Goal: Transaction & Acquisition: Purchase product/service

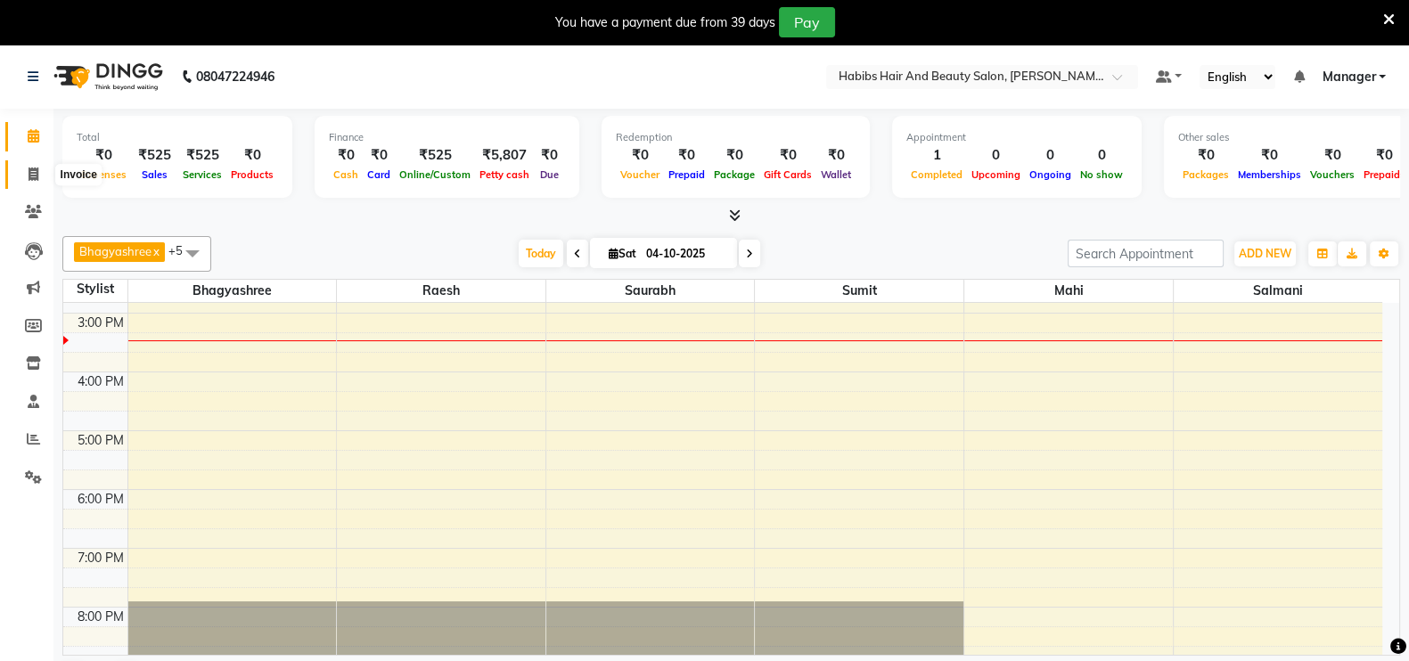
click at [31, 170] on icon at bounding box center [34, 174] width 10 height 13
select select "service"
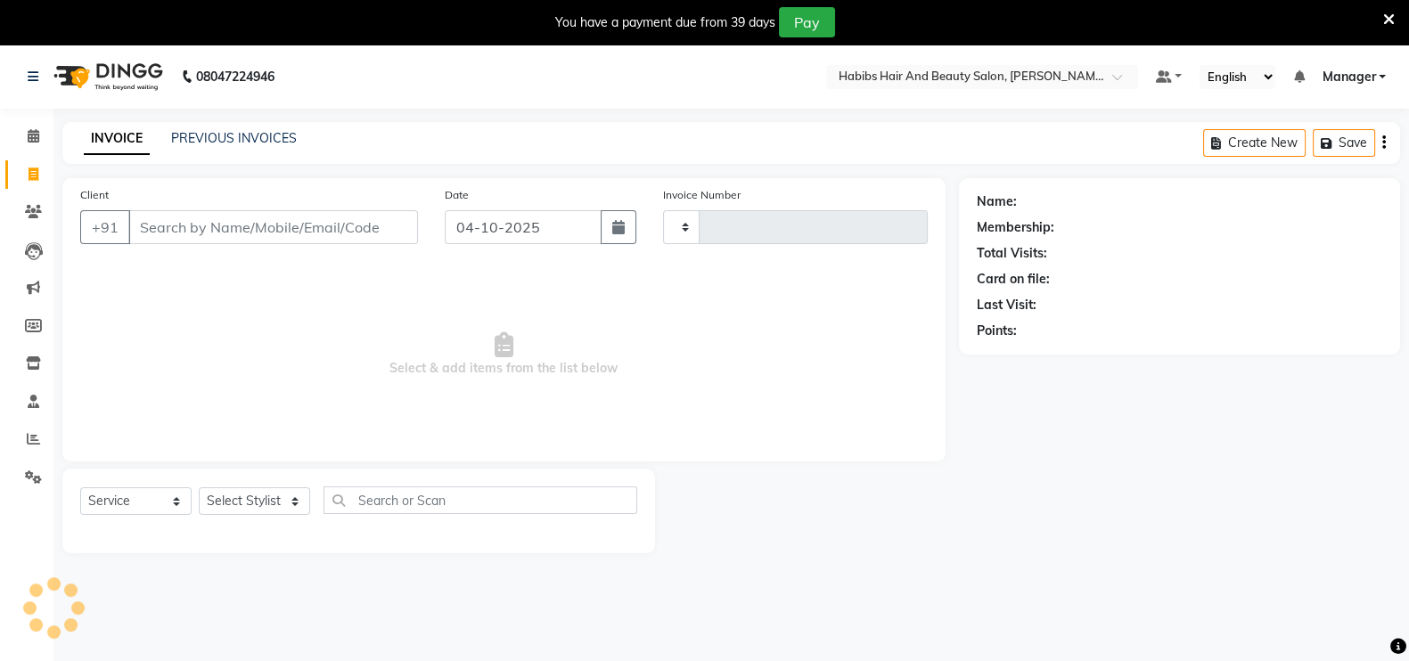
type input "0075"
select select "8911"
click at [252, 230] on input "Client" at bounding box center [273, 227] width 290 height 34
type input "7798113045"
click at [374, 241] on button "Add Client" at bounding box center [372, 227] width 92 height 34
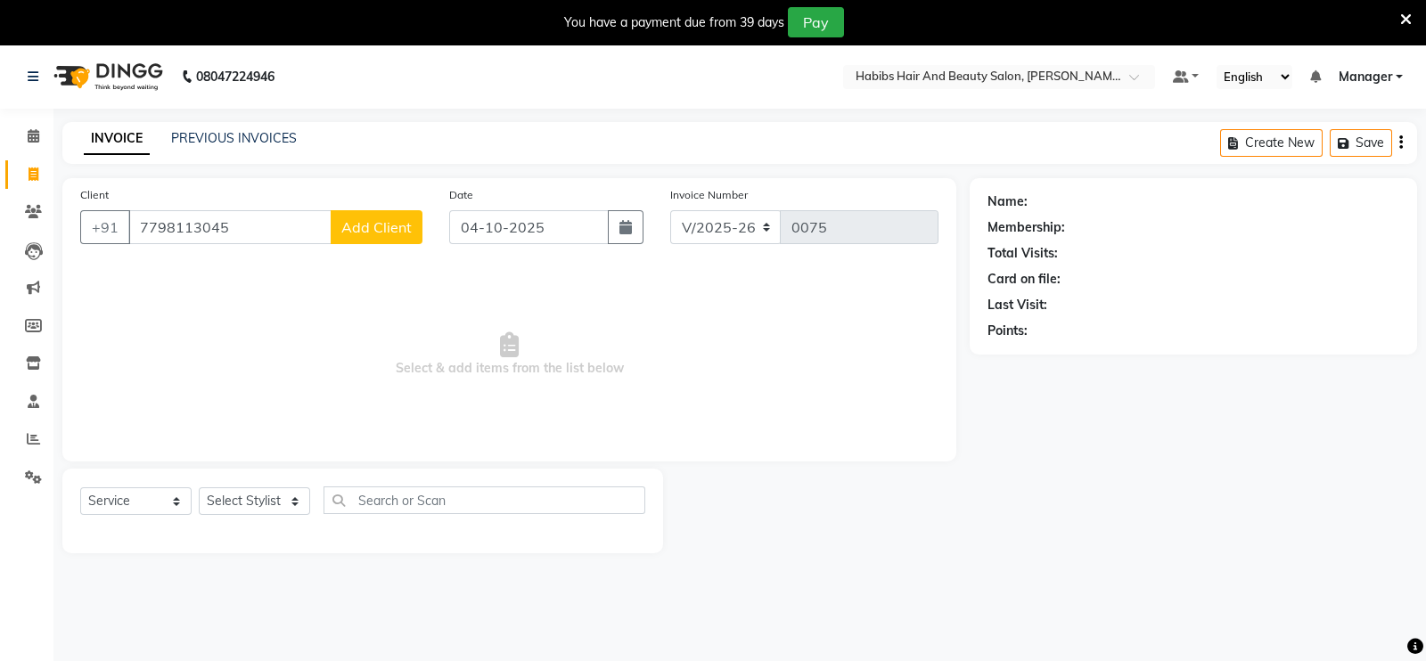
select select "22"
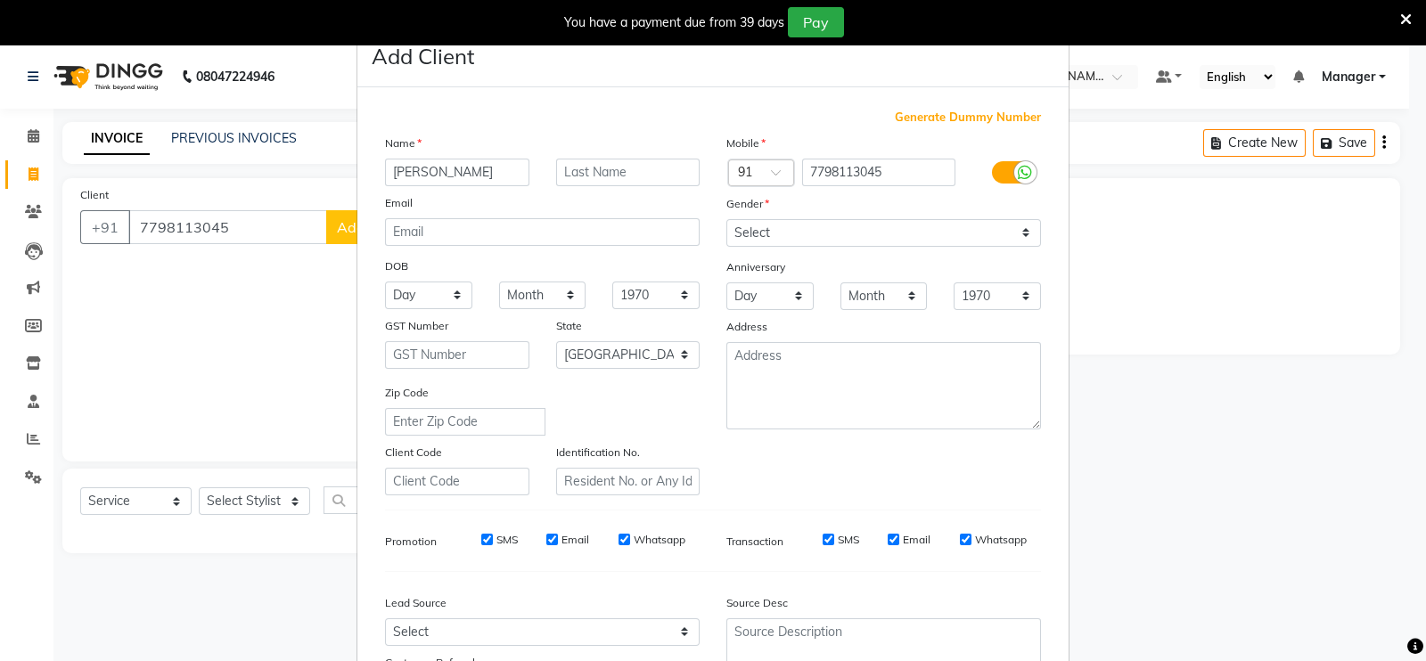
type input "[PERSON_NAME]"
click at [810, 234] on select "Select [DEMOGRAPHIC_DATA] [DEMOGRAPHIC_DATA] Other Prefer Not To Say" at bounding box center [883, 233] width 315 height 28
select select "[DEMOGRAPHIC_DATA]"
click at [726, 220] on select "Select [DEMOGRAPHIC_DATA] [DEMOGRAPHIC_DATA] Other Prefer Not To Say" at bounding box center [883, 233] width 315 height 28
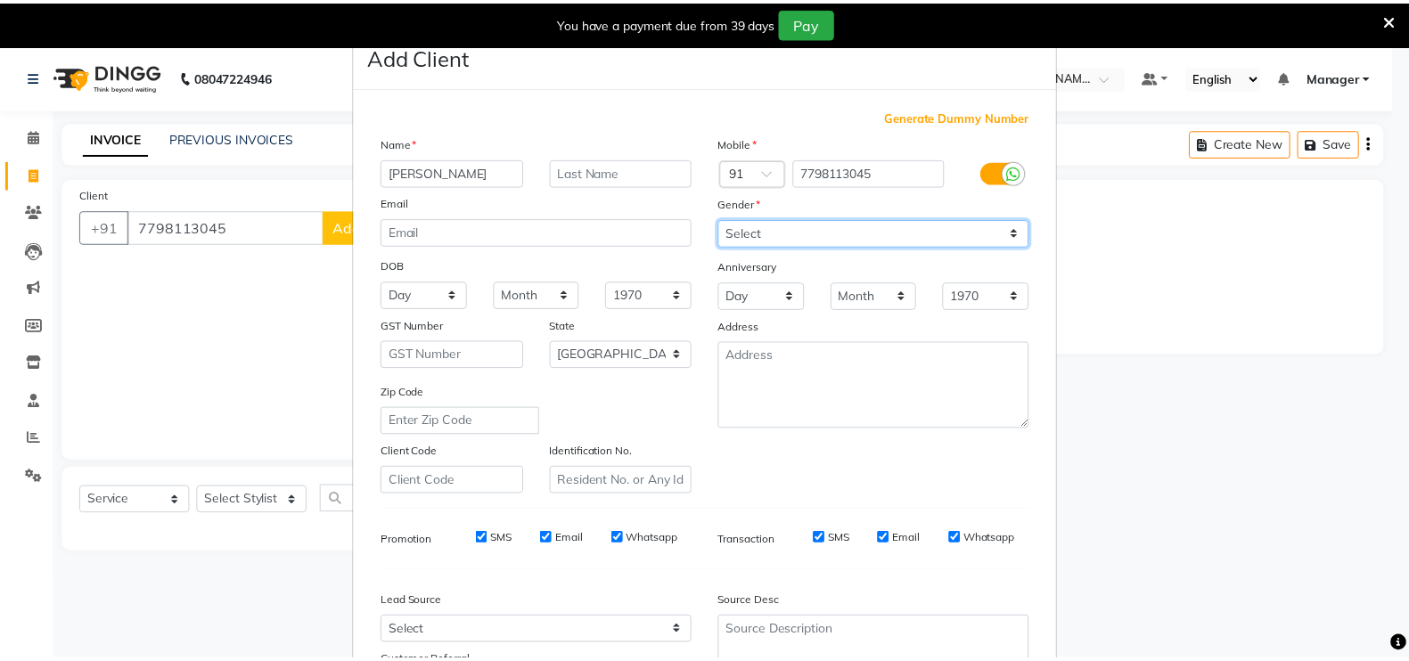
scroll to position [171, 0]
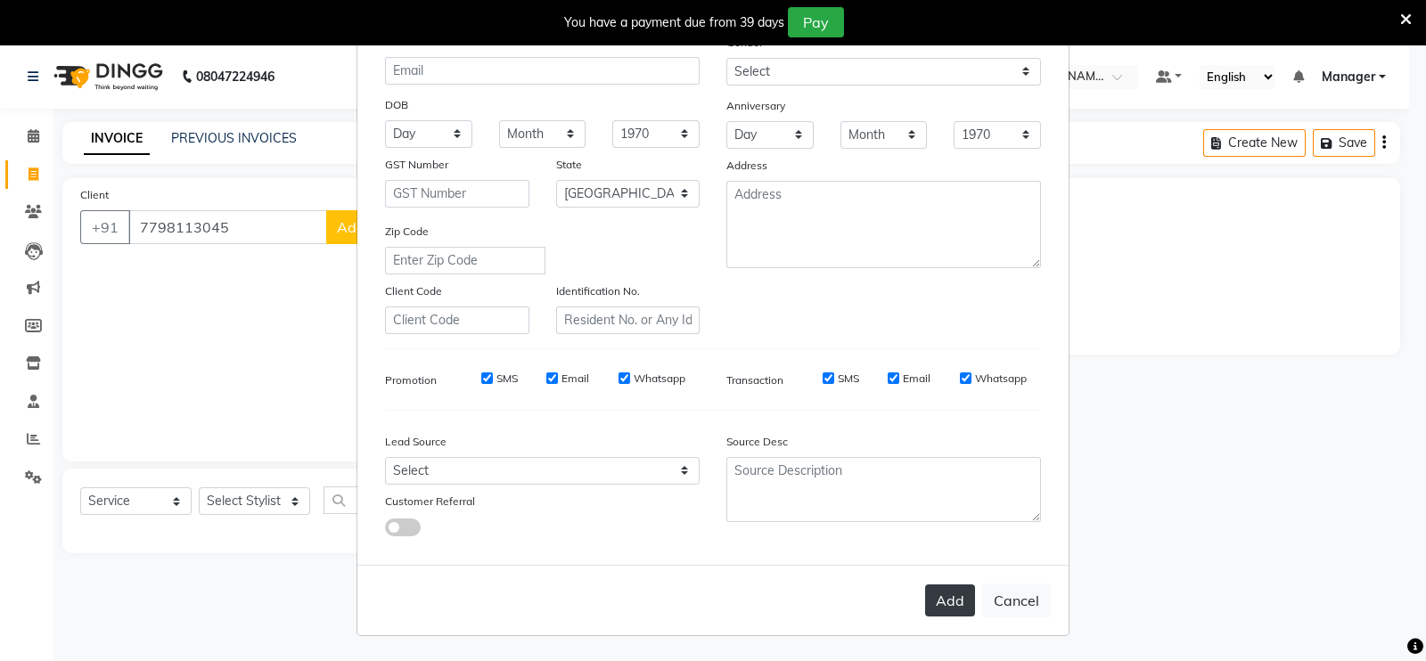
click at [934, 612] on button "Add" at bounding box center [950, 600] width 50 height 32
type input "77******45"
select select
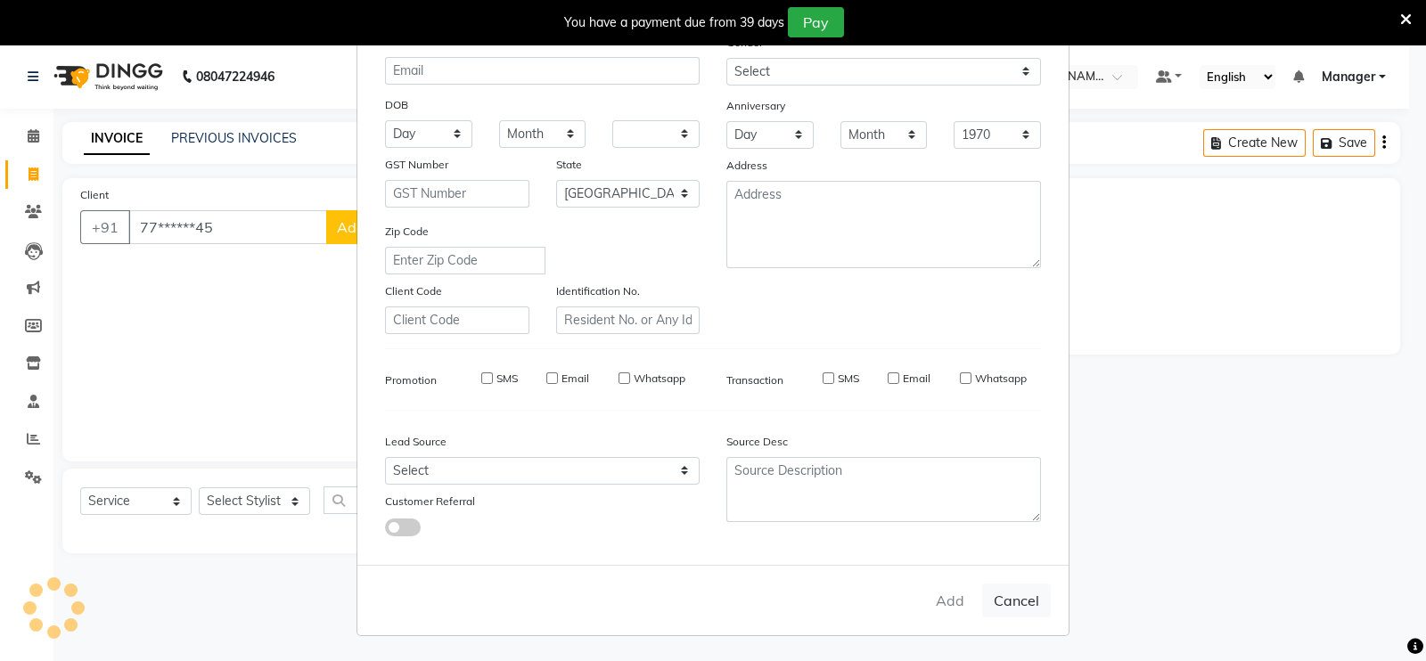
select select "null"
select select
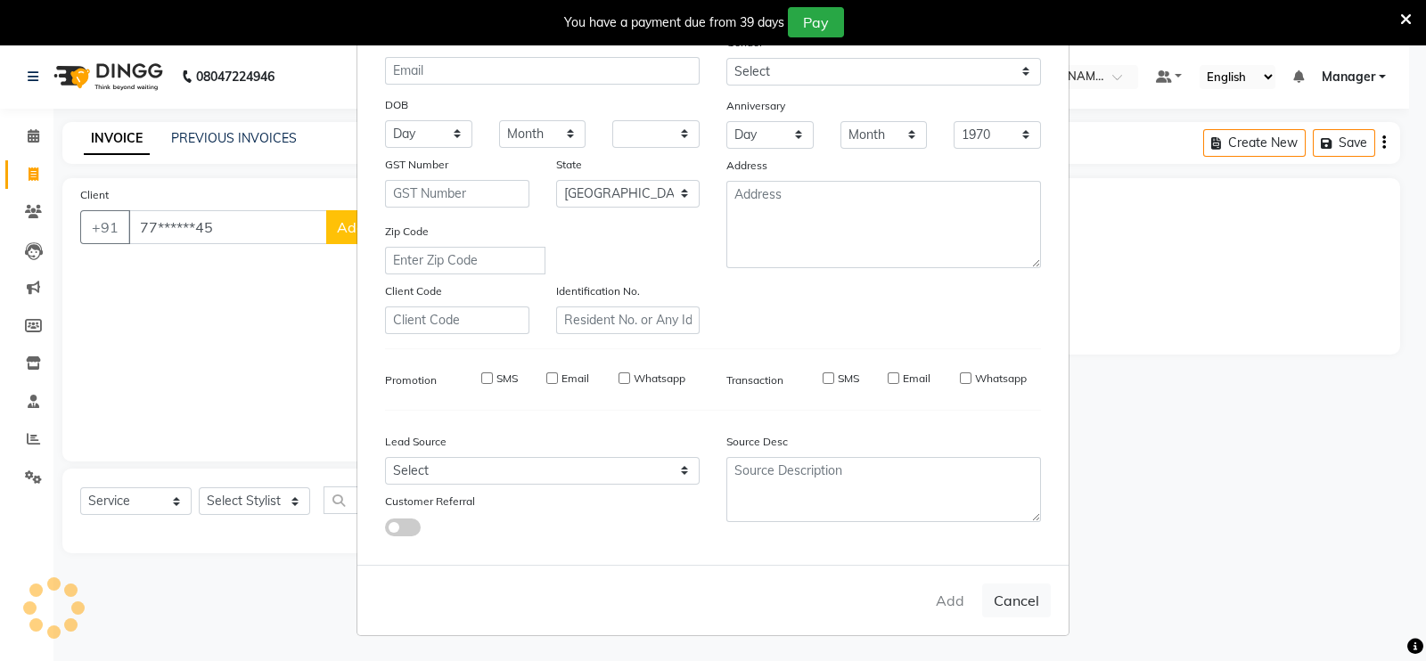
checkbox input "false"
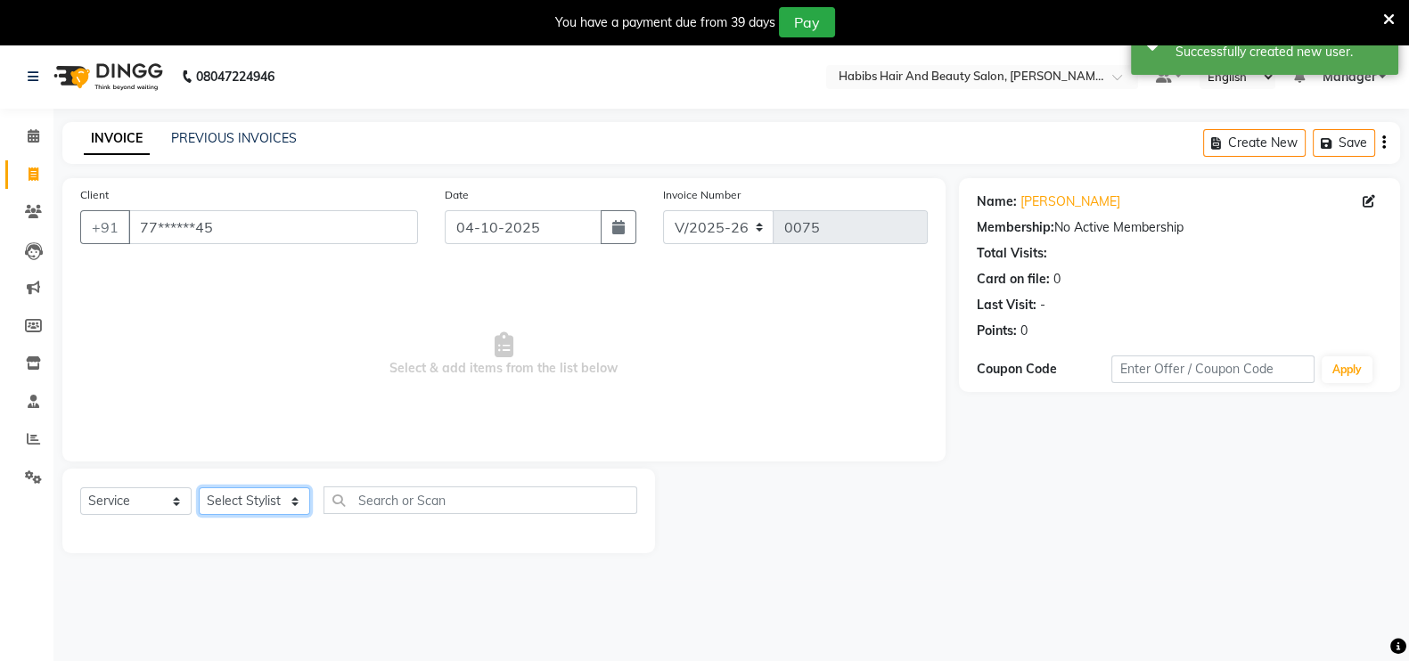
click at [252, 499] on select "Select Stylist [PERSON_NAME] mahi Manager [PERSON_NAME]" at bounding box center [254, 501] width 111 height 28
select select "90165"
click at [199, 488] on select "Select Stylist [PERSON_NAME] mahi Manager [PERSON_NAME]" at bounding box center [254, 501] width 111 height 28
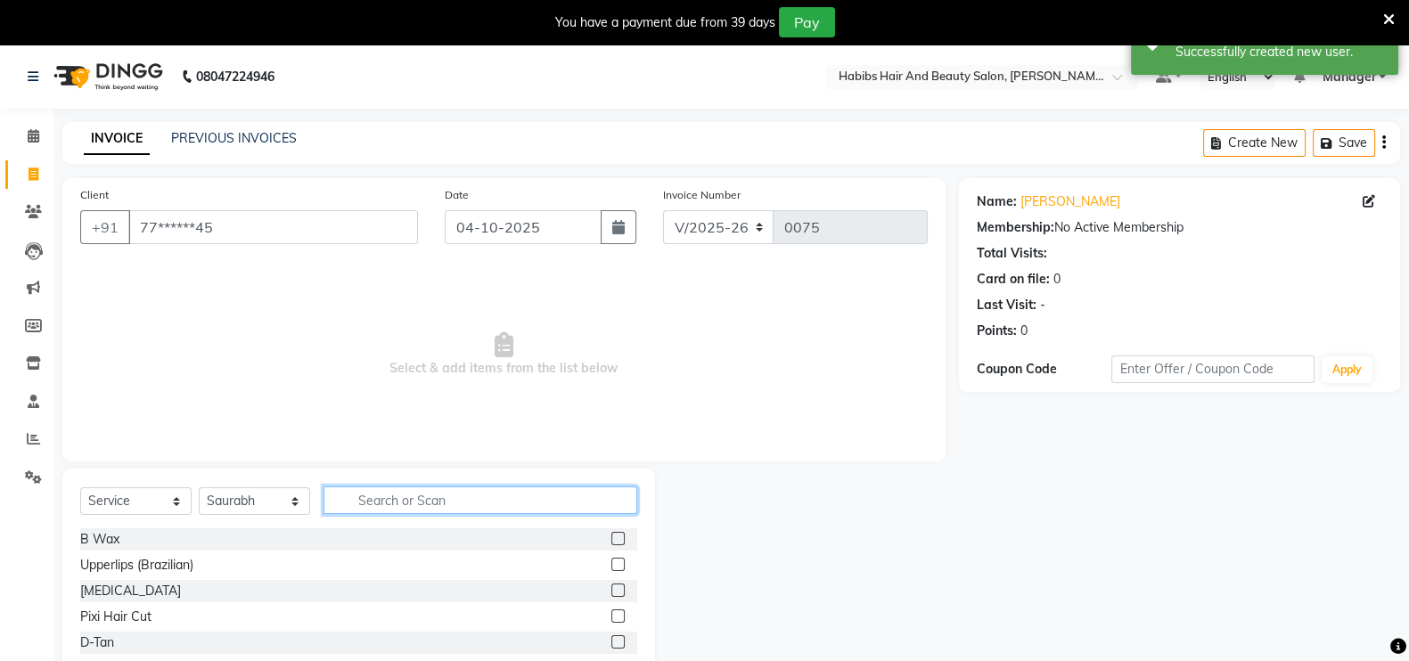
click at [431, 496] on input "text" at bounding box center [480, 500] width 314 height 28
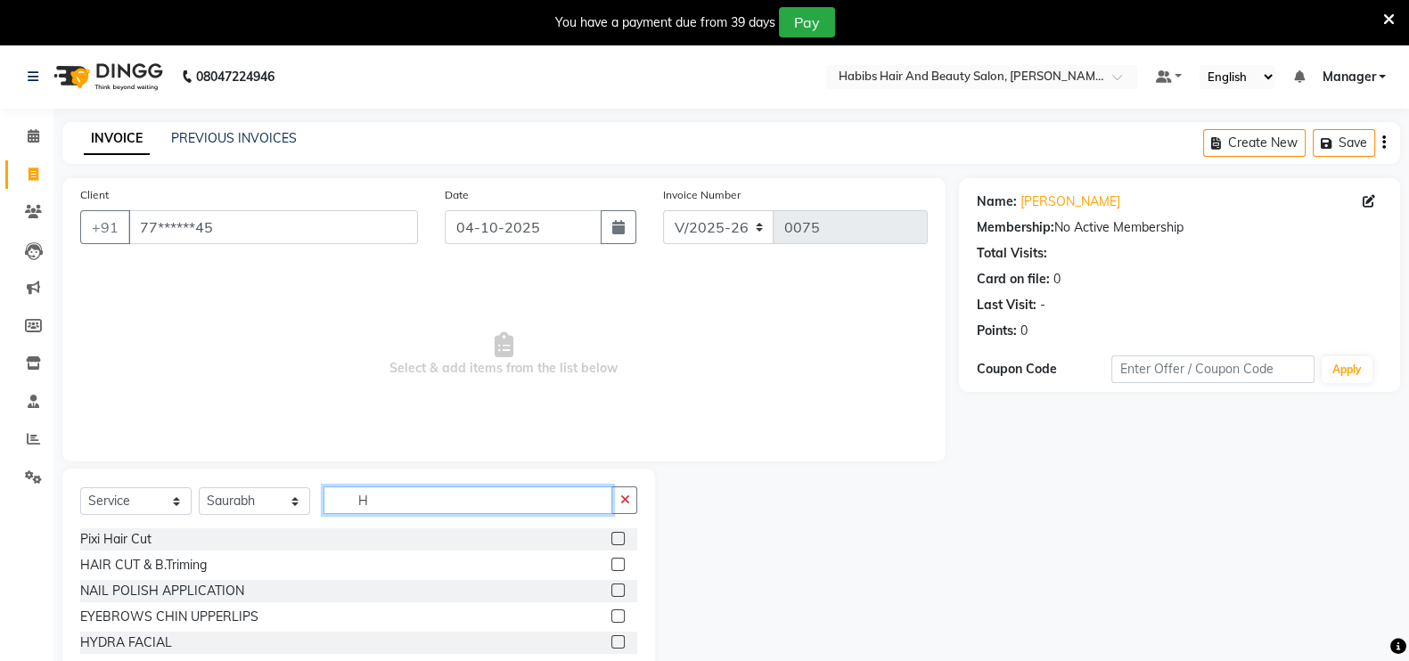
type input "H"
click at [611, 560] on label at bounding box center [617, 564] width 13 height 13
click at [611, 560] on input "checkbox" at bounding box center [617, 566] width 12 height 12
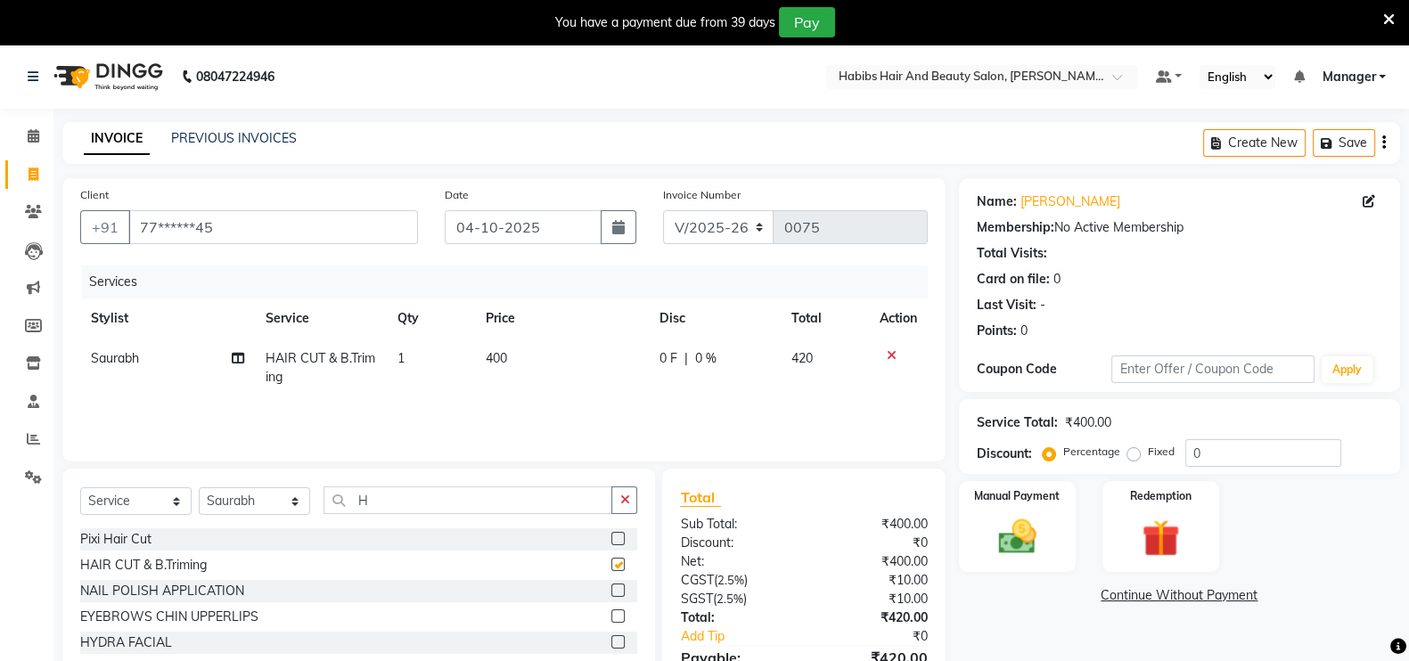
checkbox input "false"
click at [1019, 543] on img at bounding box center [1016, 536] width 63 height 45
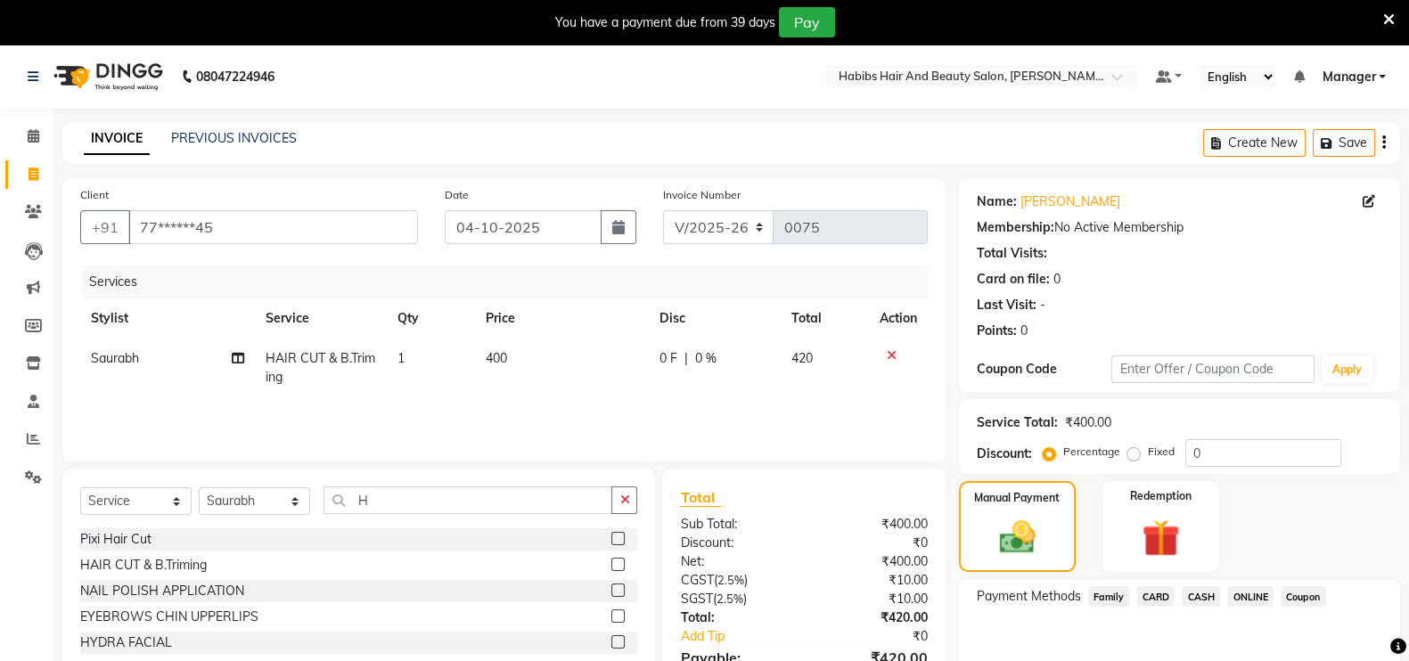
click at [1252, 597] on span "ONLINE" at bounding box center [1250, 596] width 46 height 20
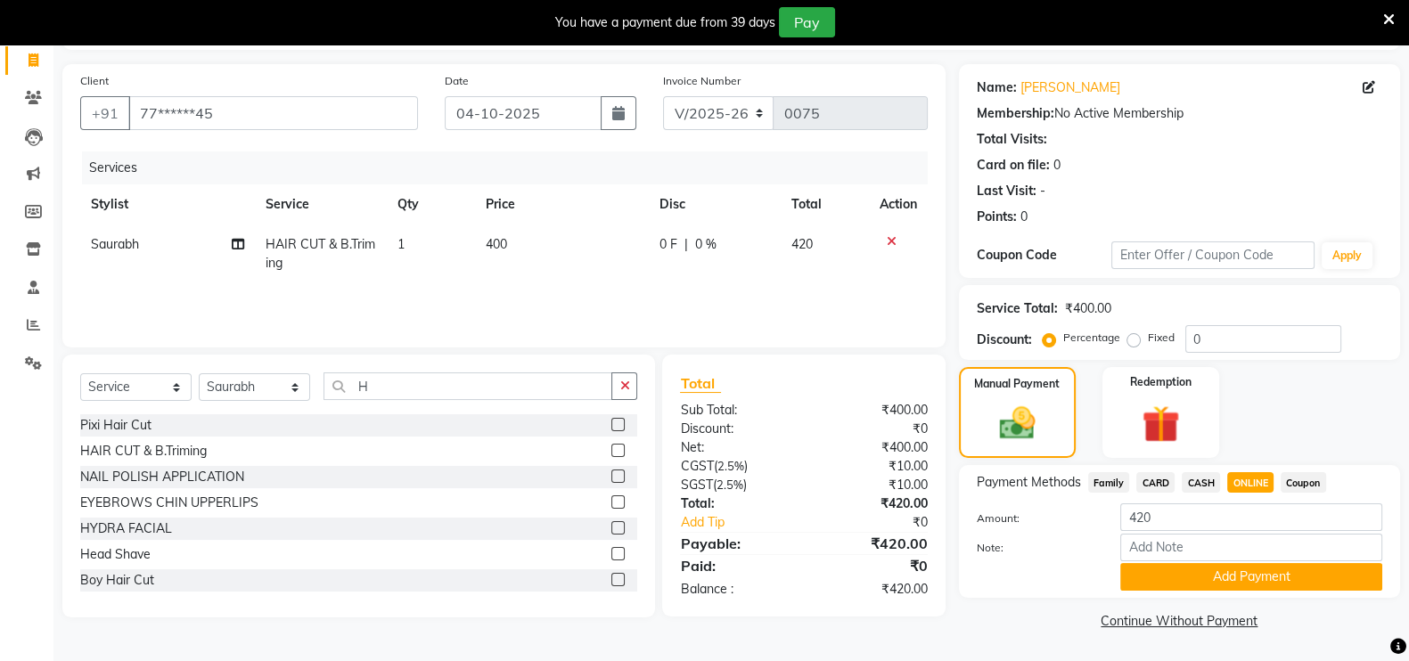
click at [1221, 593] on div "Payment Methods Family CARD CASH ONLINE Coupon Amount: 420 Note: Add Payment" at bounding box center [1179, 531] width 441 height 133
click at [1217, 571] on button "Add Payment" at bounding box center [1251, 577] width 262 height 28
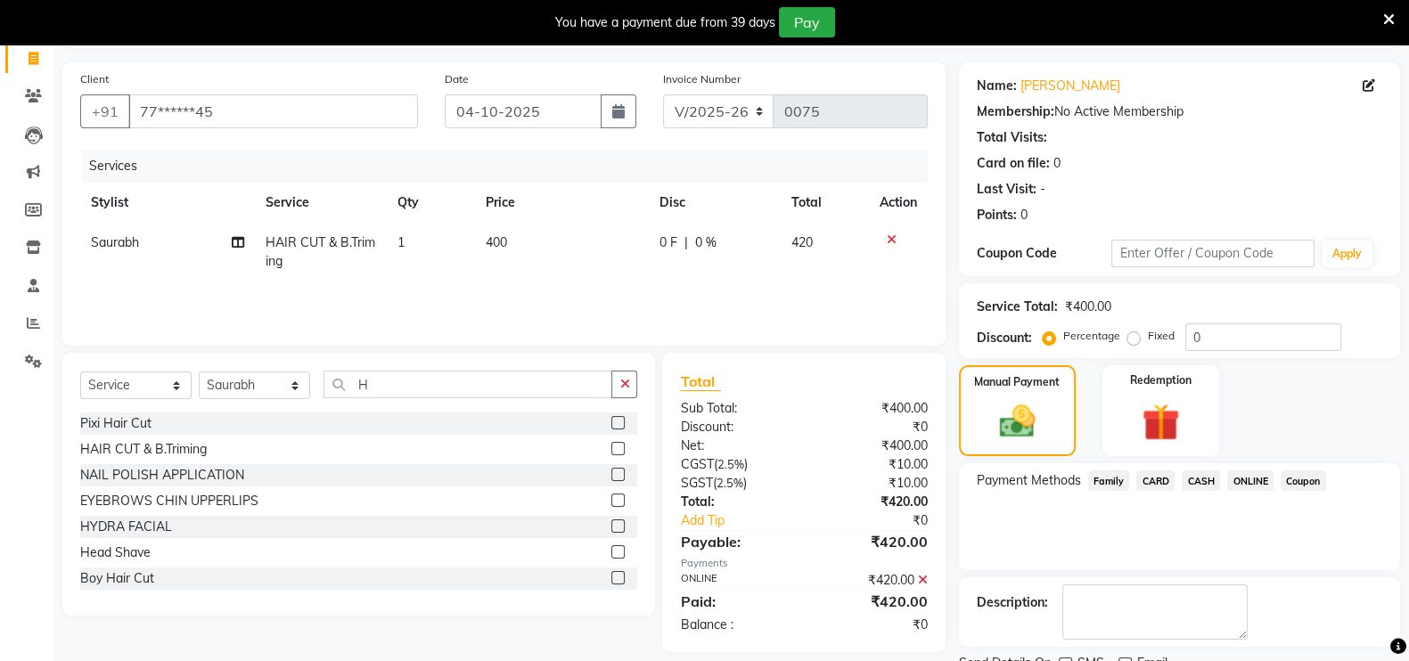
scroll to position [188, 0]
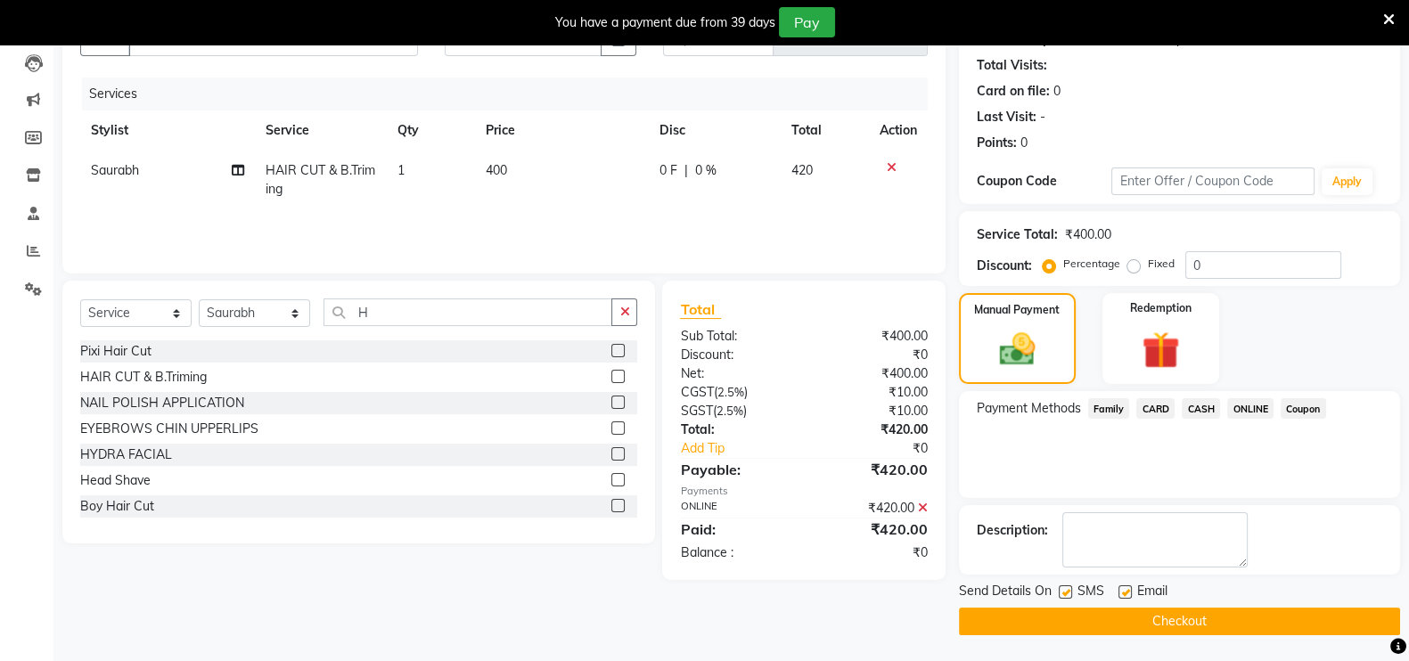
click at [1084, 625] on button "Checkout" at bounding box center [1179, 622] width 441 height 28
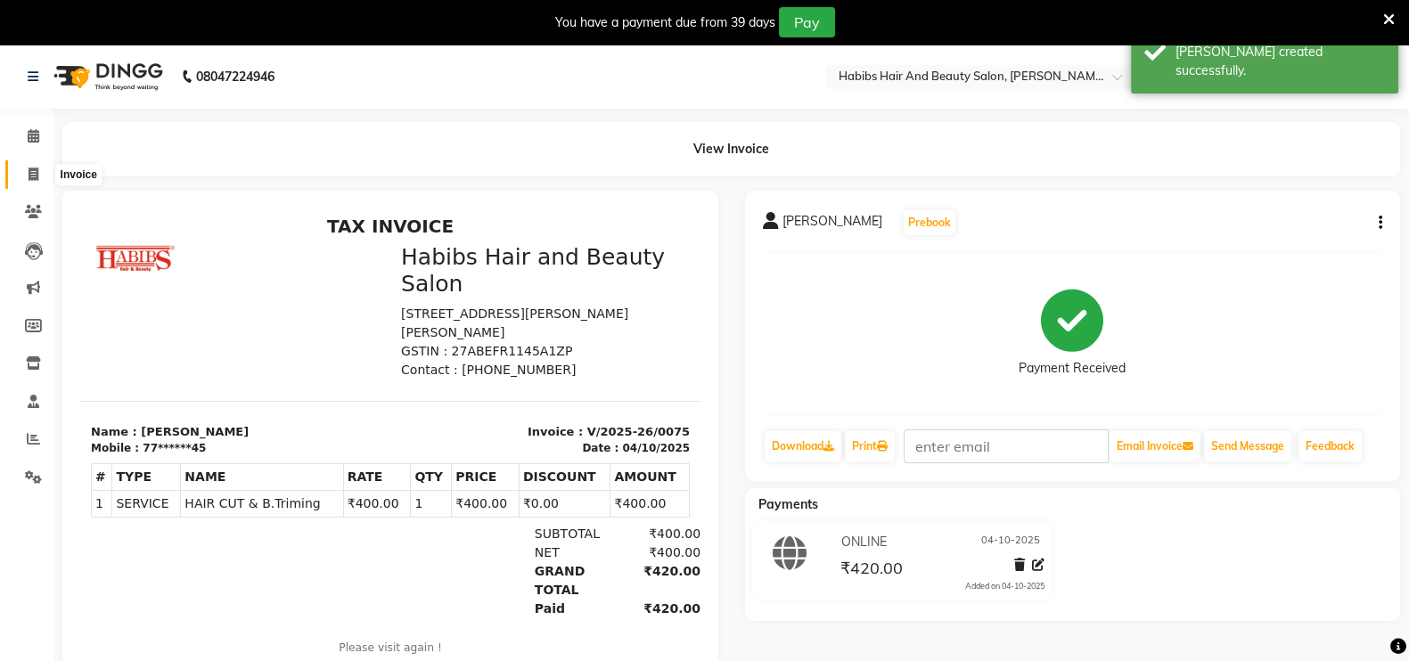
click at [32, 171] on icon at bounding box center [34, 174] width 10 height 13
select select "8911"
select select "service"
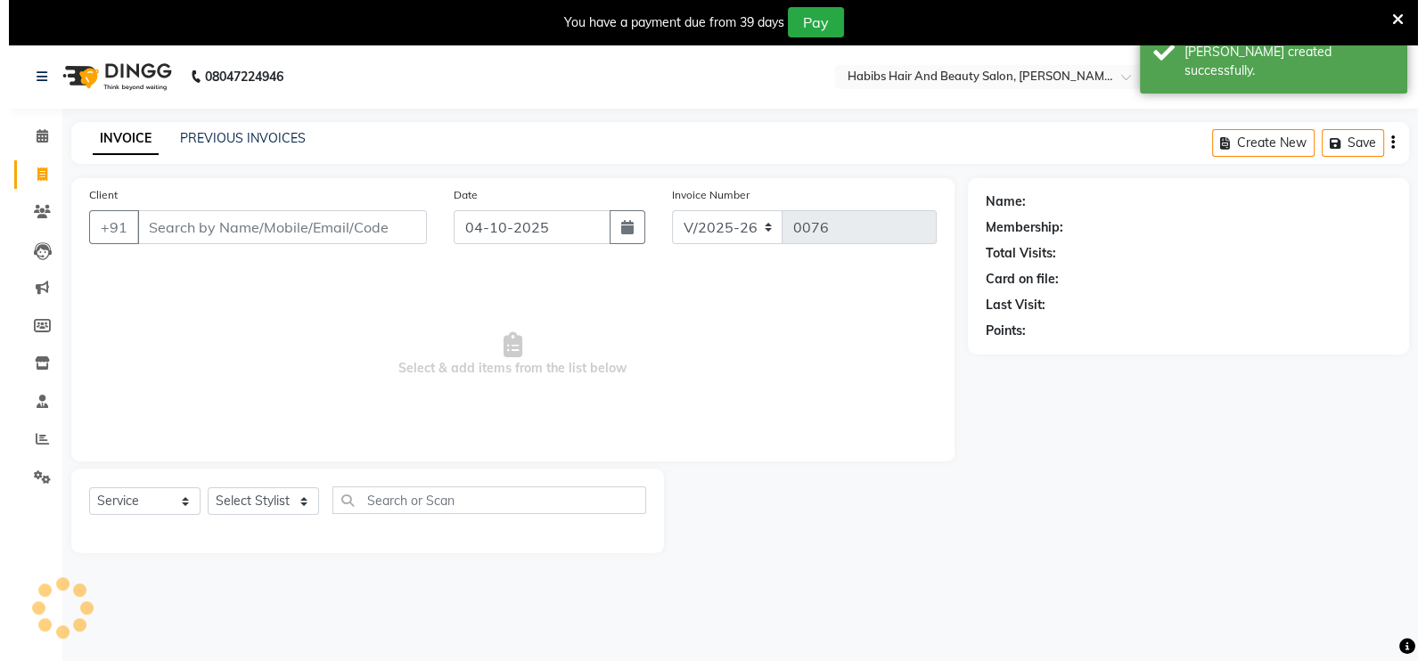
scroll to position [44, 0]
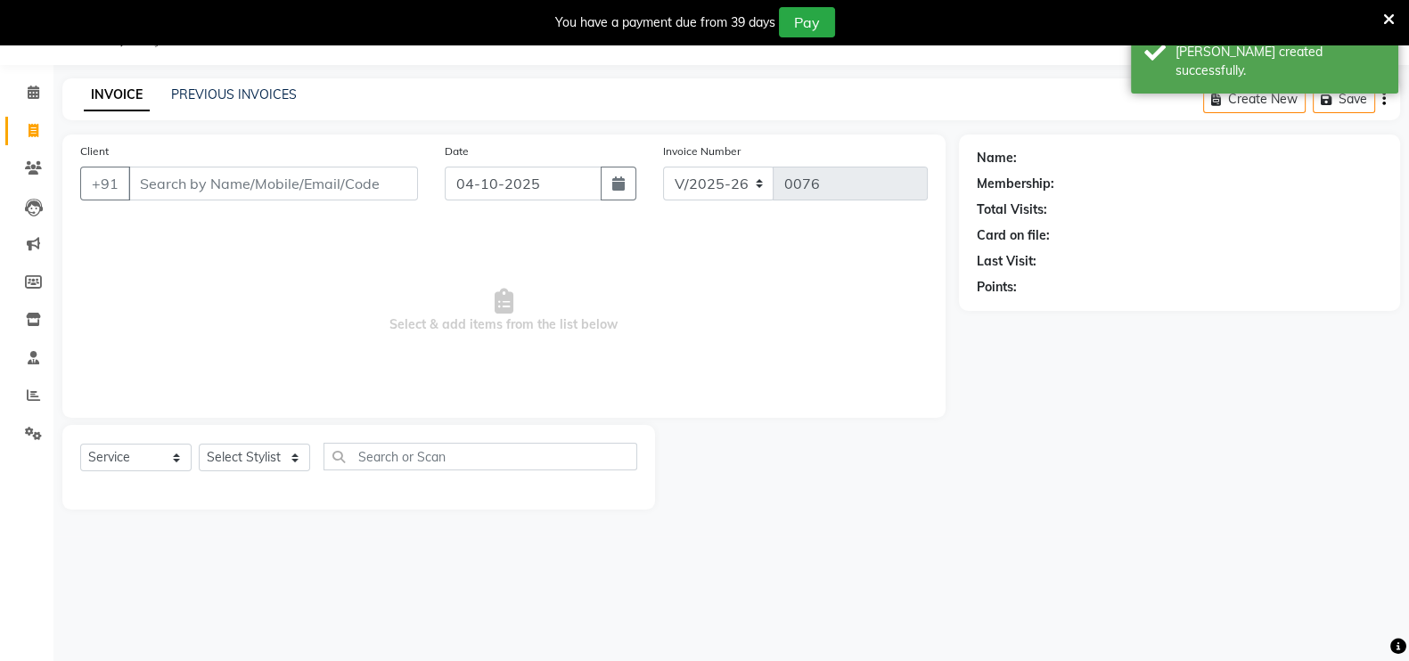
click at [274, 190] on input "Client" at bounding box center [273, 184] width 290 height 34
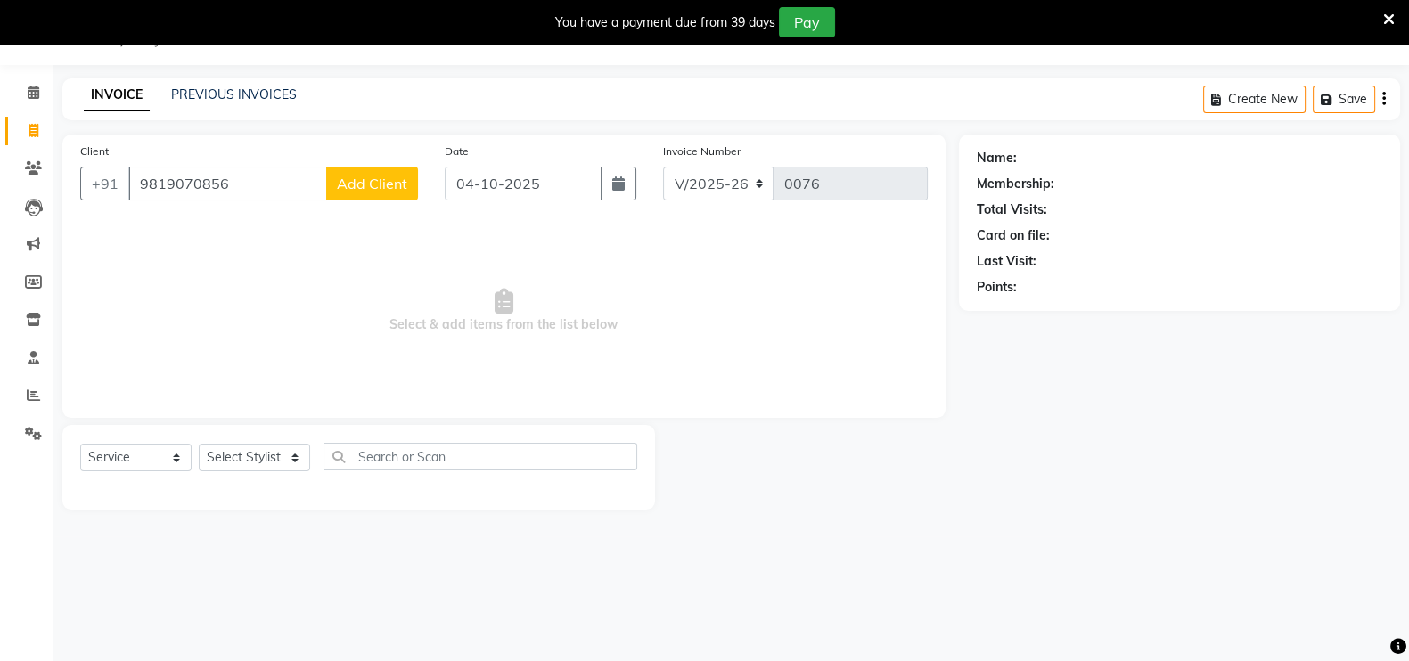
type input "9819070856"
click at [356, 176] on span "Add Client" at bounding box center [372, 184] width 70 height 18
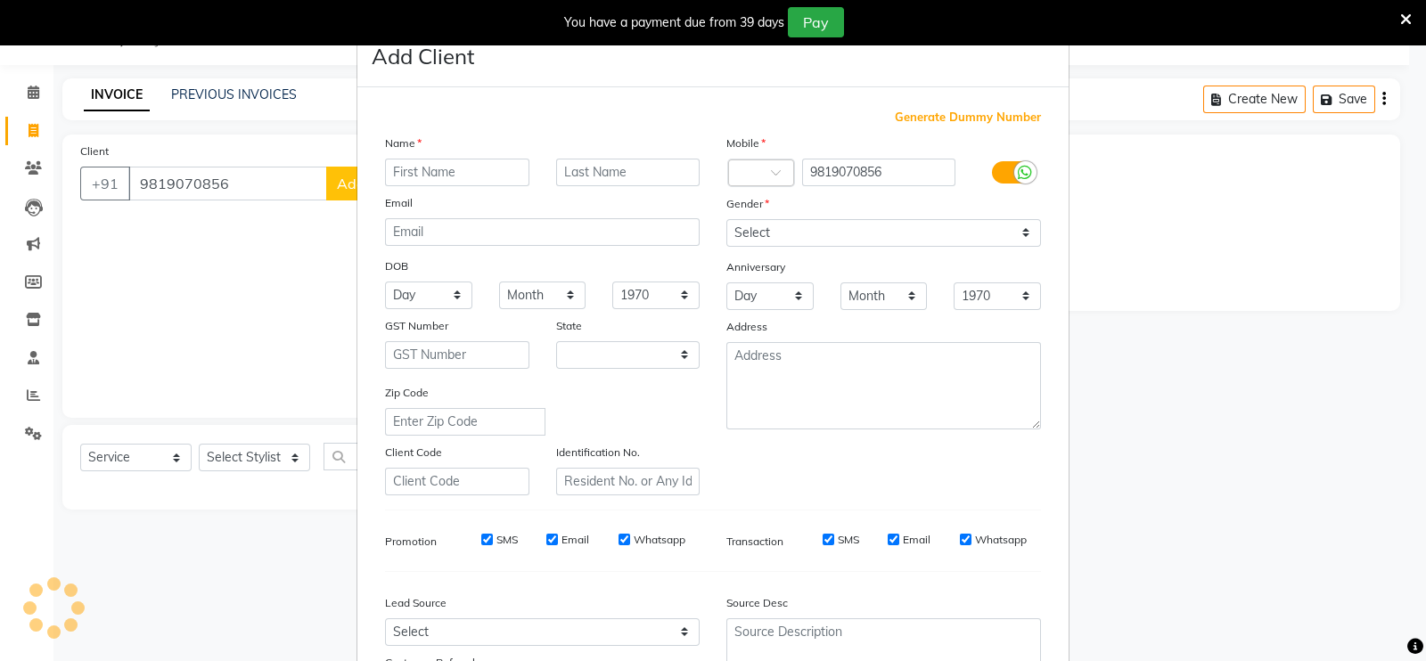
select select "22"
click at [457, 169] on input "text" at bounding box center [457, 173] width 144 height 28
type input "RAHUL"
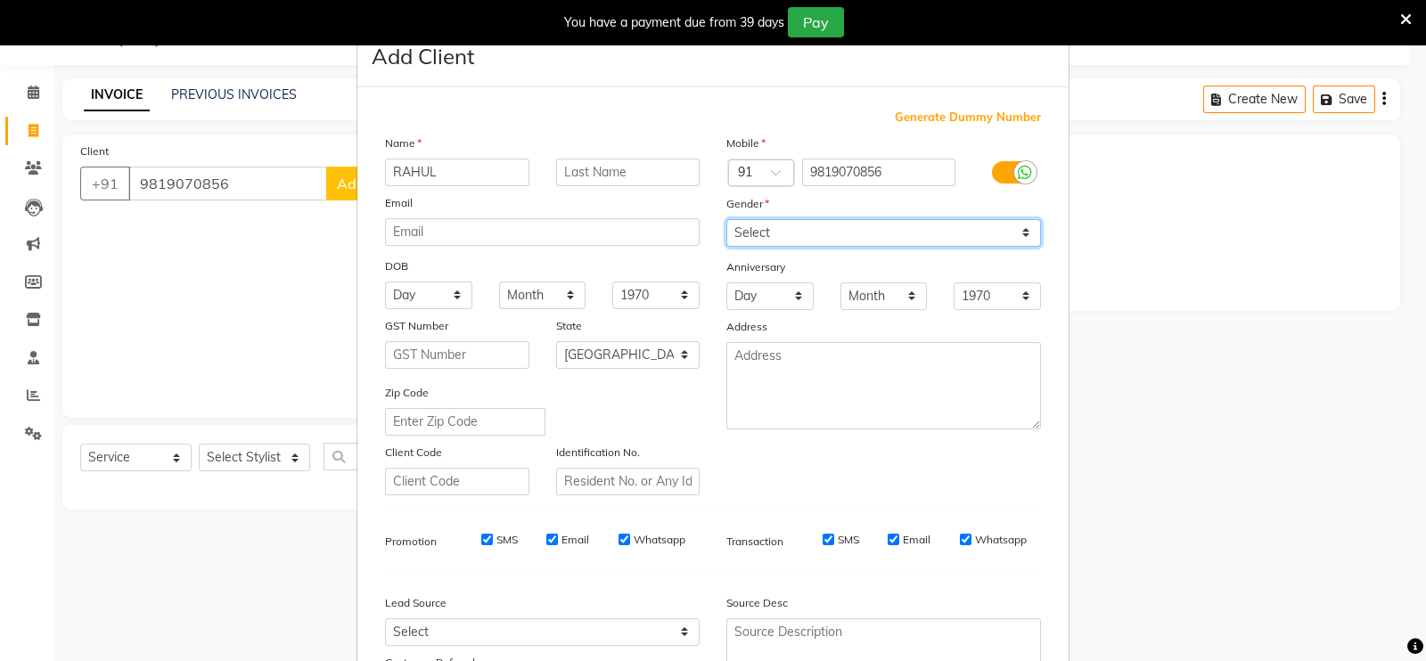
click at [762, 225] on select "Select [DEMOGRAPHIC_DATA] [DEMOGRAPHIC_DATA] Other Prefer Not To Say" at bounding box center [883, 233] width 315 height 28
select select "[DEMOGRAPHIC_DATA]"
click at [726, 220] on select "Select [DEMOGRAPHIC_DATA] [DEMOGRAPHIC_DATA] Other Prefer Not To Say" at bounding box center [883, 233] width 315 height 28
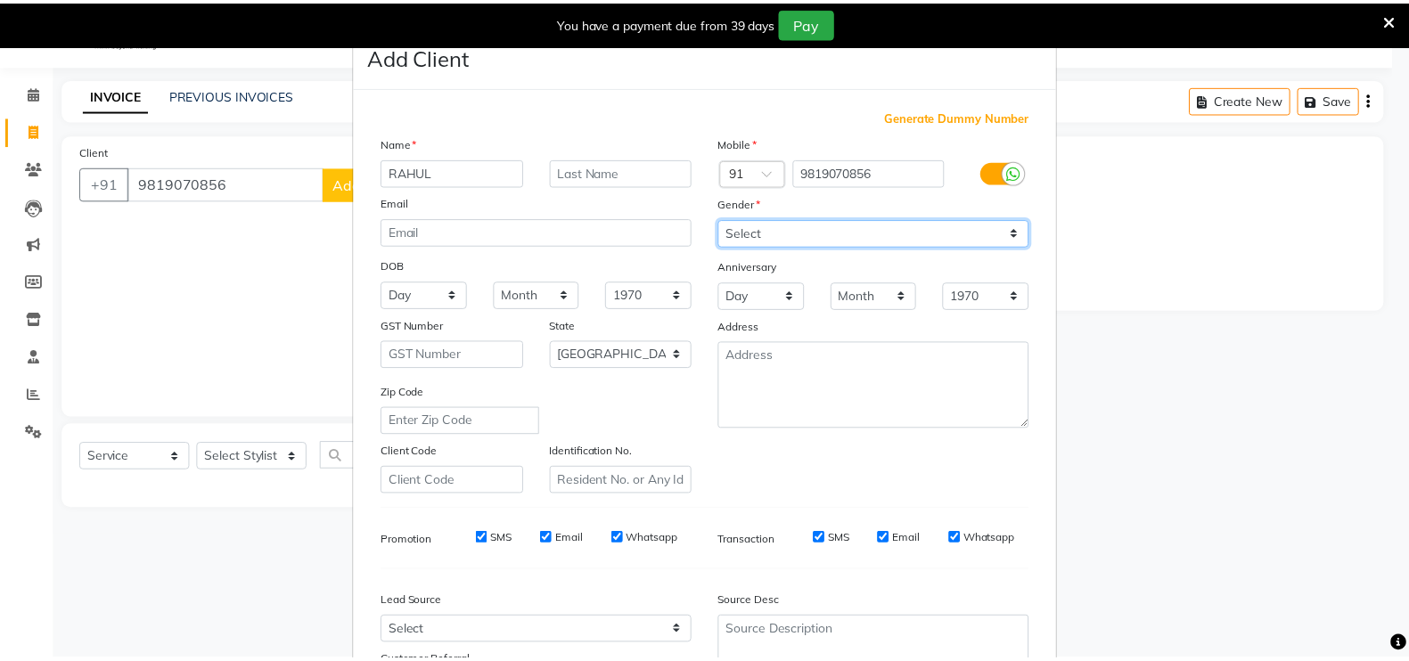
scroll to position [171, 0]
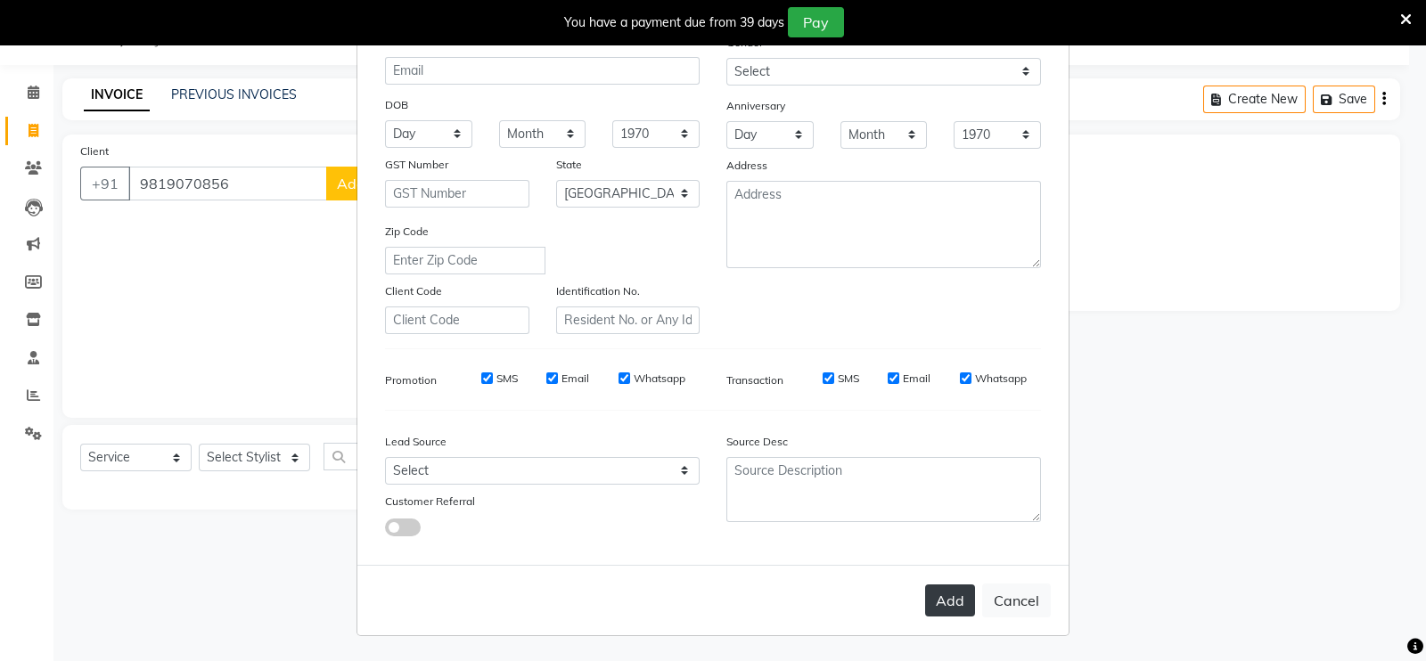
click at [928, 601] on button "Add" at bounding box center [950, 600] width 50 height 32
type input "98******56"
select select
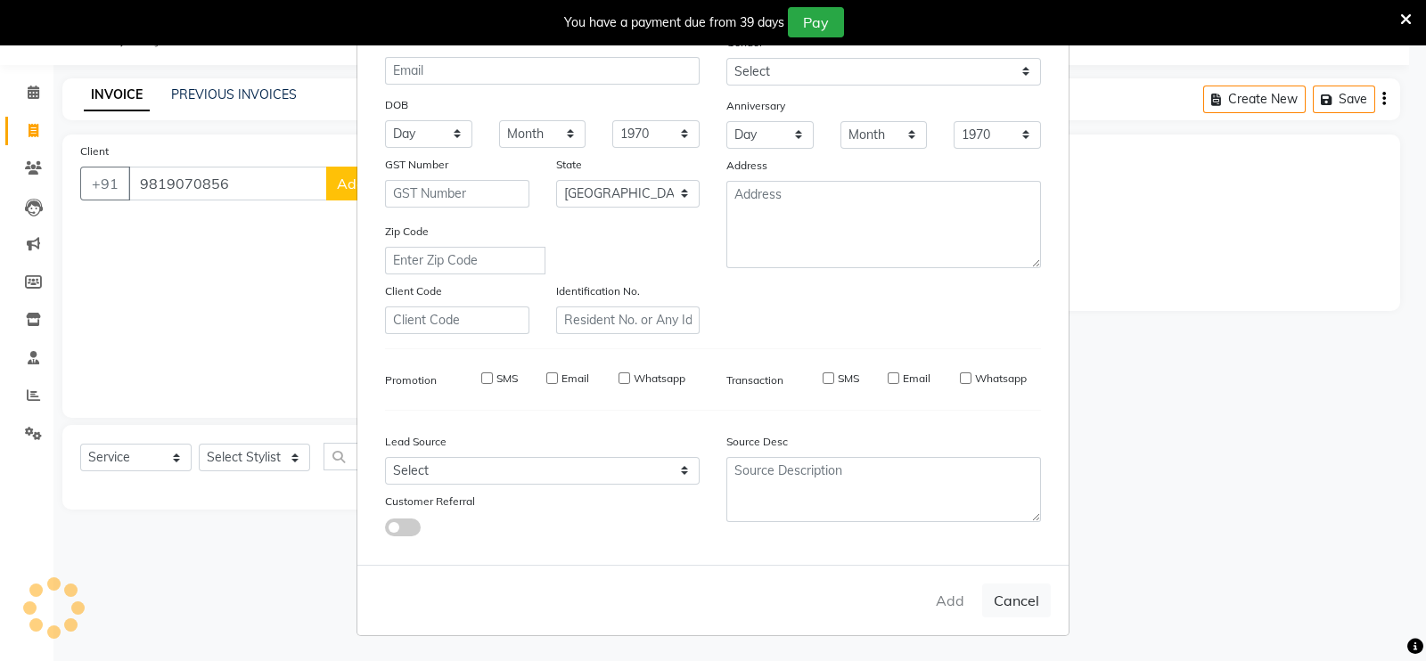
select select "null"
select select
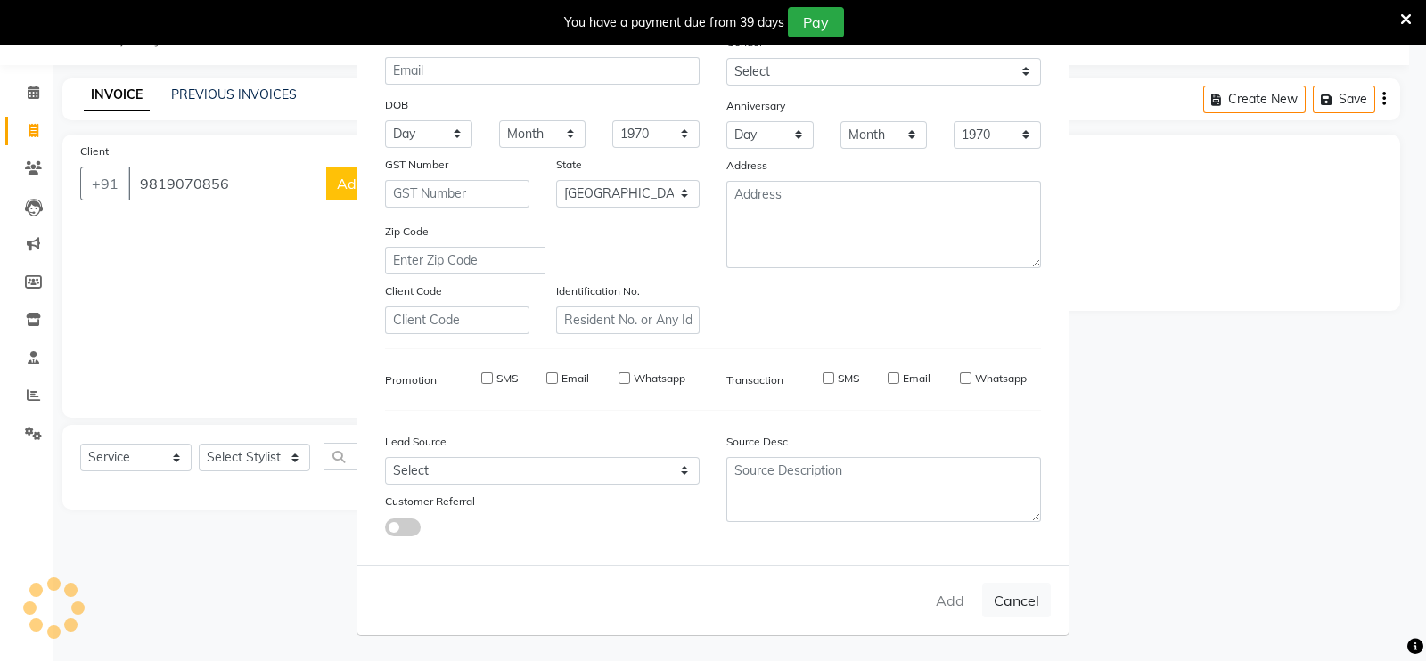
checkbox input "false"
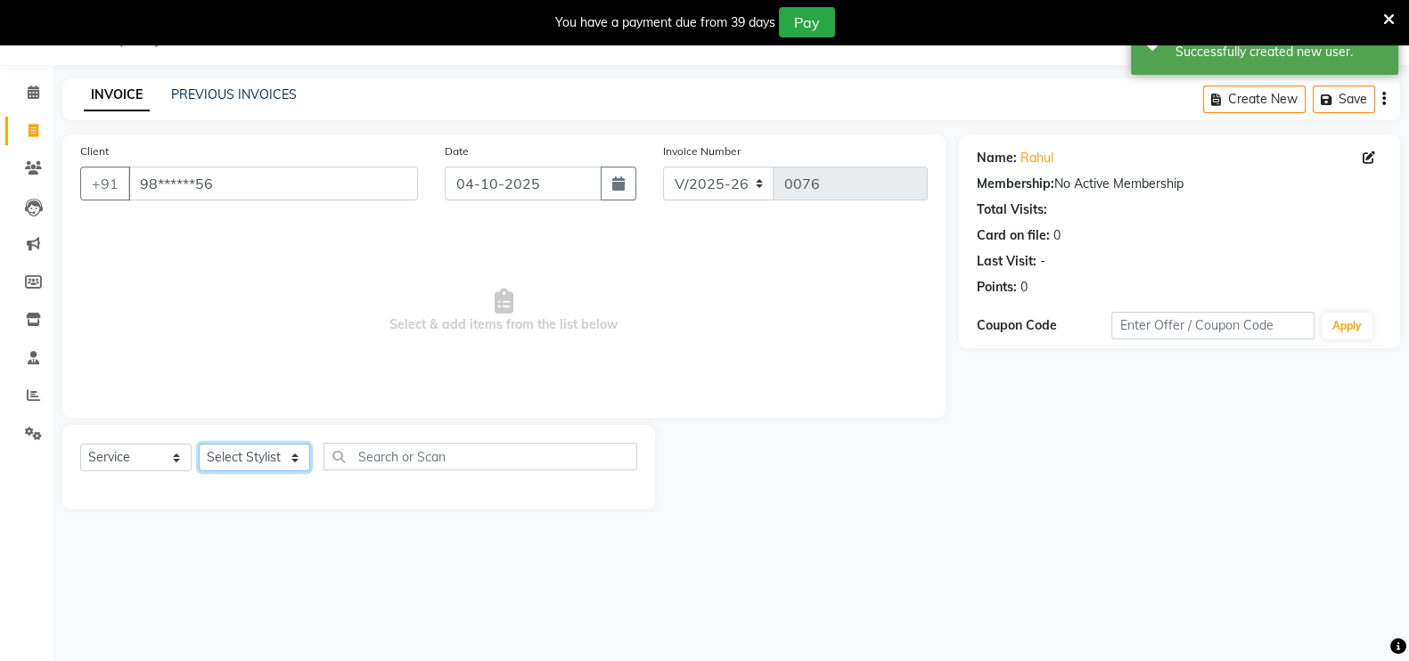
click at [247, 459] on select "Select Stylist [PERSON_NAME] mahi Manager [PERSON_NAME]" at bounding box center [254, 458] width 111 height 28
select select "90165"
click at [199, 444] on select "Select Stylist [PERSON_NAME] mahi Manager [PERSON_NAME]" at bounding box center [254, 458] width 111 height 28
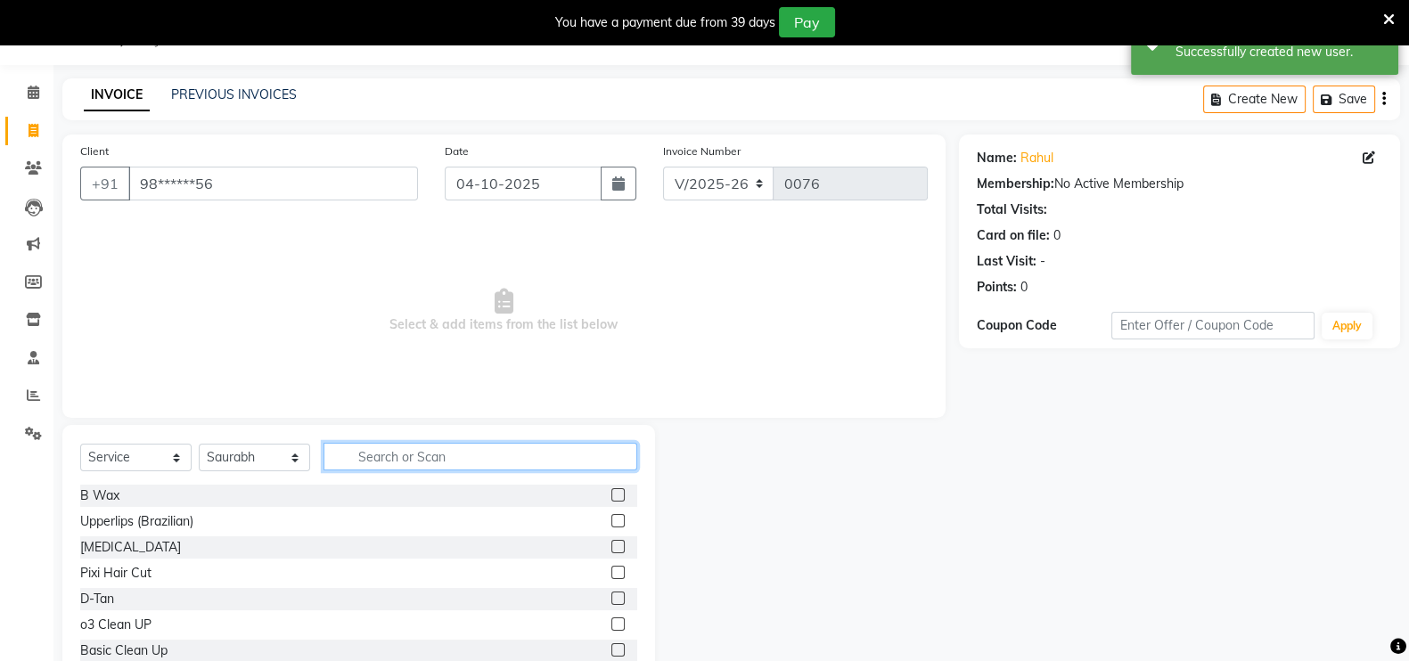
click at [387, 463] on input "text" at bounding box center [480, 457] width 314 height 28
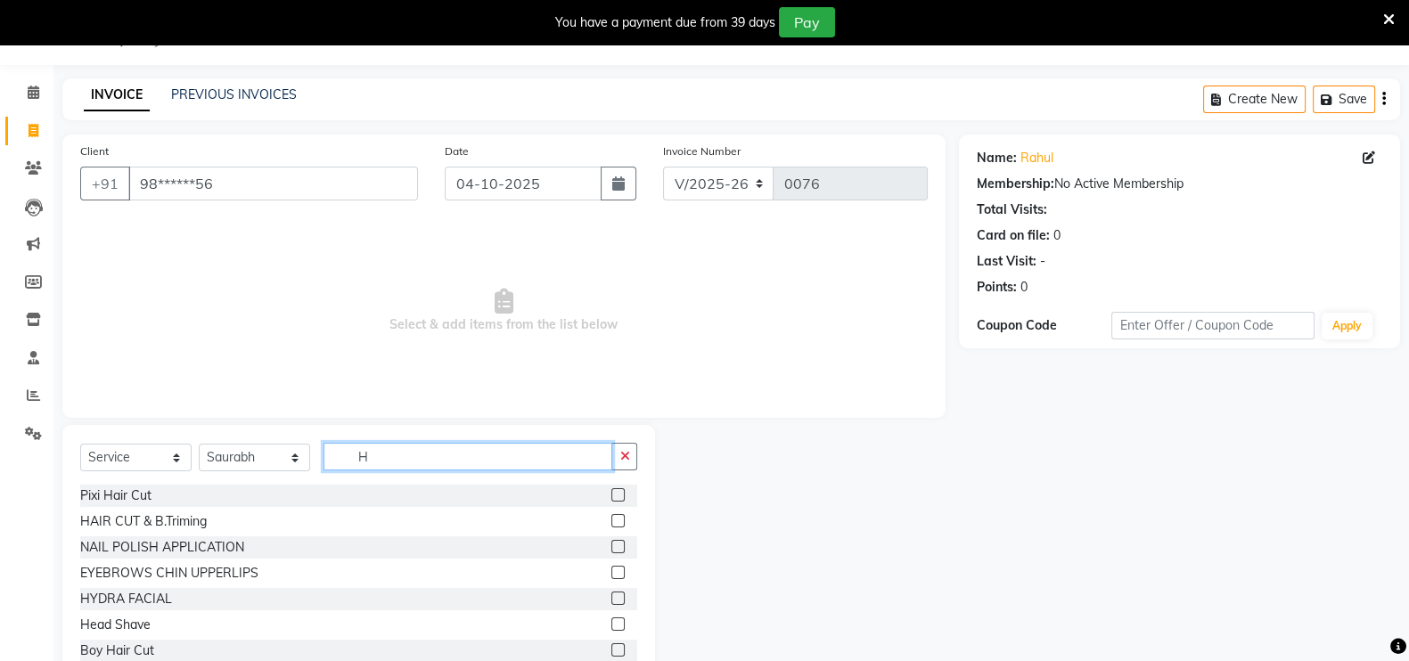
type input "H"
click at [611, 521] on label at bounding box center [617, 520] width 13 height 13
click at [611, 521] on input "checkbox" at bounding box center [617, 522] width 12 height 12
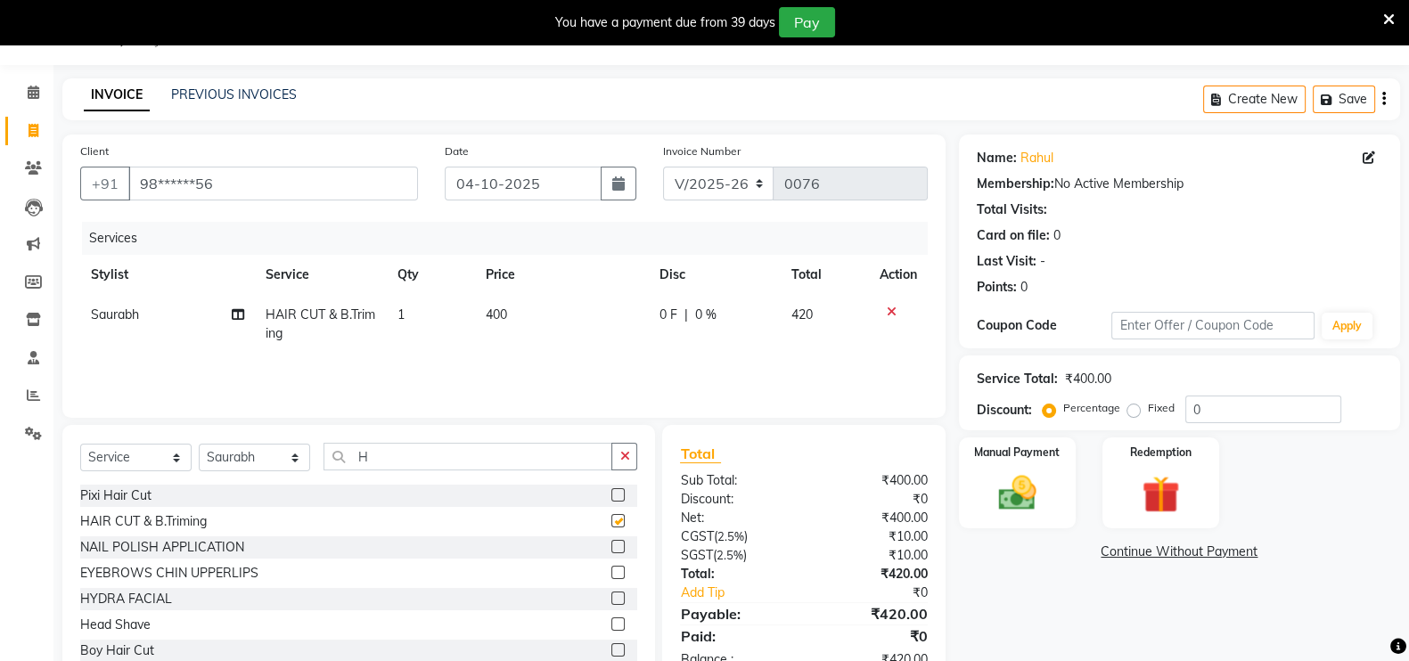
checkbox input "false"
click at [1045, 505] on img at bounding box center [1016, 492] width 63 height 45
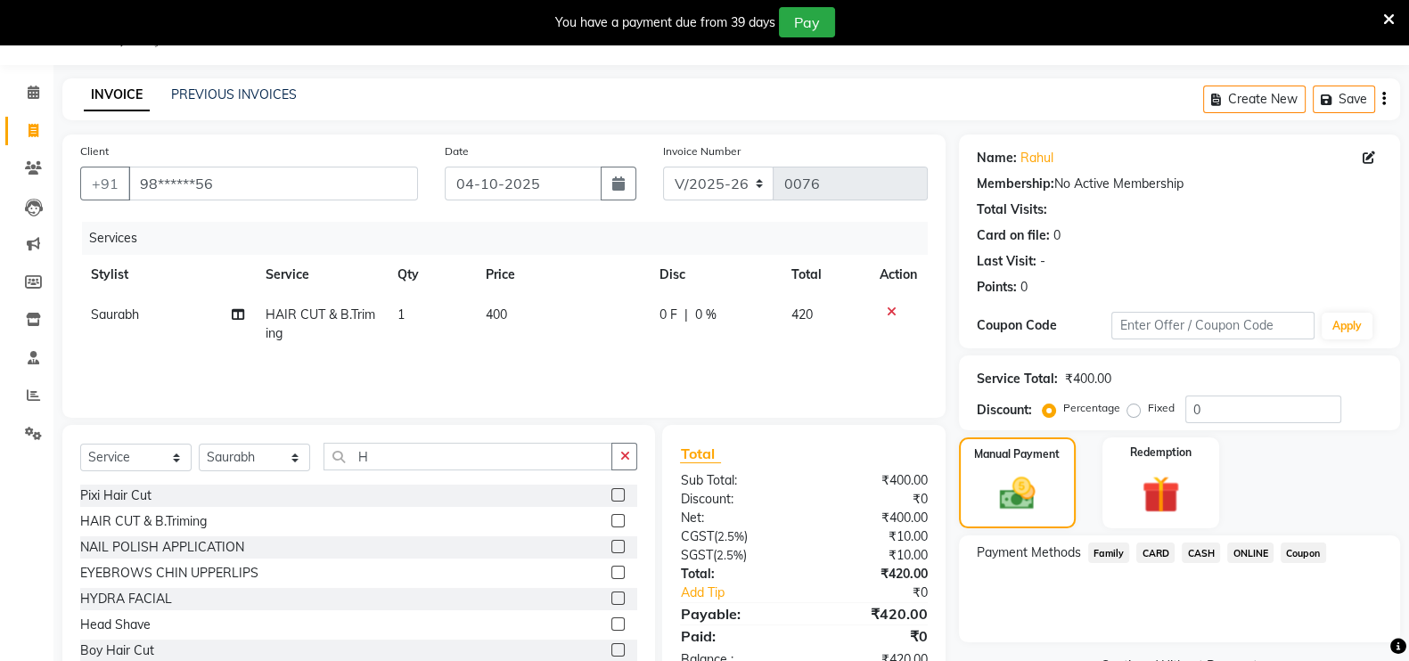
click at [1246, 558] on span "ONLINE" at bounding box center [1250, 553] width 46 height 20
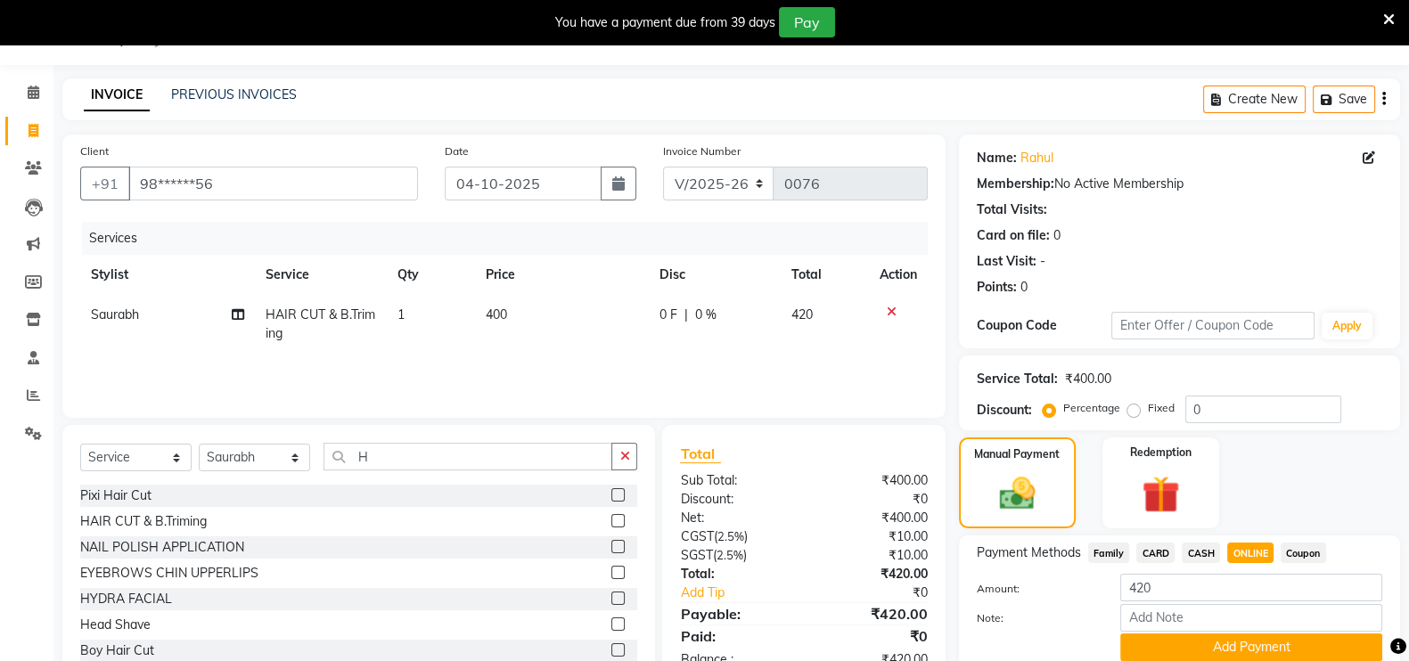
scroll to position [116, 0]
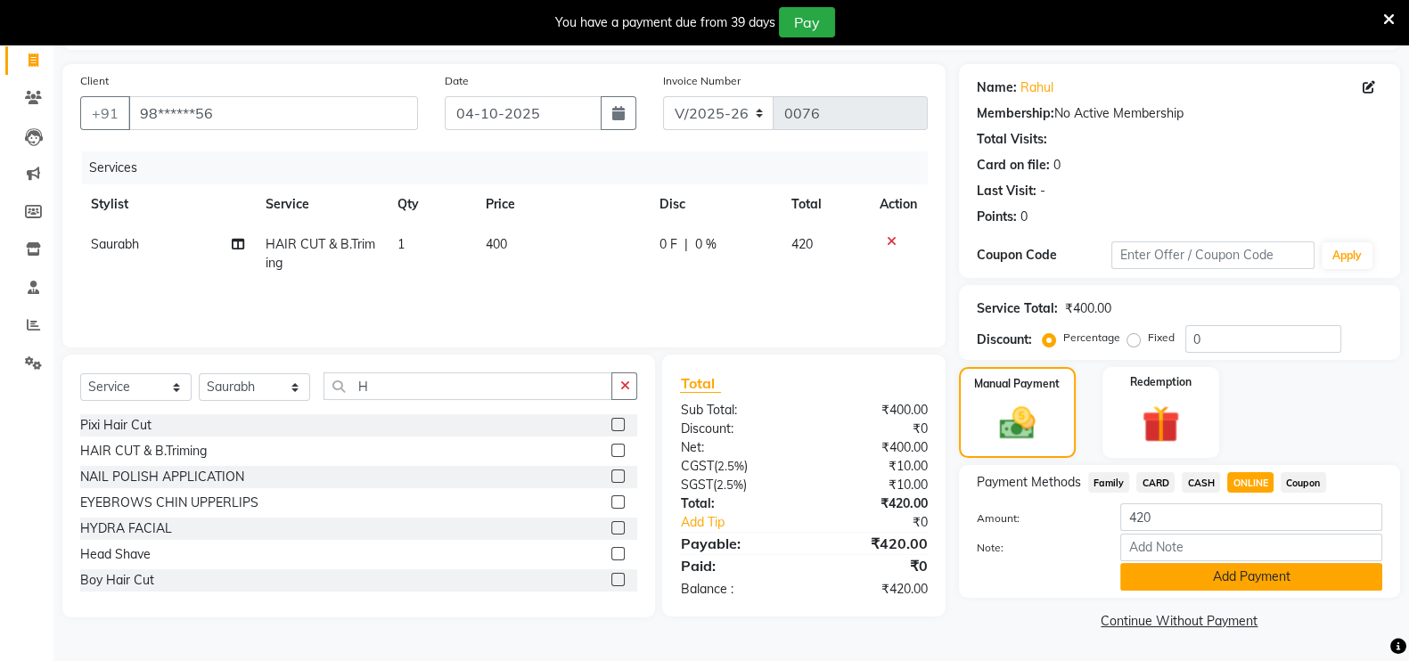
click at [1248, 581] on button "Add Payment" at bounding box center [1251, 577] width 262 height 28
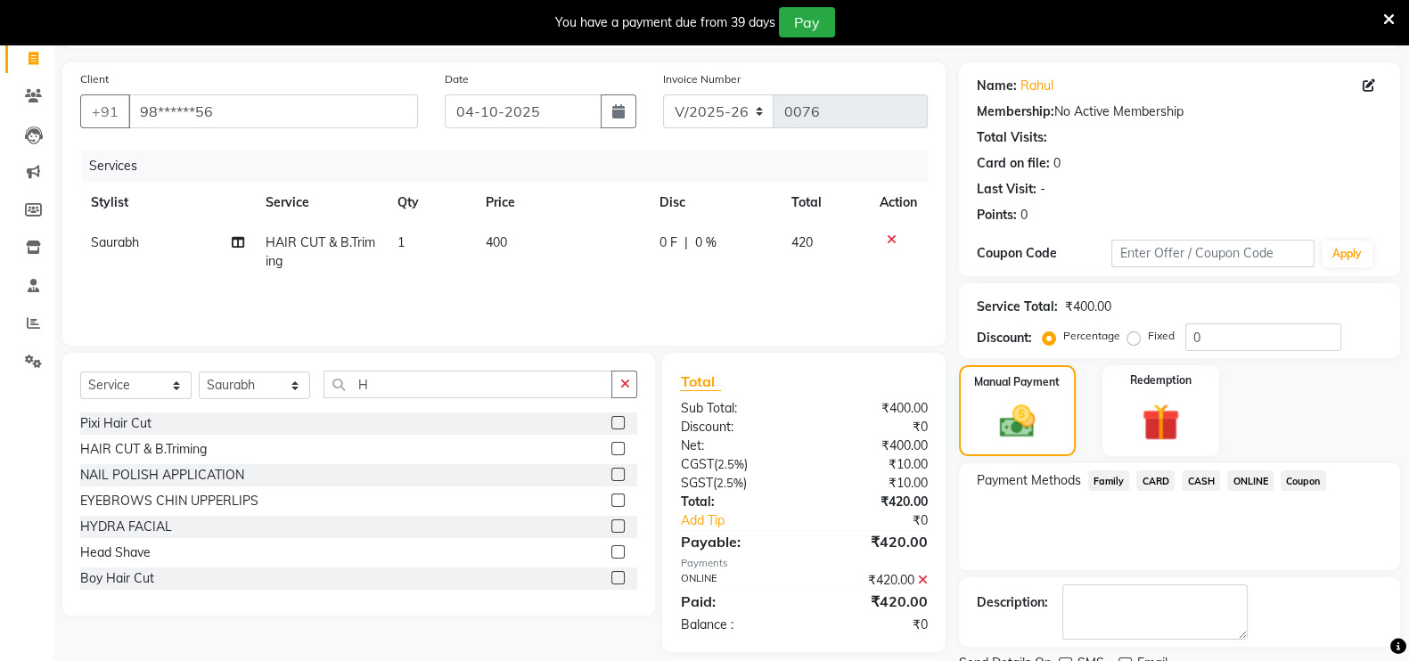
scroll to position [188, 0]
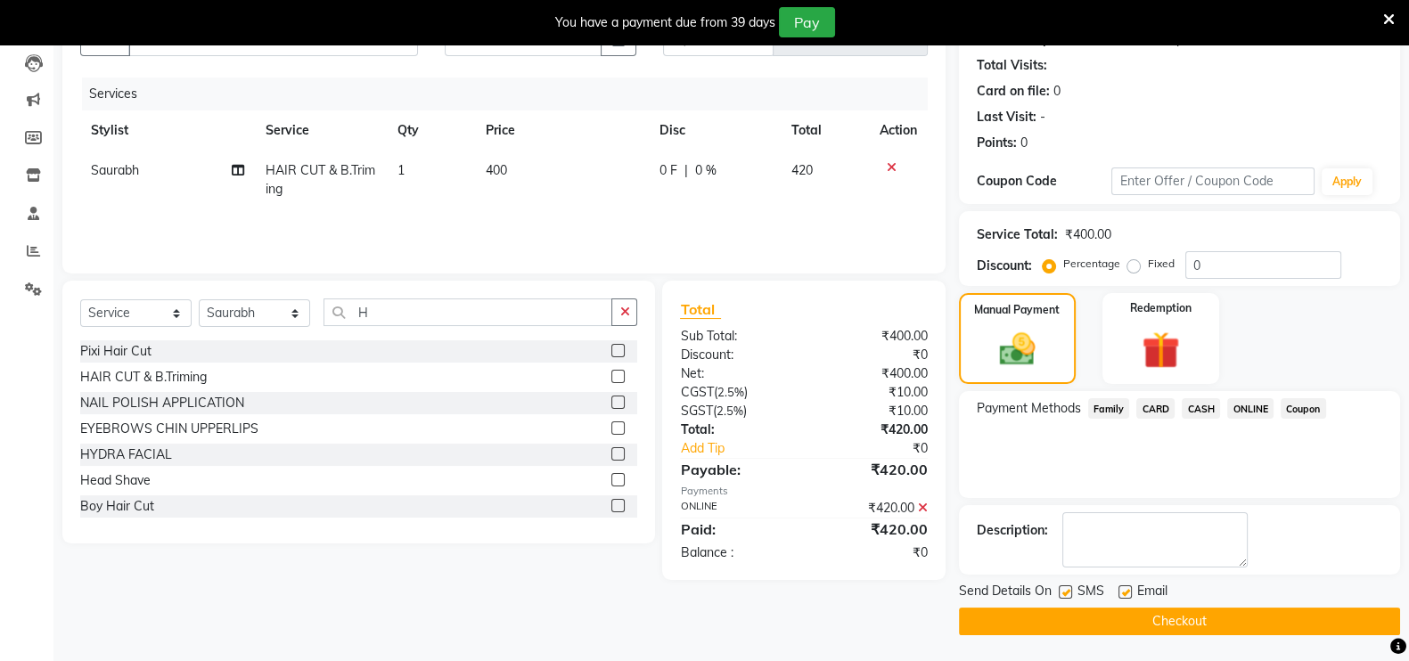
click at [1214, 621] on button "Checkout" at bounding box center [1179, 622] width 441 height 28
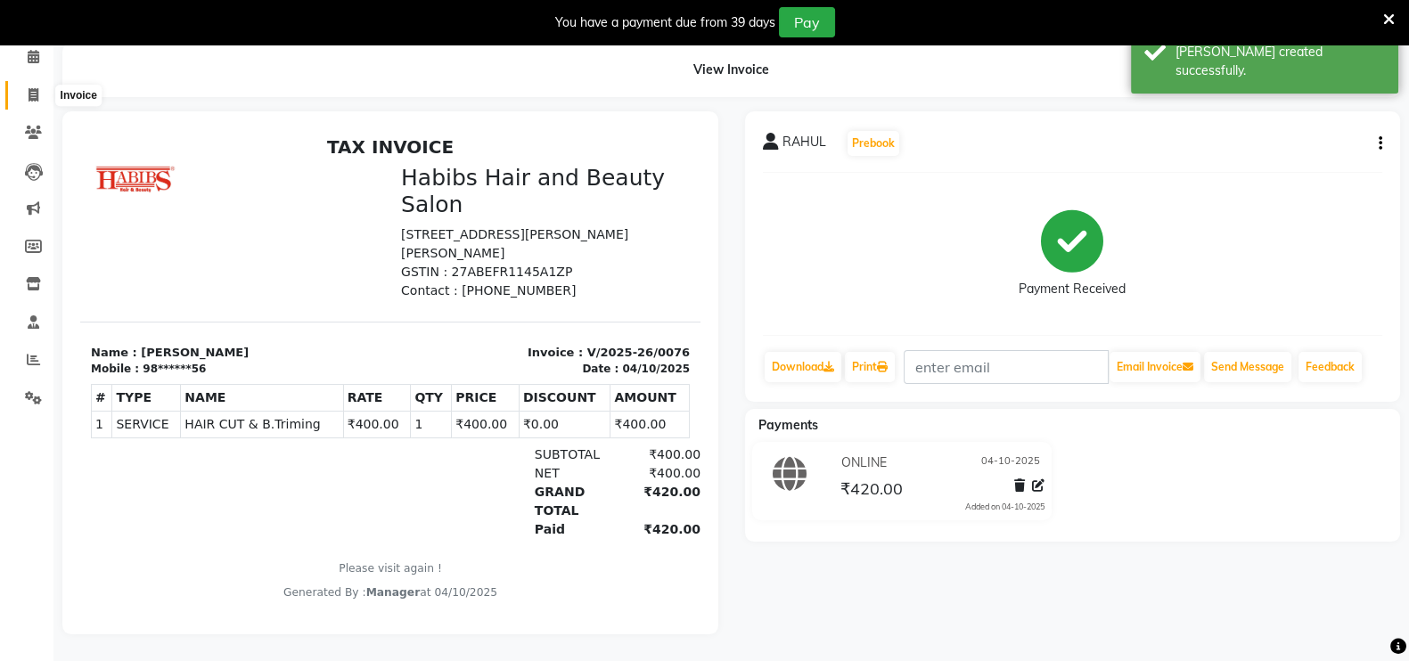
click at [30, 88] on icon at bounding box center [34, 94] width 10 height 13
select select "8911"
select select "service"
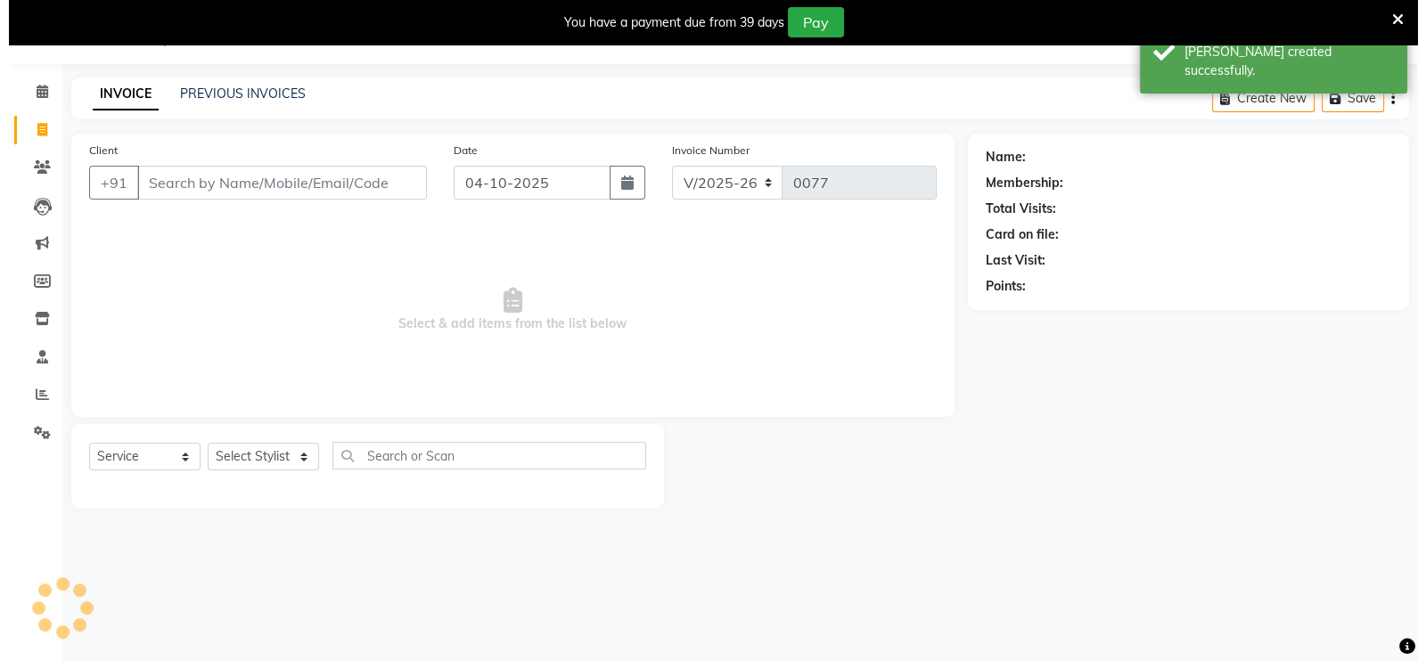
scroll to position [44, 0]
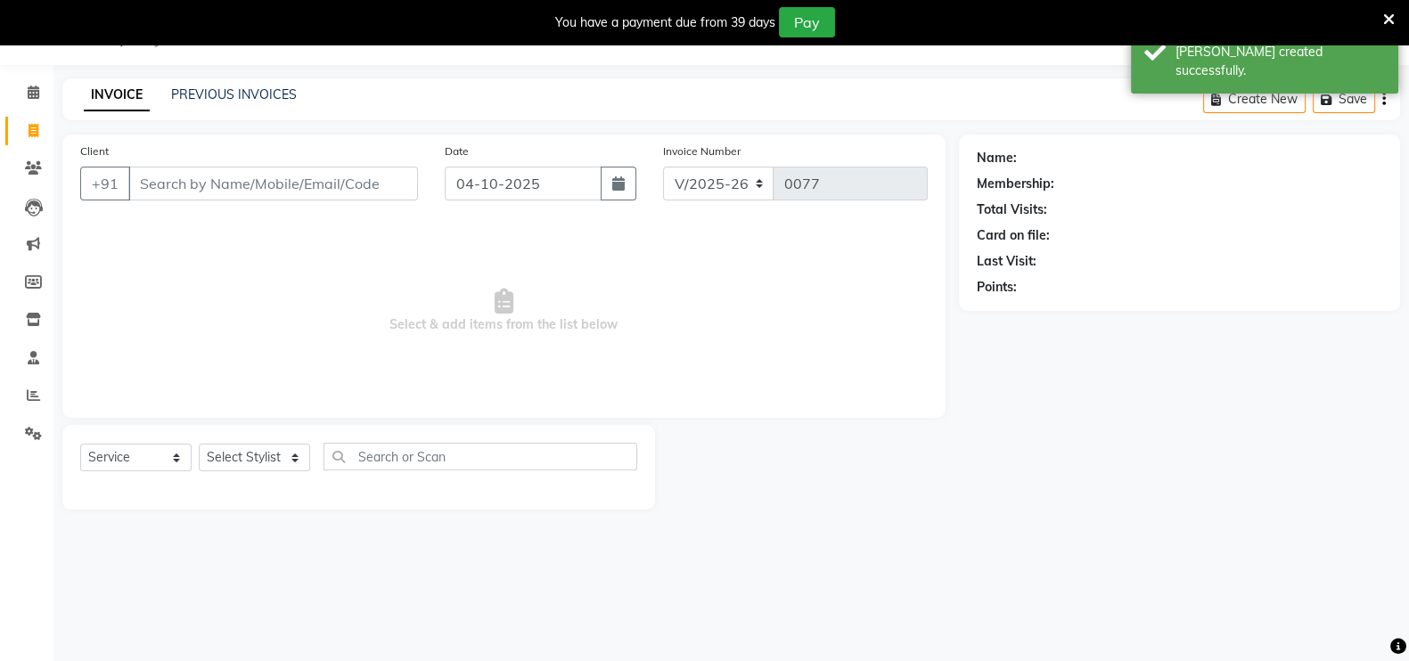
click at [274, 171] on input "Client" at bounding box center [273, 184] width 290 height 34
type input "9"
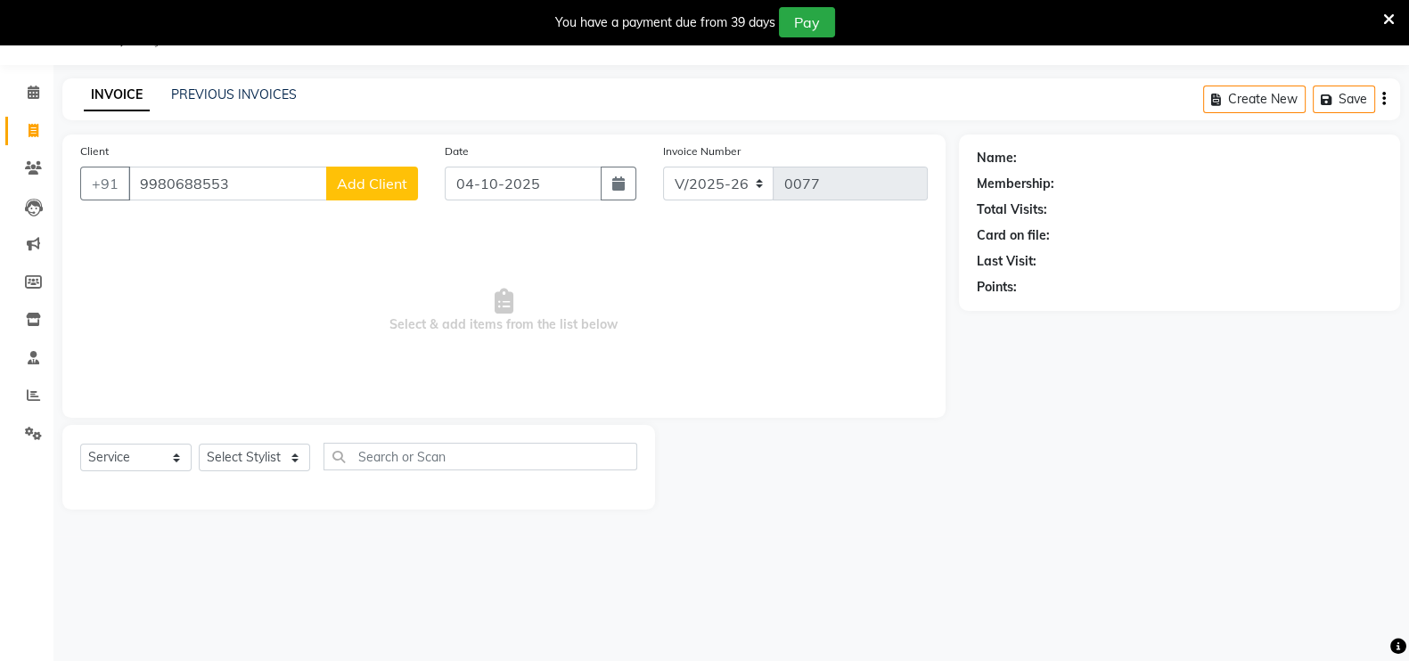
type input "9980688553"
click at [405, 176] on span "Add Client" at bounding box center [372, 184] width 70 height 18
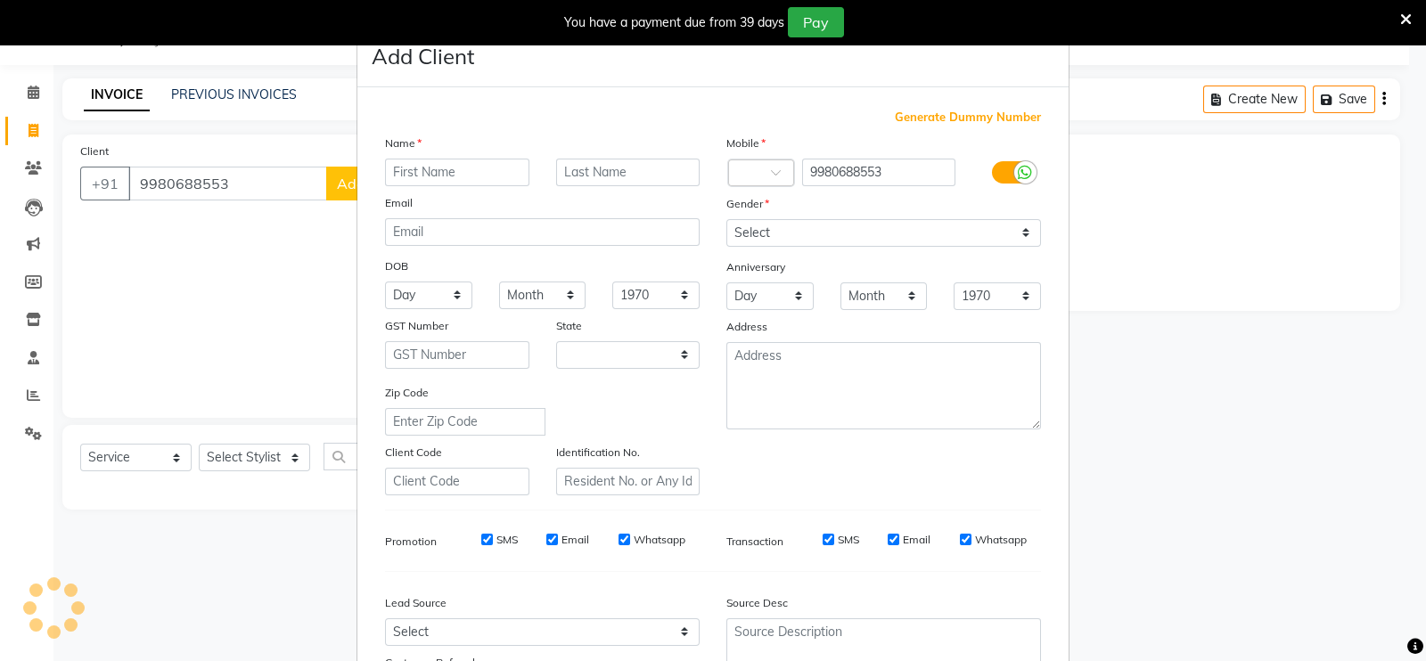
select select "22"
click at [454, 177] on input "text" at bounding box center [457, 173] width 144 height 28
type input "SUMIT"
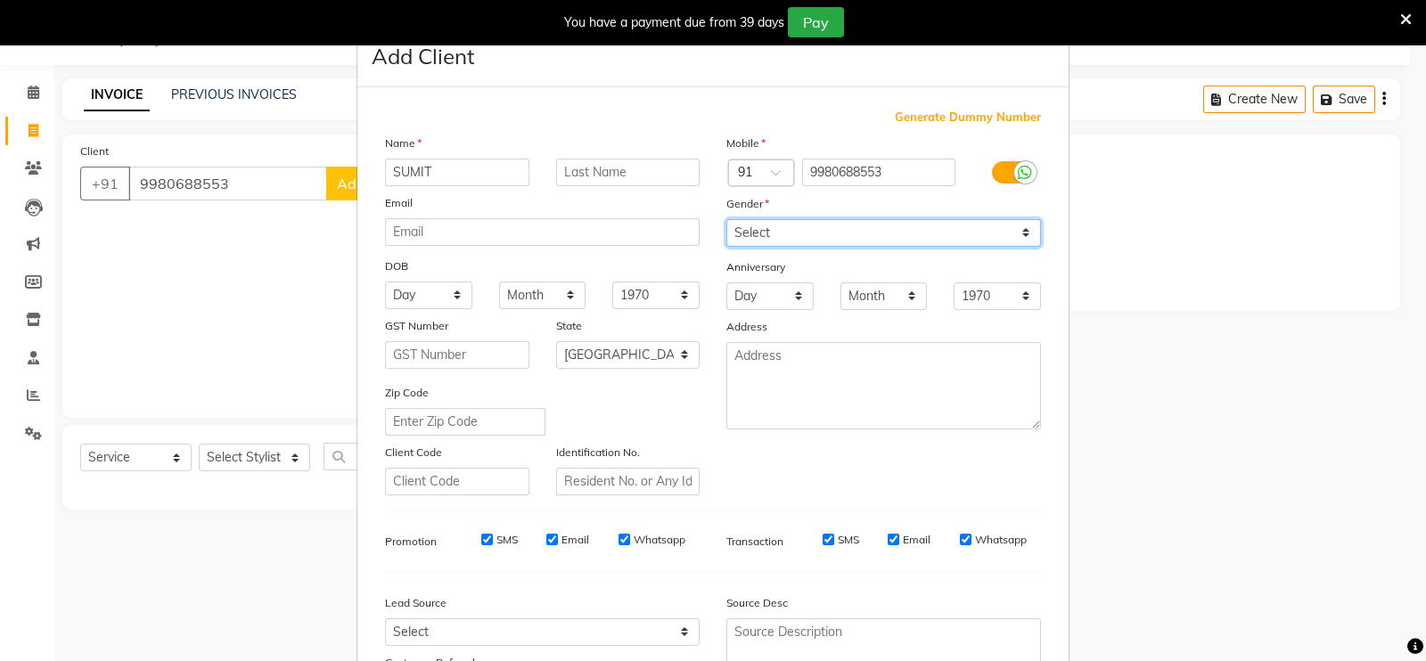
click at [729, 231] on select "Select [DEMOGRAPHIC_DATA] [DEMOGRAPHIC_DATA] Other Prefer Not To Say" at bounding box center [883, 233] width 315 height 28
select select "[DEMOGRAPHIC_DATA]"
click at [726, 220] on select "Select [DEMOGRAPHIC_DATA] [DEMOGRAPHIC_DATA] Other Prefer Not To Say" at bounding box center [883, 233] width 315 height 28
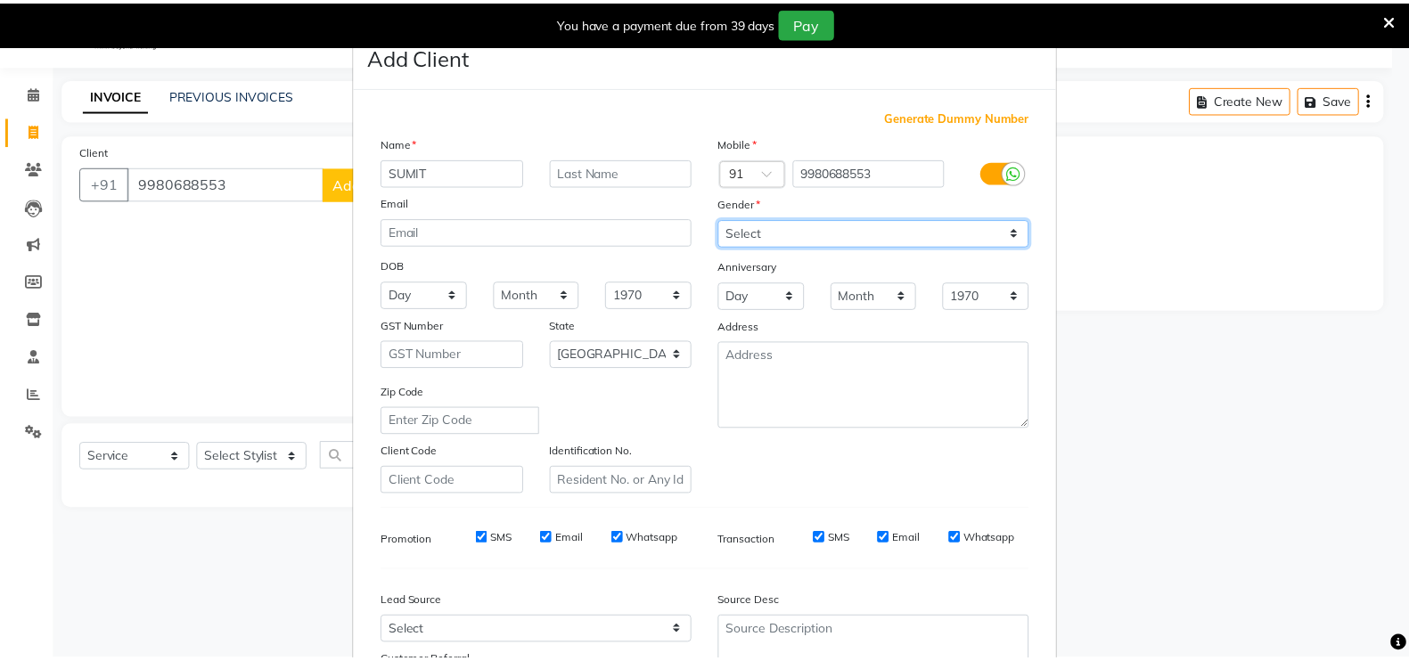
scroll to position [171, 0]
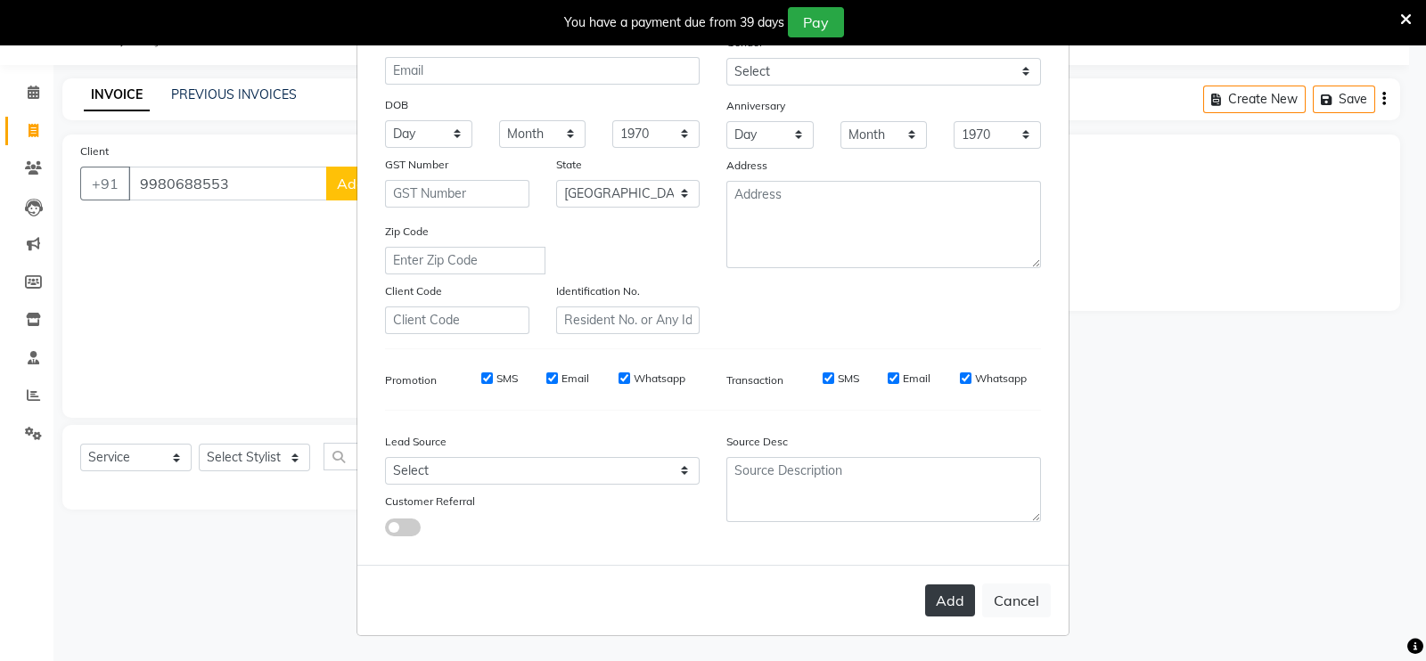
click at [942, 600] on button "Add" at bounding box center [950, 600] width 50 height 32
type input "99******53"
select select
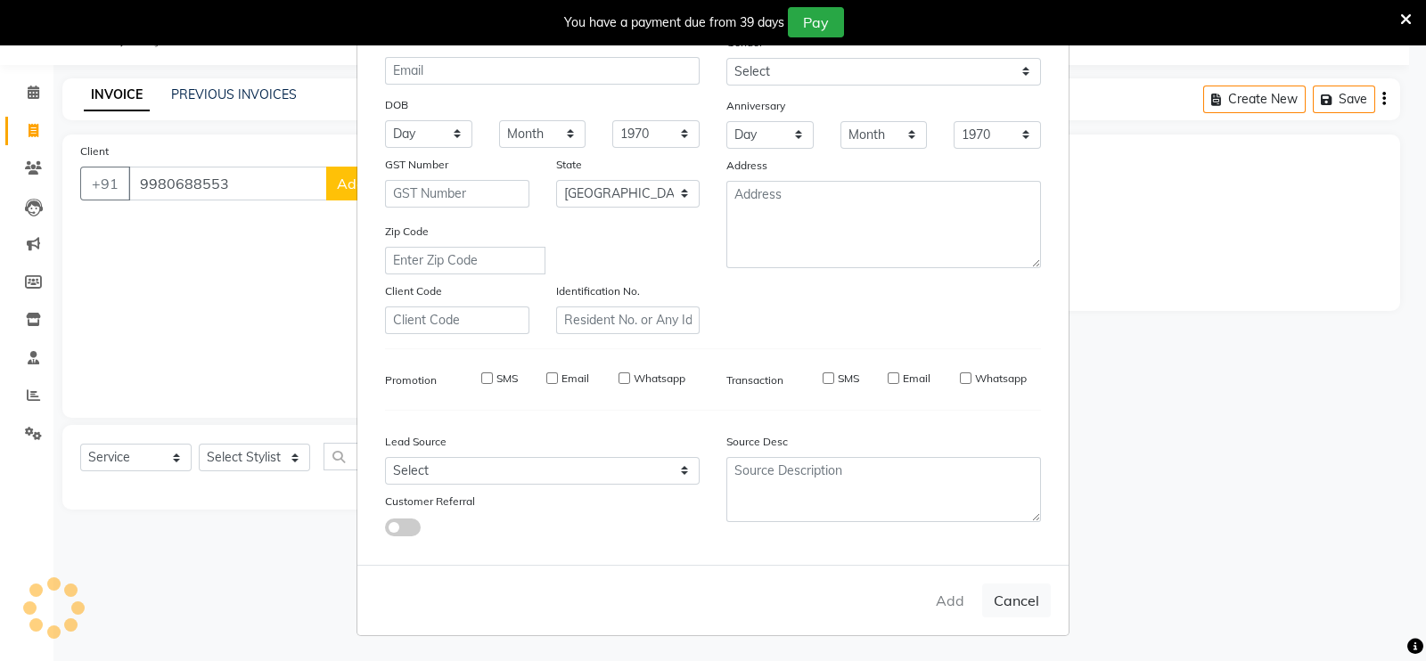
select select "null"
select select
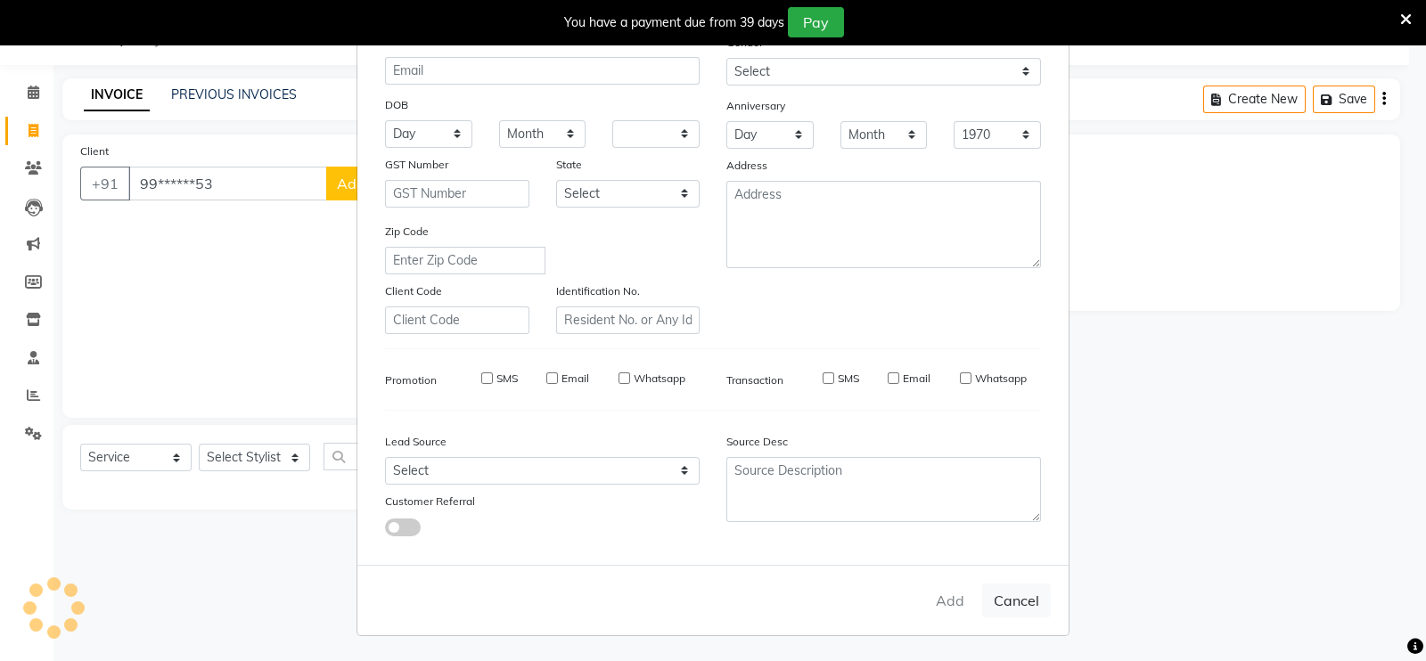
checkbox input "false"
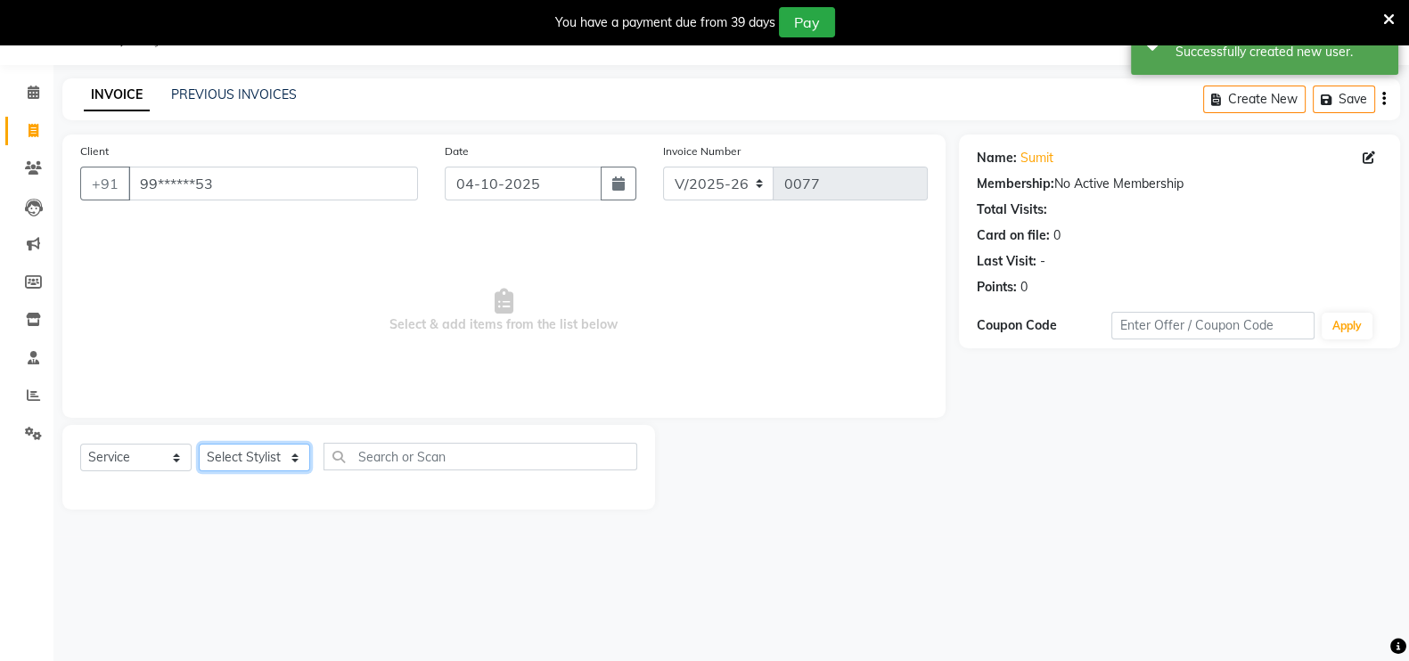
click at [244, 459] on select "Select Stylist [PERSON_NAME] mahi Manager [PERSON_NAME]" at bounding box center [254, 458] width 111 height 28
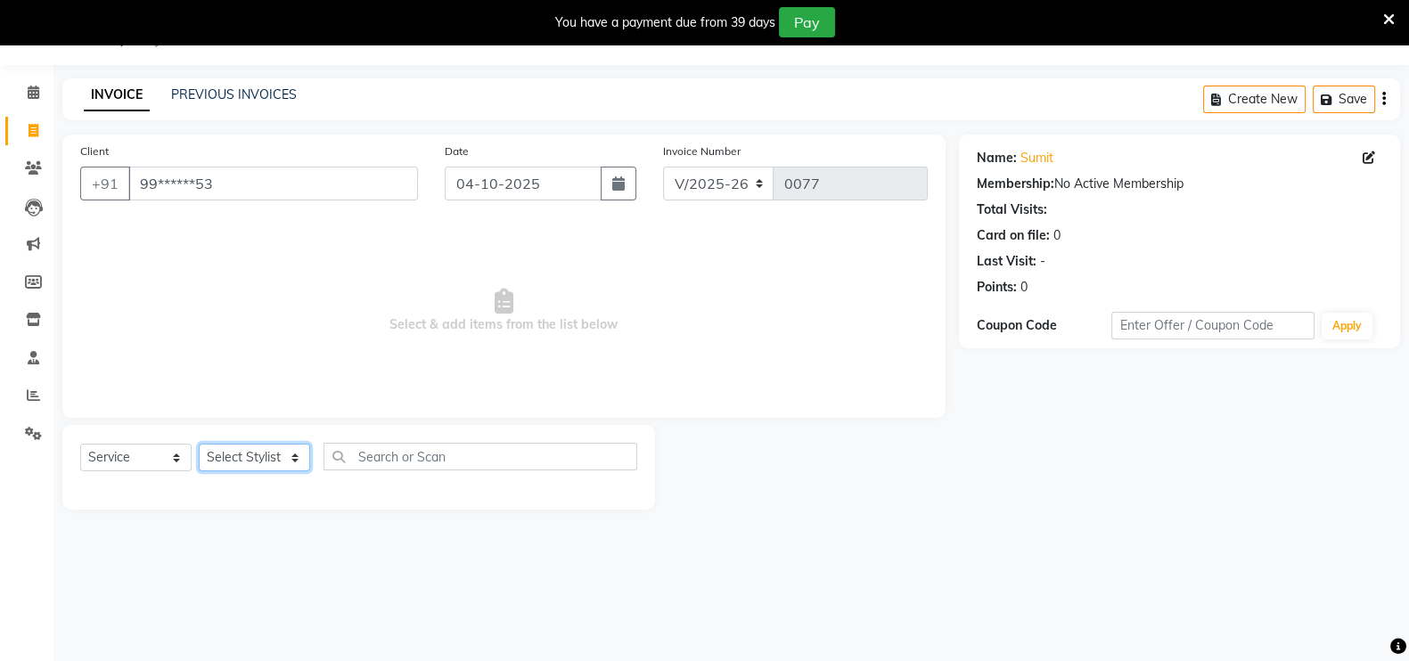
select select "90167"
click at [199, 444] on select "Select Stylist [PERSON_NAME] mahi Manager [PERSON_NAME]" at bounding box center [254, 458] width 111 height 28
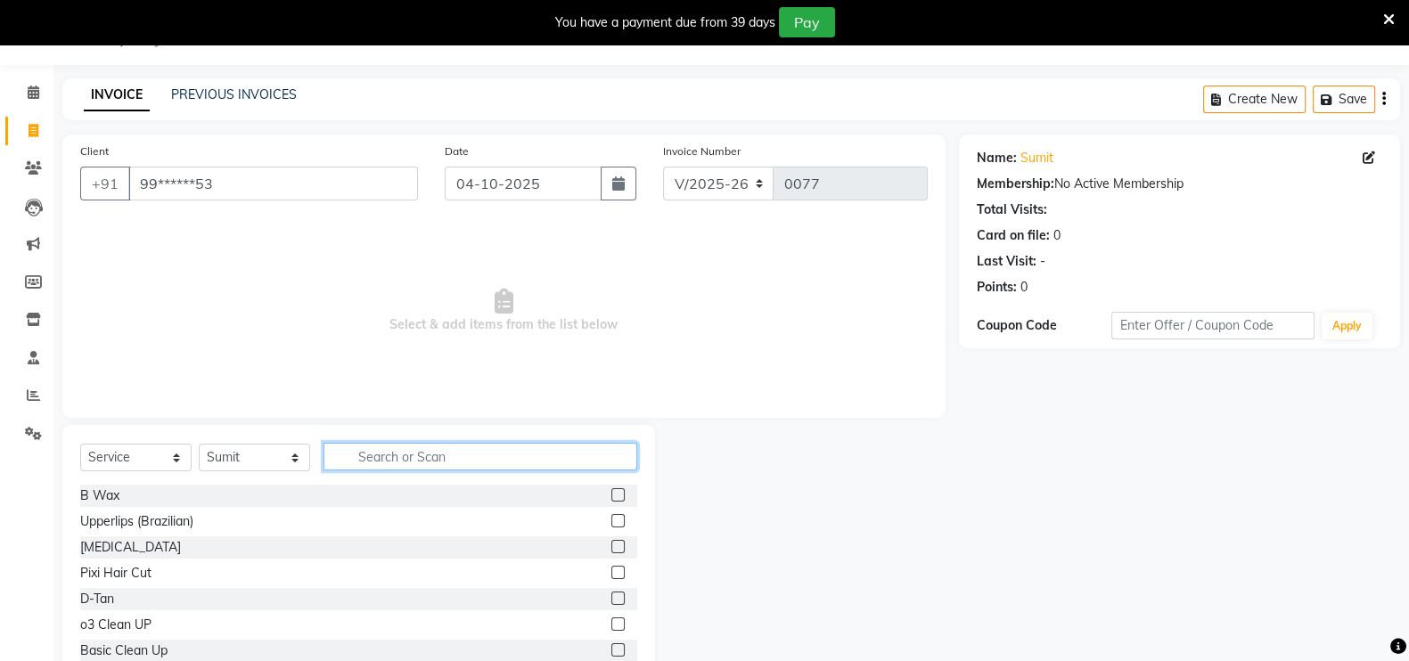
click at [361, 462] on input "text" at bounding box center [480, 457] width 314 height 28
type input "G"
type input "H"
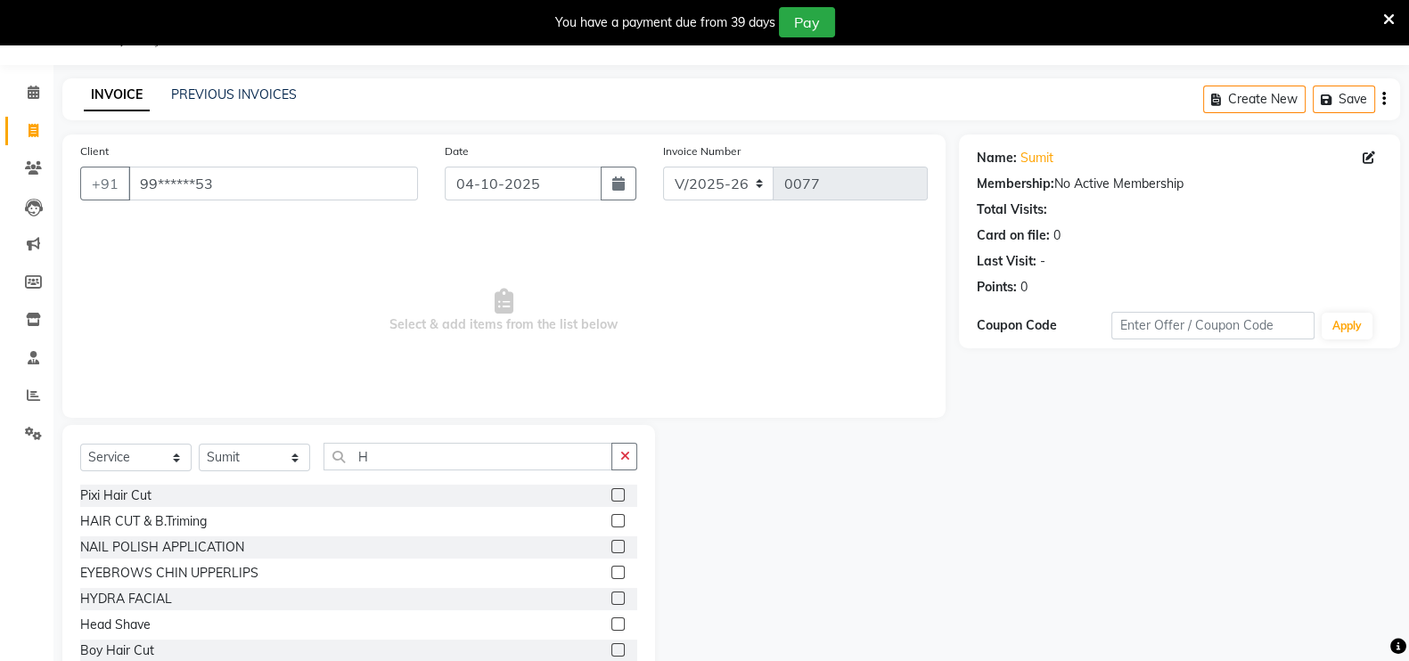
click at [611, 519] on label at bounding box center [617, 520] width 13 height 13
click at [611, 519] on input "checkbox" at bounding box center [617, 522] width 12 height 12
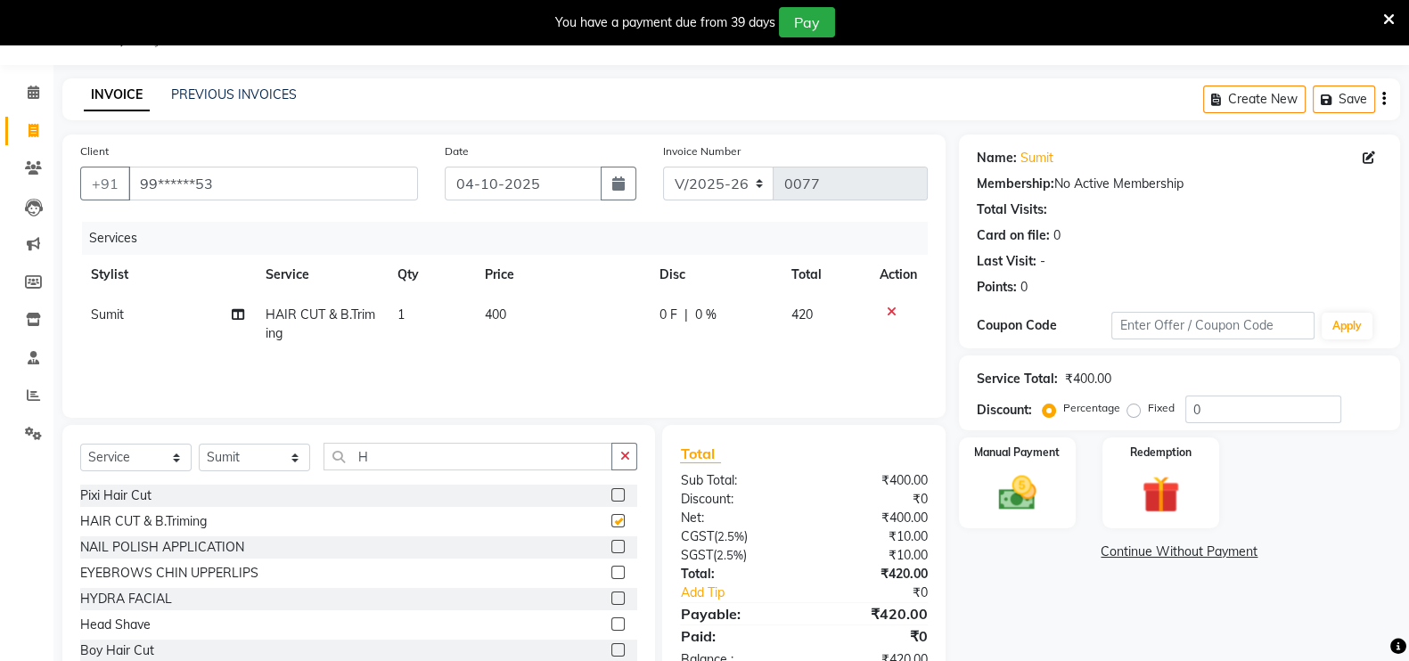
checkbox input "false"
click at [273, 456] on select "Select Stylist [PERSON_NAME] mahi Manager [PERSON_NAME]" at bounding box center [254, 458] width 111 height 28
select select "91923"
click at [199, 444] on select "Select Stylist [PERSON_NAME] mahi Manager [PERSON_NAME]" at bounding box center [254, 458] width 111 height 28
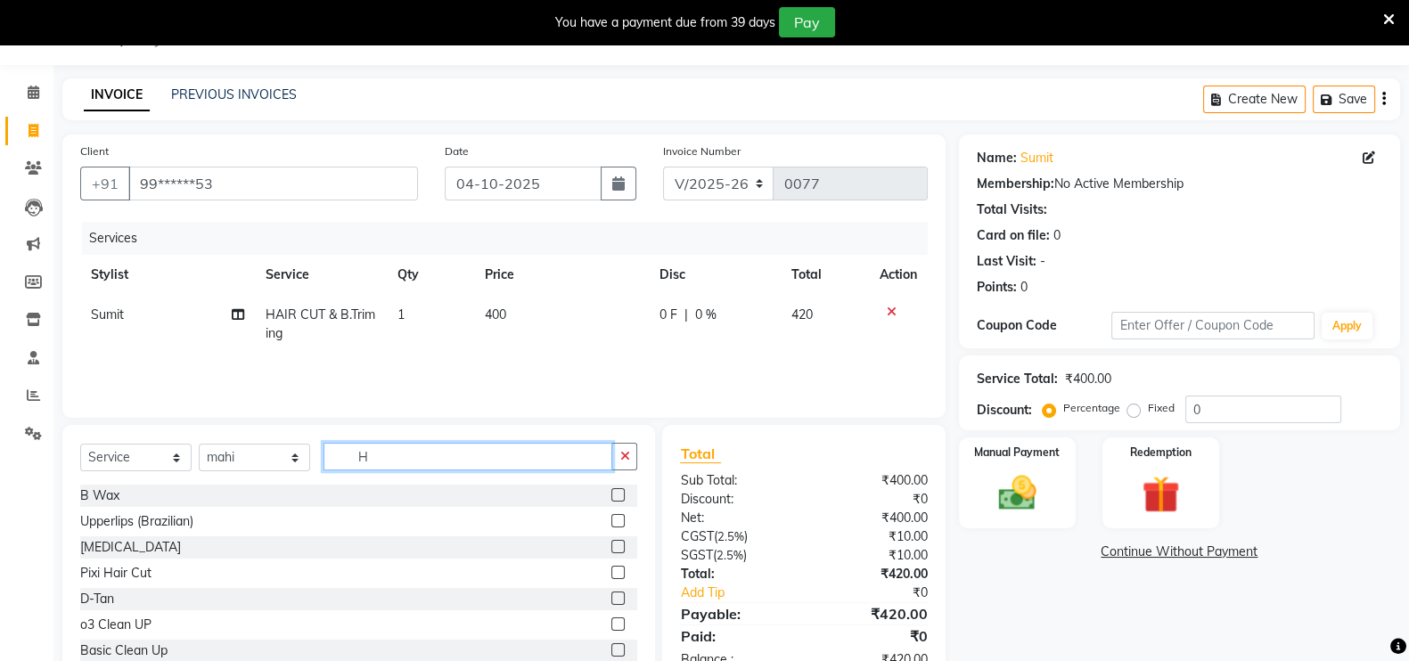
click at [397, 455] on input "H" at bounding box center [467, 457] width 289 height 28
type input "D"
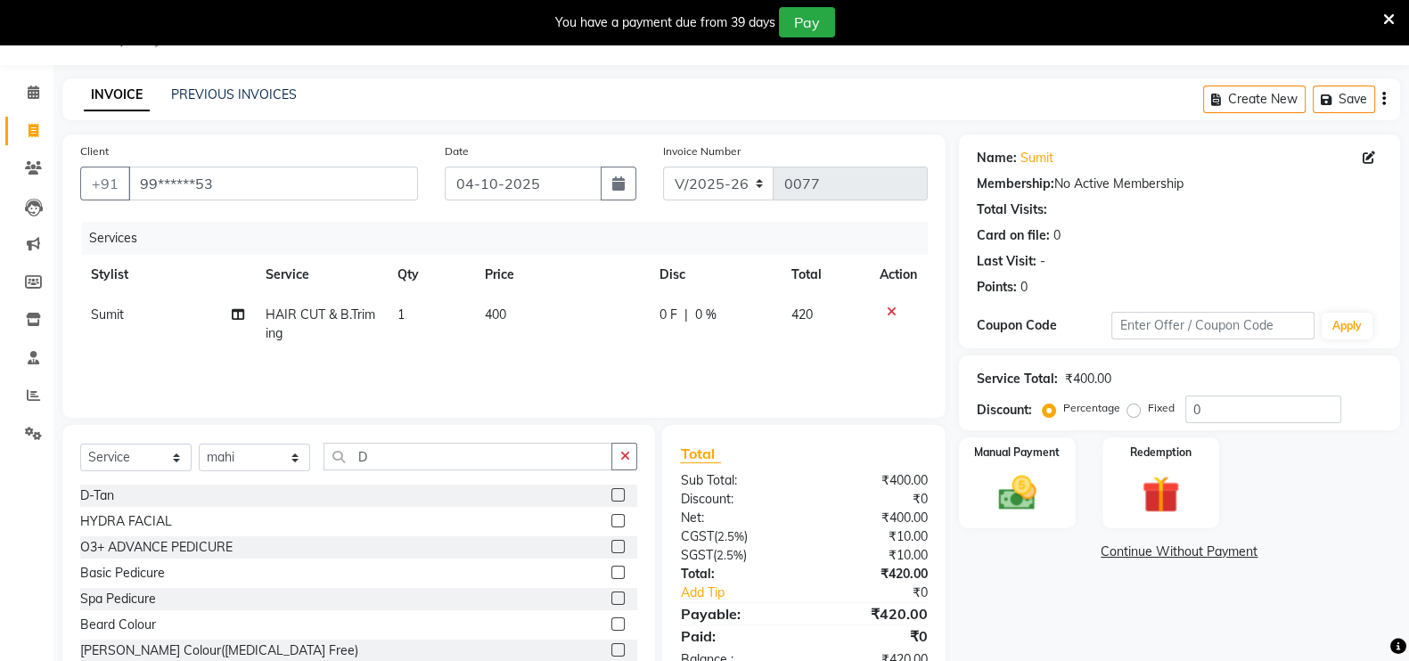
click at [611, 496] on label at bounding box center [617, 494] width 13 height 13
click at [611, 496] on input "checkbox" at bounding box center [617, 496] width 12 height 12
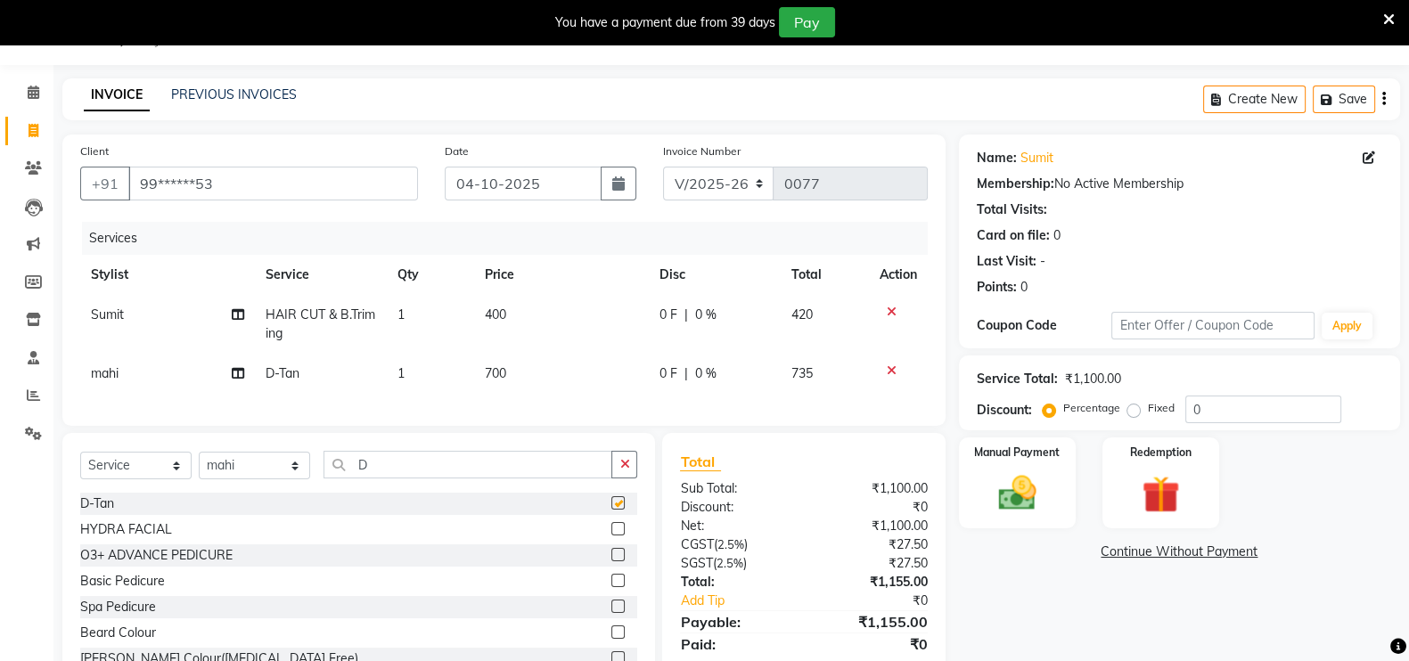
checkbox input "false"
click at [515, 361] on td "700" at bounding box center [561, 374] width 175 height 40
select select "91923"
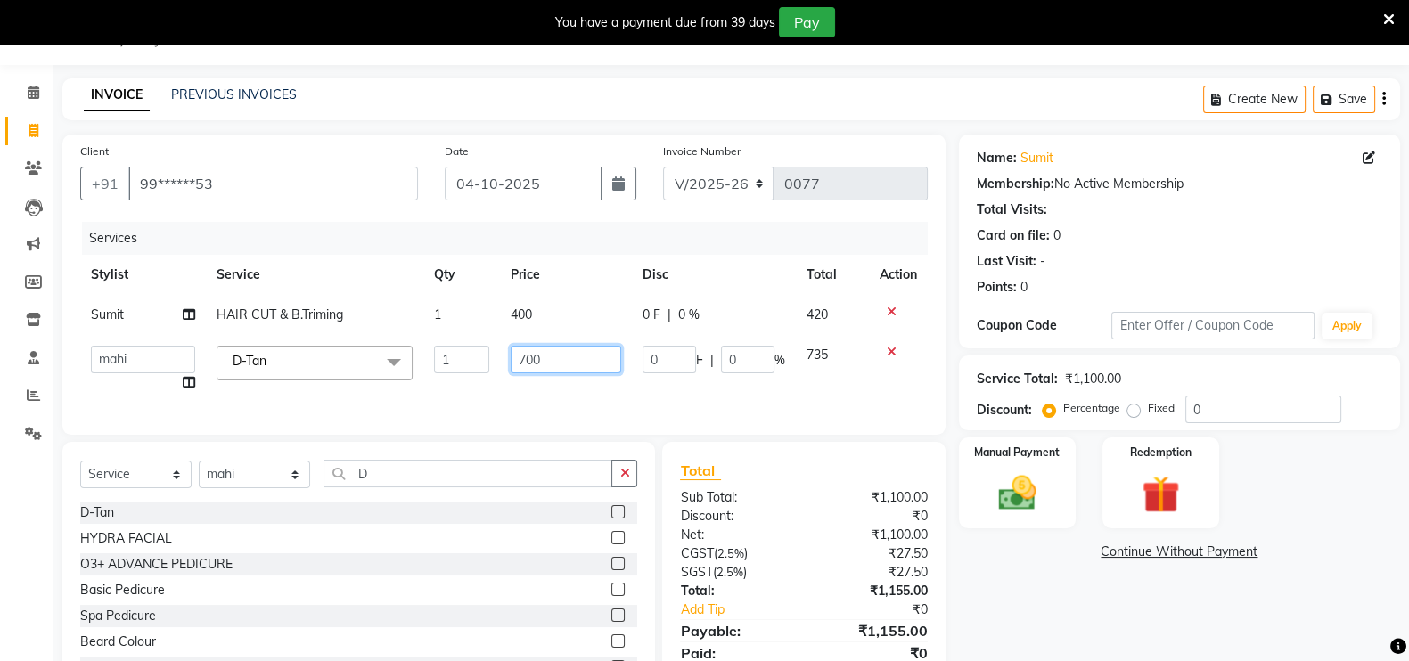
click at [515, 361] on input "700" at bounding box center [566, 360] width 111 height 28
type input "720"
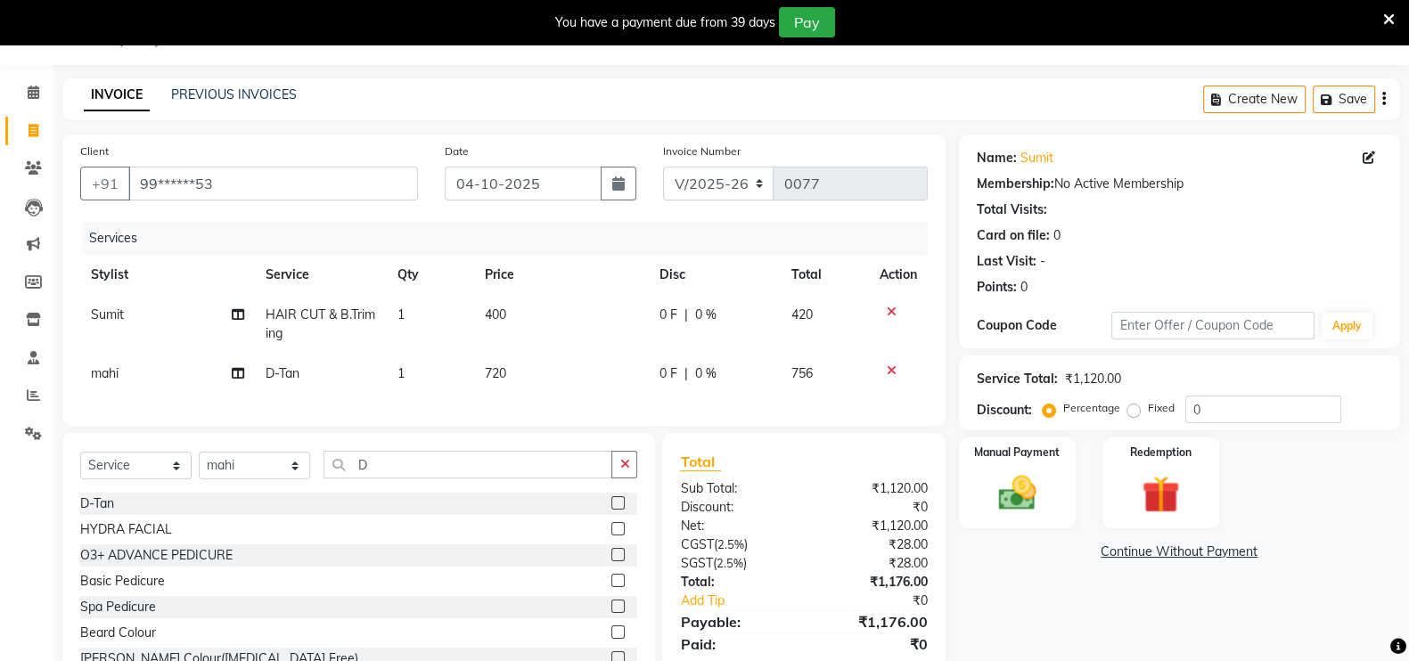
click at [665, 397] on div "Services Stylist Service Qty Price Disc Total Action Sumit HAIR CUT & B.Triming…" at bounding box center [503, 315] width 847 height 186
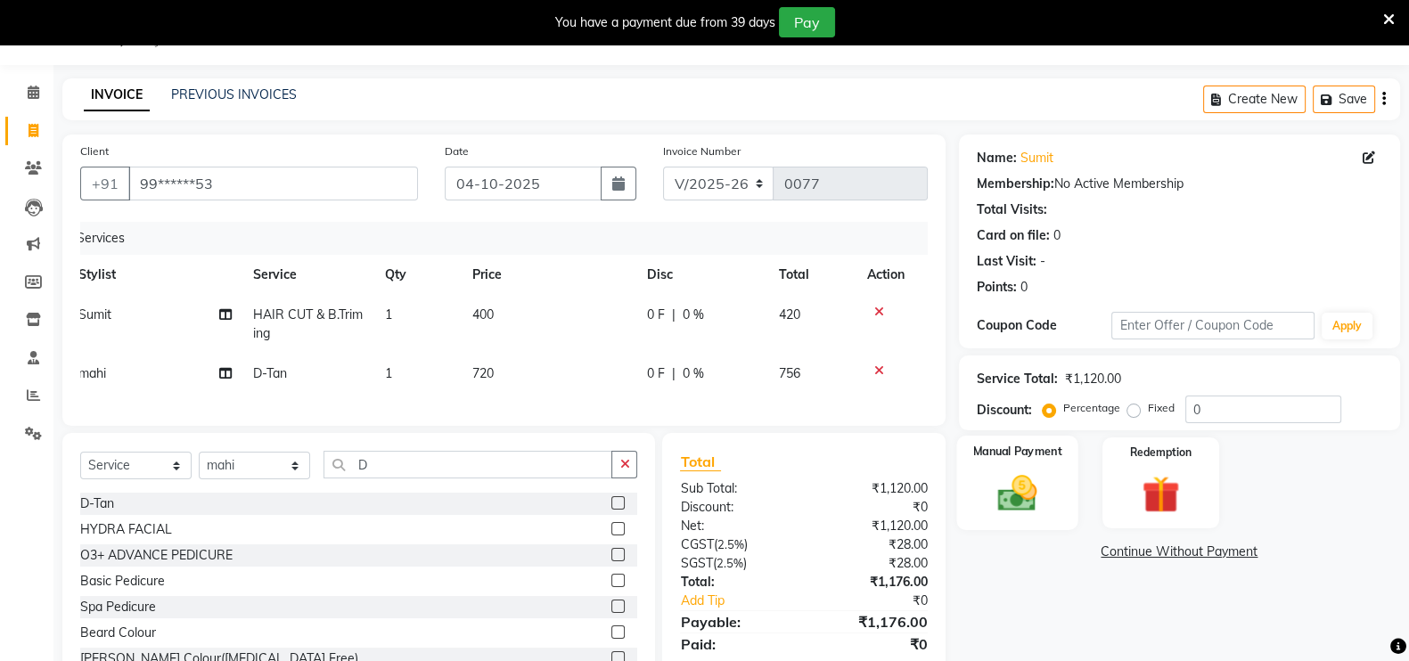
click at [1003, 477] on img at bounding box center [1016, 492] width 63 height 45
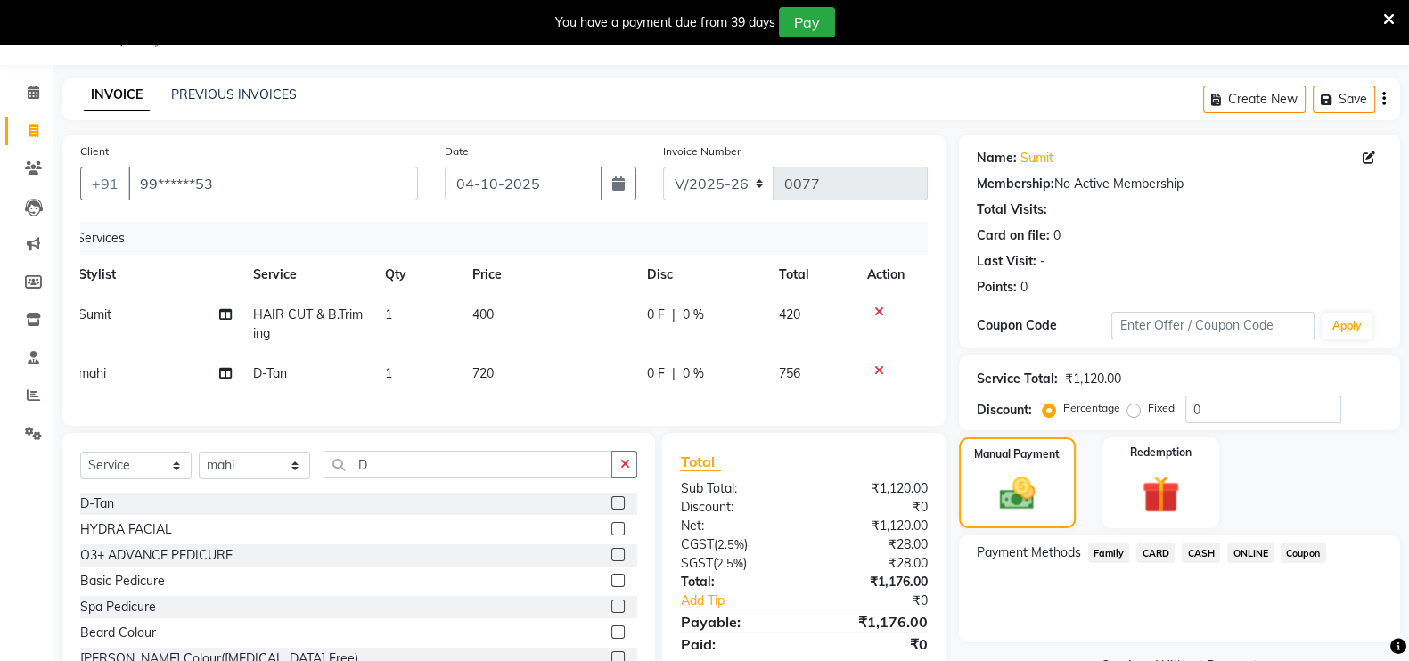
click at [1250, 553] on span "ONLINE" at bounding box center [1250, 553] width 46 height 20
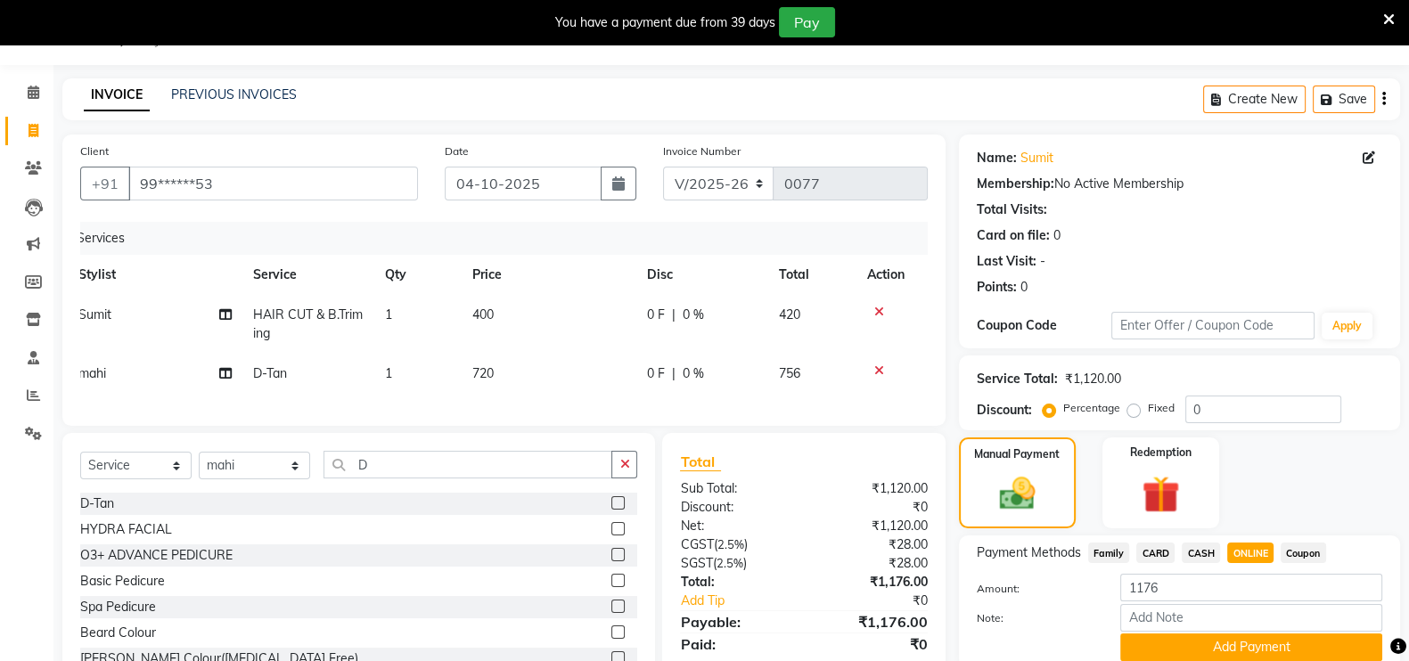
scroll to position [123, 0]
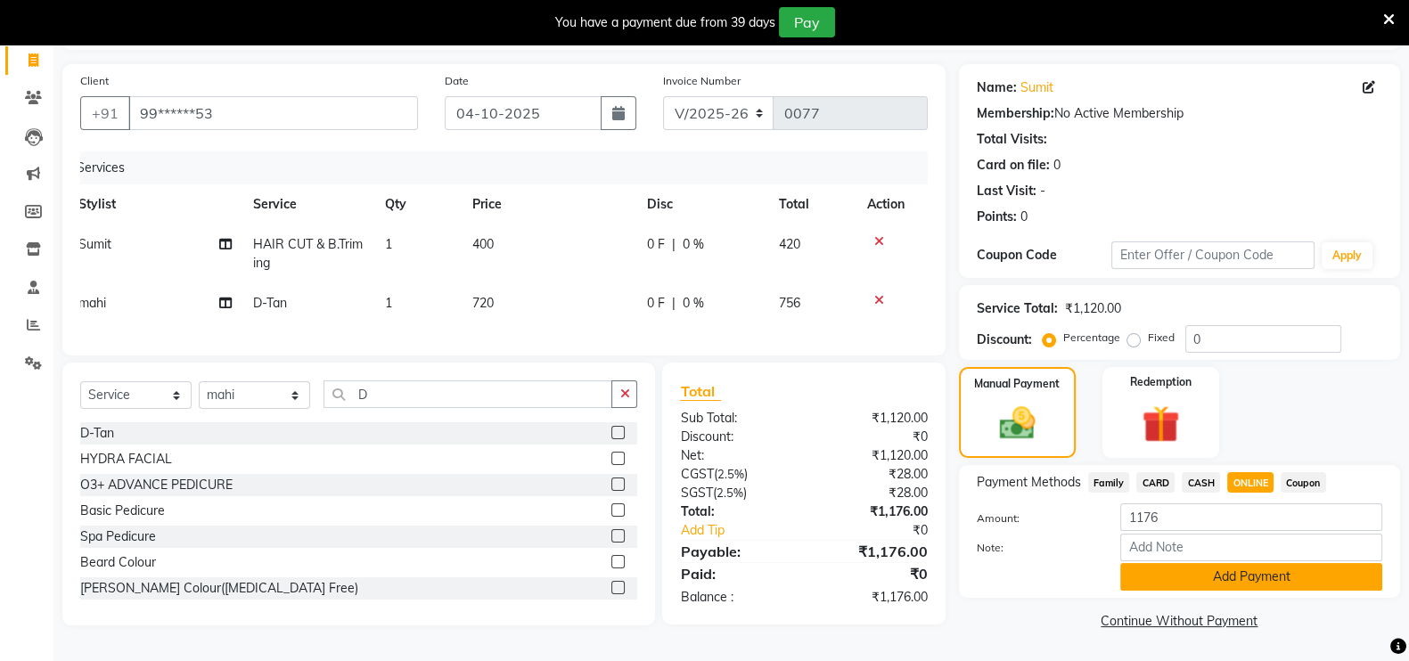
click at [1245, 575] on button "Add Payment" at bounding box center [1251, 577] width 262 height 28
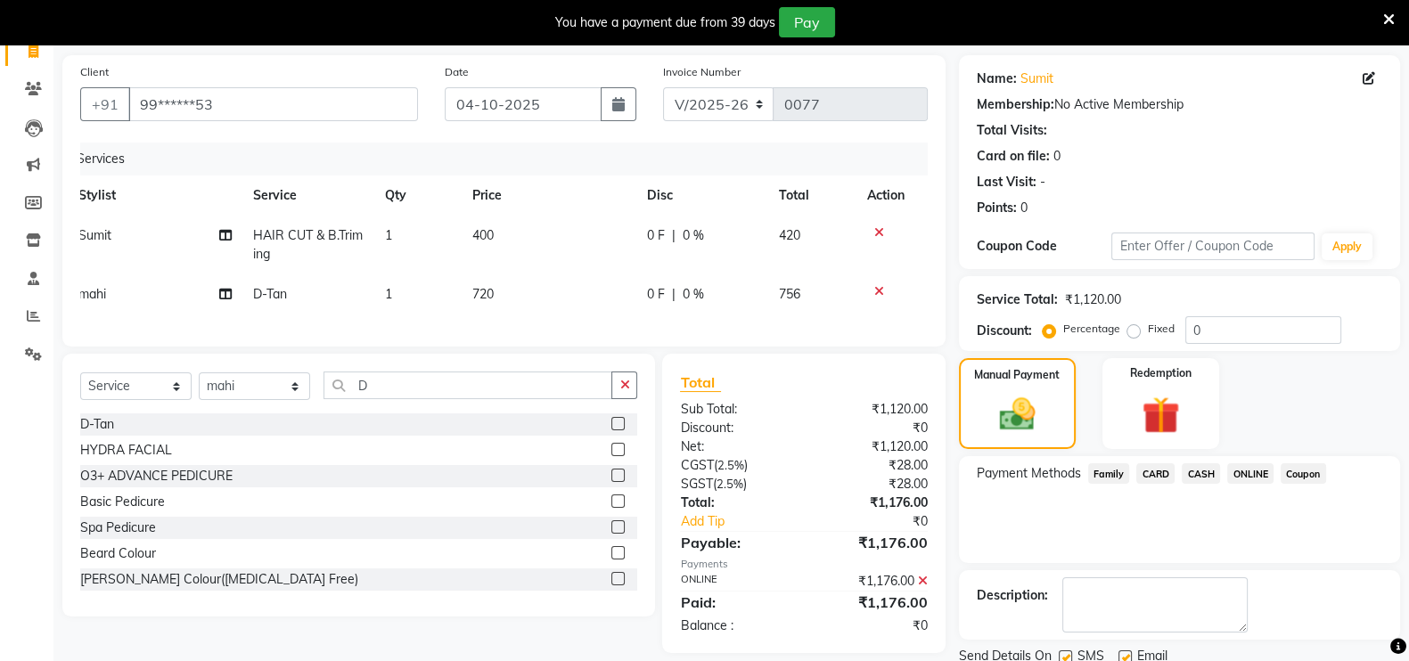
scroll to position [188, 0]
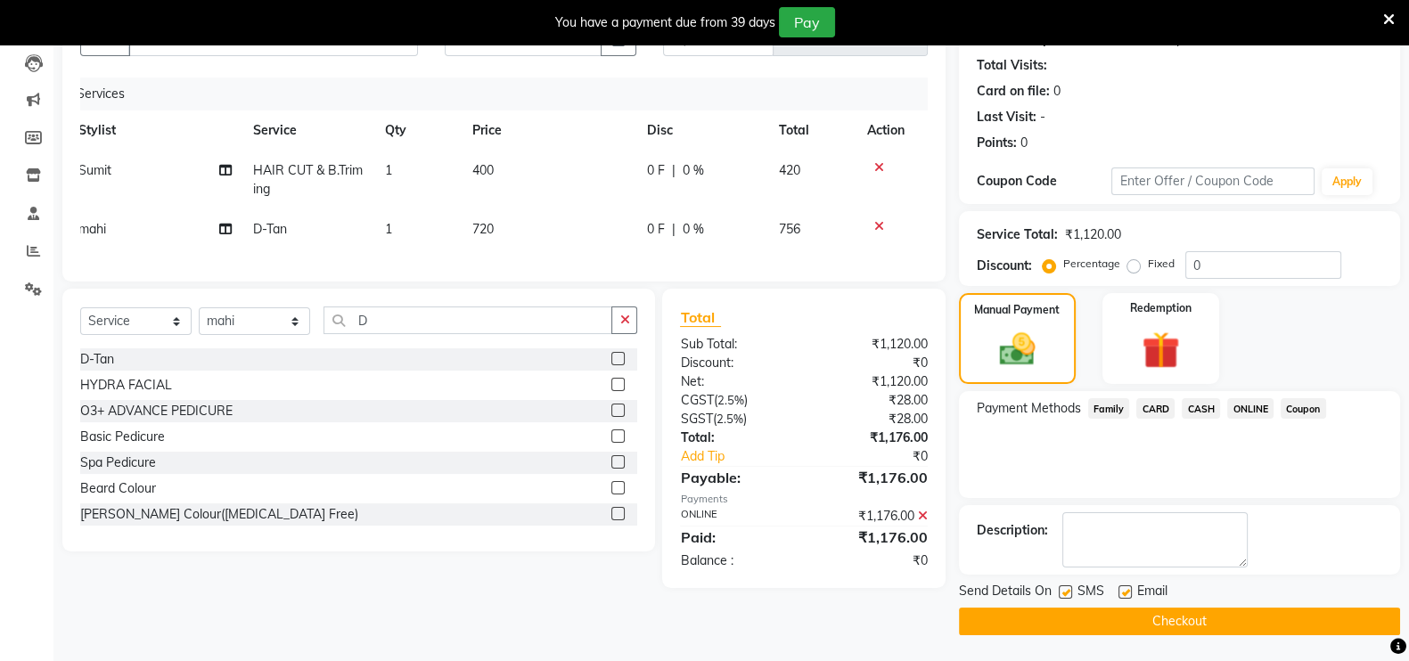
click at [1189, 621] on button "Checkout" at bounding box center [1179, 622] width 441 height 28
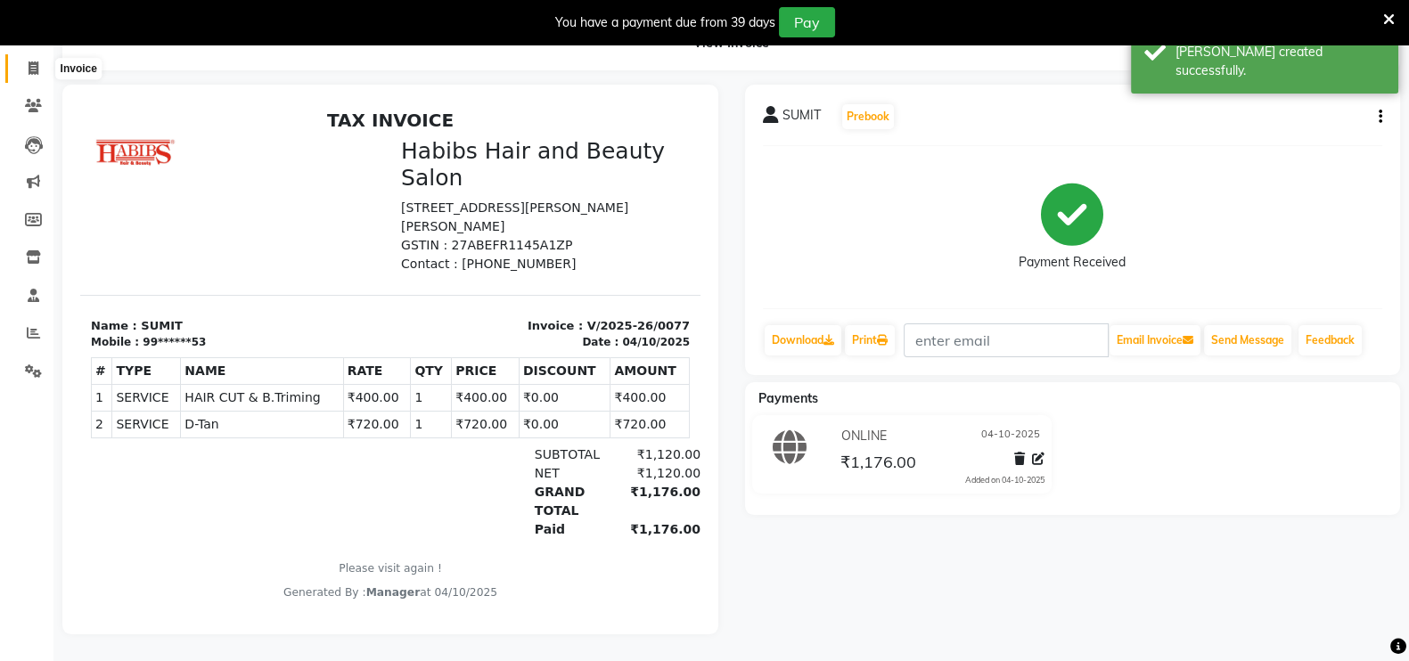
click at [37, 61] on icon at bounding box center [34, 67] width 10 height 13
select select "service"
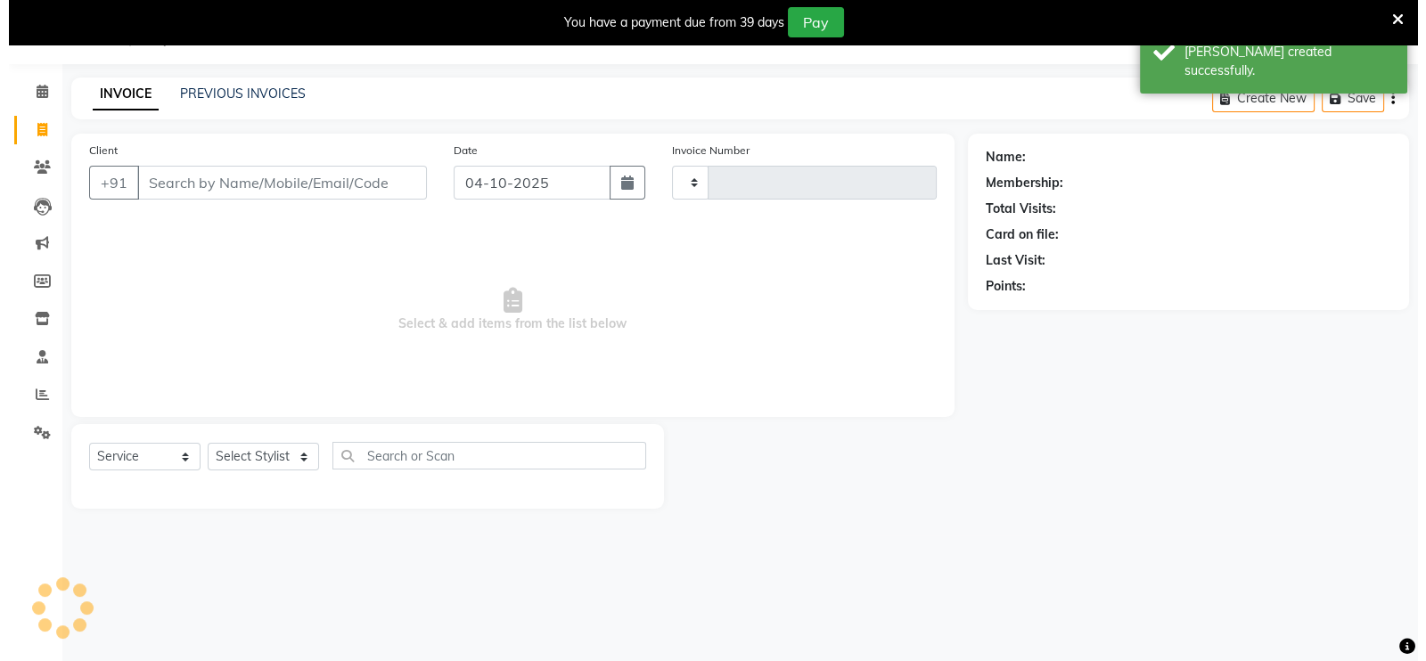
scroll to position [44, 0]
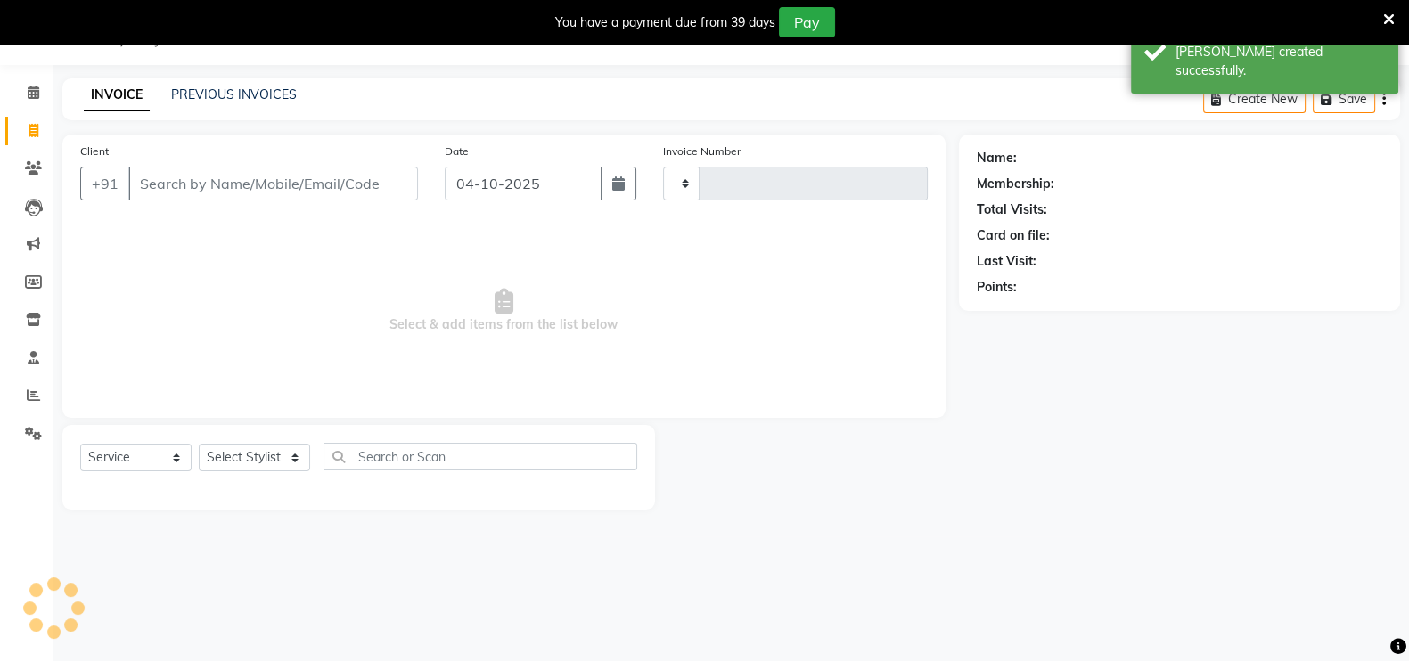
type input "0078"
select select "8911"
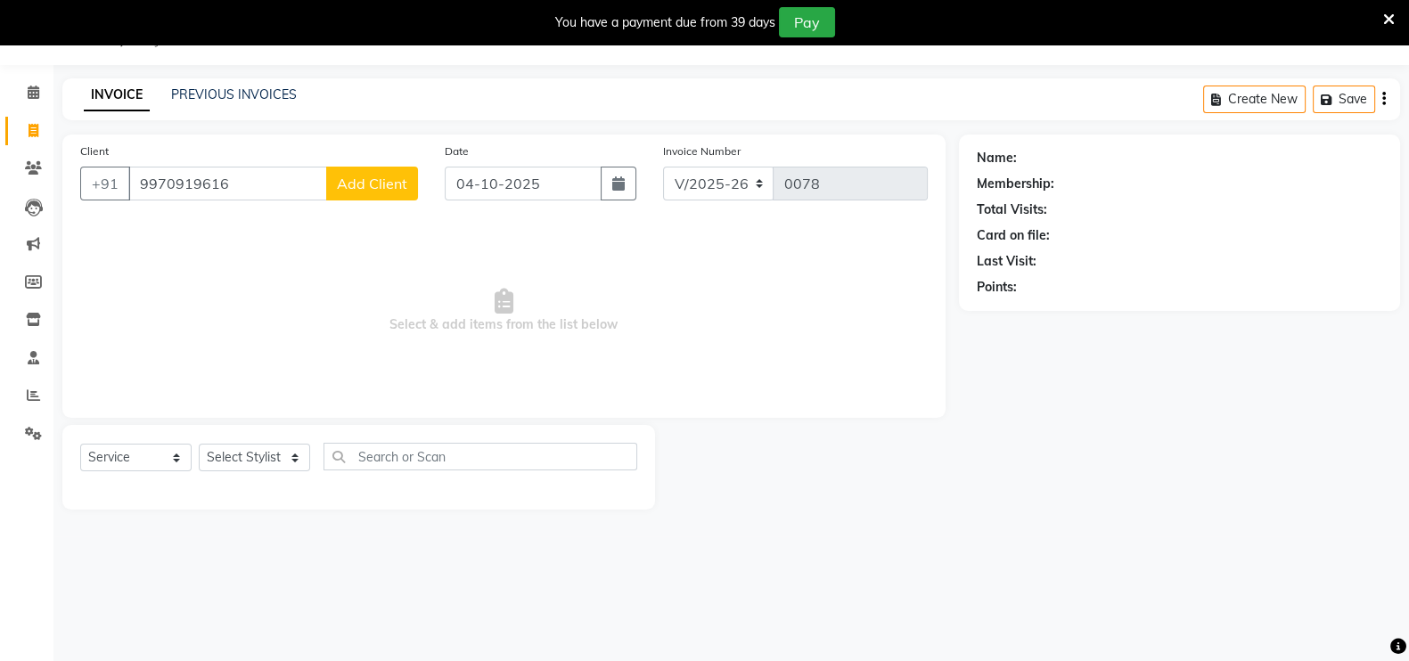
type input "9970919616"
click at [353, 185] on span "Add Client" at bounding box center [372, 184] width 70 height 18
select select "22"
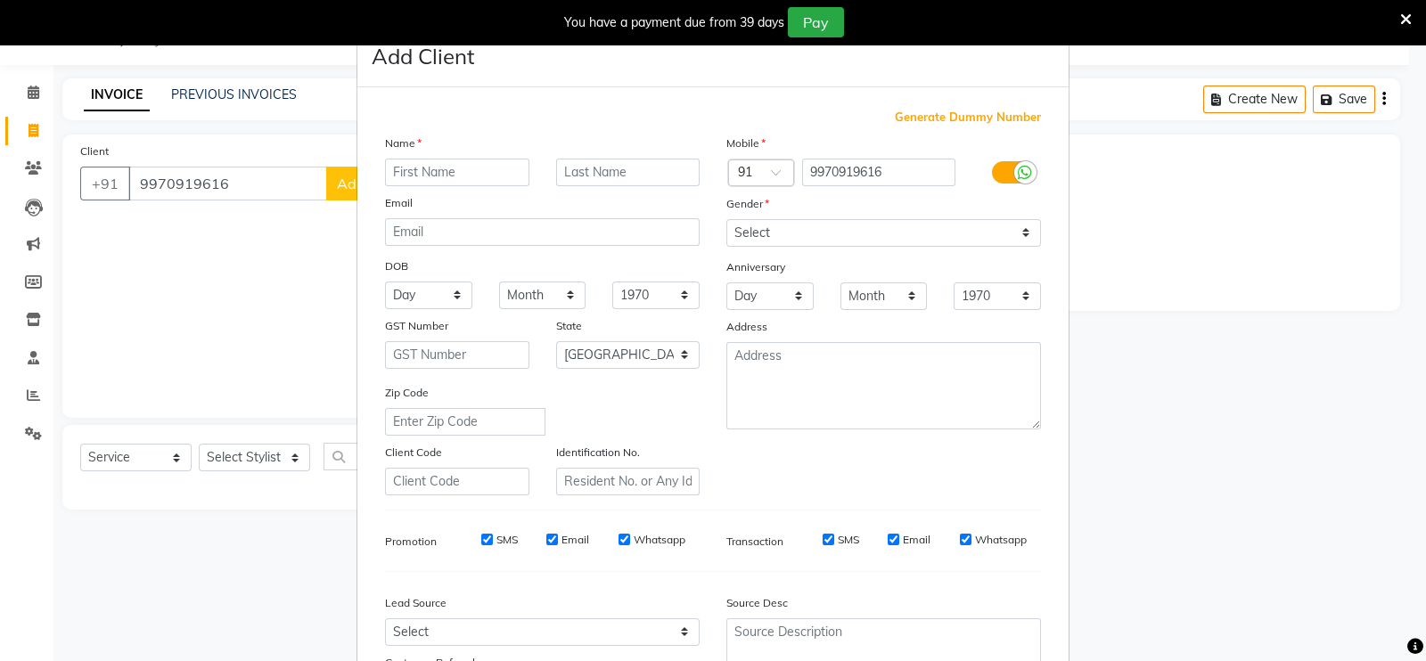
click at [432, 168] on input "text" at bounding box center [457, 173] width 144 height 28
type input "[PERSON_NAME]"
click at [759, 237] on select "Select [DEMOGRAPHIC_DATA] [DEMOGRAPHIC_DATA] Other Prefer Not To Say" at bounding box center [883, 233] width 315 height 28
select select "[DEMOGRAPHIC_DATA]"
click at [726, 220] on select "Select [DEMOGRAPHIC_DATA] [DEMOGRAPHIC_DATA] Other Prefer Not To Say" at bounding box center [883, 233] width 315 height 28
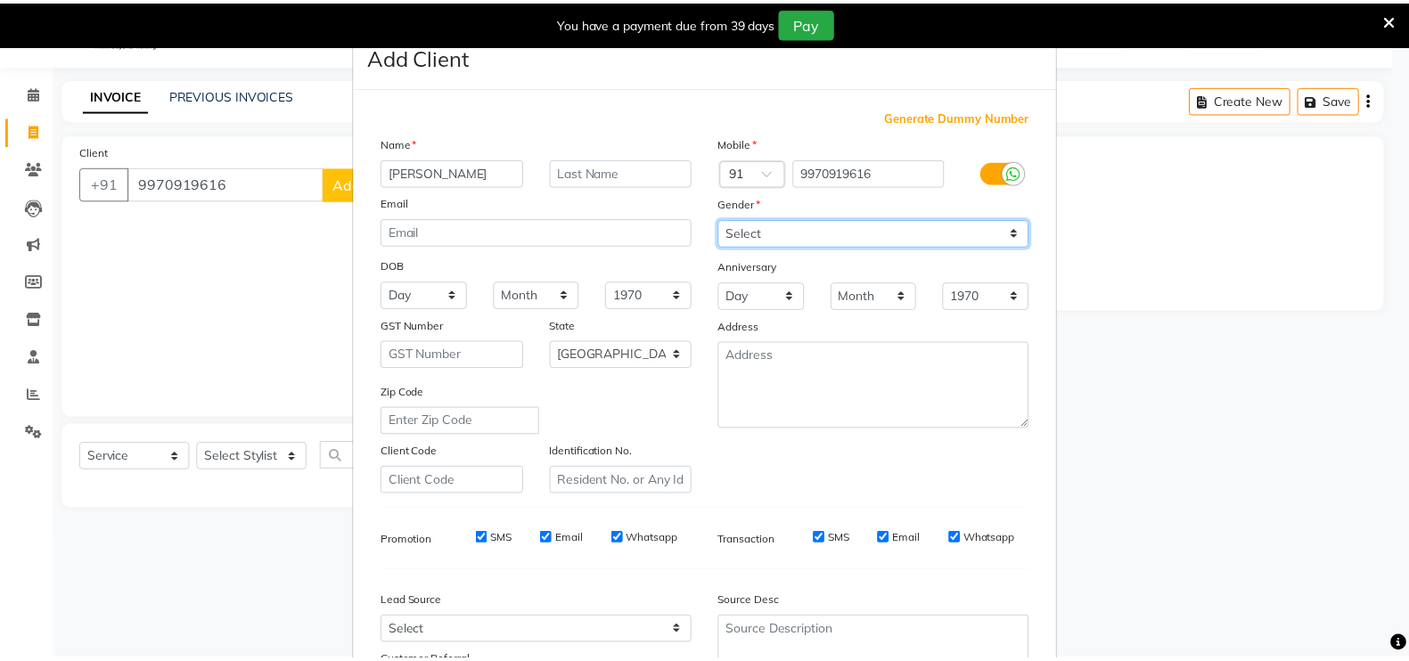
scroll to position [171, 0]
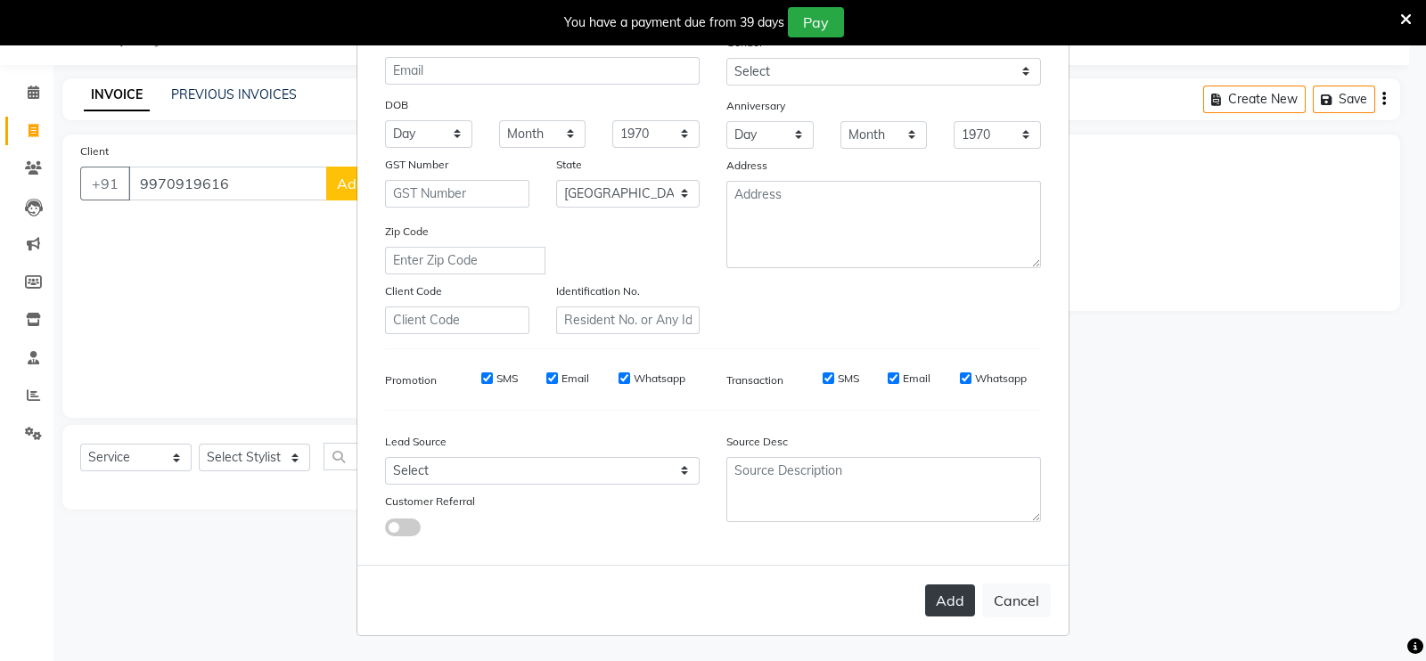
click at [944, 604] on button "Add" at bounding box center [950, 600] width 50 height 32
type input "99******16"
select select
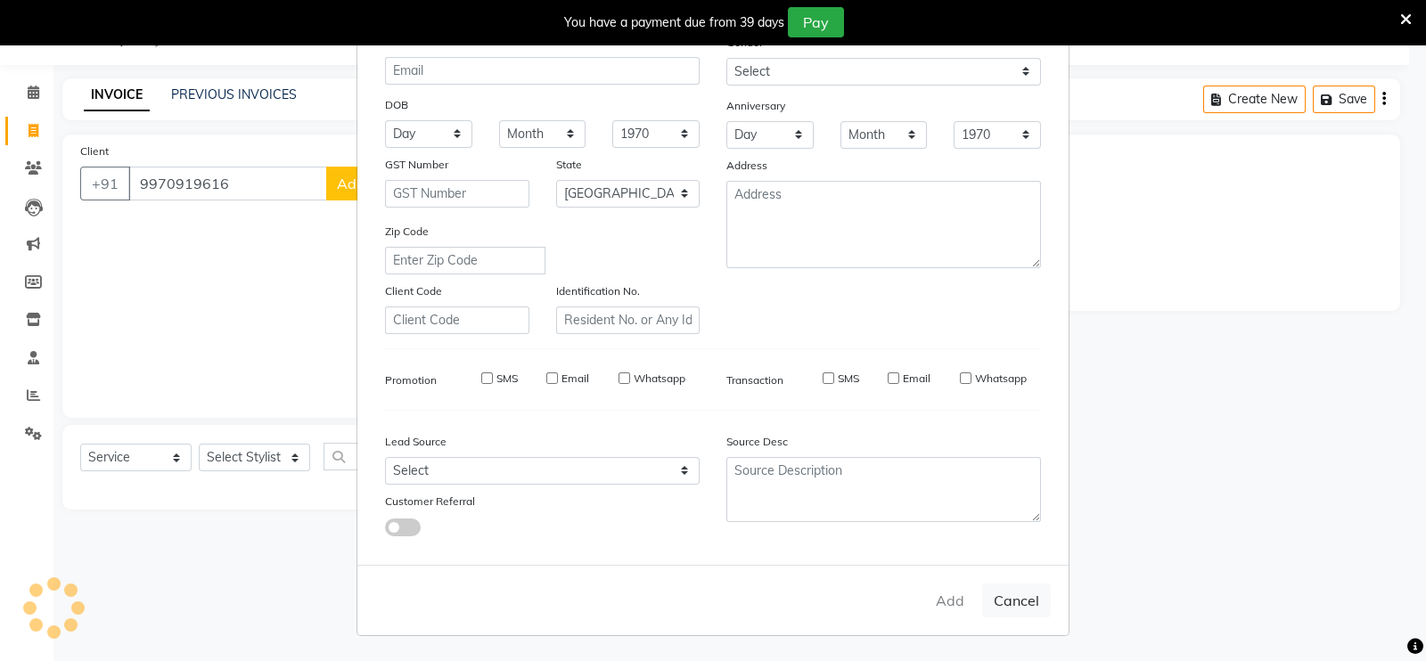
select select "null"
select select
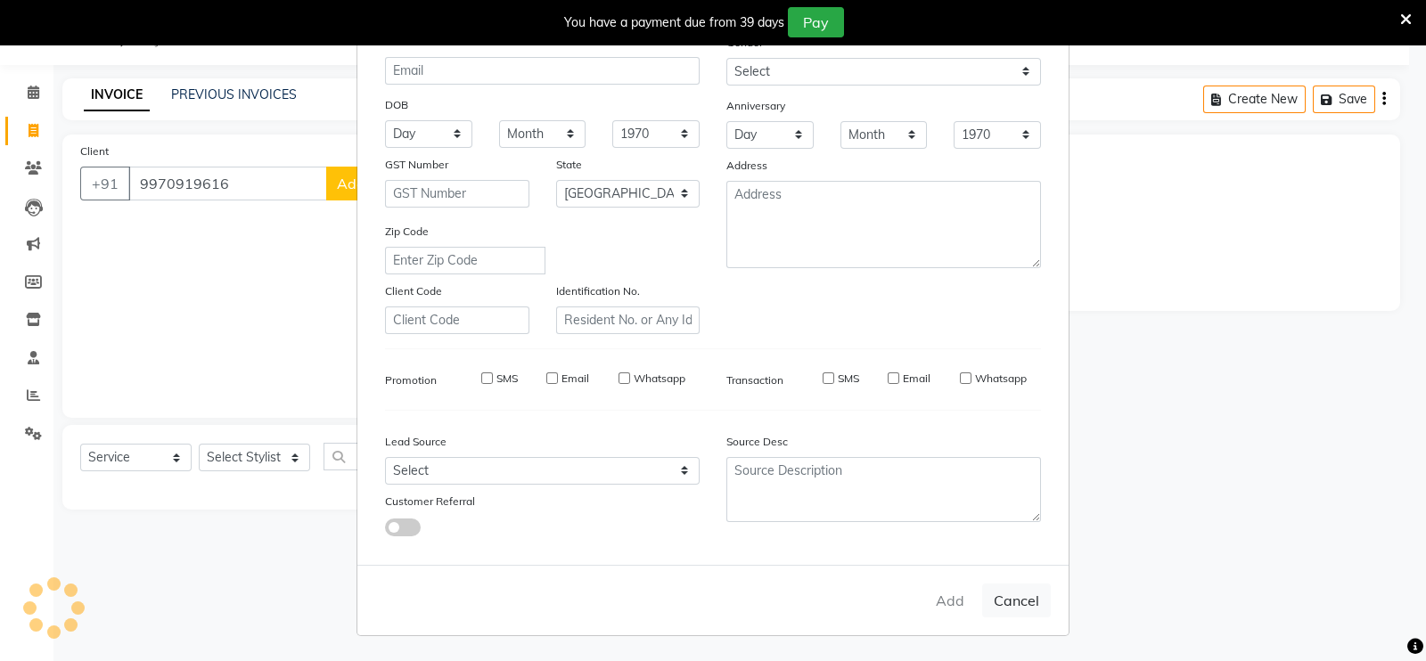
checkbox input "false"
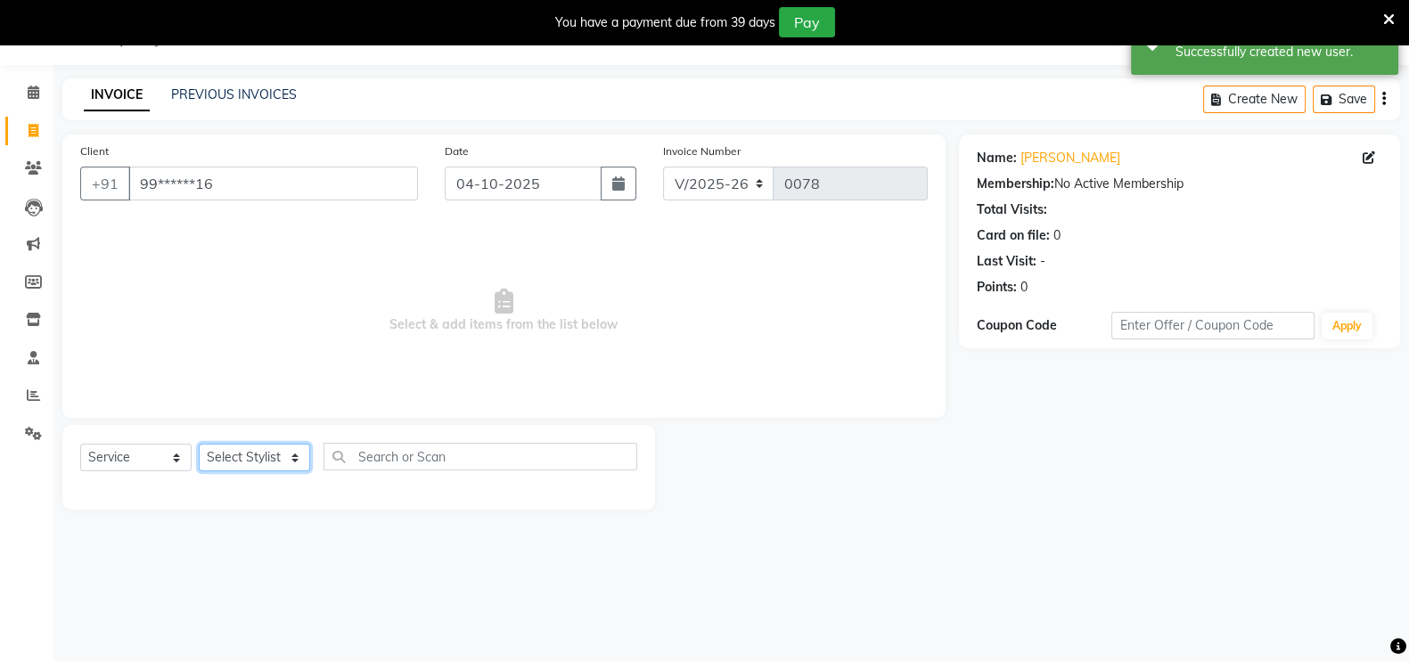
click at [282, 452] on select "Select Stylist [PERSON_NAME] mahi Manager [PERSON_NAME]" at bounding box center [254, 458] width 111 height 28
select select "90165"
click at [199, 444] on select "Select Stylist [PERSON_NAME] mahi Manager [PERSON_NAME]" at bounding box center [254, 458] width 111 height 28
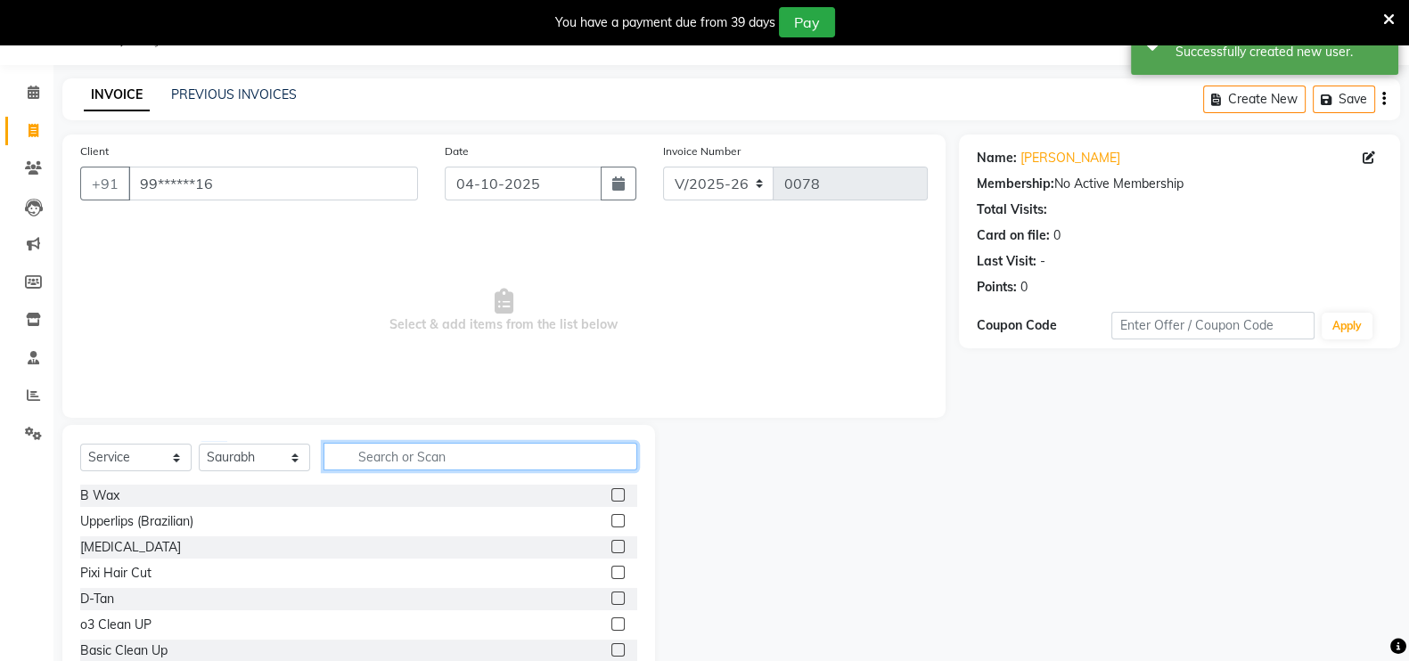
click at [366, 456] on input "text" at bounding box center [480, 457] width 314 height 28
type input "H"
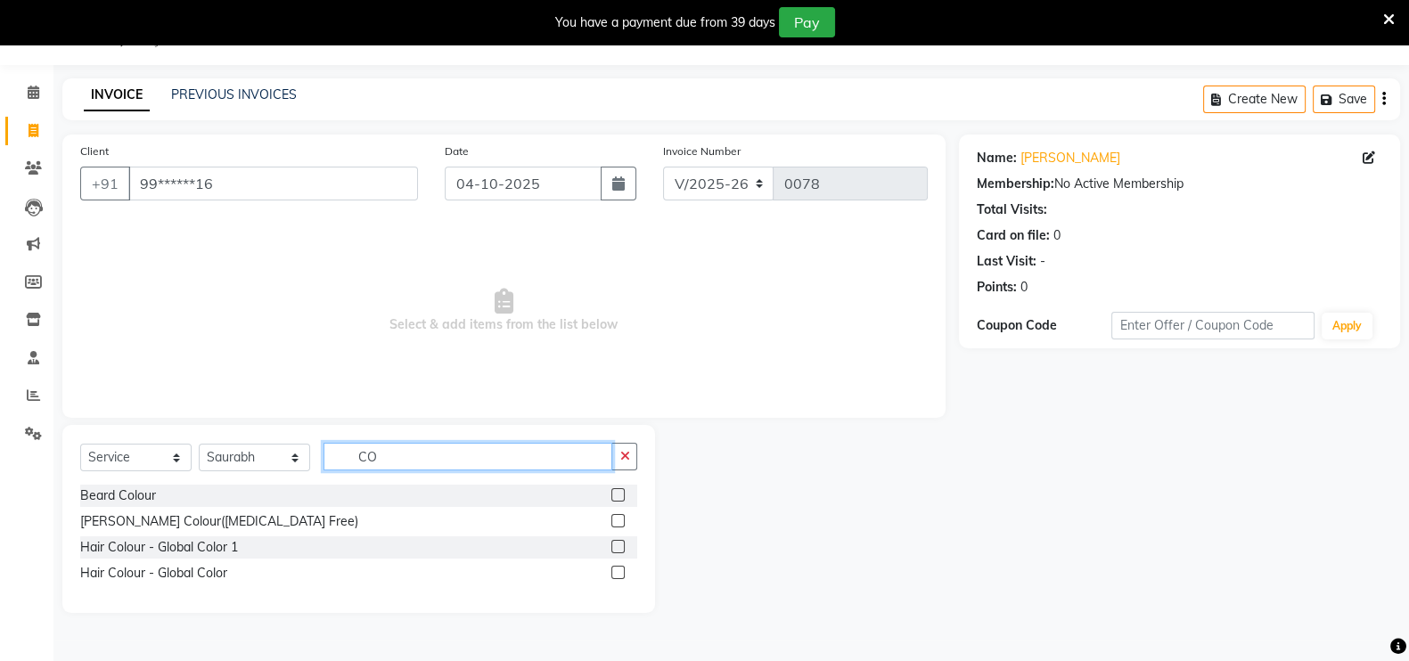
type input "CO"
click at [619, 568] on label at bounding box center [617, 572] width 13 height 13
click at [619, 568] on input "checkbox" at bounding box center [617, 574] width 12 height 12
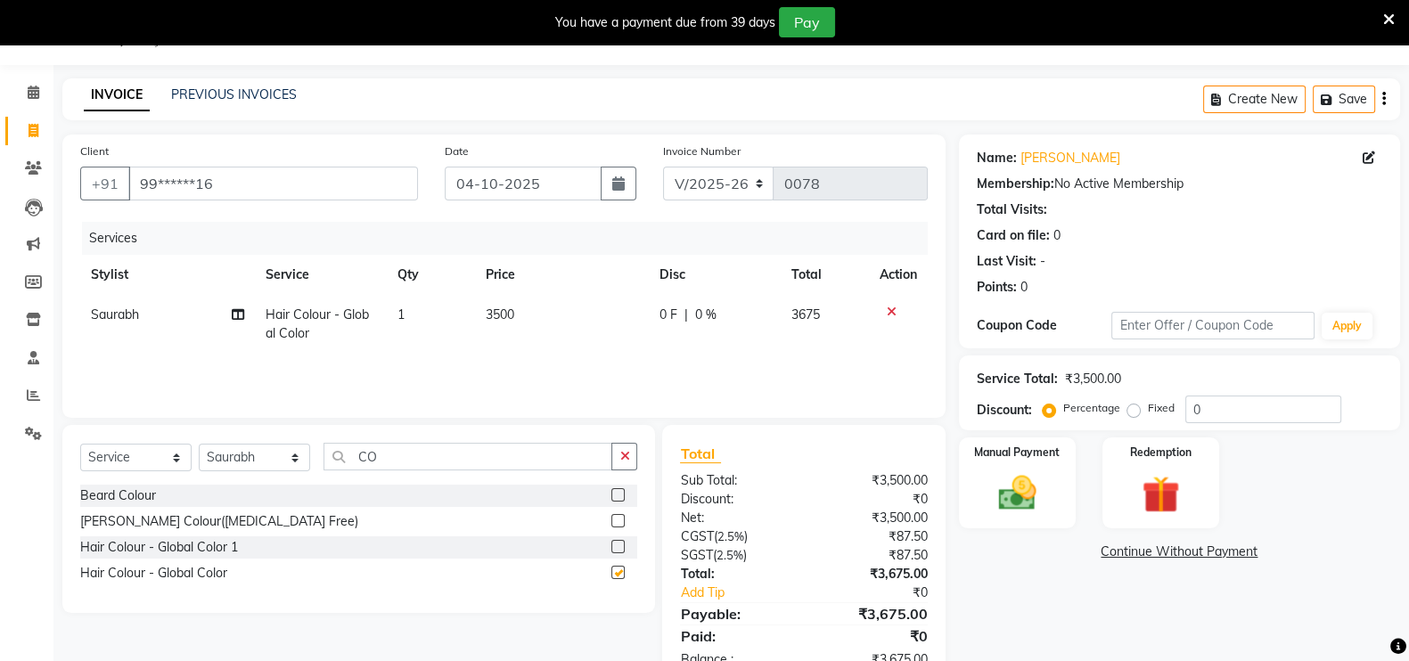
checkbox input "false"
click at [528, 314] on td "3500" at bounding box center [562, 324] width 175 height 59
select select "90165"
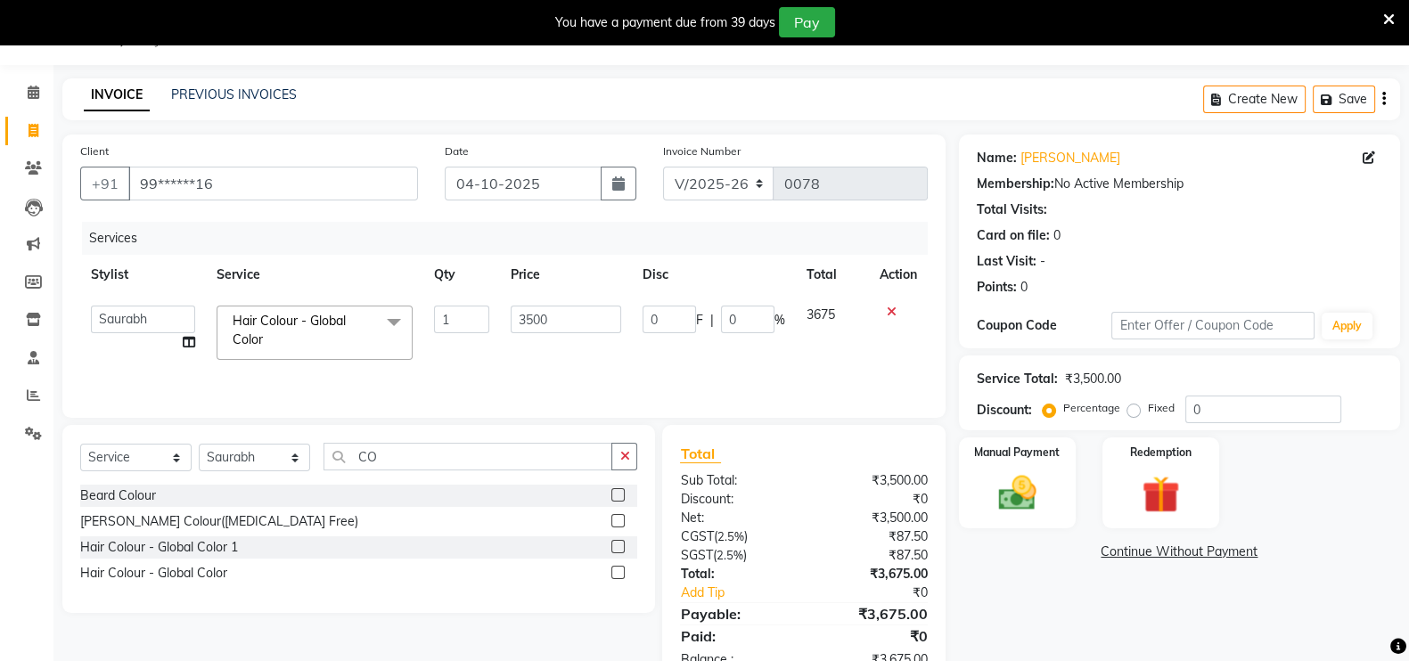
click at [528, 314] on input "3500" at bounding box center [566, 320] width 111 height 28
type input "6000"
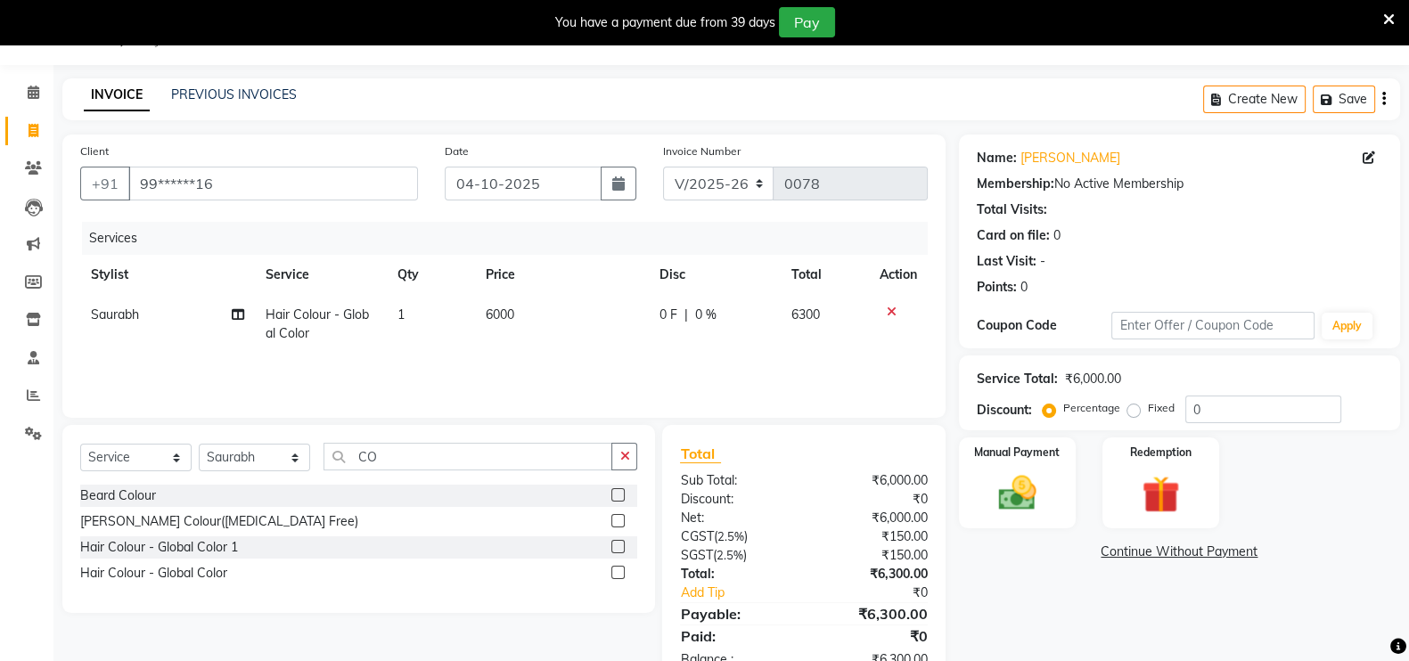
click at [643, 368] on div "Services Stylist Service Qty Price Disc Total Action Saurabh Hair Colour - Glob…" at bounding box center [503, 311] width 847 height 178
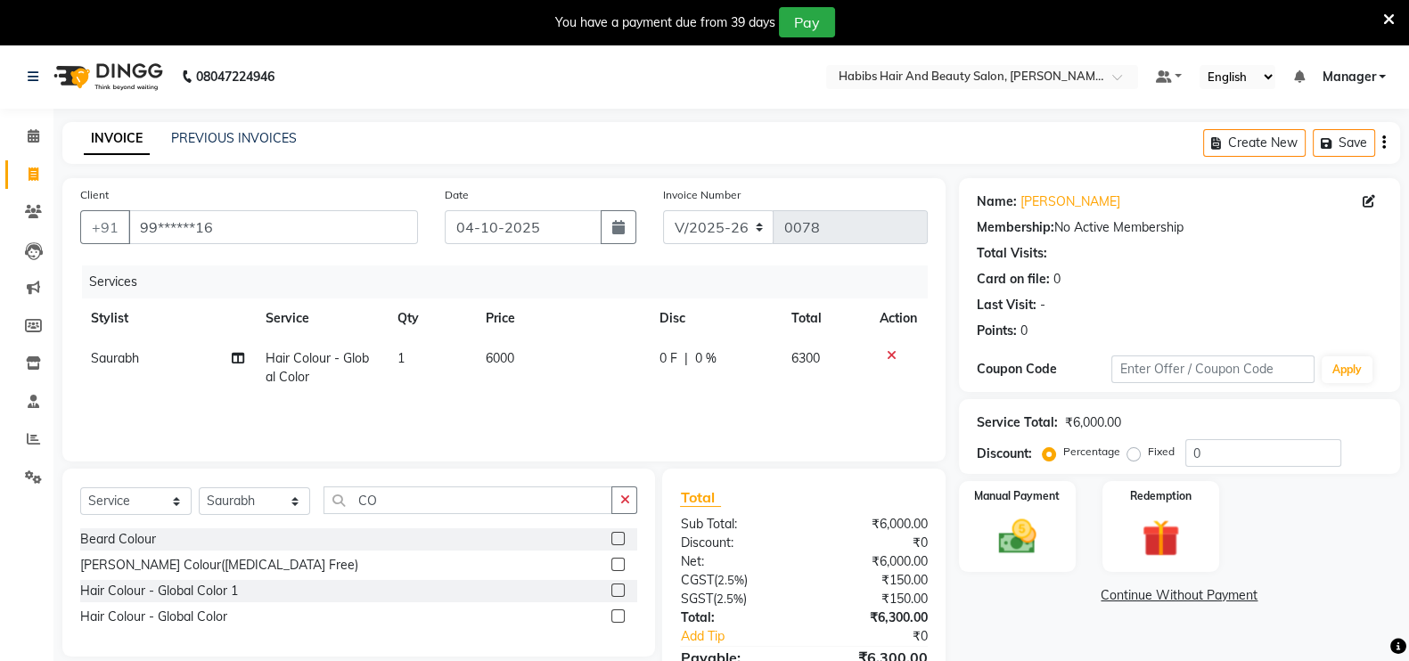
scroll to position [97, 0]
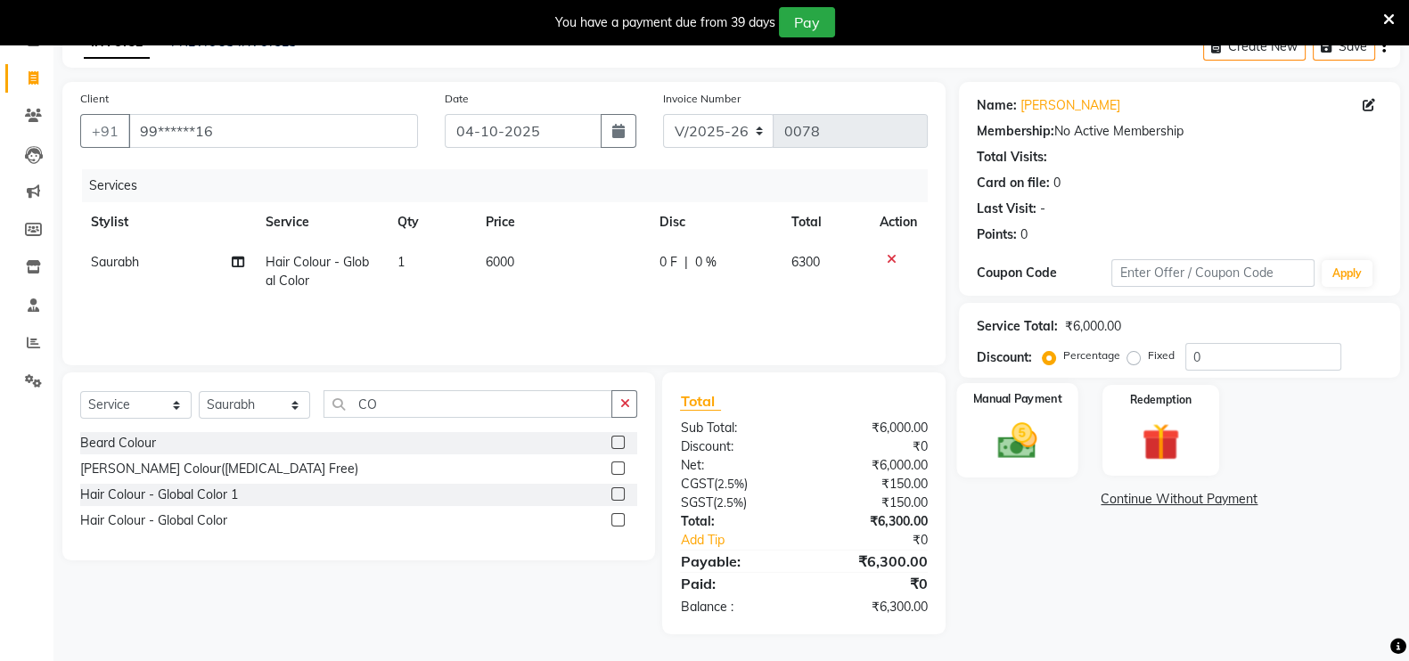
click at [1046, 442] on img at bounding box center [1016, 440] width 63 height 45
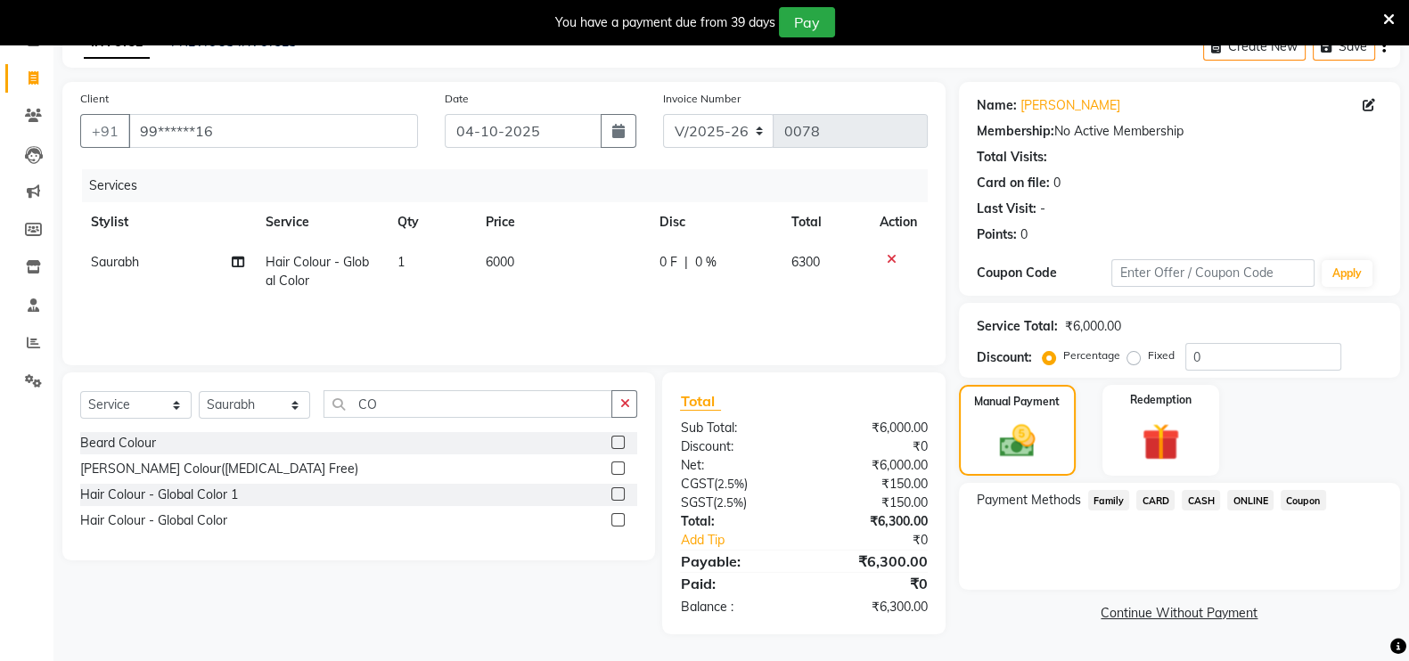
click at [1254, 499] on span "ONLINE" at bounding box center [1250, 500] width 46 height 20
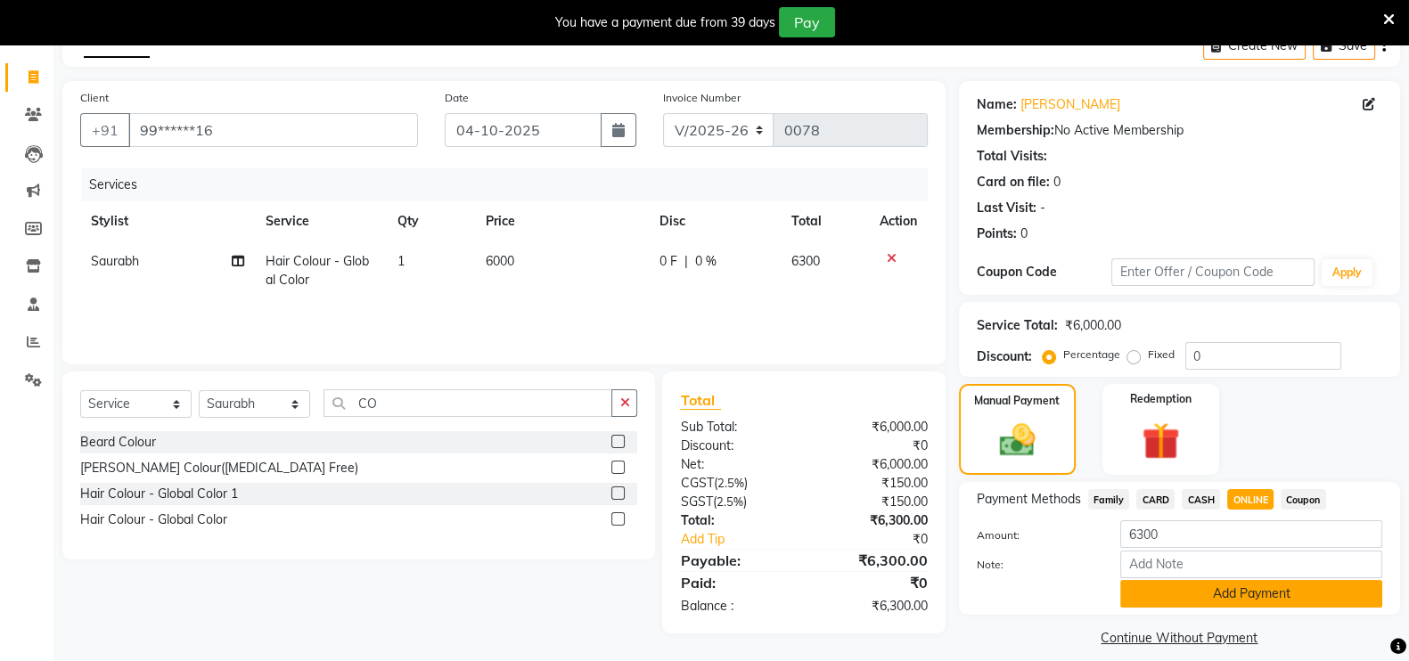
click at [1216, 600] on button "Add Payment" at bounding box center [1251, 594] width 262 height 28
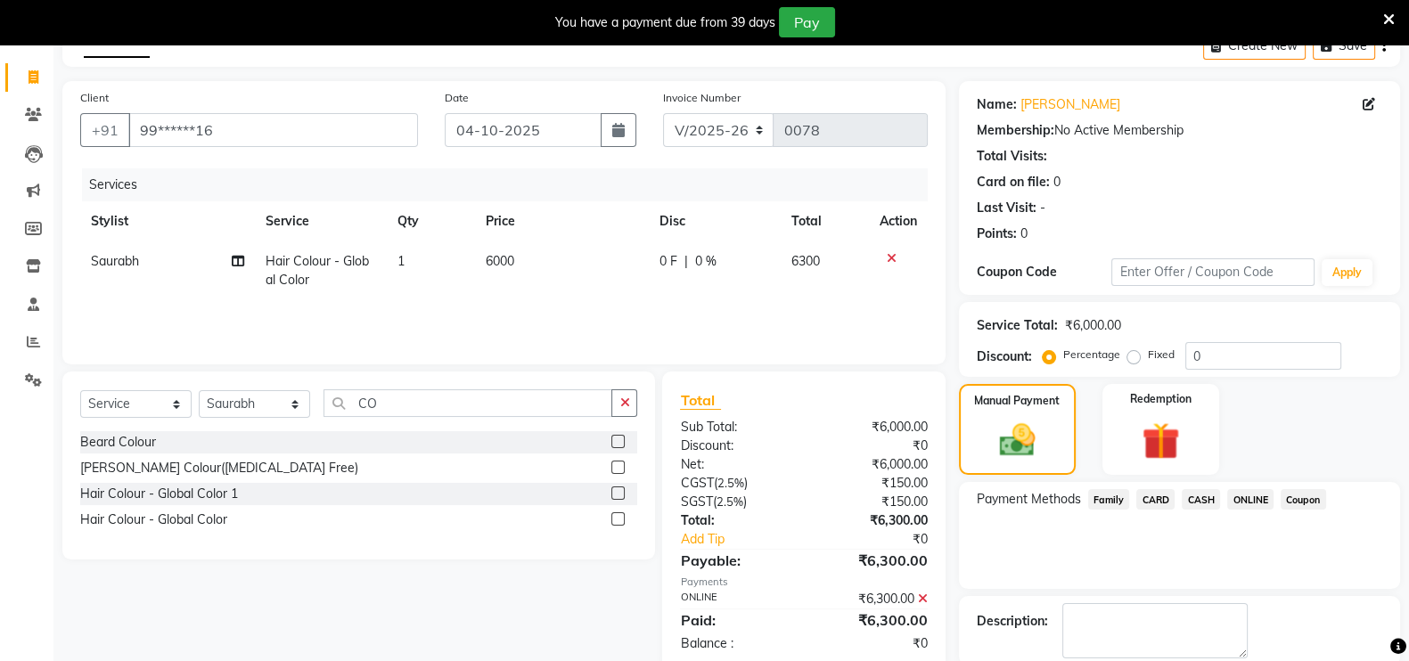
scroll to position [188, 0]
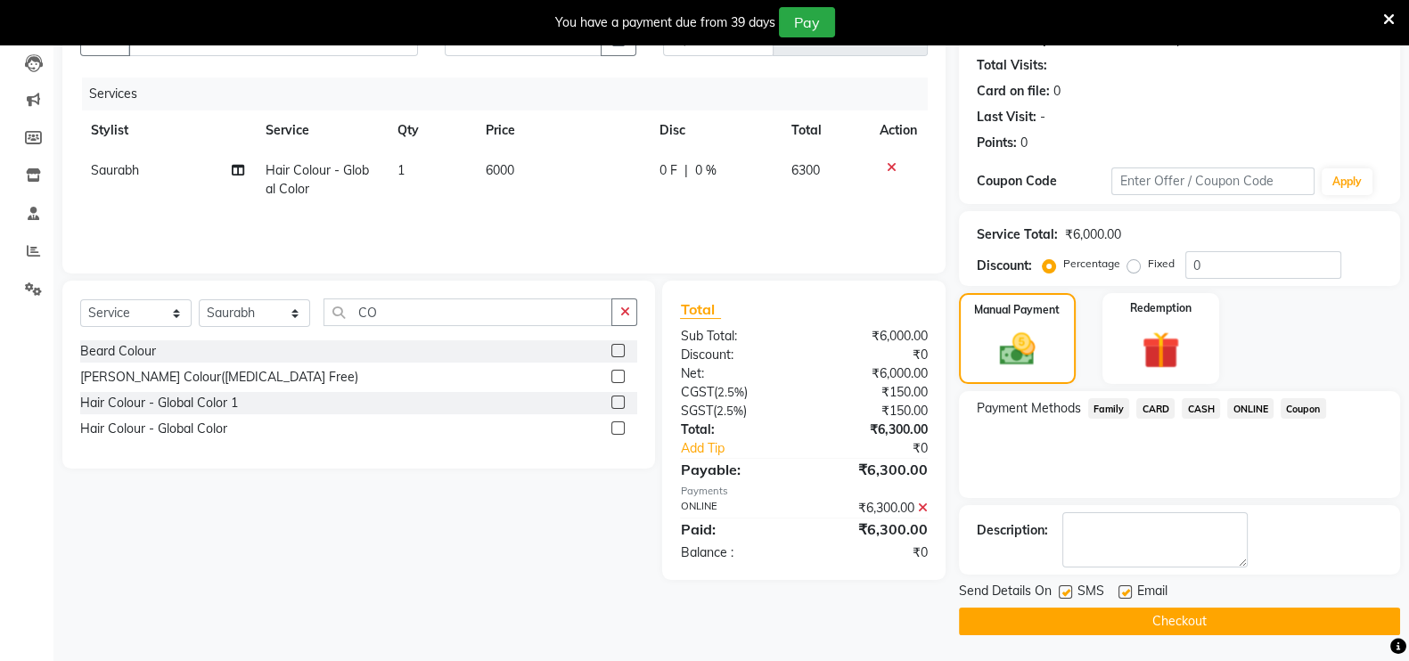
click at [1144, 630] on button "Checkout" at bounding box center [1179, 622] width 441 height 28
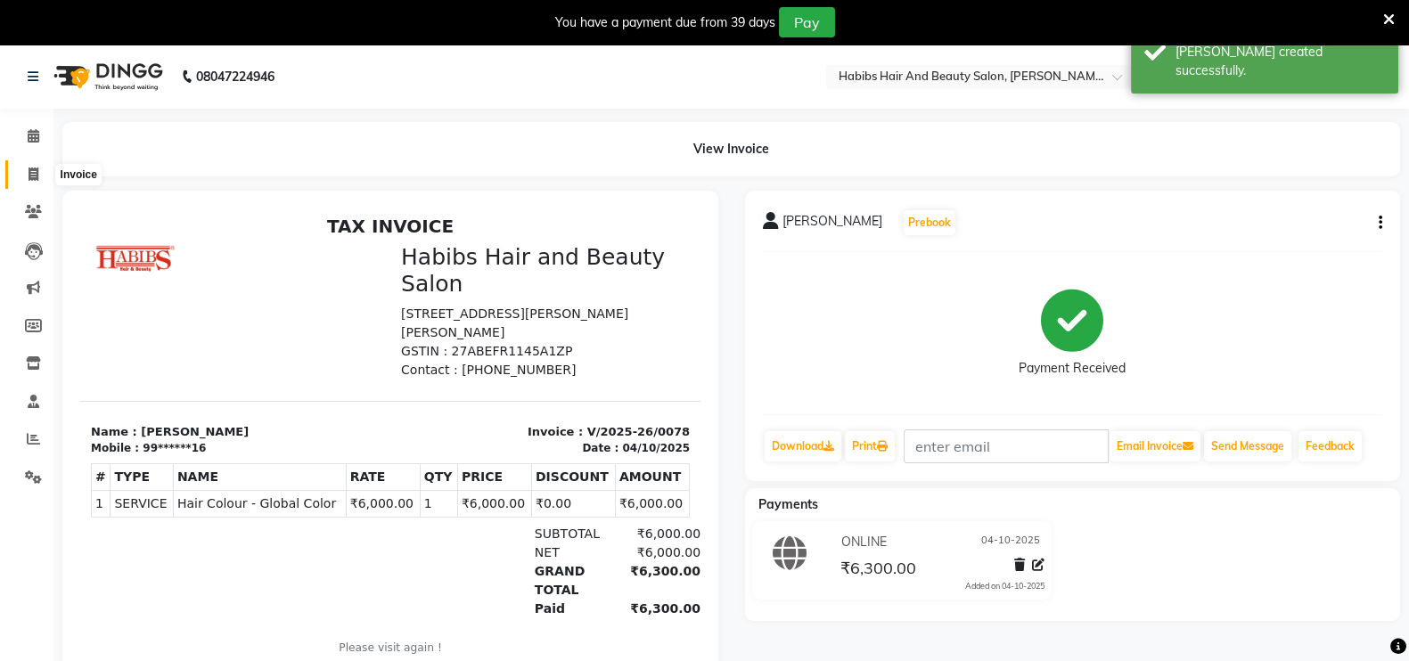
click at [35, 181] on span at bounding box center [33, 175] width 31 height 20
select select "8911"
select select "service"
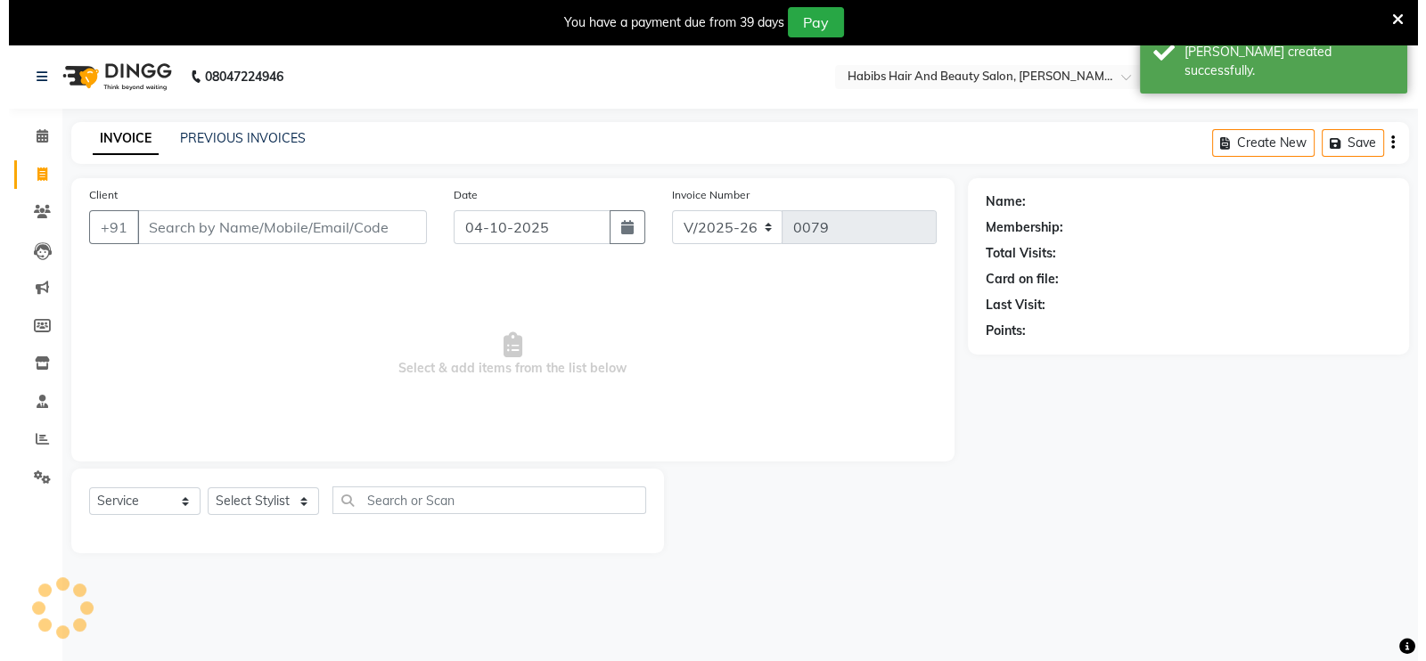
scroll to position [44, 0]
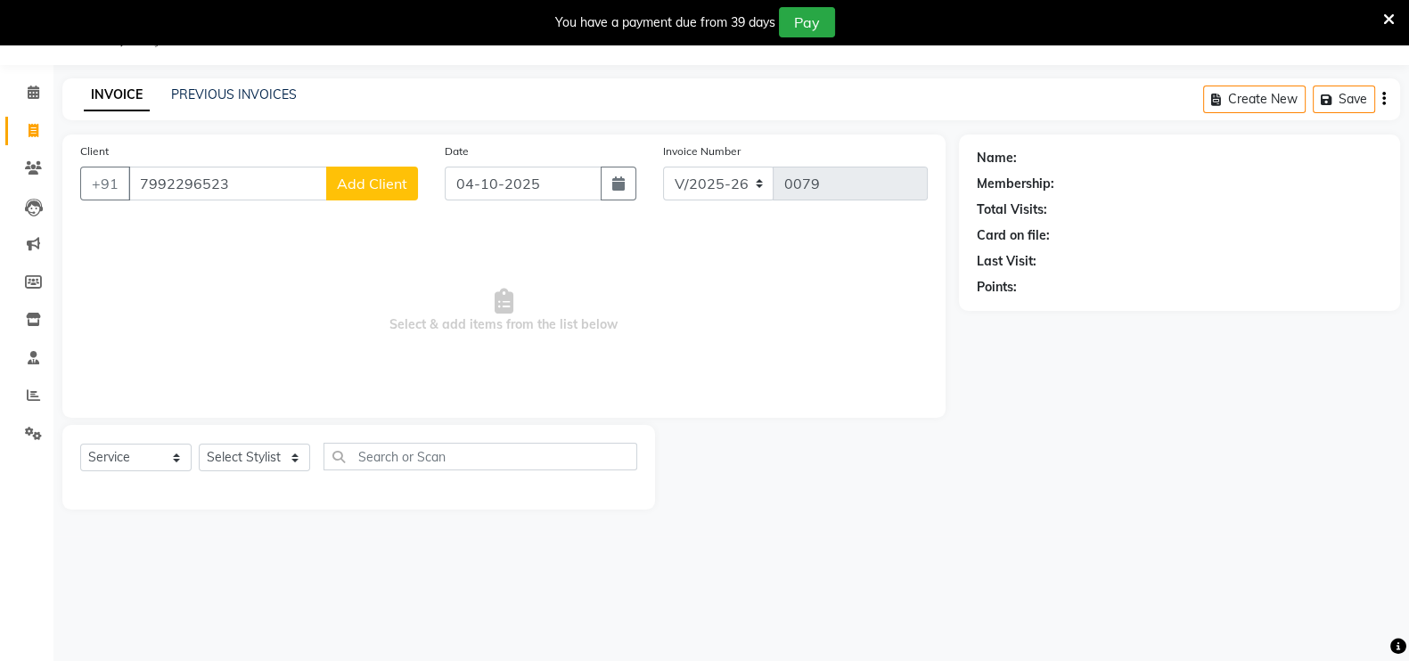
type input "7992296523"
click at [377, 193] on button "Add Client" at bounding box center [372, 184] width 92 height 34
select select "22"
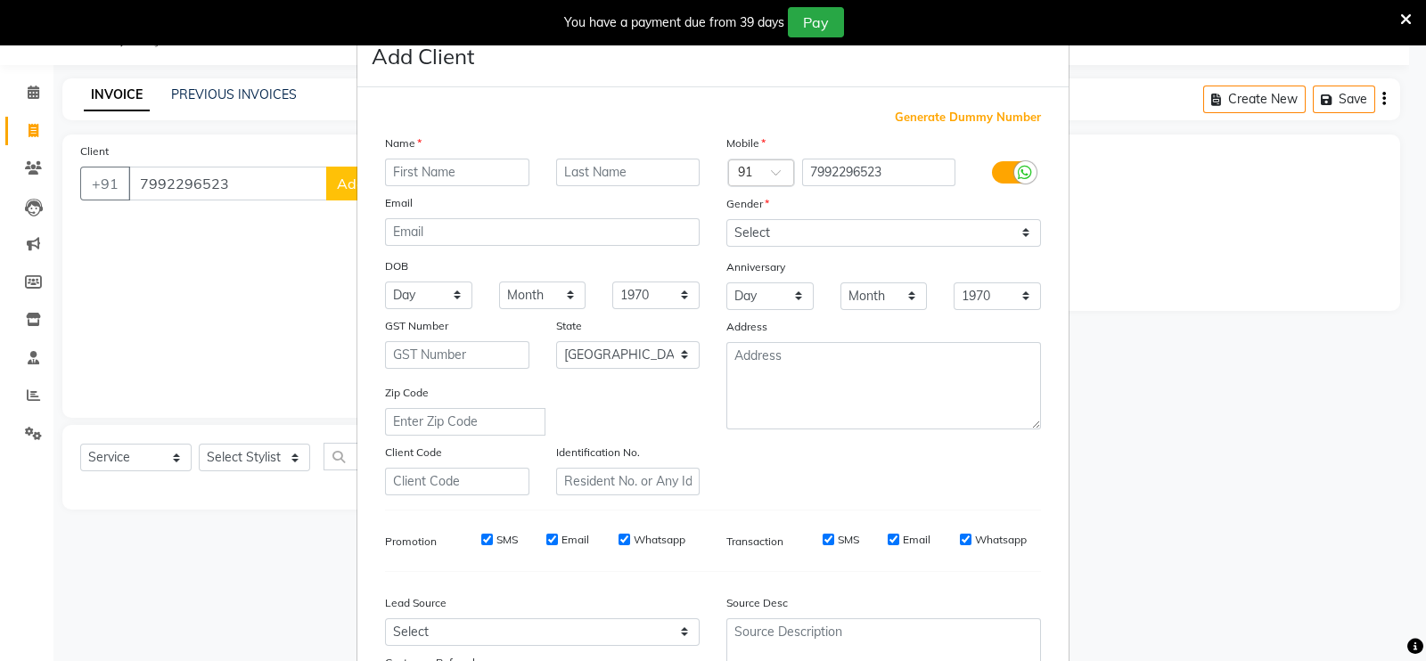
click at [450, 170] on input "text" at bounding box center [457, 173] width 144 height 28
type input "RICHA"
click at [820, 233] on select "Select [DEMOGRAPHIC_DATA] [DEMOGRAPHIC_DATA] Other Prefer Not To Say" at bounding box center [883, 233] width 315 height 28
select select "[DEMOGRAPHIC_DATA]"
click at [726, 220] on select "Select [DEMOGRAPHIC_DATA] [DEMOGRAPHIC_DATA] Other Prefer Not To Say" at bounding box center [883, 233] width 315 height 28
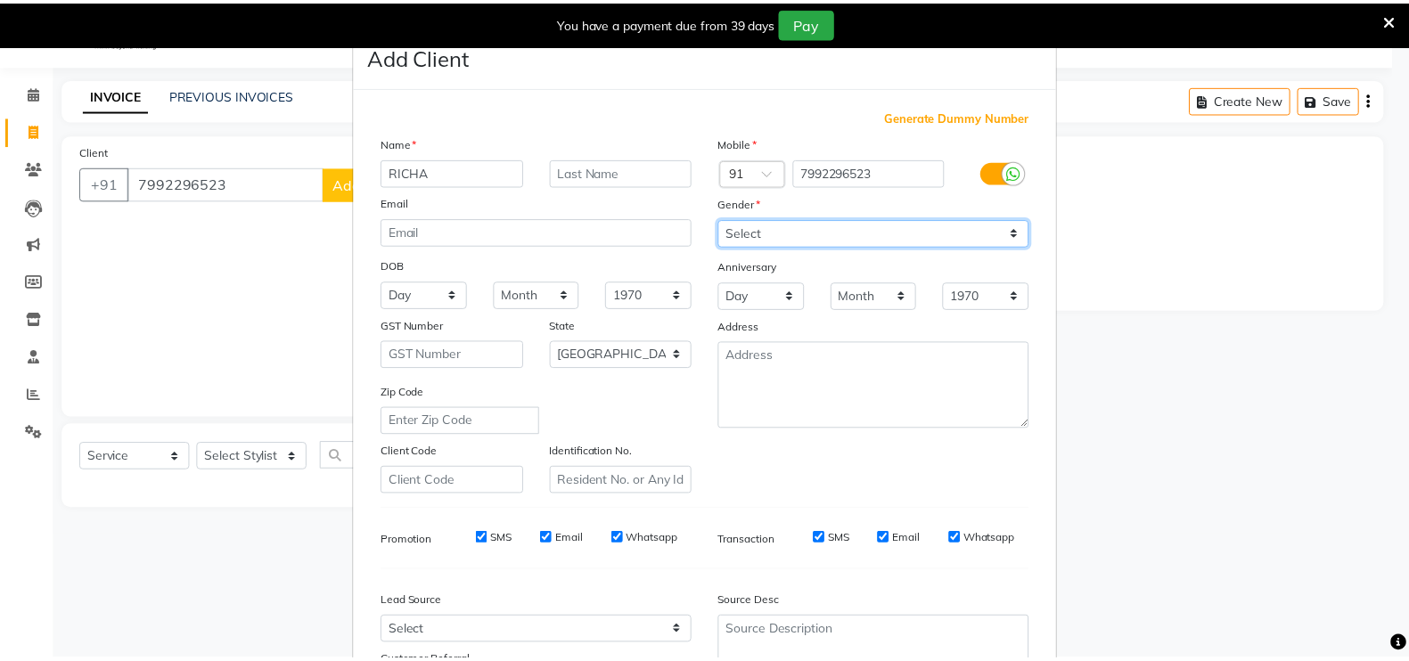
scroll to position [171, 0]
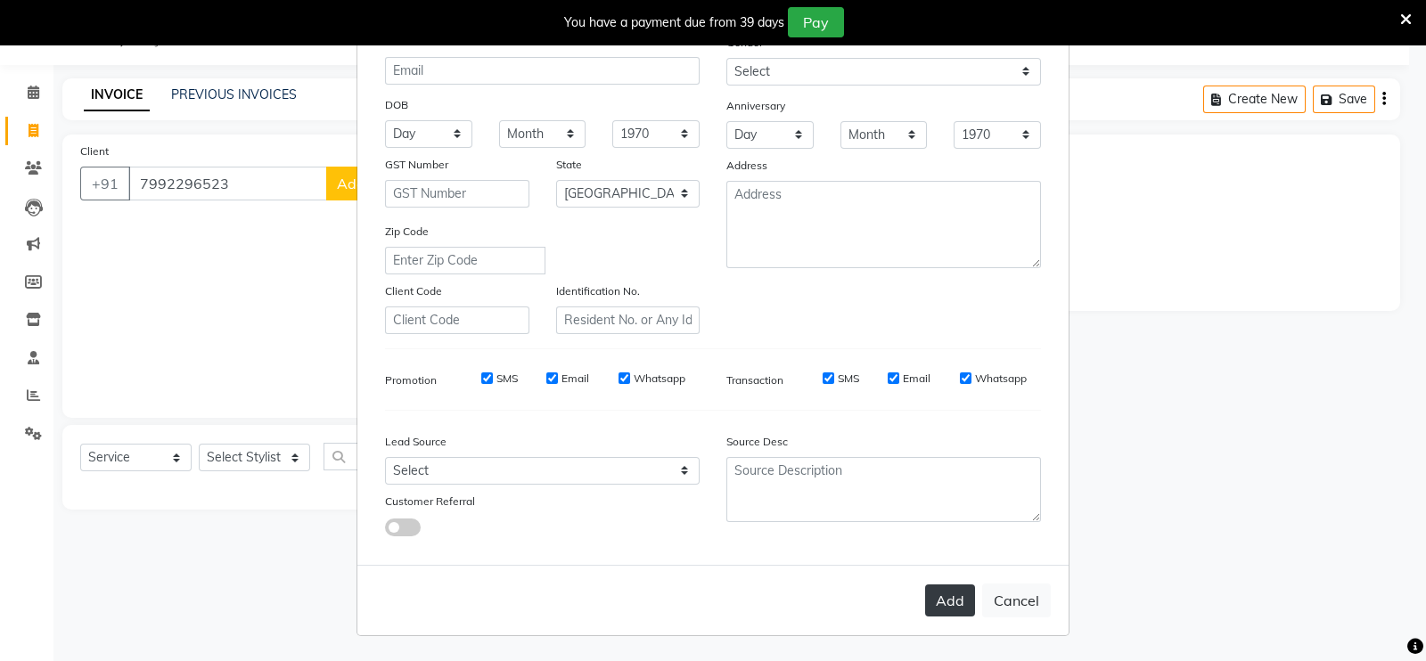
click at [941, 606] on button "Add" at bounding box center [950, 600] width 50 height 32
type input "79******23"
select select
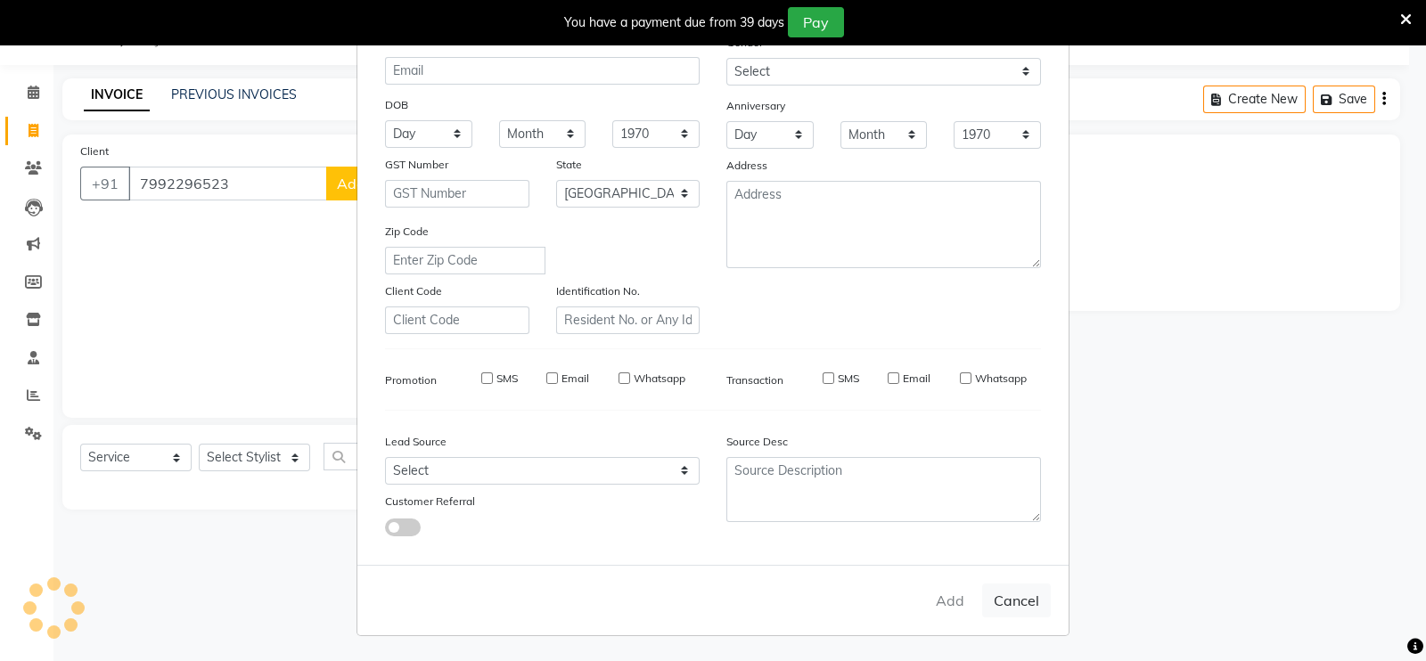
select select "null"
select select
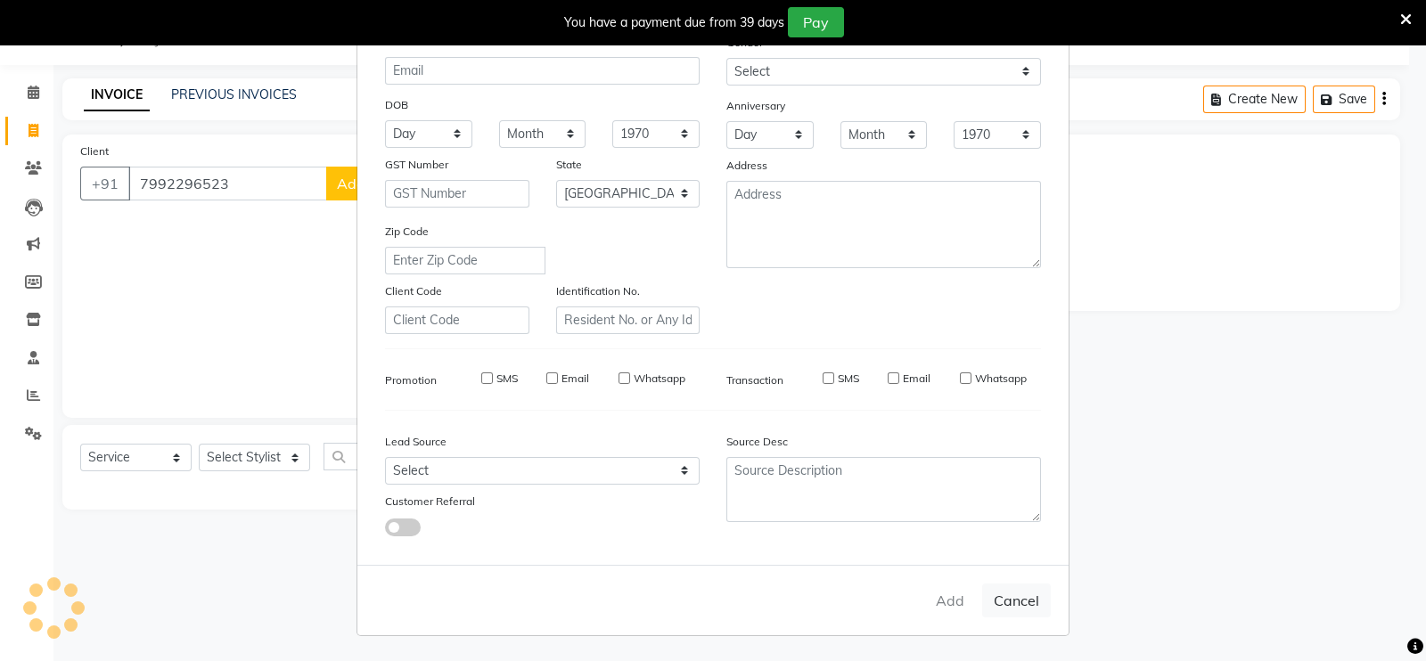
checkbox input "false"
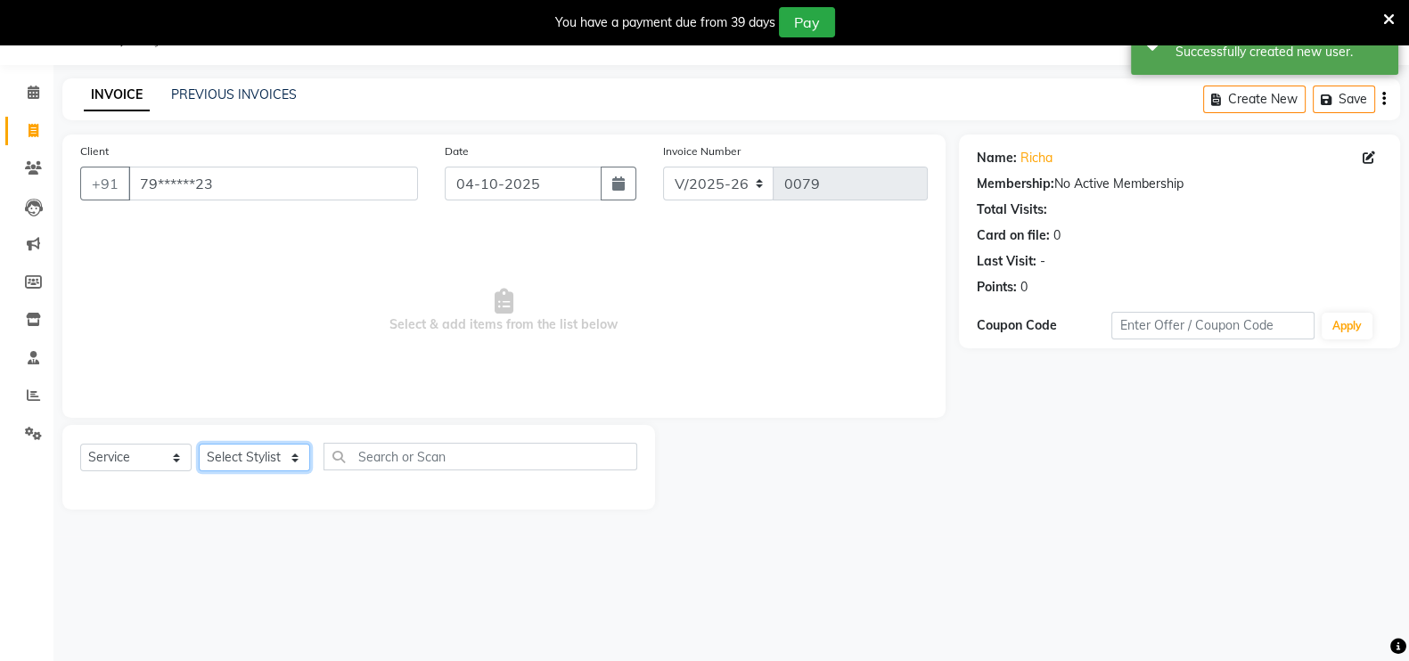
click at [275, 465] on select "Select Stylist [PERSON_NAME] mahi Manager [PERSON_NAME]" at bounding box center [254, 458] width 111 height 28
select select "90167"
click at [199, 444] on select "Select Stylist [PERSON_NAME] mahi Manager [PERSON_NAME]" at bounding box center [254, 458] width 111 height 28
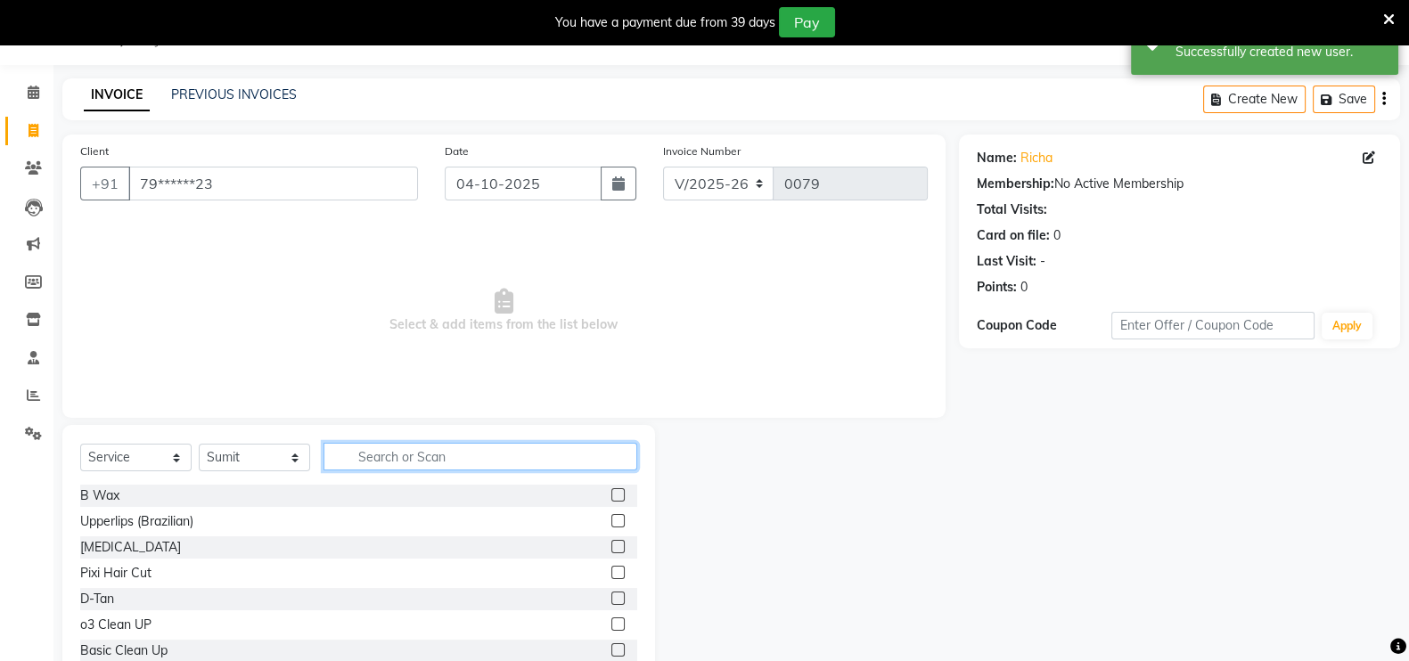
click at [392, 460] on input "text" at bounding box center [480, 457] width 314 height 28
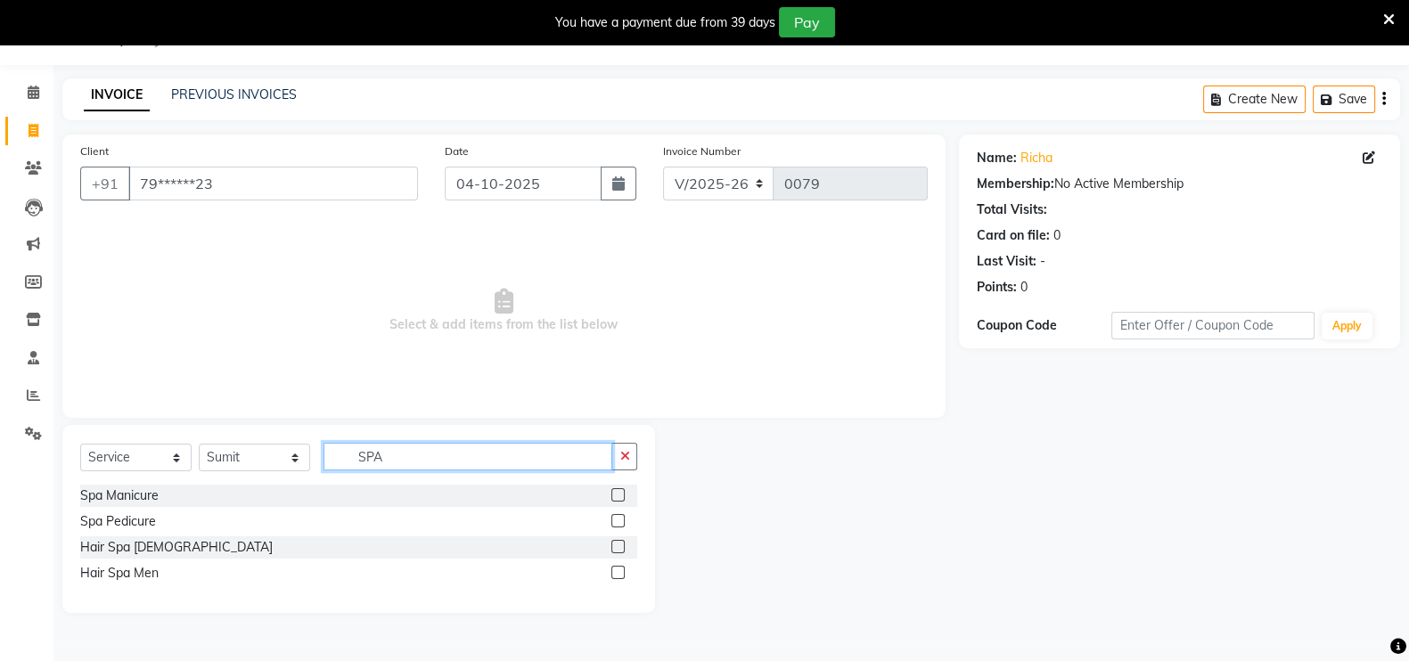
type input "SPA"
click at [619, 545] on label at bounding box center [617, 546] width 13 height 13
click at [619, 545] on input "checkbox" at bounding box center [617, 548] width 12 height 12
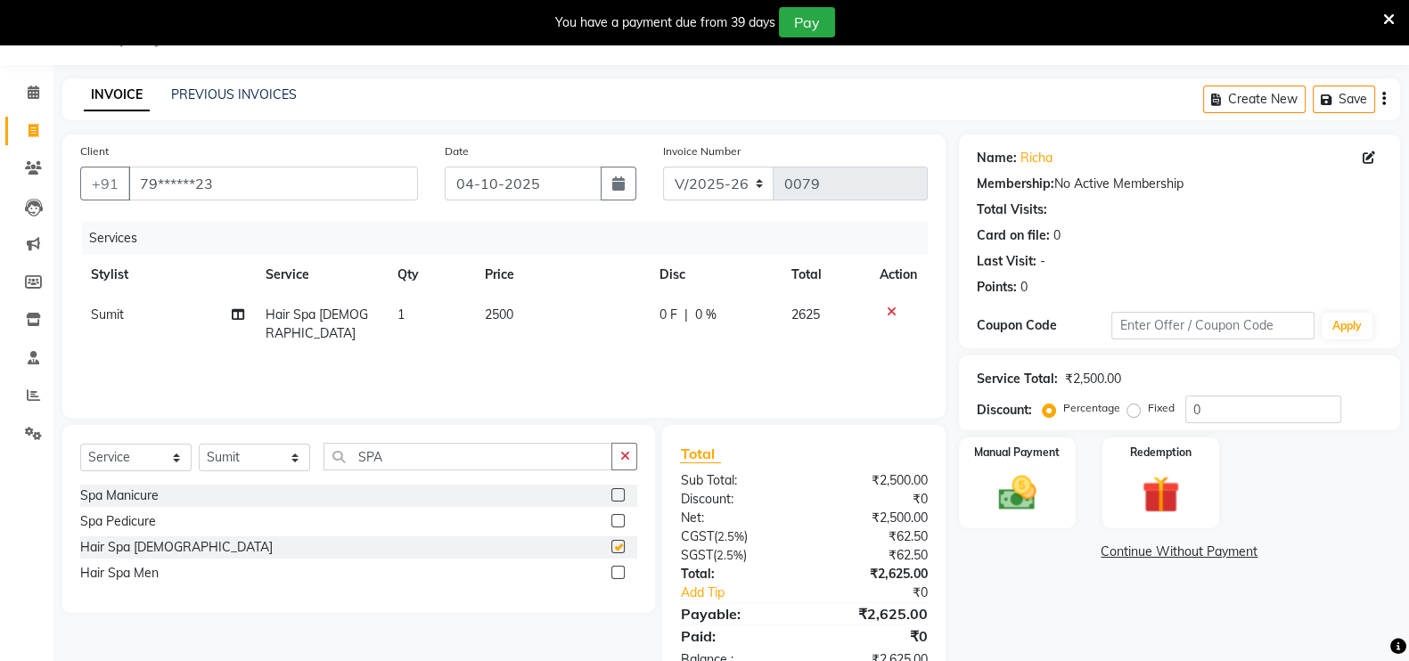
checkbox input "false"
click at [527, 318] on td "2500" at bounding box center [561, 324] width 175 height 59
select select "90167"
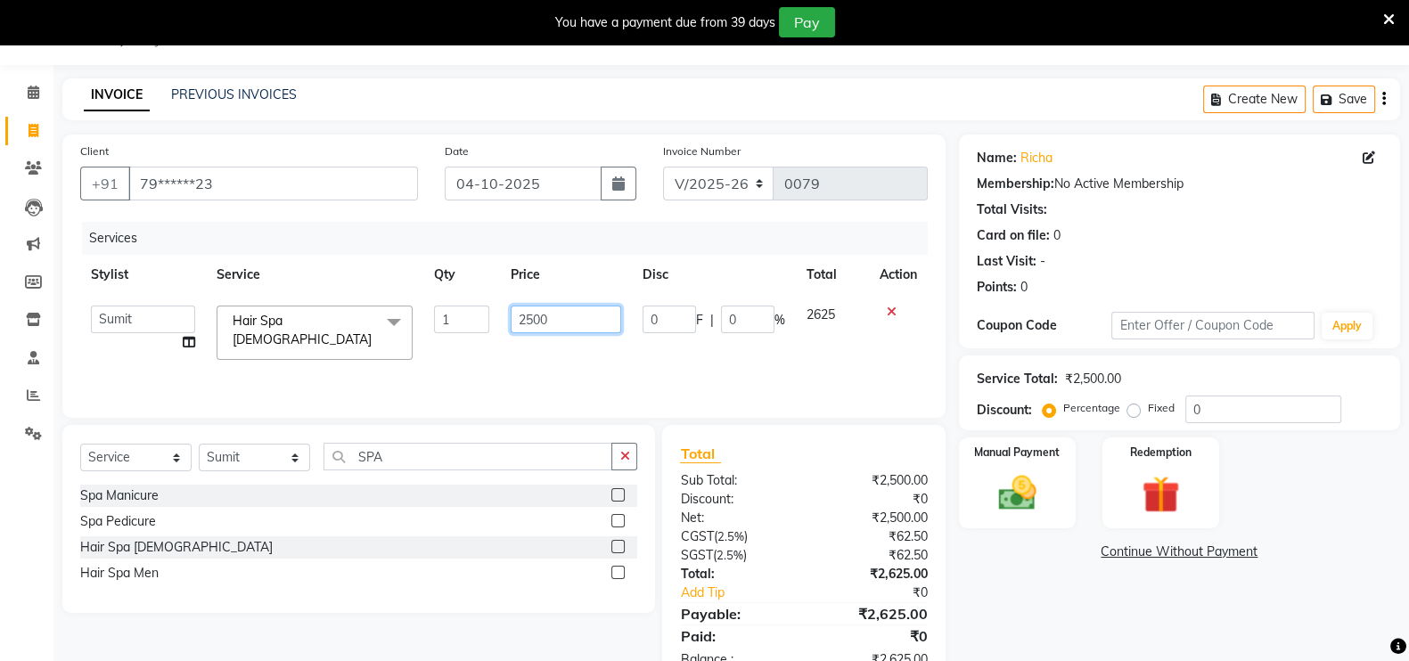
click at [527, 318] on input "2500" at bounding box center [566, 320] width 111 height 28
type input "1500"
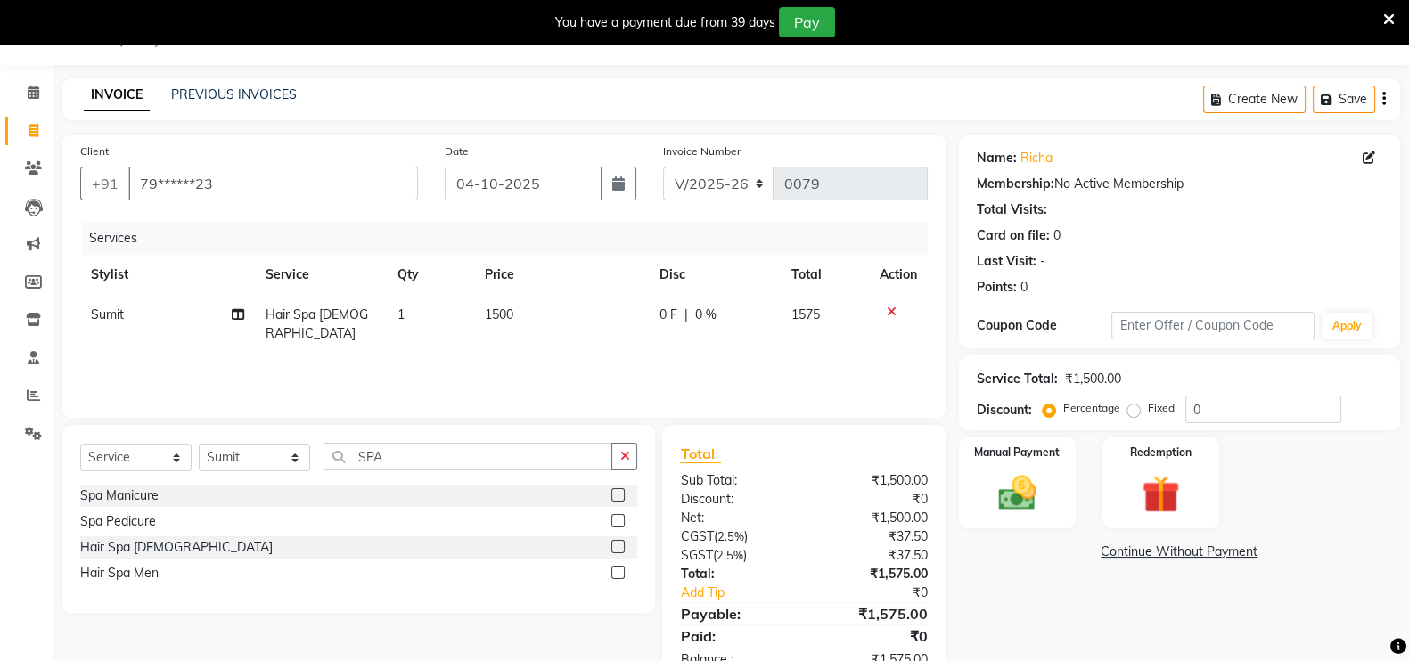
click at [617, 367] on div "Services Stylist Service Qty Price Disc Total Action Sumit Hair Spa [DEMOGRAPHI…" at bounding box center [503, 311] width 847 height 178
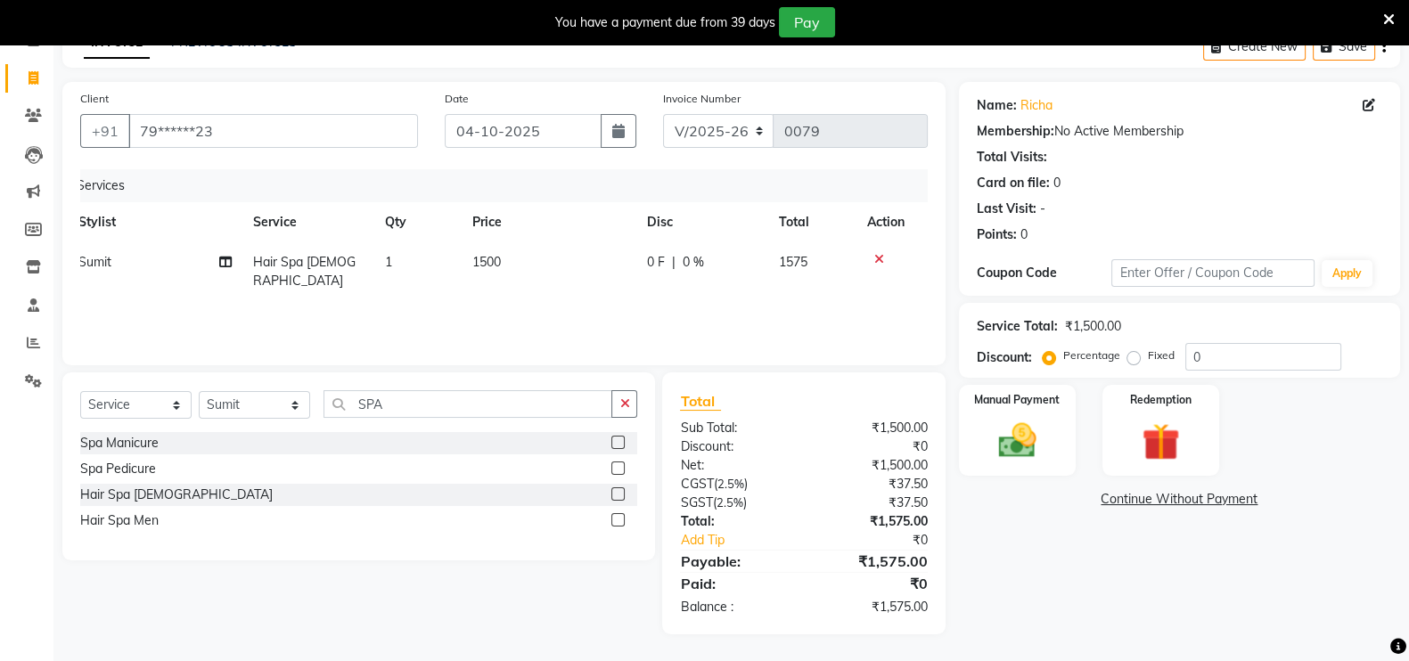
click at [508, 252] on td "1500" at bounding box center [549, 271] width 175 height 59
select select "90167"
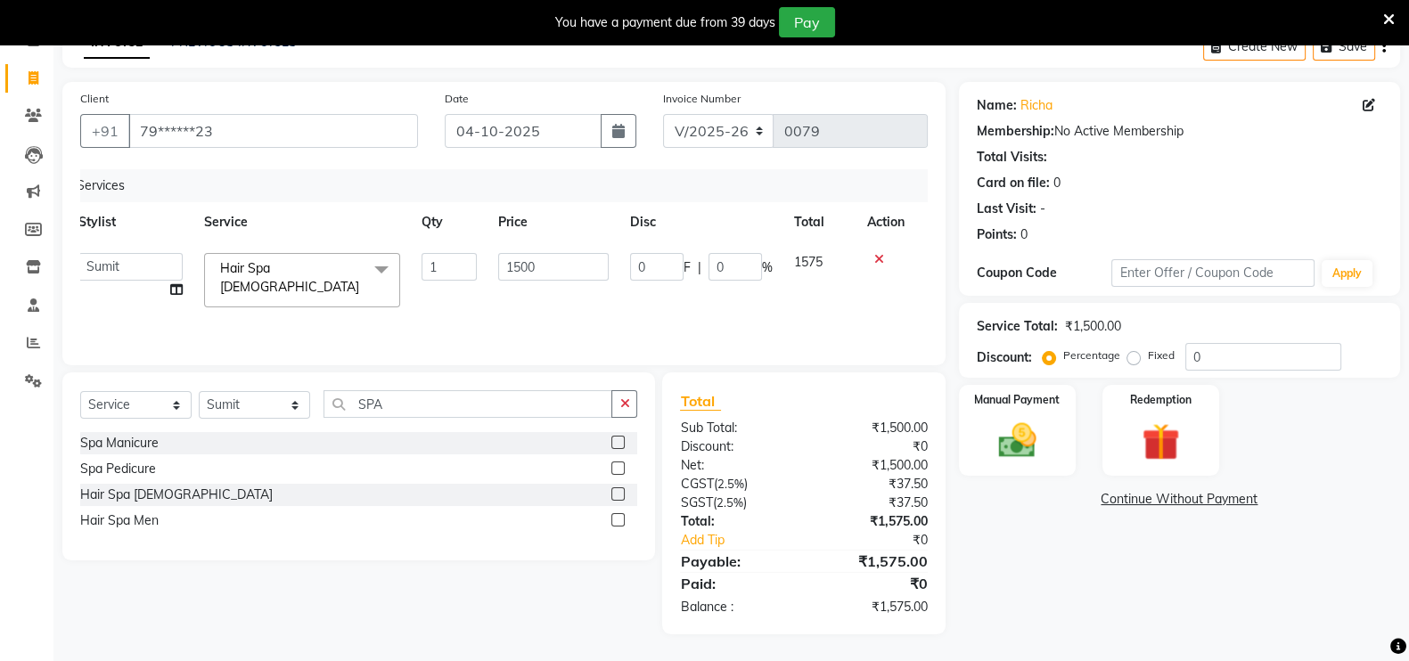
click at [508, 253] on input "1500" at bounding box center [553, 267] width 111 height 28
type input "1800"
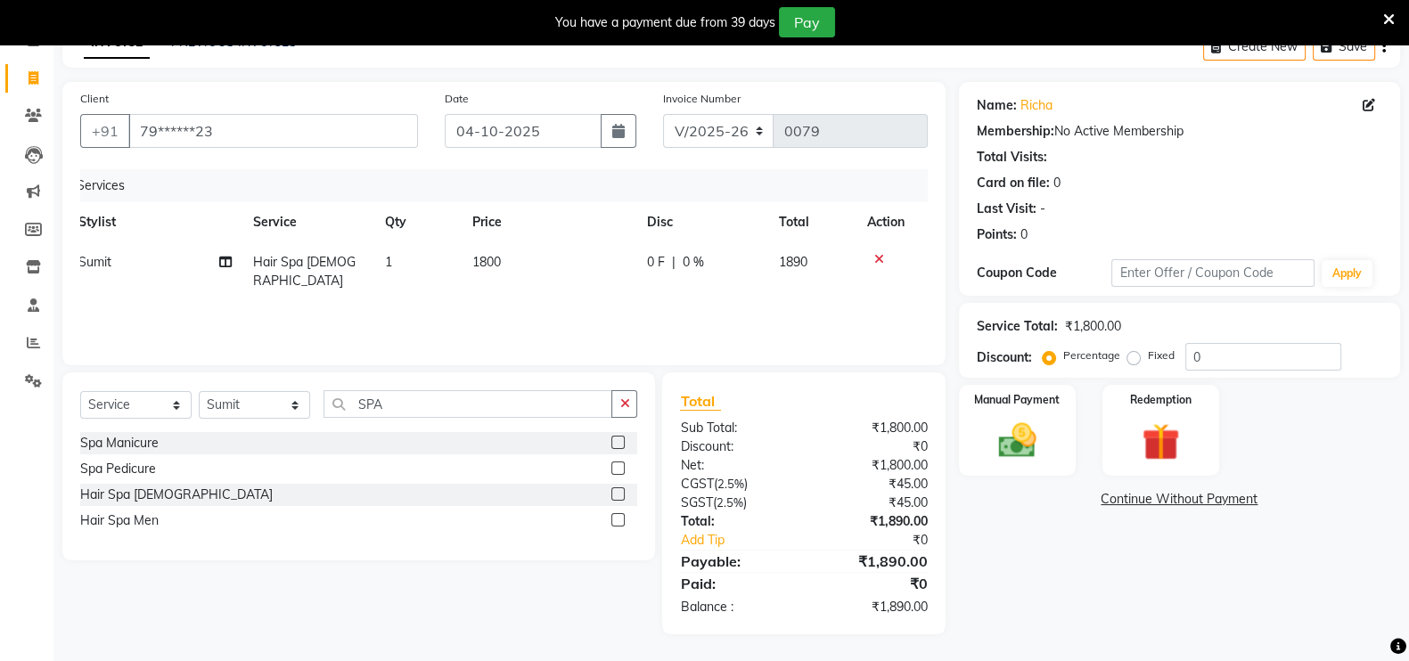
click at [566, 310] on div "Services Stylist Service Qty Price Disc Total Action Sumit Hair Spa [DEMOGRAPHI…" at bounding box center [503, 258] width 847 height 178
click at [1020, 395] on label "Manual Payment" at bounding box center [1016, 398] width 89 height 17
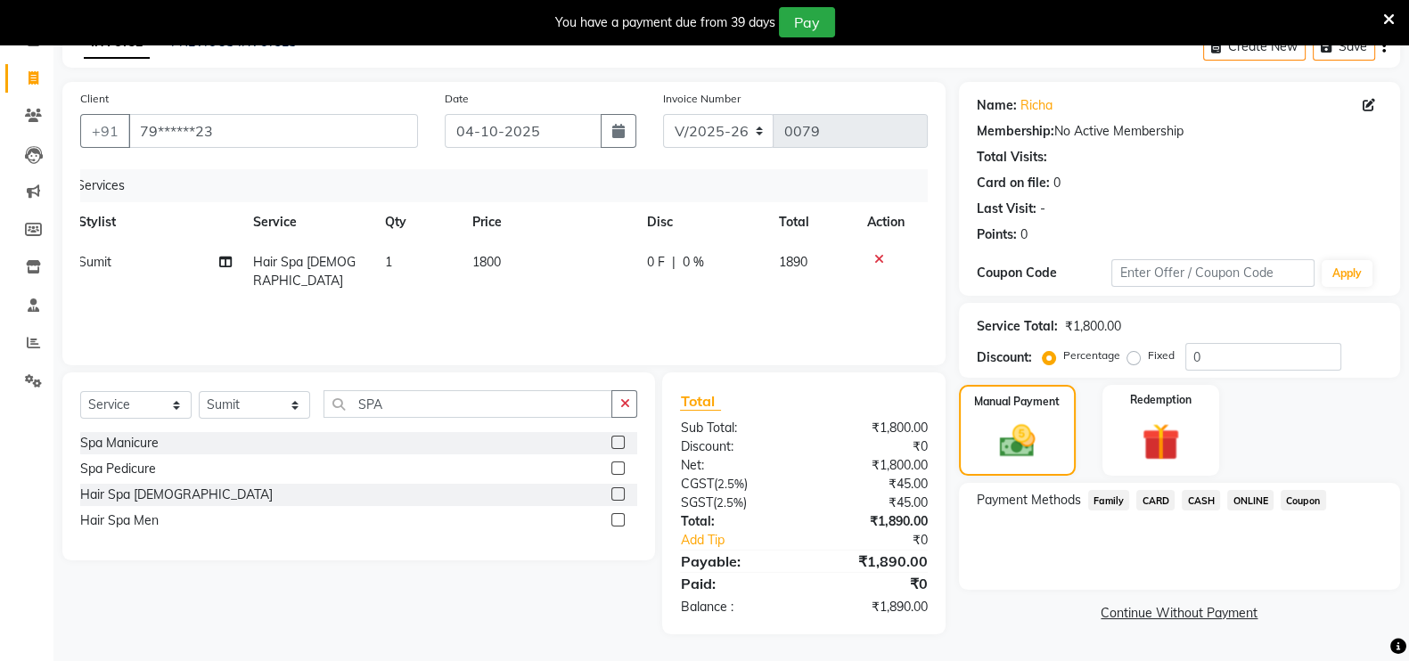
click at [1256, 494] on span "ONLINE" at bounding box center [1250, 500] width 46 height 20
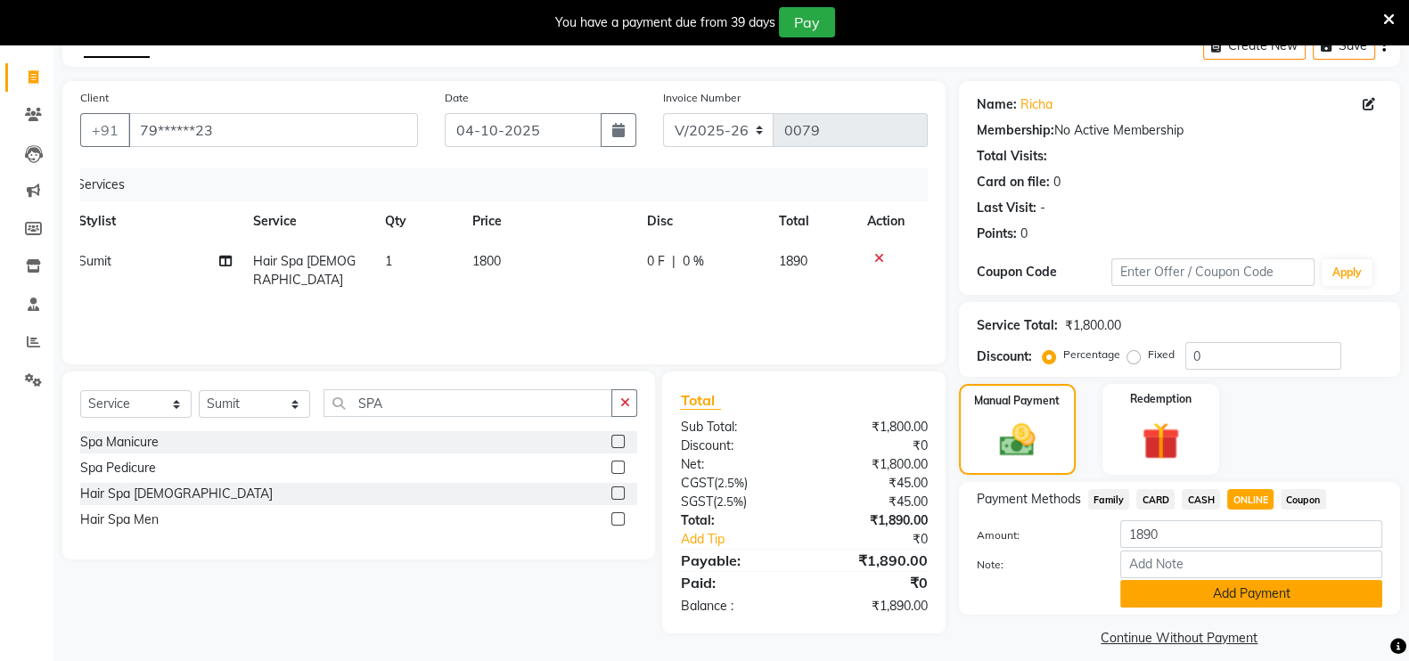
click at [1216, 596] on button "Add Payment" at bounding box center [1251, 594] width 262 height 28
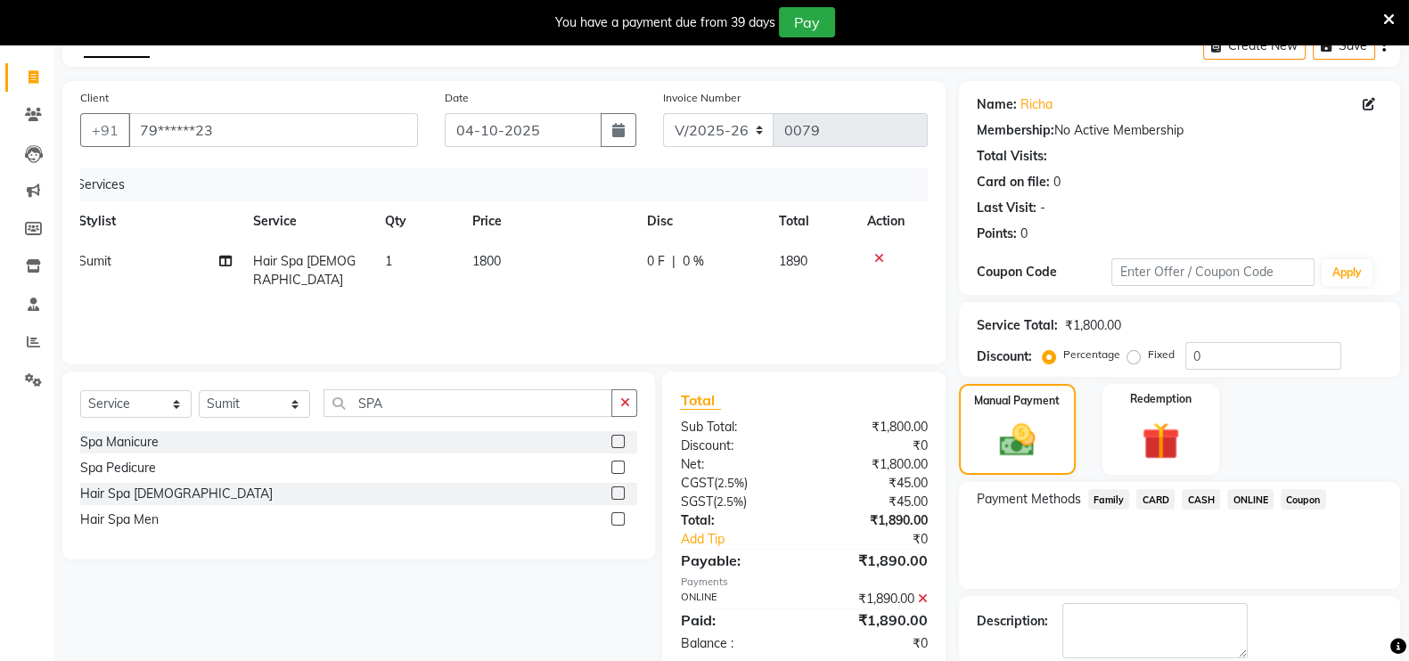
scroll to position [188, 0]
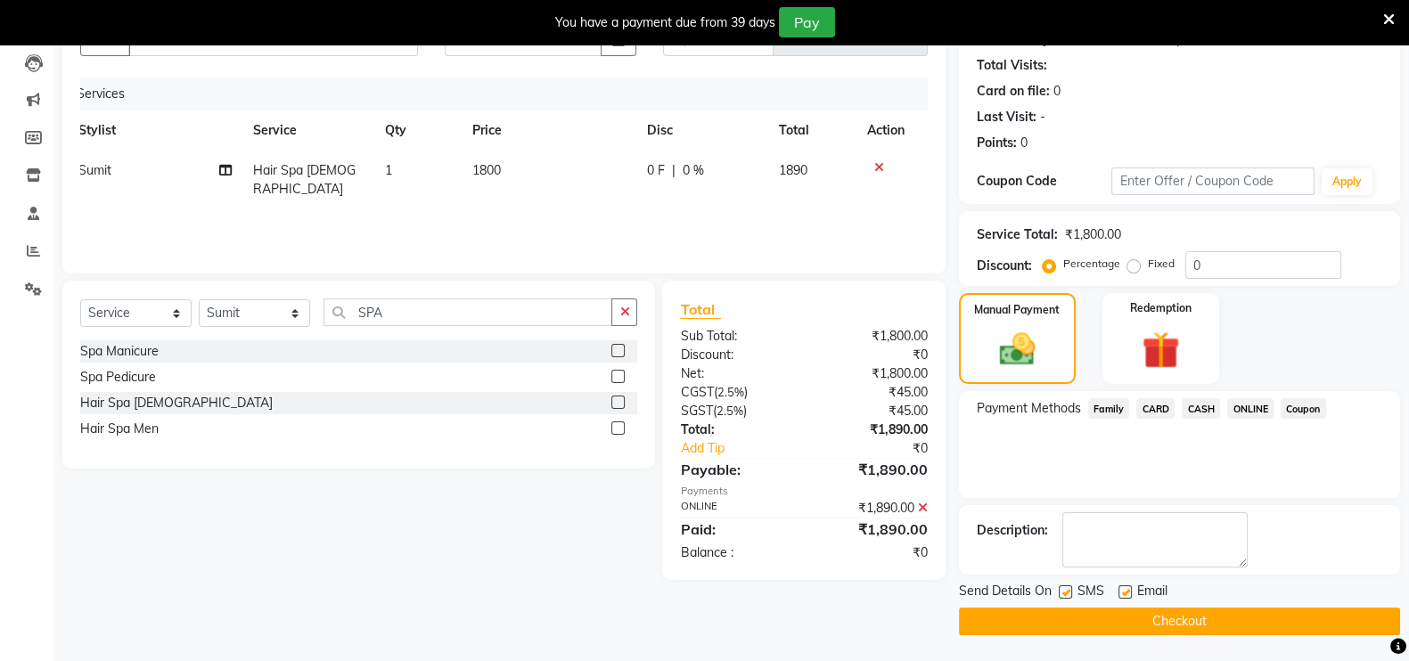
click at [1151, 612] on button "Checkout" at bounding box center [1179, 622] width 441 height 28
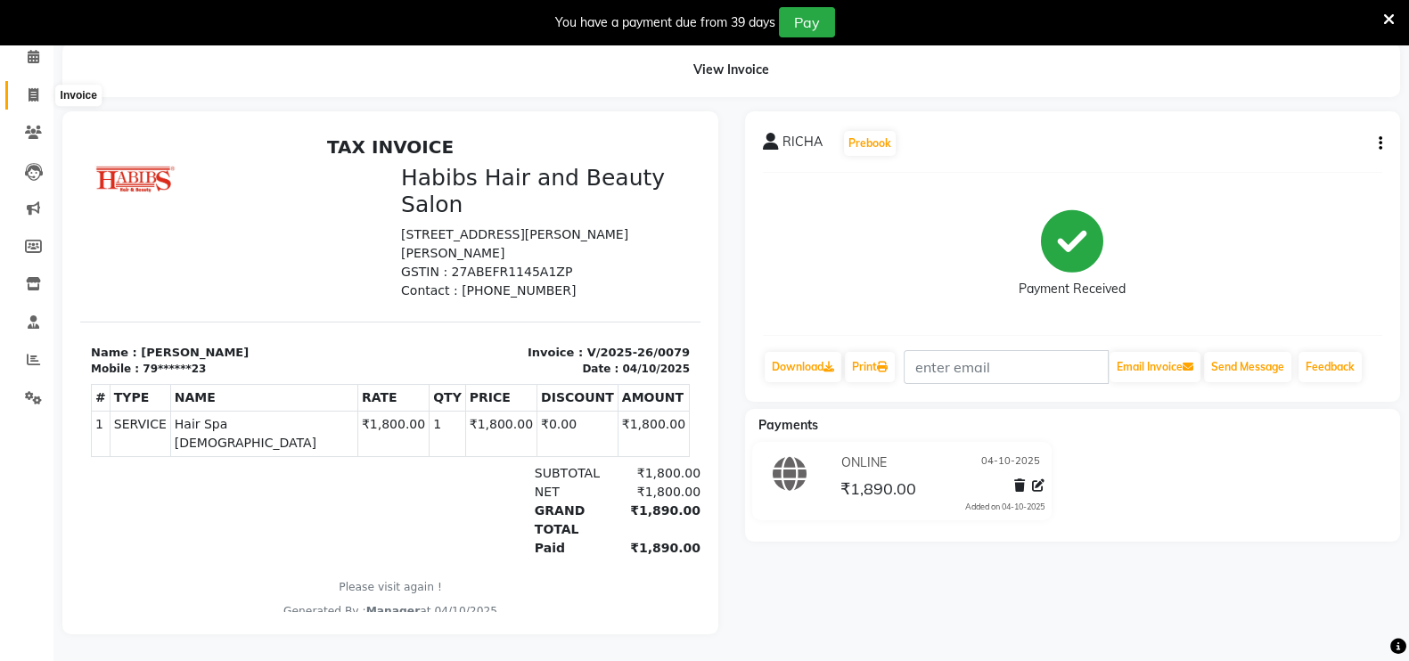
click at [31, 88] on icon at bounding box center [34, 94] width 10 height 13
select select "service"
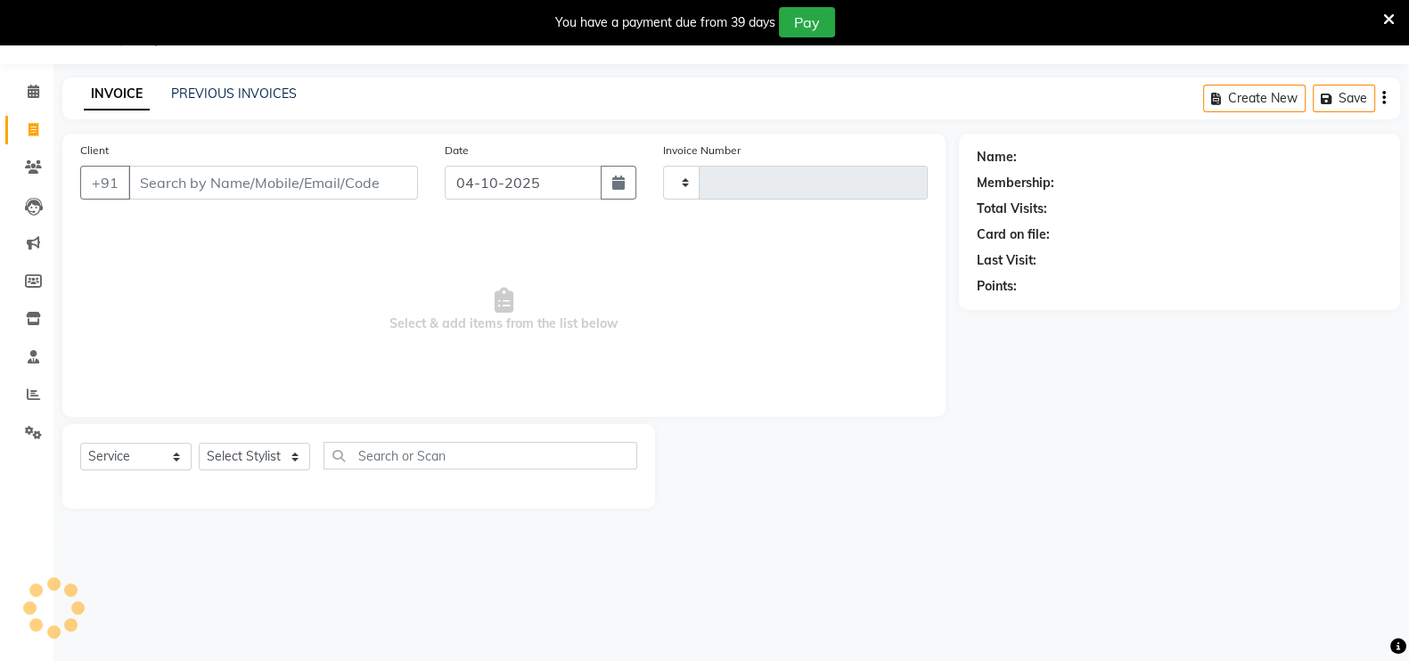
type input "0080"
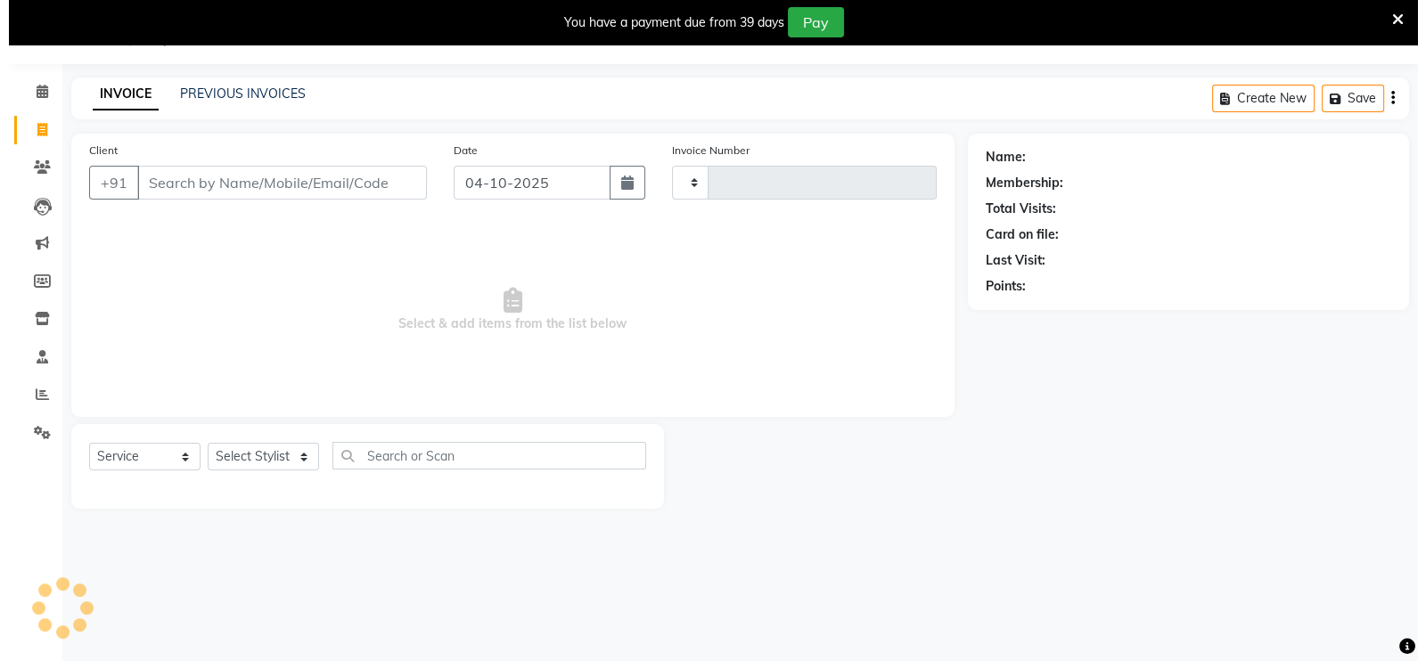
scroll to position [44, 0]
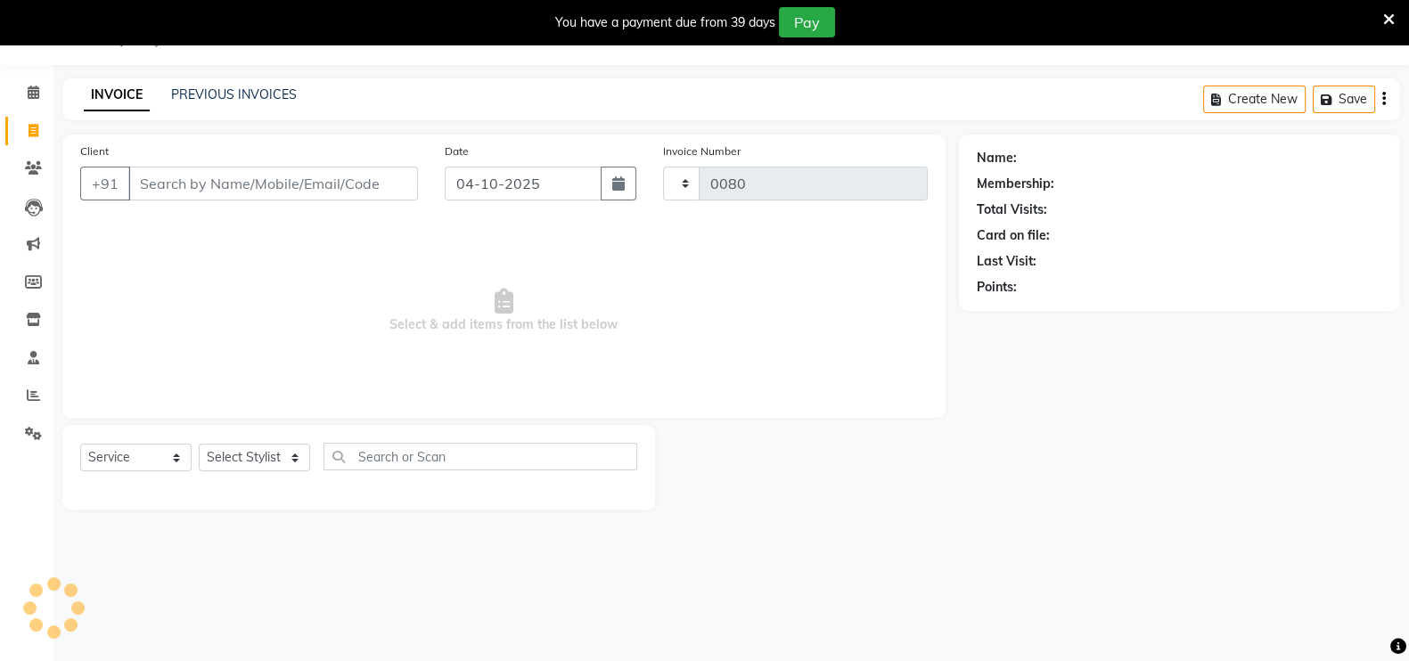
select select "8911"
click at [298, 176] on input "Client" at bounding box center [273, 184] width 290 height 34
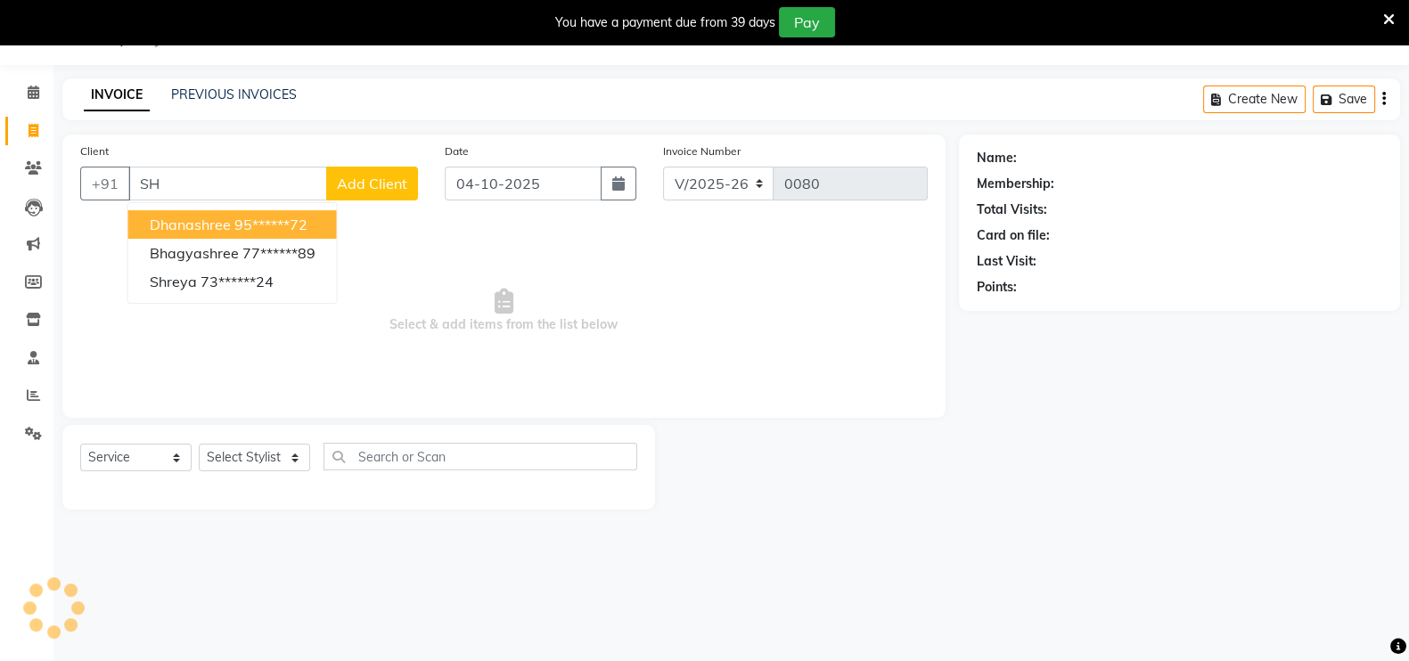
type input "S"
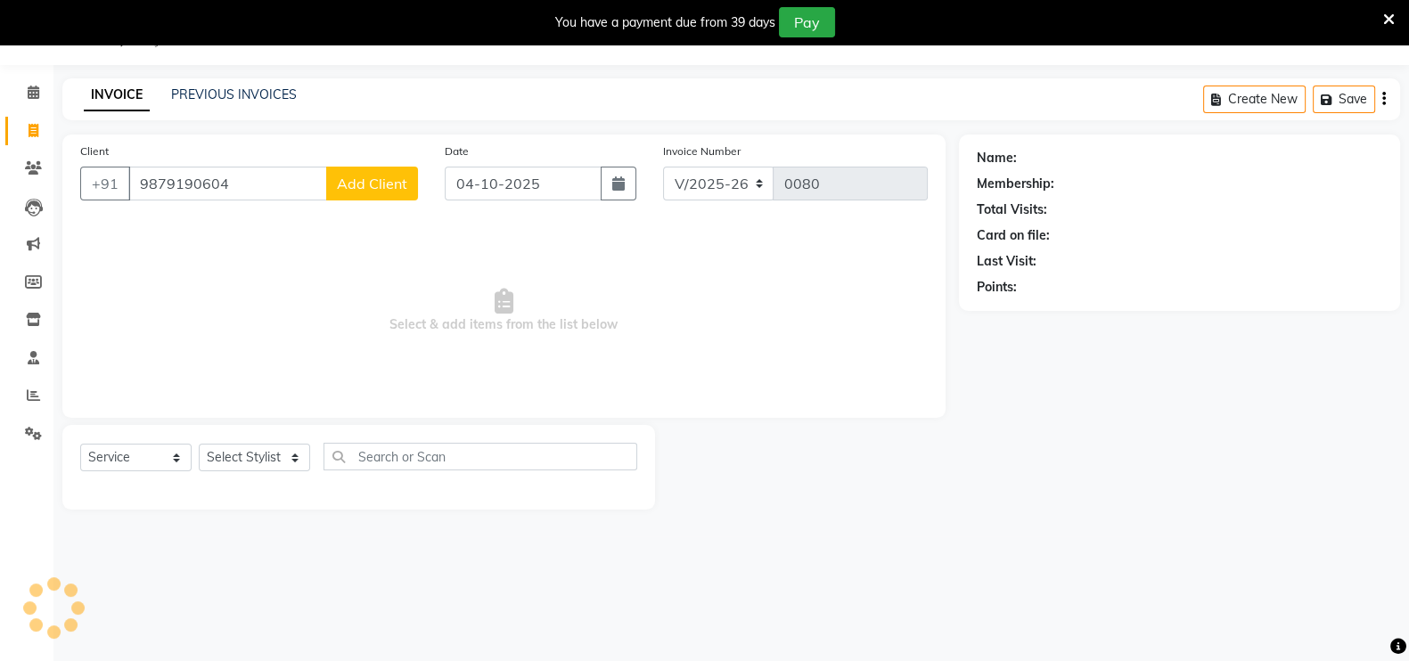
type input "9879190604"
click at [356, 188] on span "Add Client" at bounding box center [372, 184] width 70 height 18
select select "22"
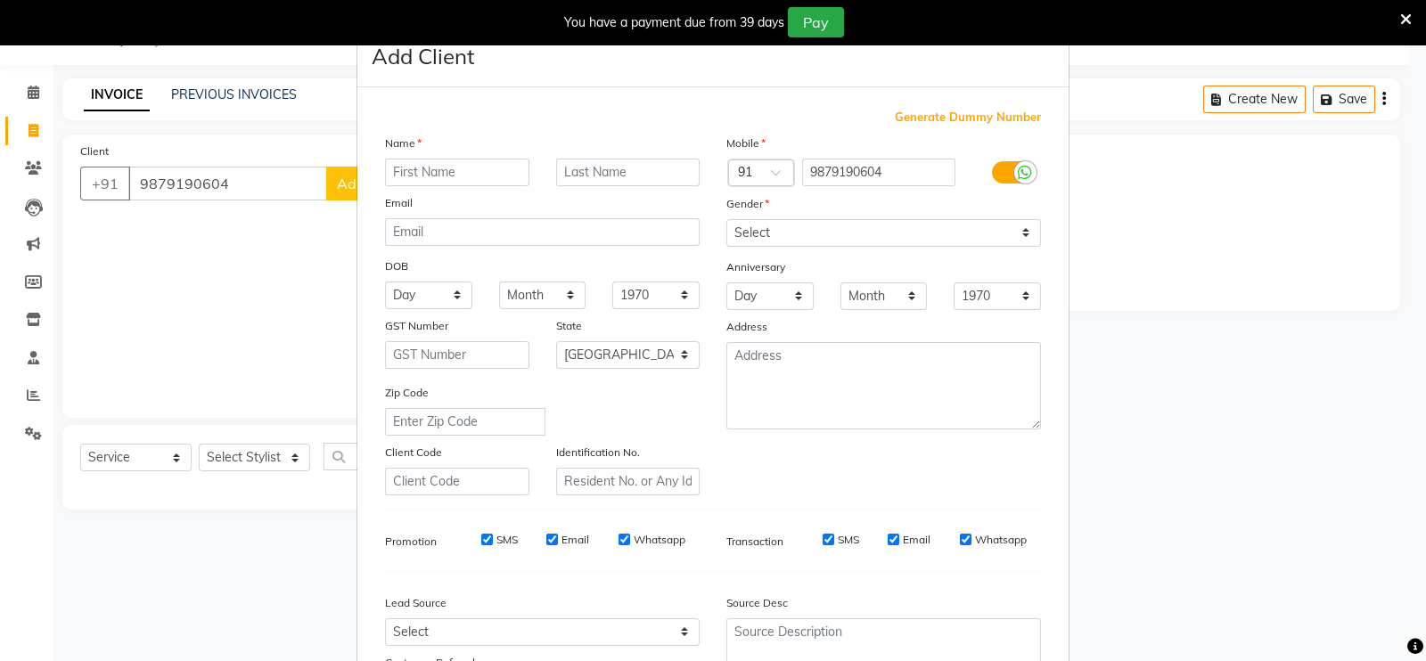
click at [432, 160] on input "text" at bounding box center [457, 173] width 144 height 28
type input "[PERSON_NAME]"
click at [764, 243] on select "Select [DEMOGRAPHIC_DATA] [DEMOGRAPHIC_DATA] Other Prefer Not To Say" at bounding box center [883, 233] width 315 height 28
select select "[DEMOGRAPHIC_DATA]"
click at [726, 220] on select "Select [DEMOGRAPHIC_DATA] [DEMOGRAPHIC_DATA] Other Prefer Not To Say" at bounding box center [883, 233] width 315 height 28
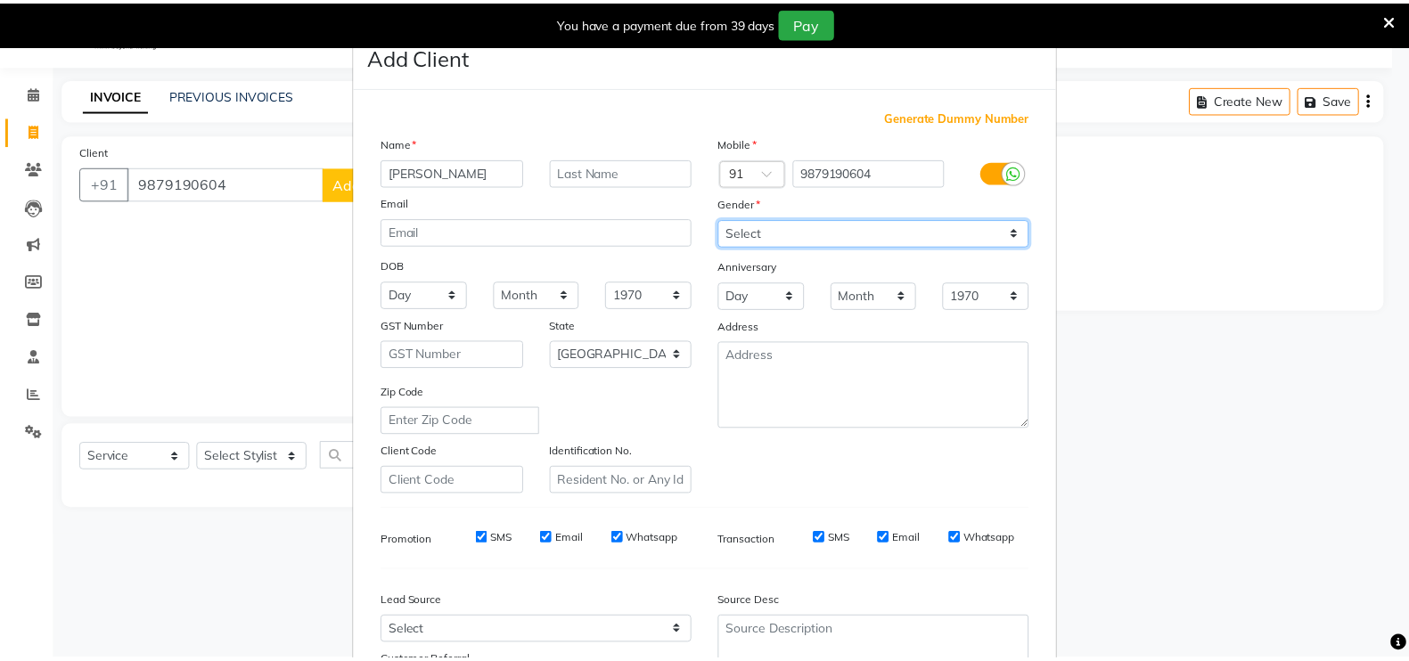
scroll to position [171, 0]
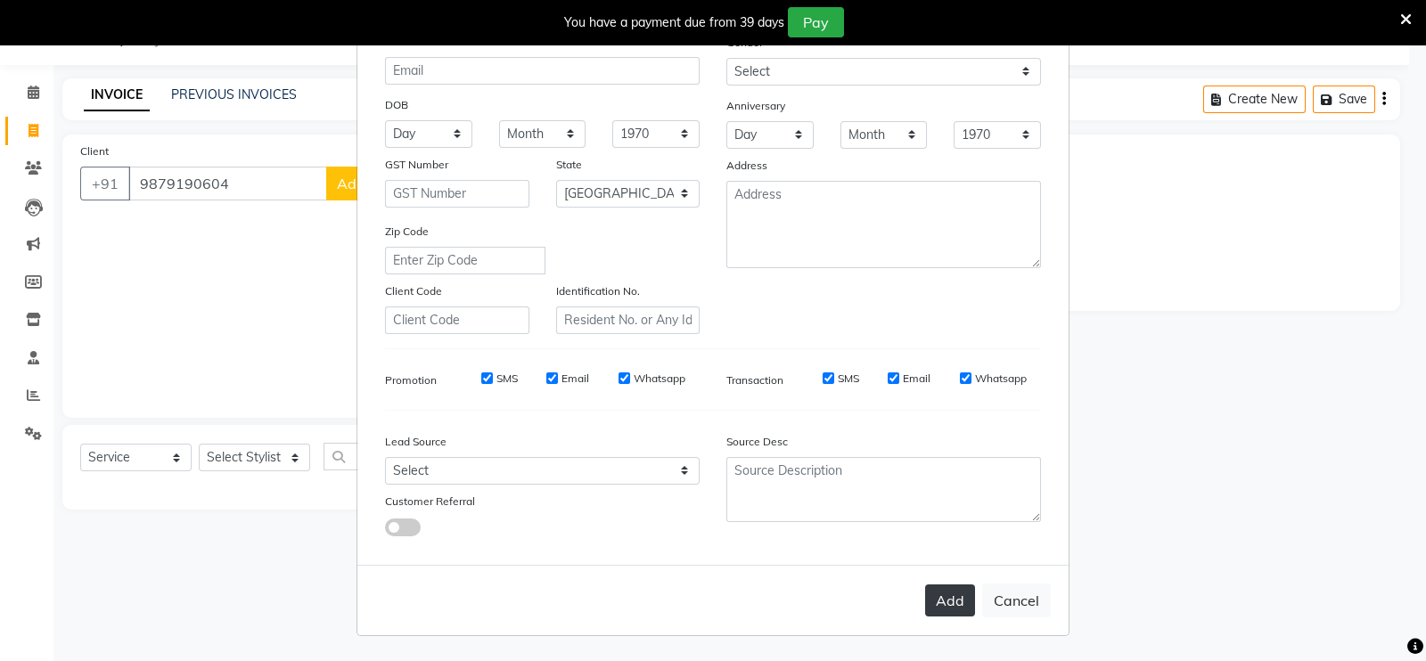
click at [946, 603] on button "Add" at bounding box center [950, 600] width 50 height 32
type input "98******04"
select select
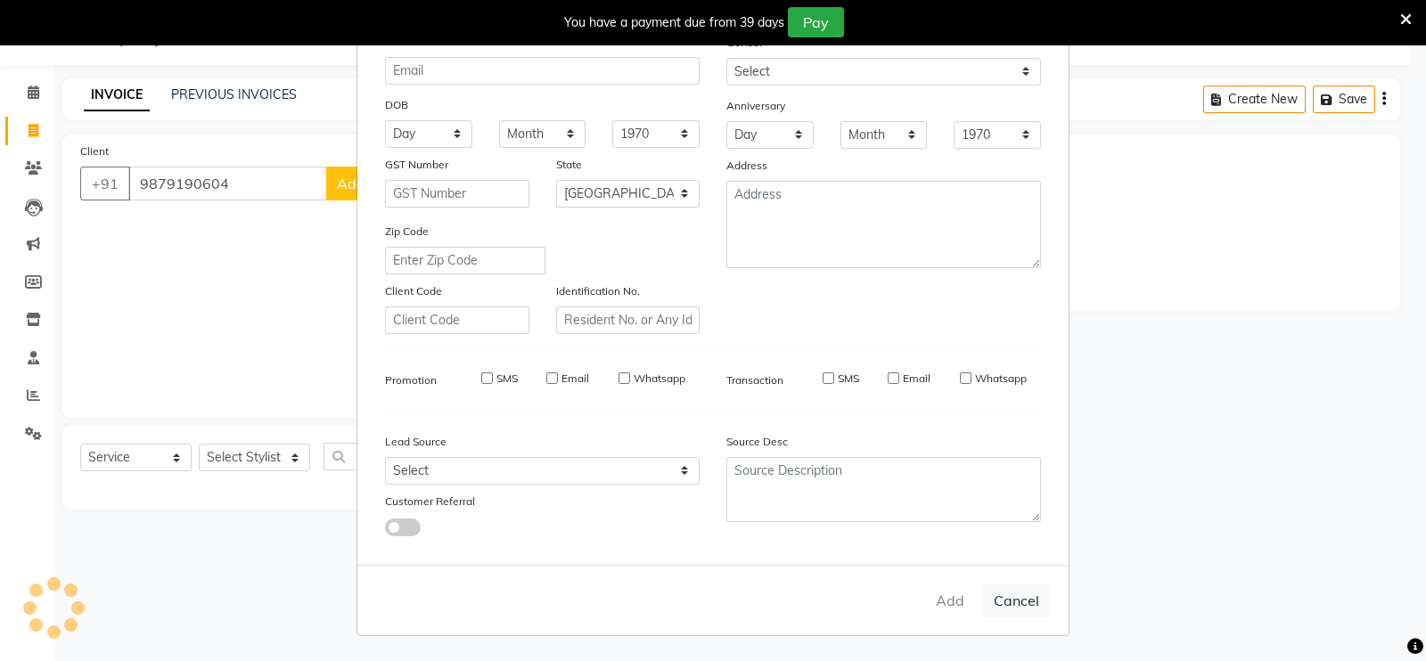
select select "null"
select select
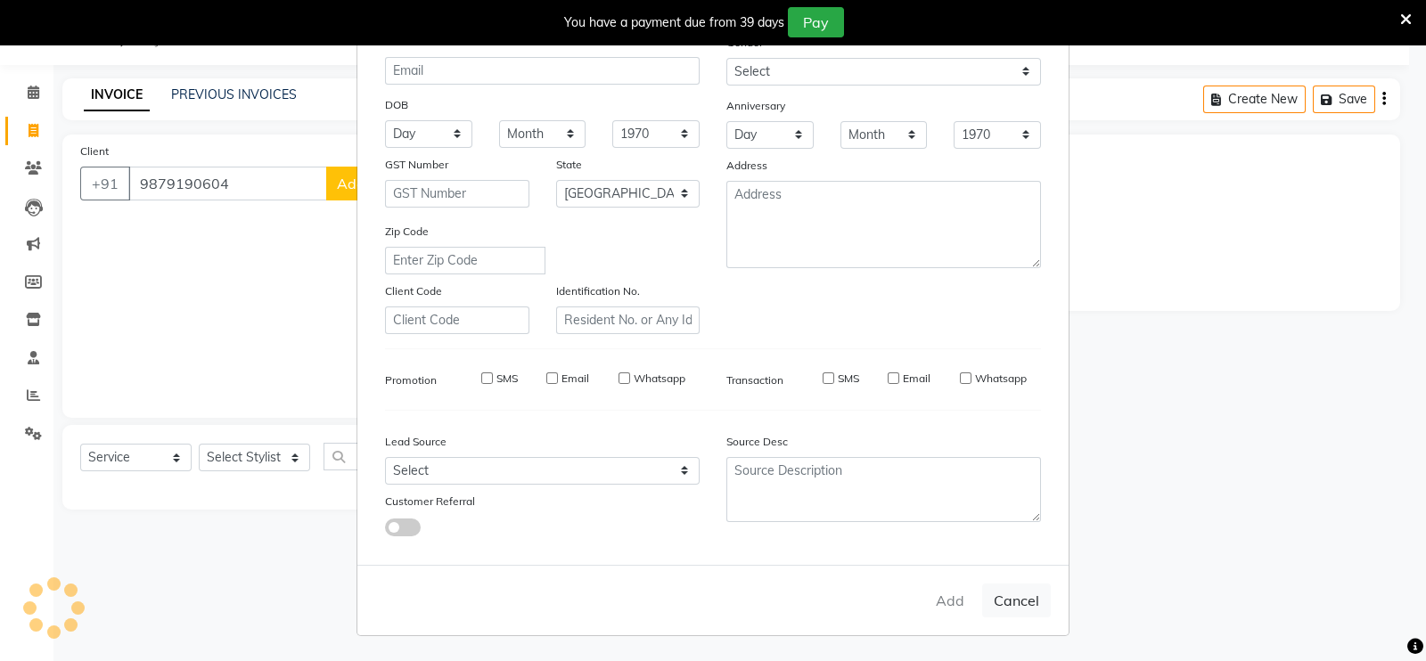
checkbox input "false"
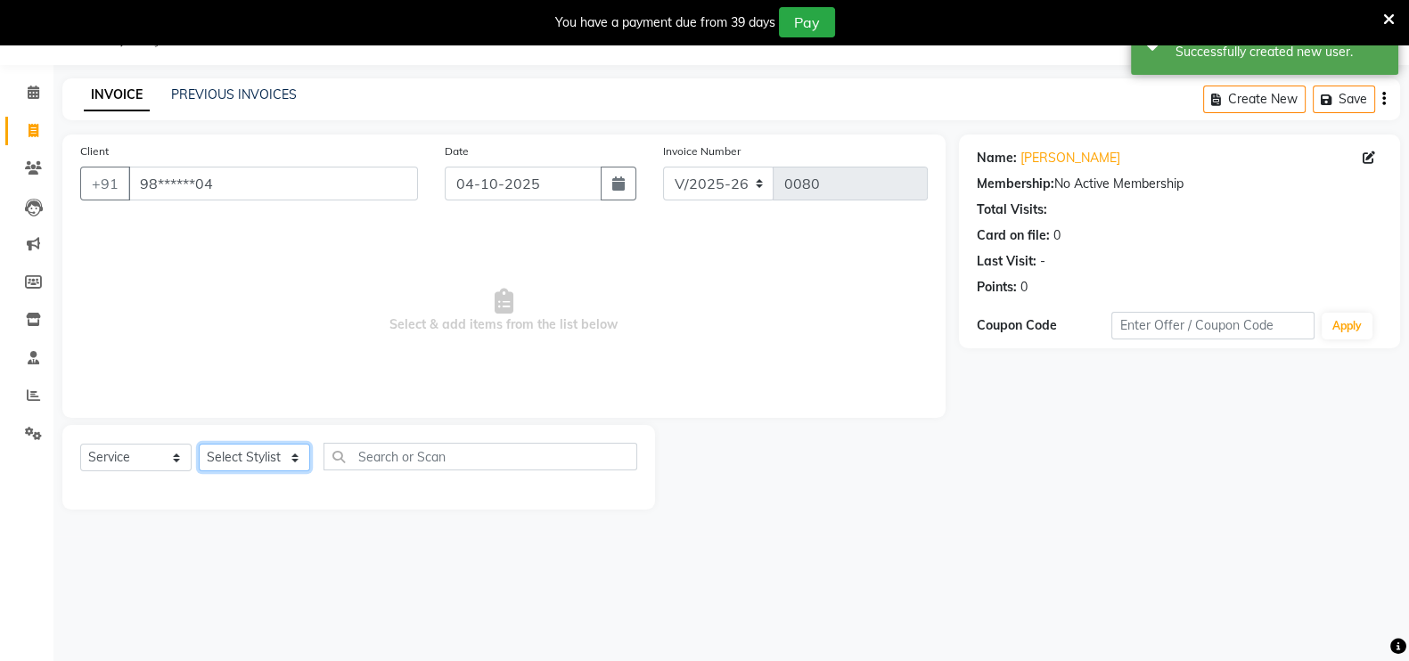
click at [280, 460] on select "Select Stylist [PERSON_NAME] mahi Manager [PERSON_NAME]" at bounding box center [254, 458] width 111 height 28
select select "90167"
click at [199, 444] on select "Select Stylist [PERSON_NAME] mahi Manager [PERSON_NAME]" at bounding box center [254, 458] width 111 height 28
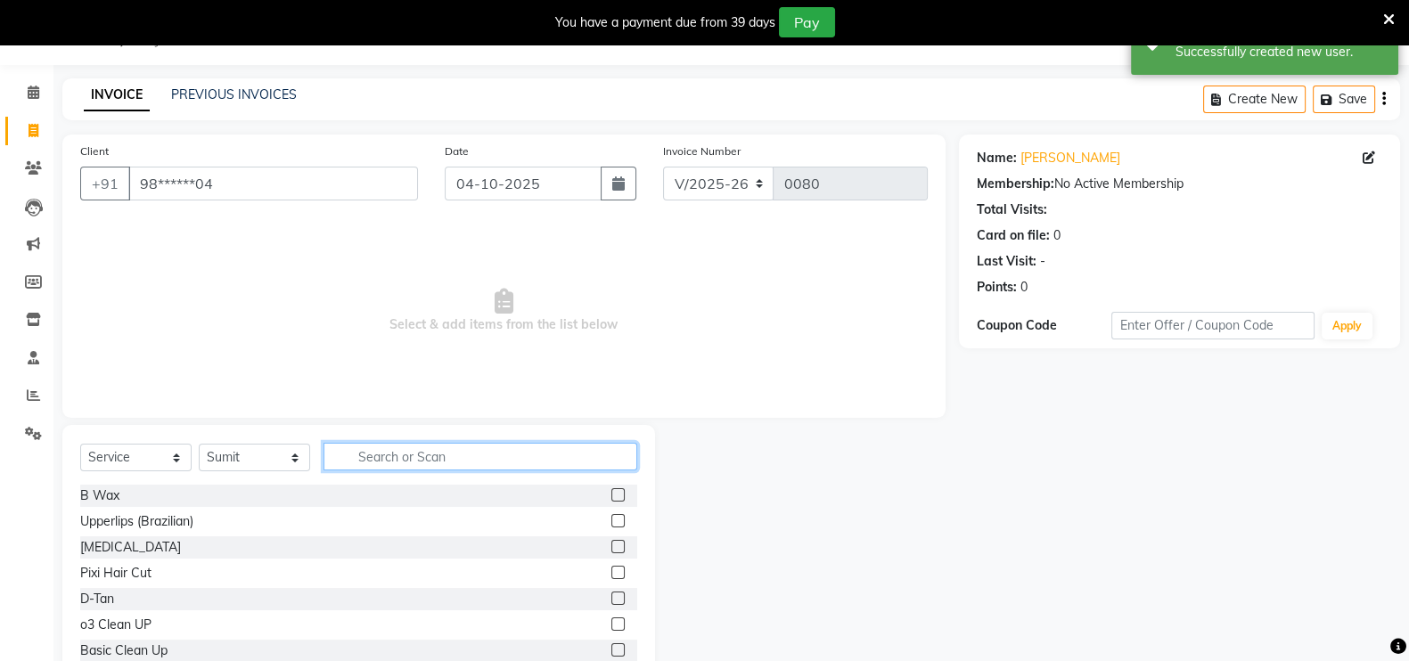
click at [412, 464] on input "text" at bounding box center [480, 457] width 314 height 28
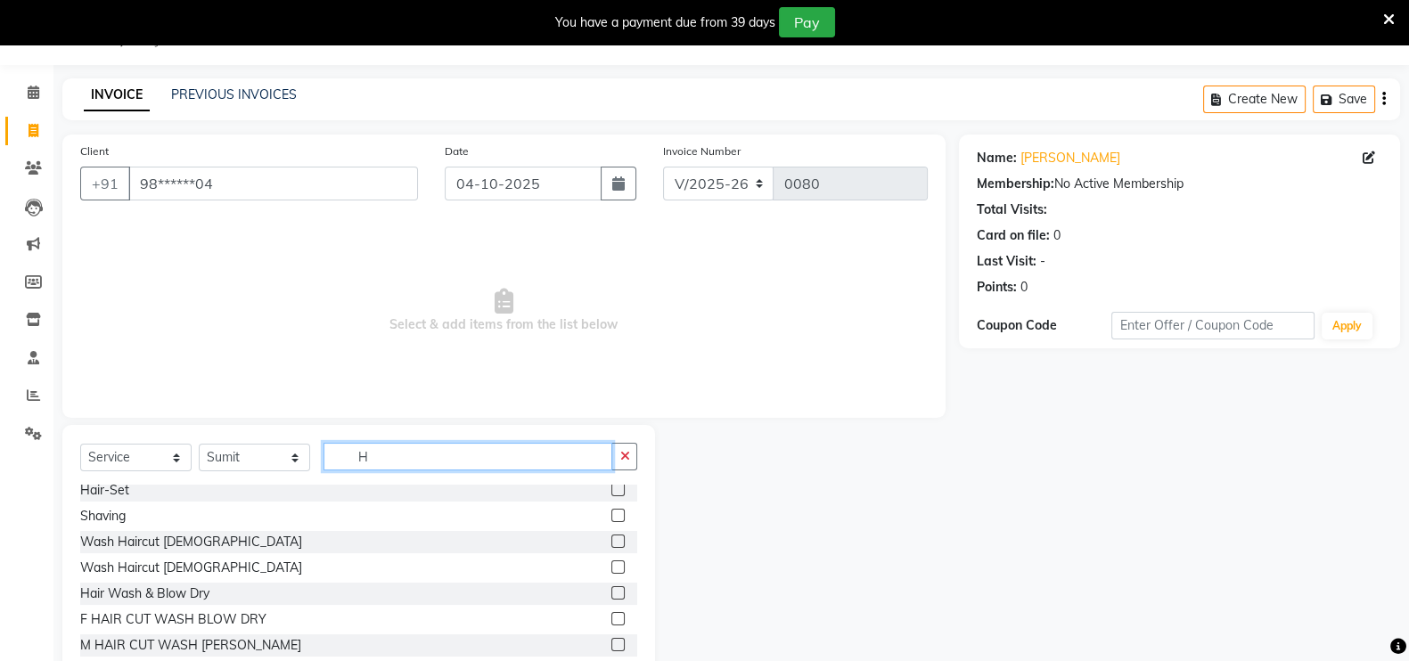
scroll to position [265, 0]
type input "H"
click at [611, 568] on label at bounding box center [617, 566] width 13 height 13
click at [611, 568] on input "checkbox" at bounding box center [617, 567] width 12 height 12
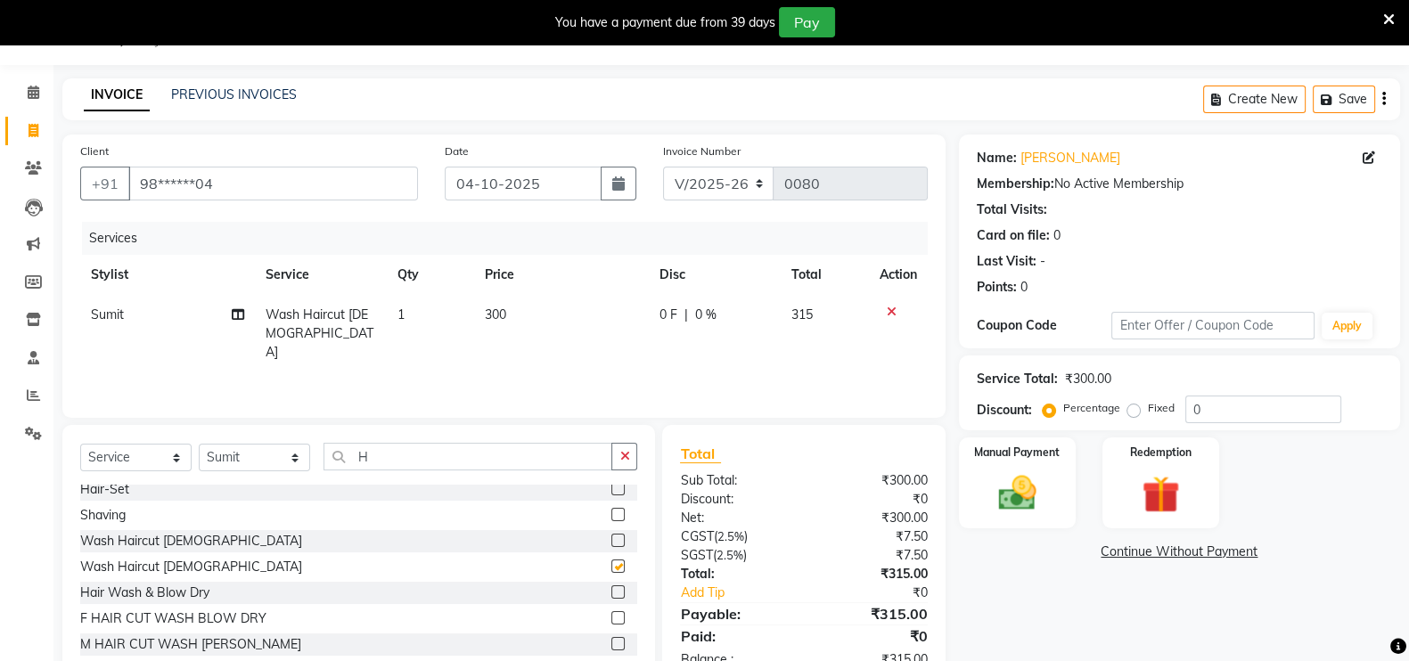
checkbox input "false"
click at [1021, 473] on img at bounding box center [1016, 492] width 63 height 45
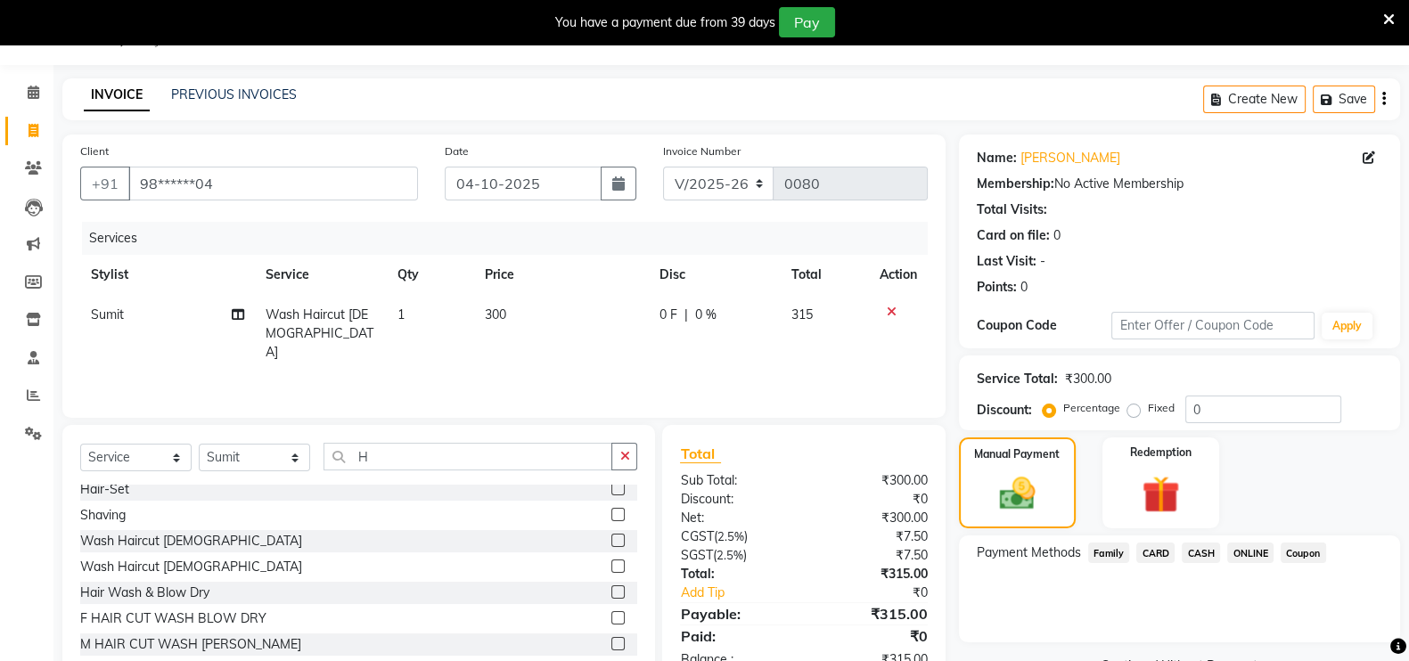
click at [1247, 552] on span "ONLINE" at bounding box center [1250, 553] width 46 height 20
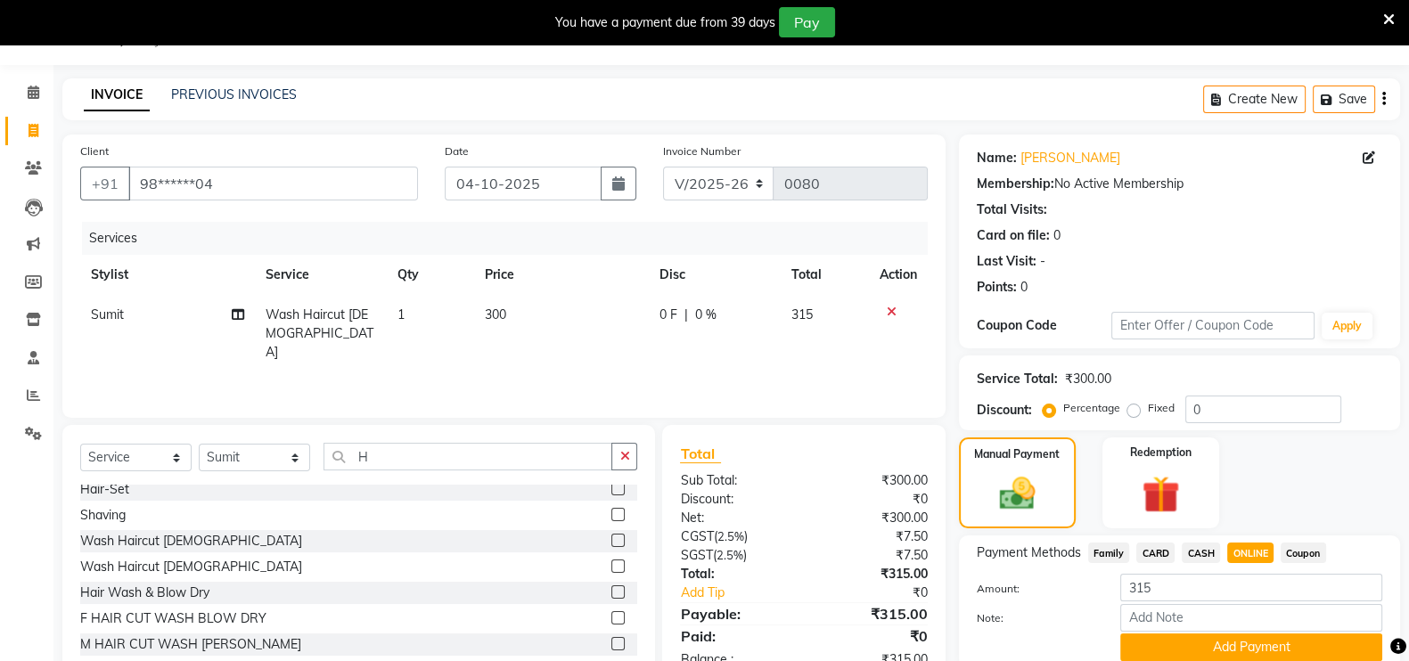
scroll to position [116, 0]
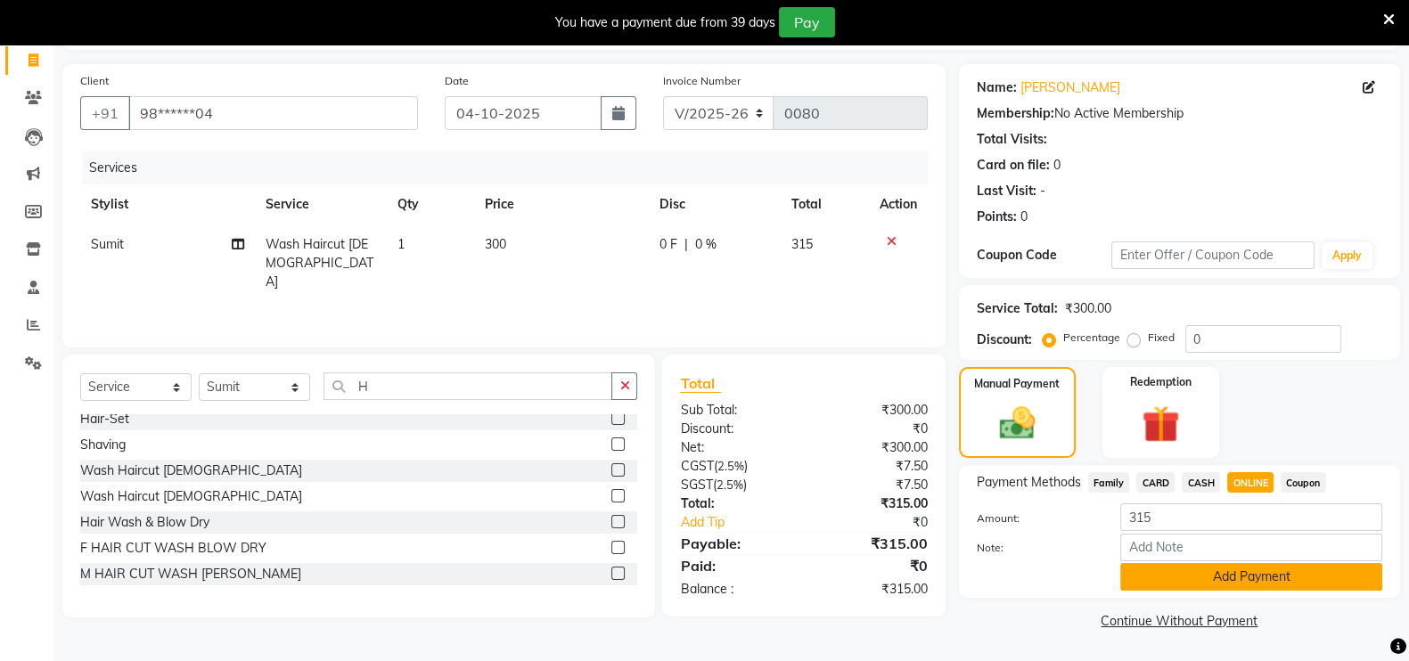
click at [1225, 576] on button "Add Payment" at bounding box center [1251, 577] width 262 height 28
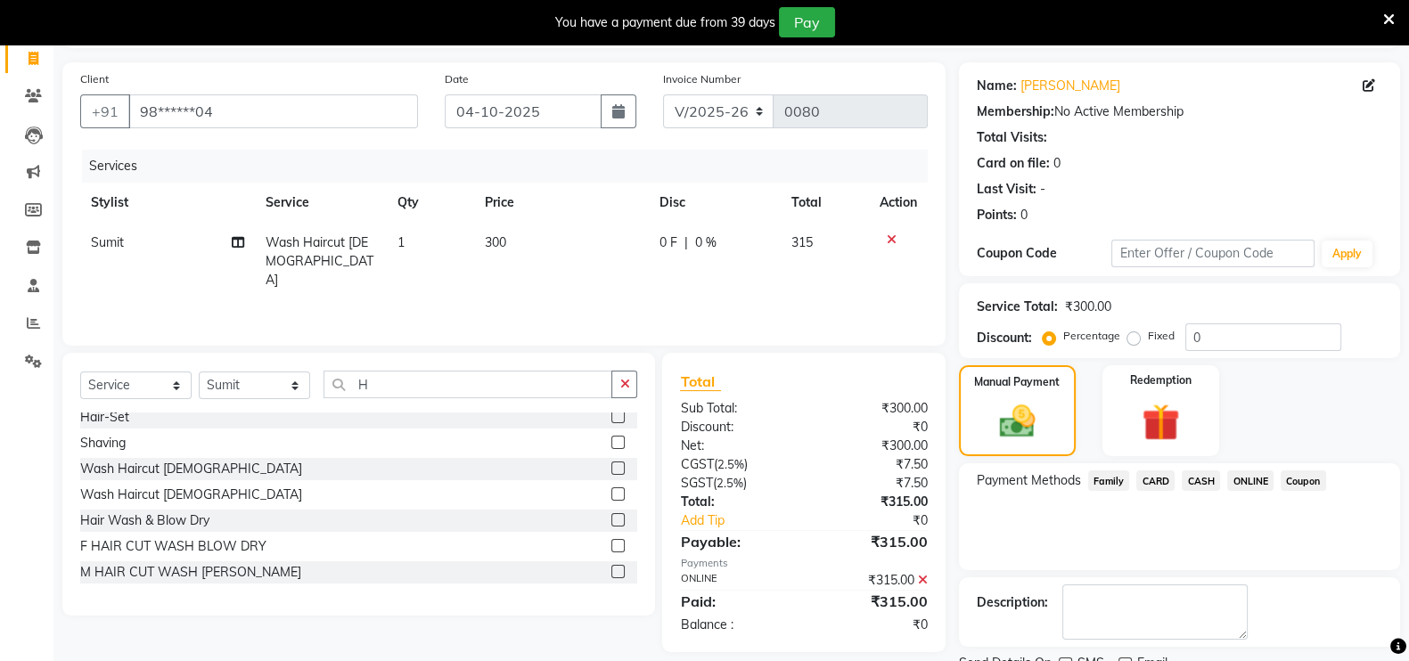
scroll to position [188, 0]
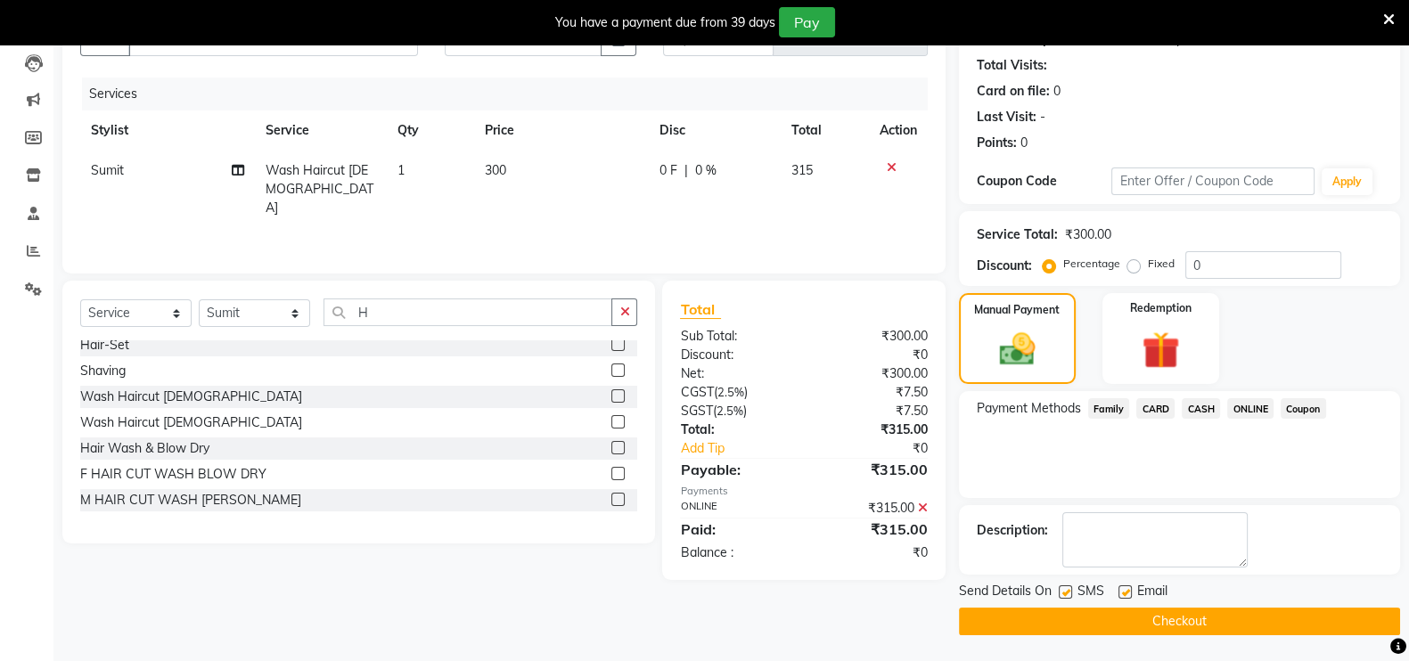
click at [1184, 622] on button "Checkout" at bounding box center [1179, 622] width 441 height 28
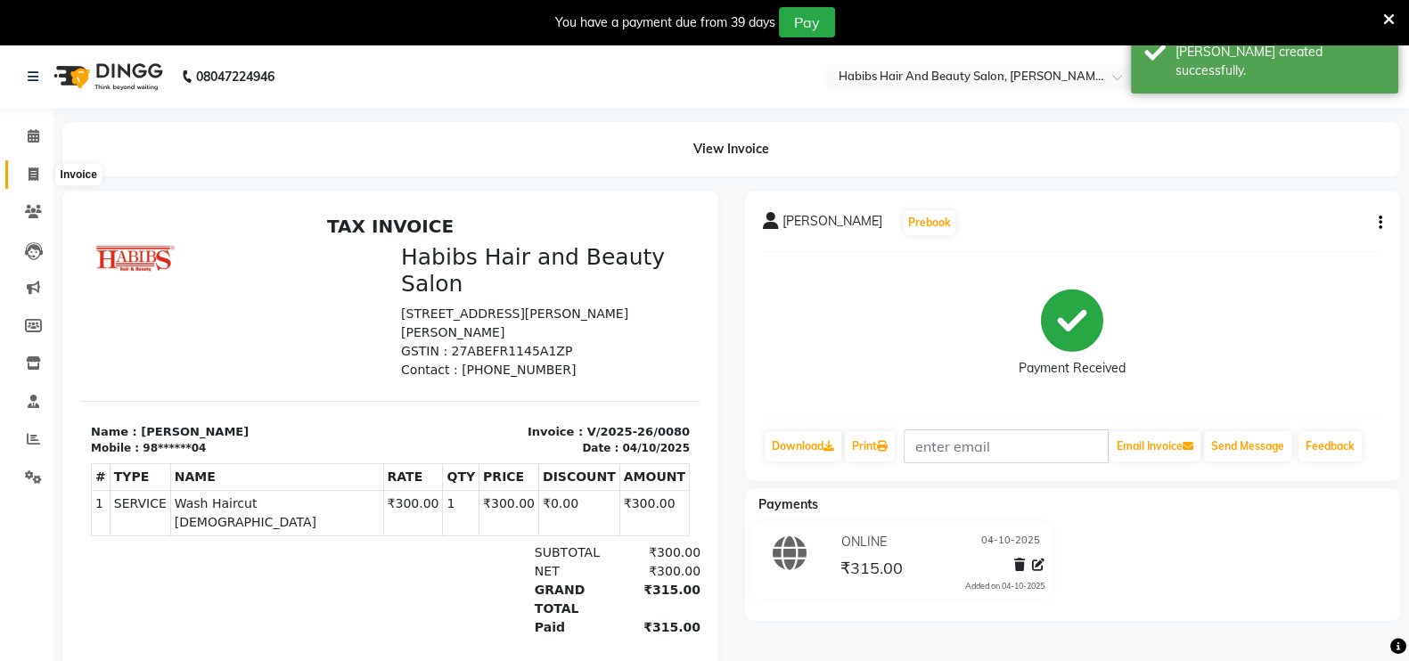
click at [34, 176] on icon at bounding box center [34, 174] width 10 height 13
select select "service"
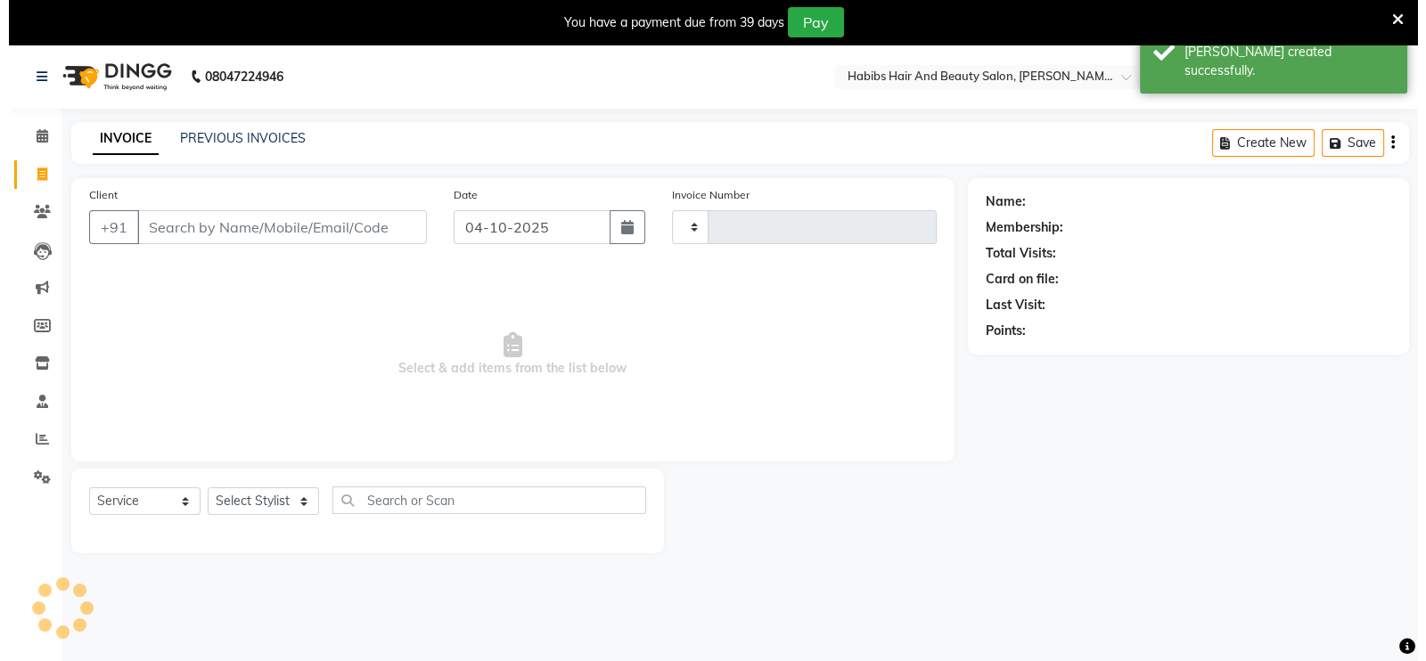
scroll to position [44, 0]
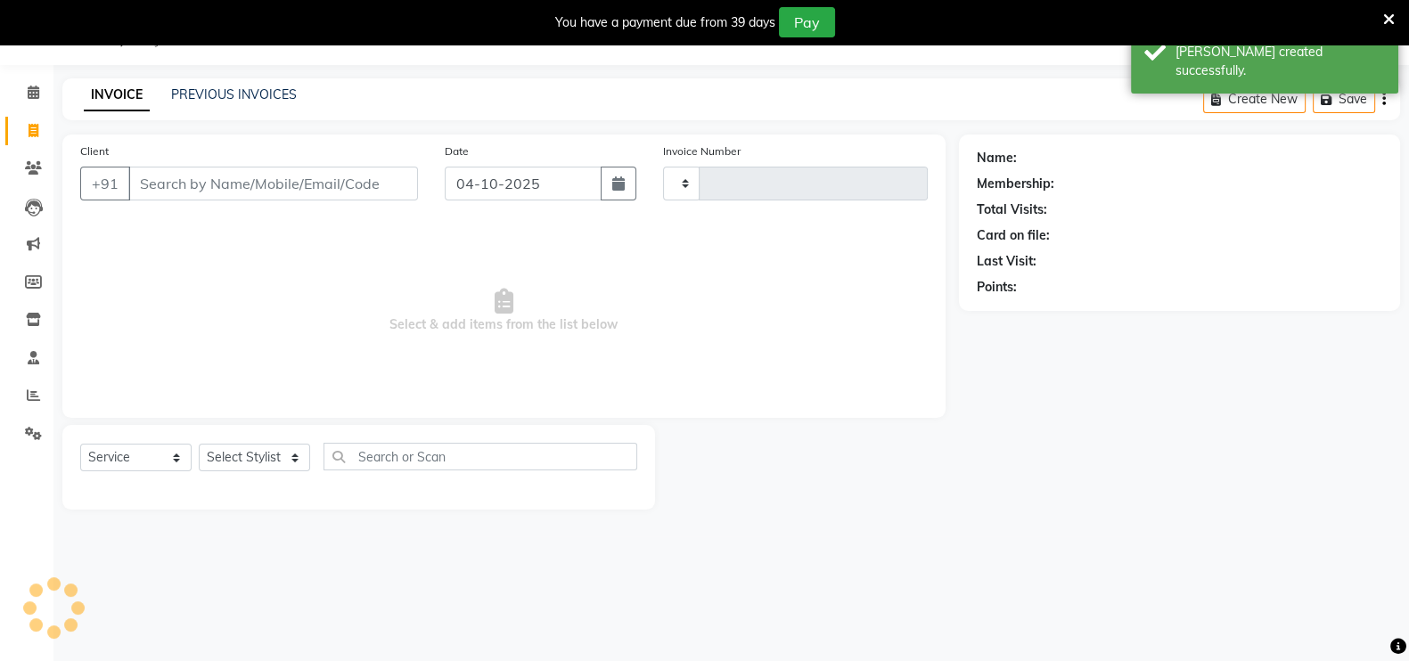
type input "0081"
select select "8911"
click at [323, 170] on input "Client" at bounding box center [273, 184] width 290 height 34
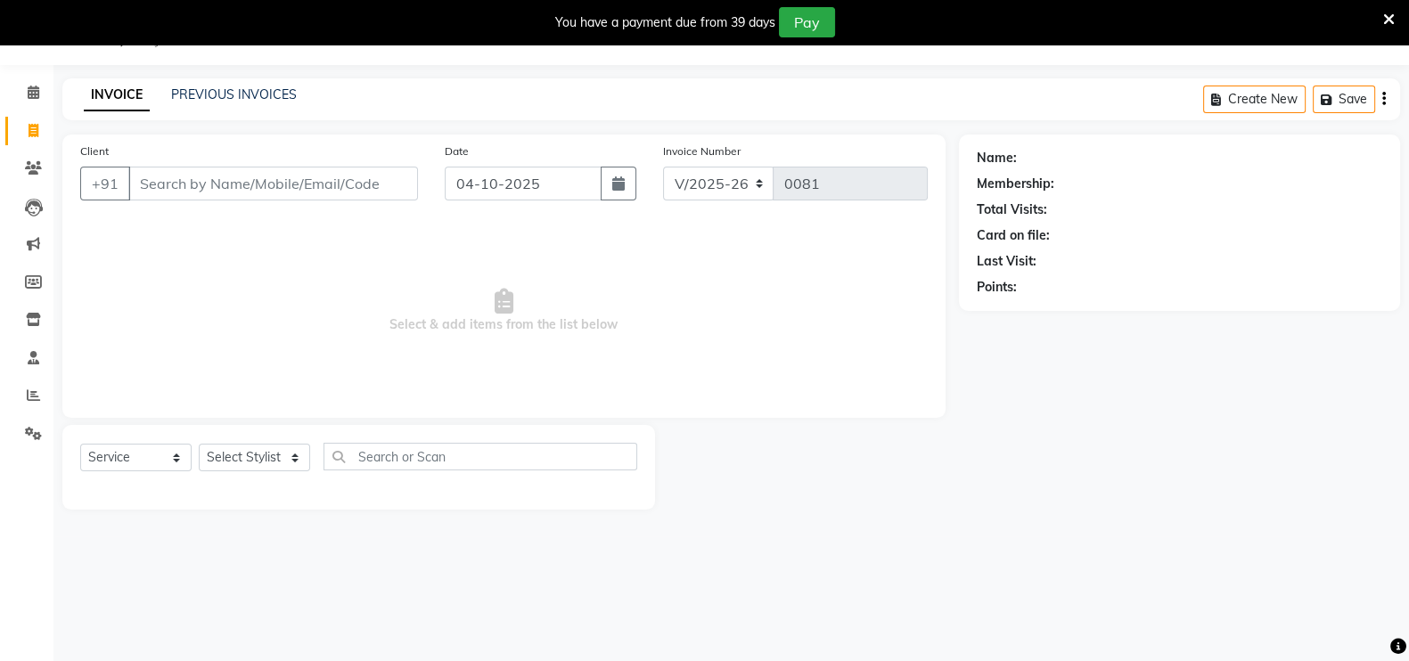
click at [233, 170] on input "Client" at bounding box center [273, 184] width 290 height 34
type input "P"
type input "7767963043"
click at [352, 185] on span "Add Client" at bounding box center [372, 184] width 70 height 18
select select "22"
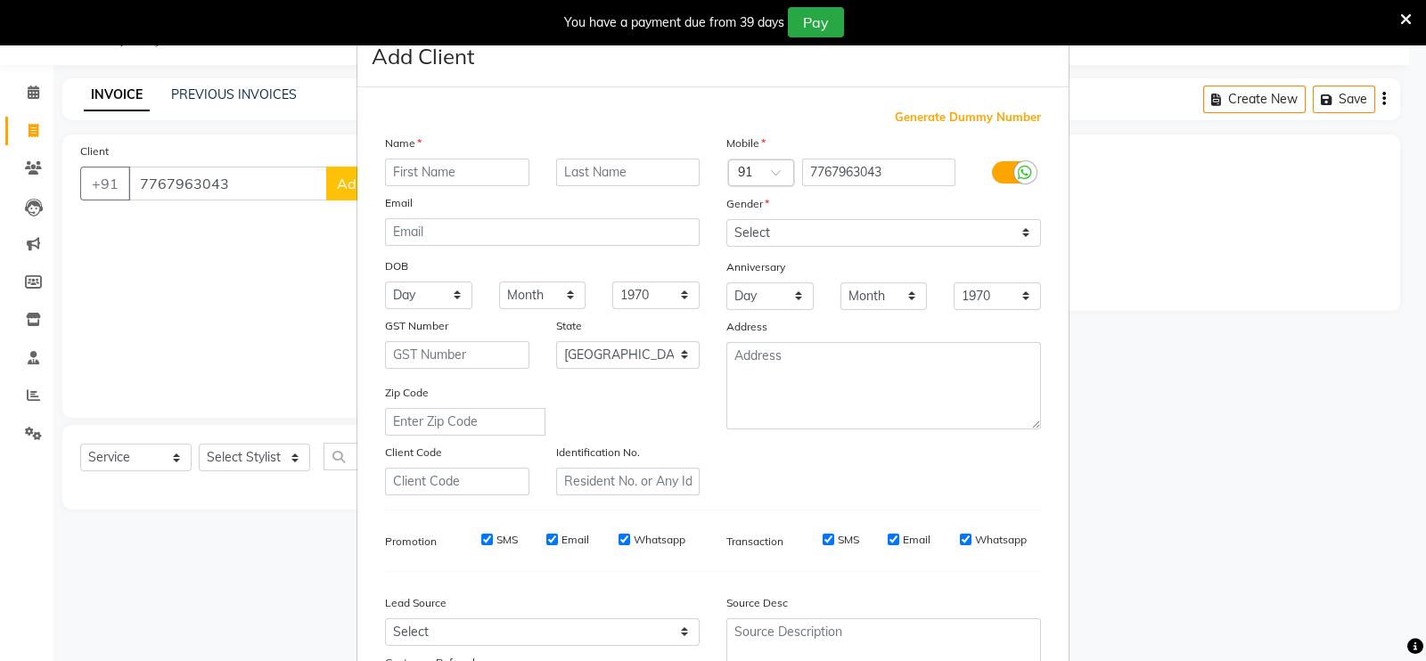
click at [486, 168] on input "text" at bounding box center [457, 173] width 144 height 28
type input "AMAR"
click at [775, 234] on select "Select [DEMOGRAPHIC_DATA] [DEMOGRAPHIC_DATA] Other Prefer Not To Say" at bounding box center [883, 233] width 315 height 28
select select "[DEMOGRAPHIC_DATA]"
click at [726, 220] on select "Select [DEMOGRAPHIC_DATA] [DEMOGRAPHIC_DATA] Other Prefer Not To Say" at bounding box center [883, 233] width 315 height 28
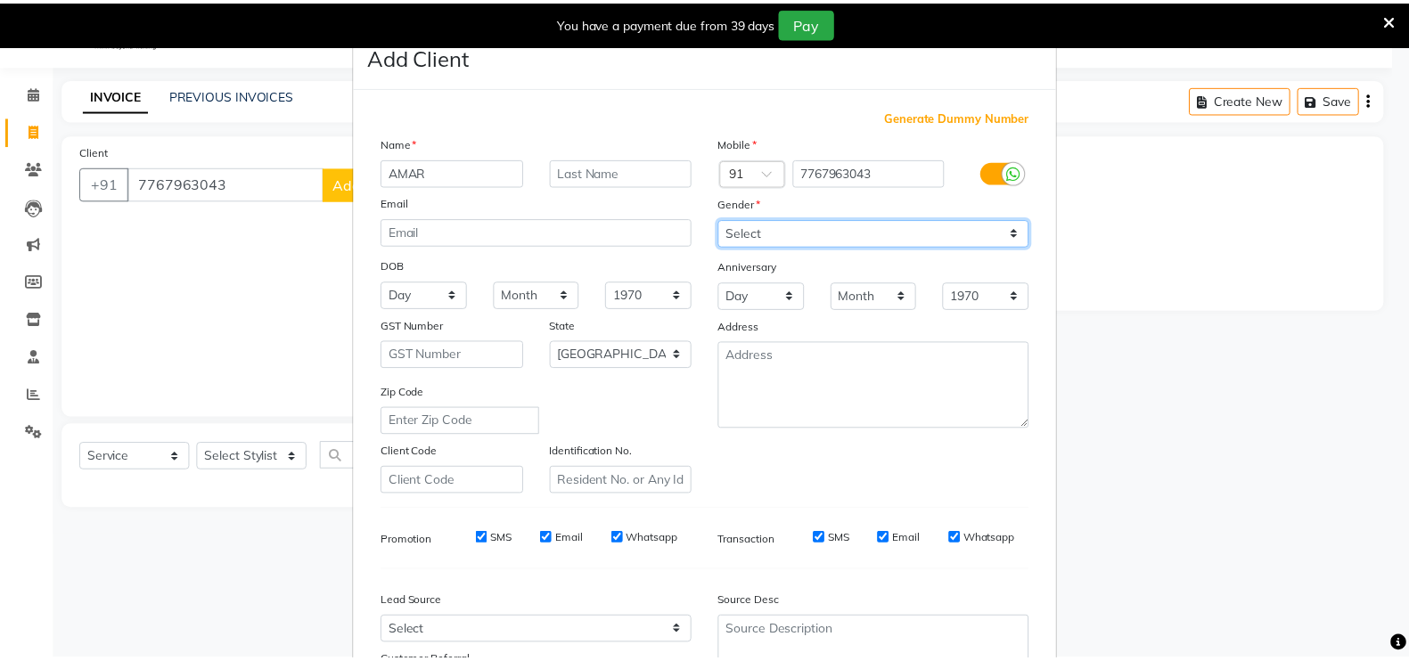
scroll to position [171, 0]
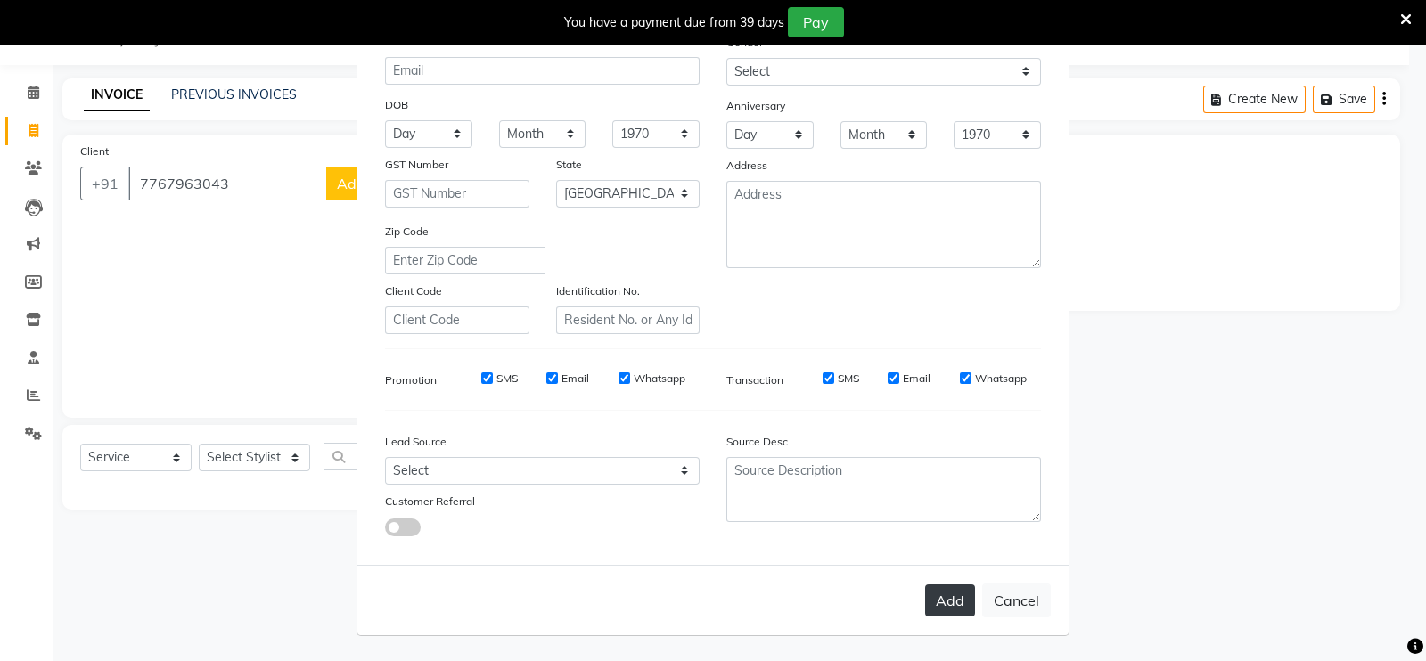
click at [940, 606] on button "Add" at bounding box center [950, 600] width 50 height 32
type input "77******43"
select select
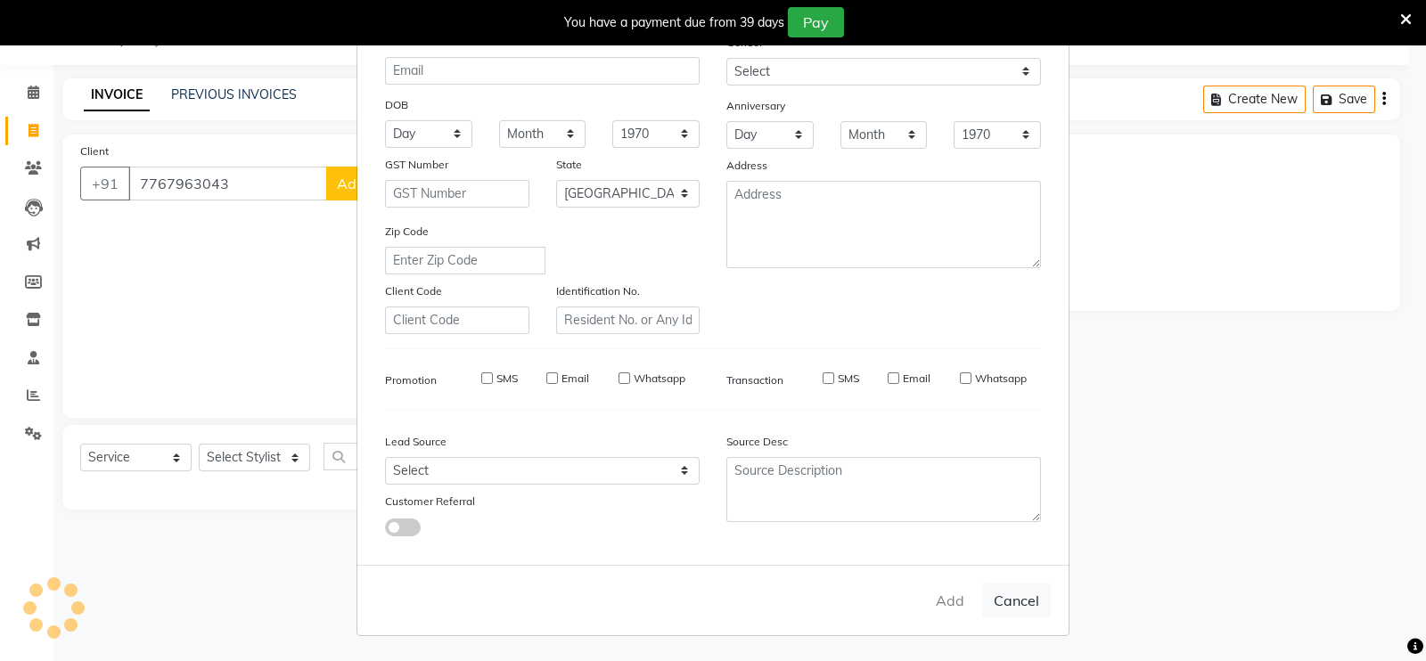
select select "null"
select select
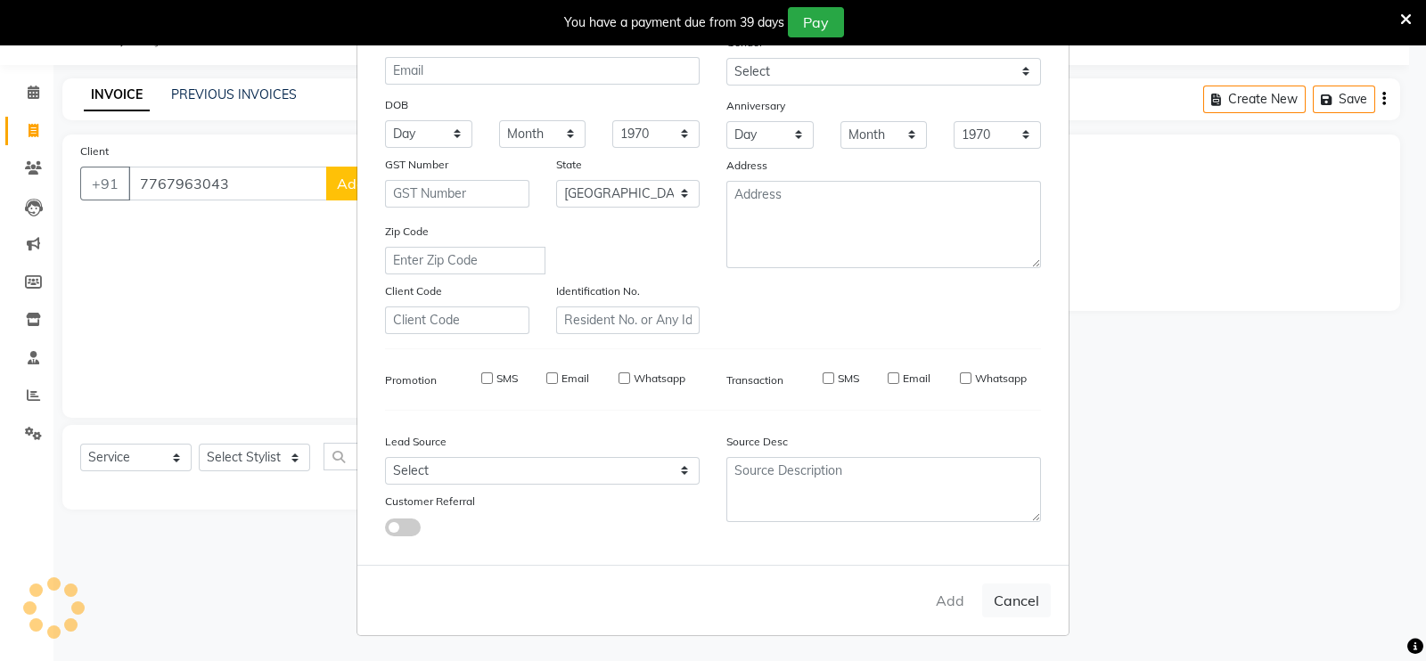
checkbox input "false"
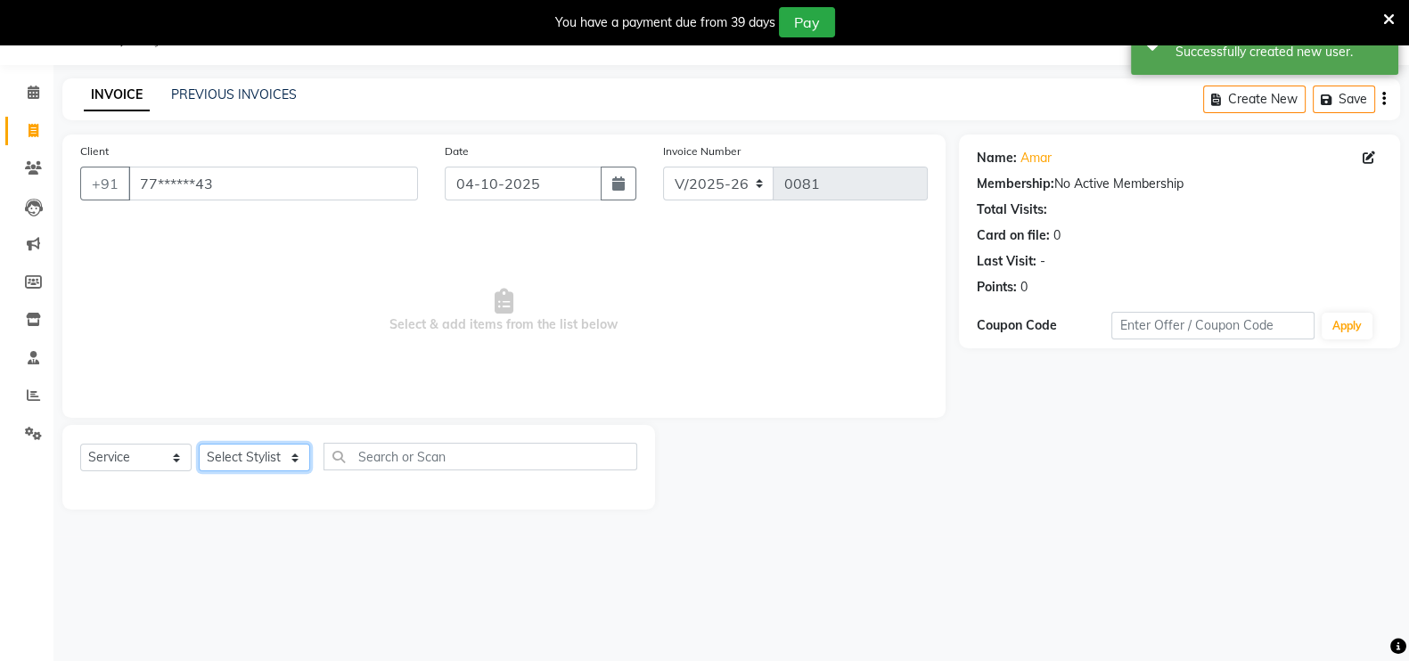
click at [283, 465] on select "Select Stylist [PERSON_NAME] mahi Manager [PERSON_NAME]" at bounding box center [254, 458] width 111 height 28
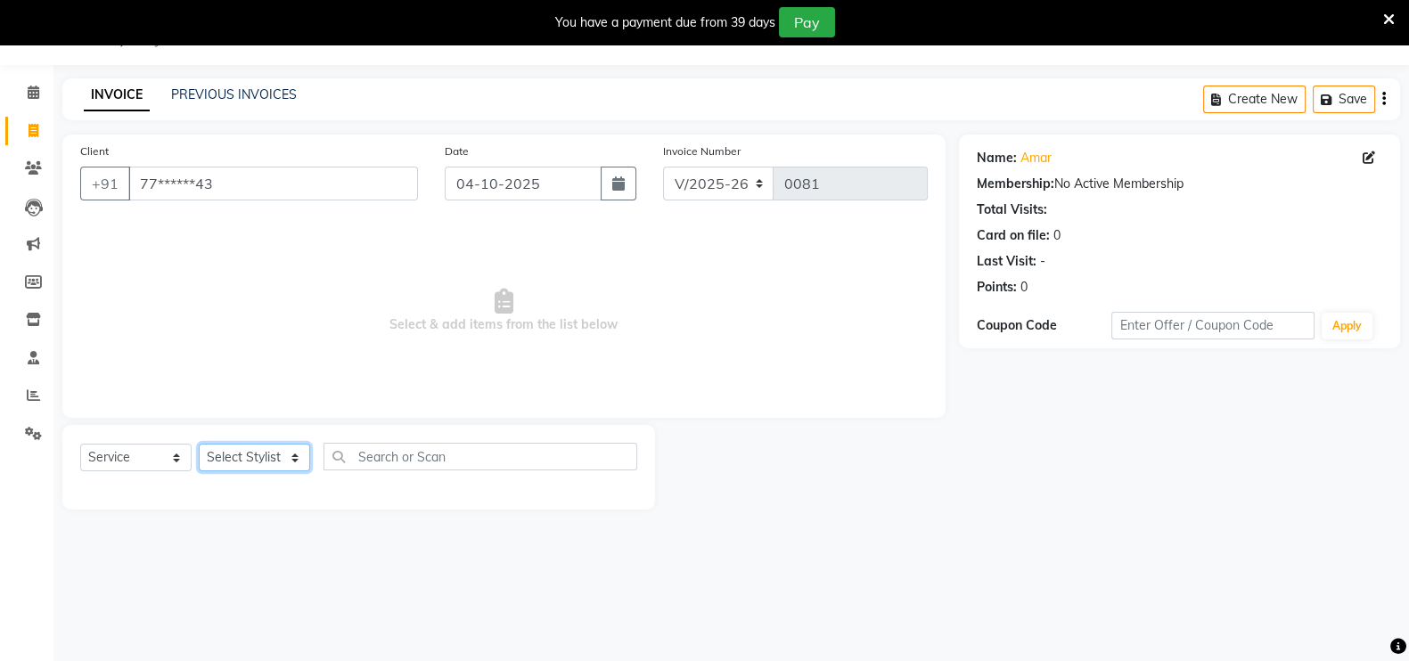
select select "91924"
click at [199, 444] on select "Select Stylist [PERSON_NAME] mahi Manager [PERSON_NAME]" at bounding box center [254, 458] width 111 height 28
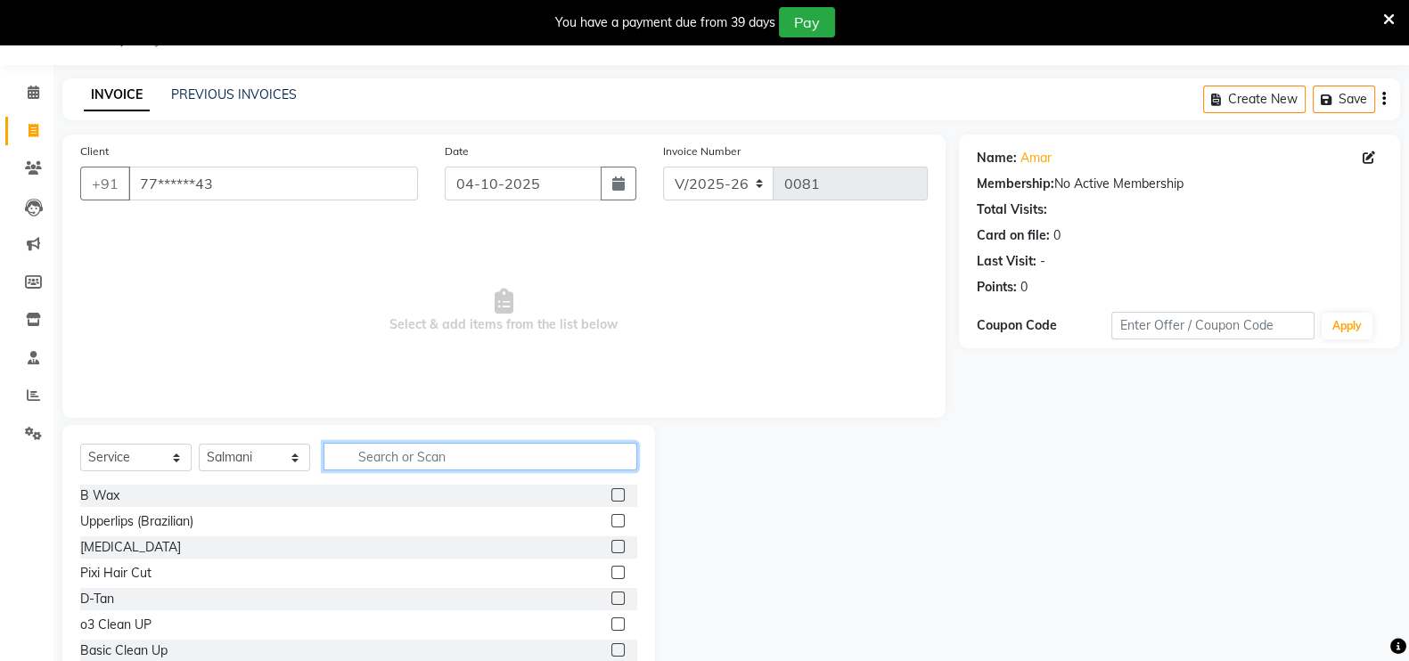
click at [393, 456] on input "text" at bounding box center [480, 457] width 314 height 28
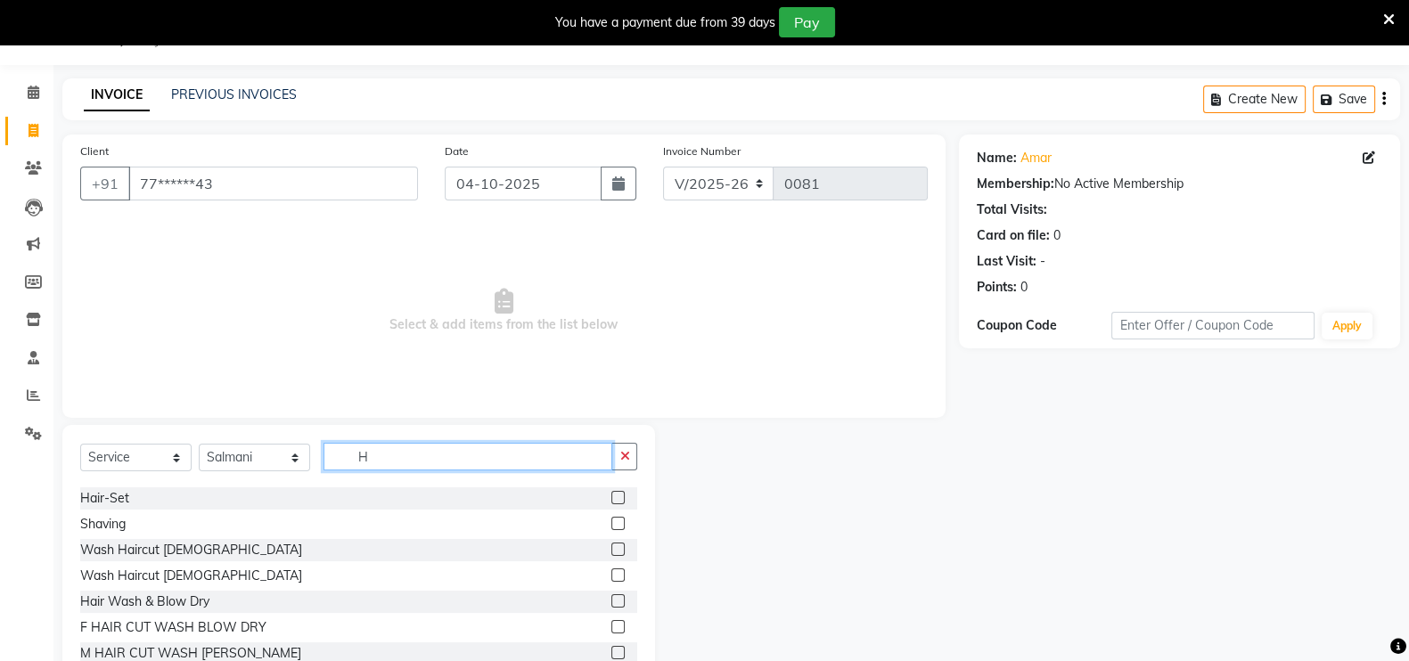
scroll to position [275, 0]
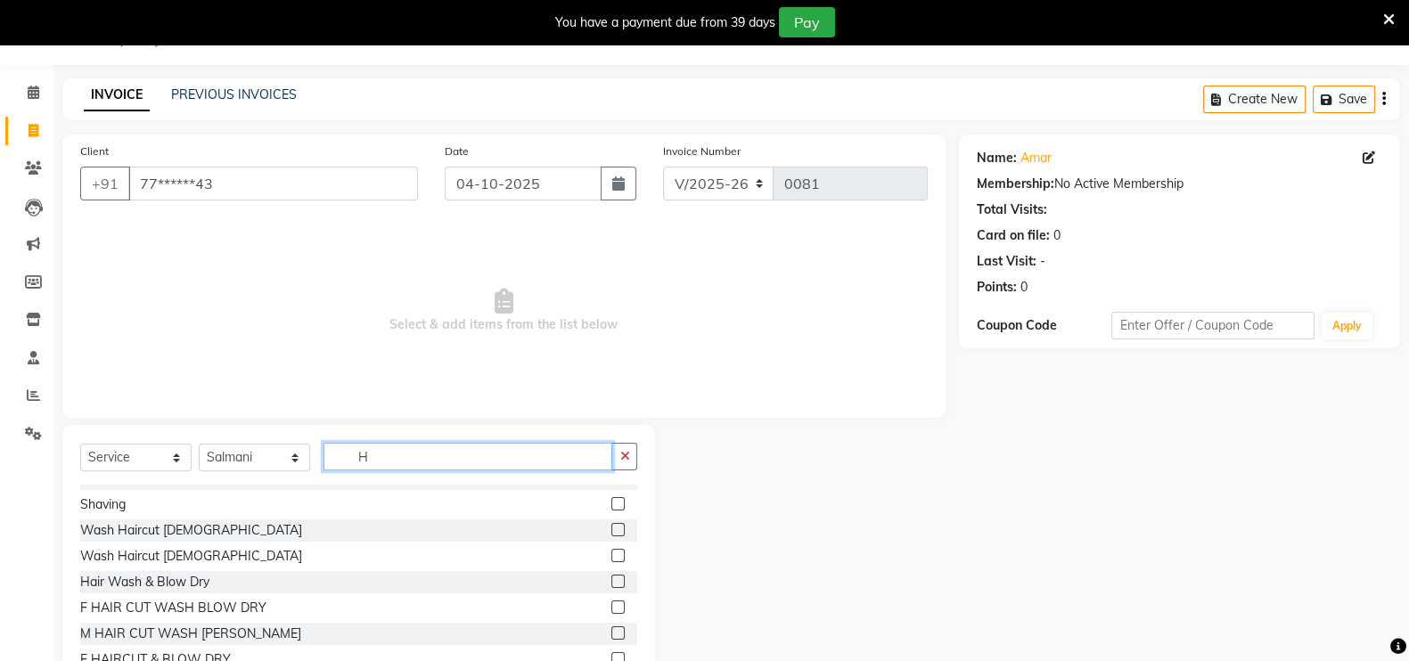
type input "H"
click at [611, 553] on label at bounding box center [617, 555] width 13 height 13
click at [611, 553] on input "checkbox" at bounding box center [617, 557] width 12 height 12
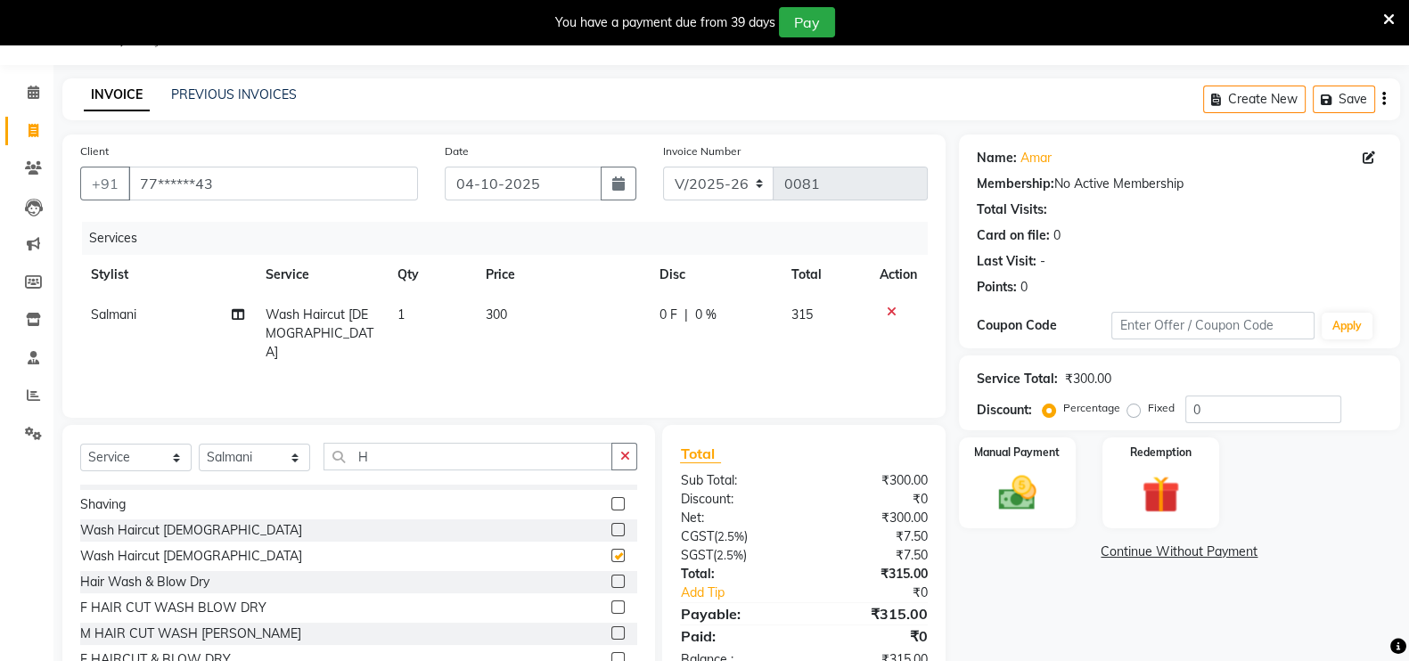
checkbox input "false"
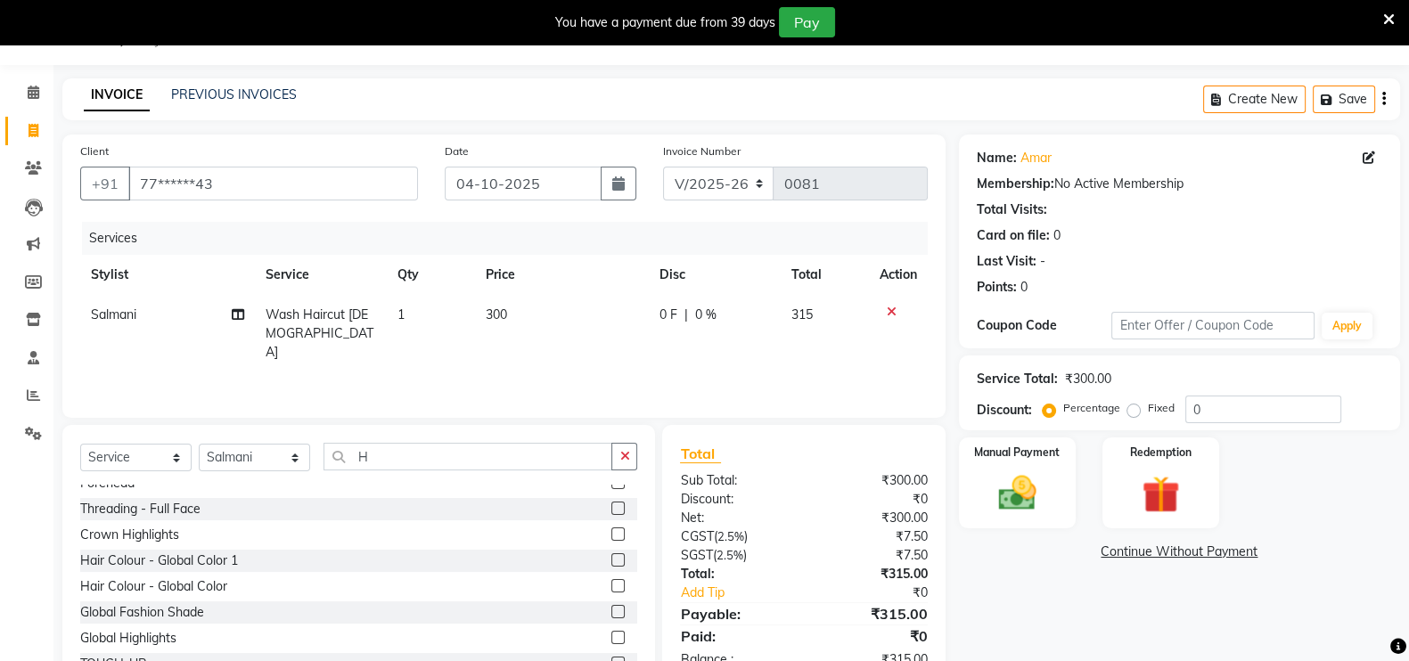
scroll to position [614, 0]
click at [1034, 462] on div "Manual Payment" at bounding box center [1017, 483] width 122 height 94
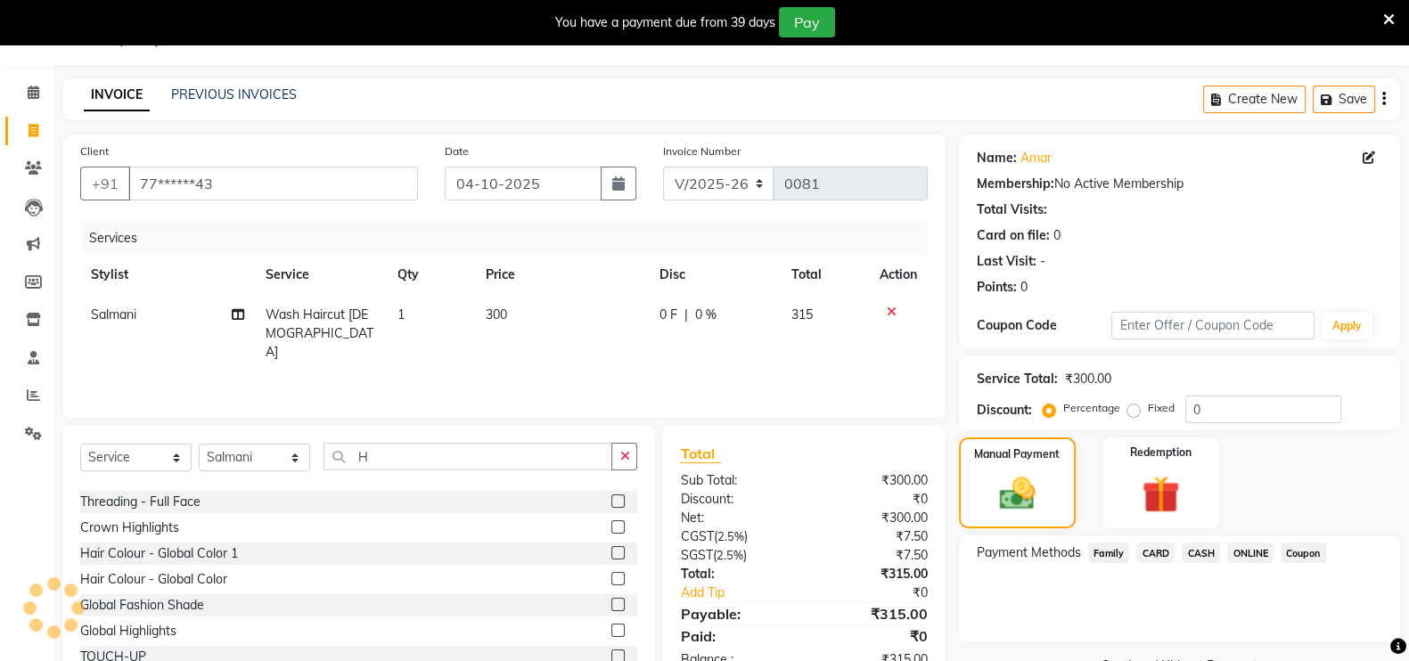
click at [1238, 554] on span "ONLINE" at bounding box center [1250, 553] width 46 height 20
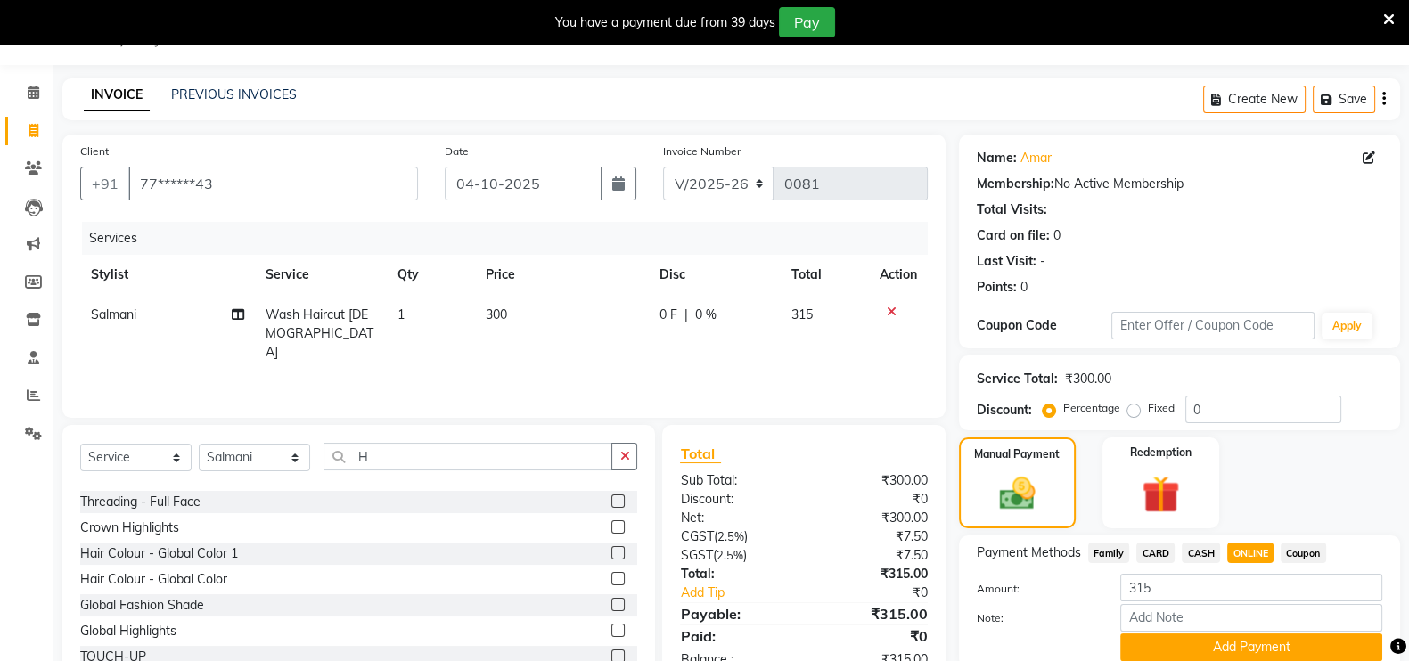
scroll to position [116, 0]
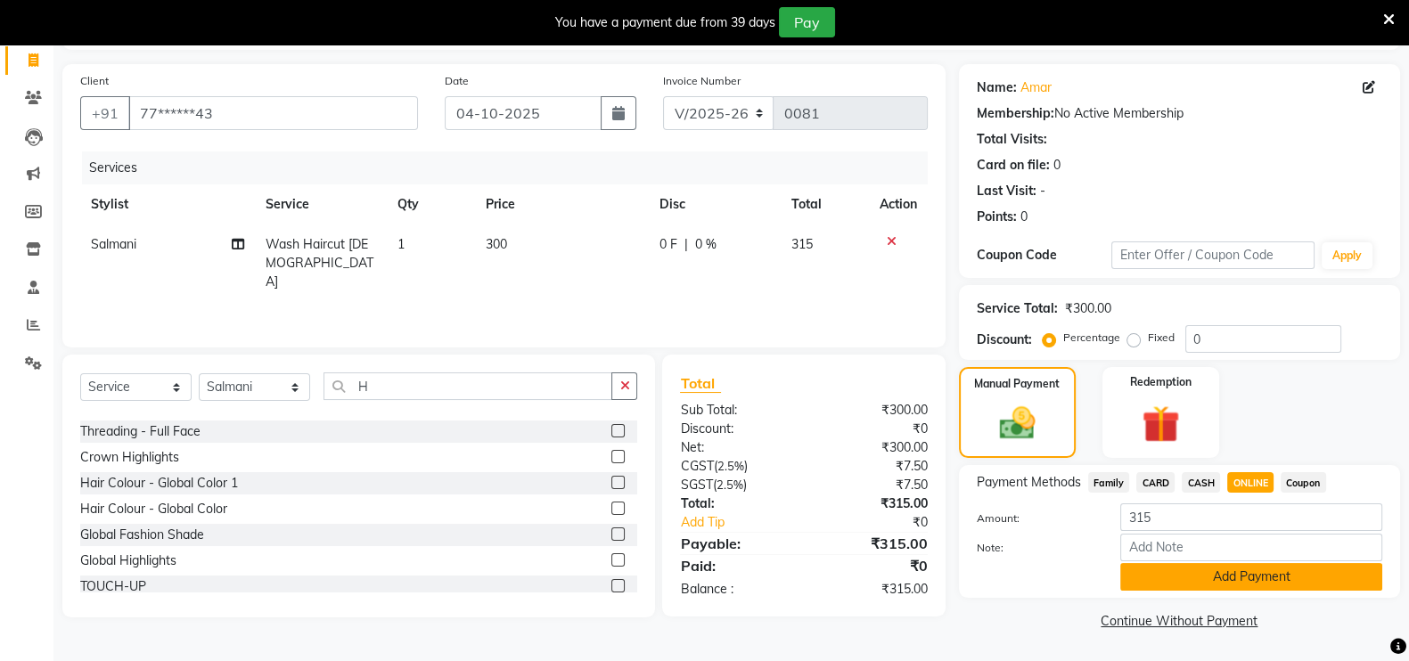
click at [1223, 583] on button "Add Payment" at bounding box center [1251, 577] width 262 height 28
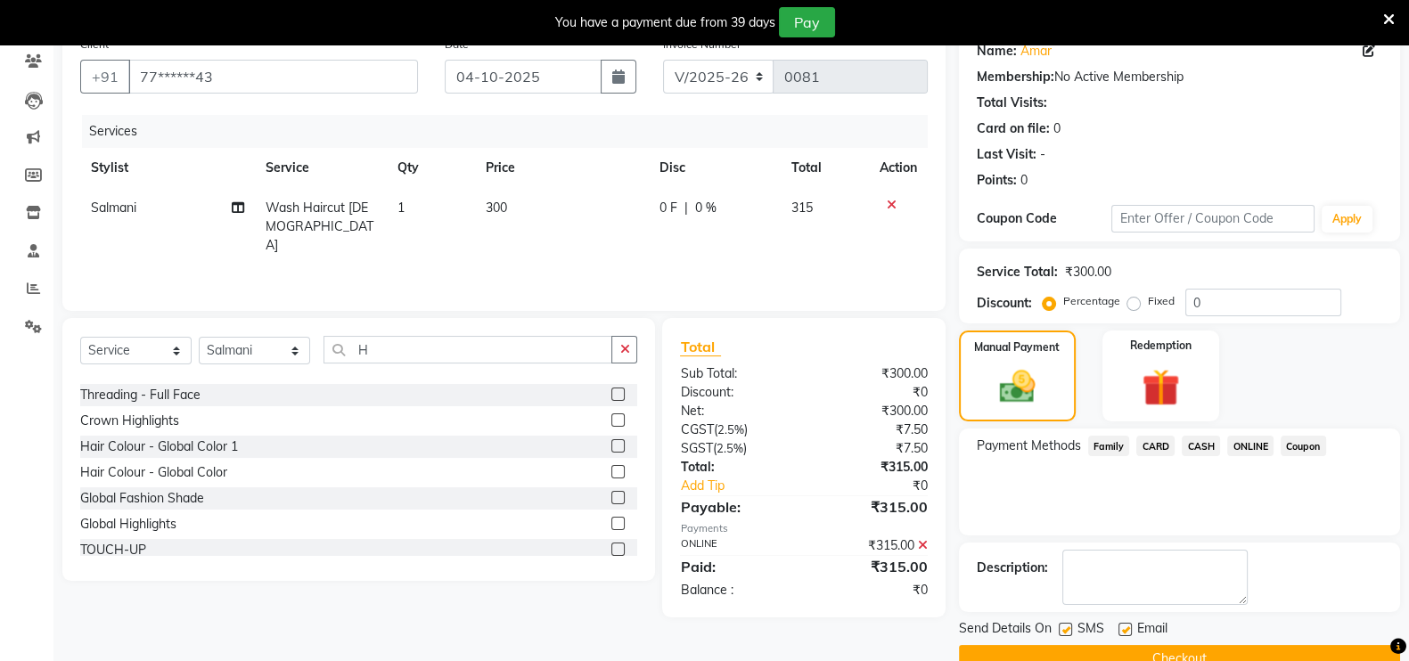
scroll to position [151, 0]
click at [1003, 654] on button "Checkout" at bounding box center [1179, 658] width 441 height 28
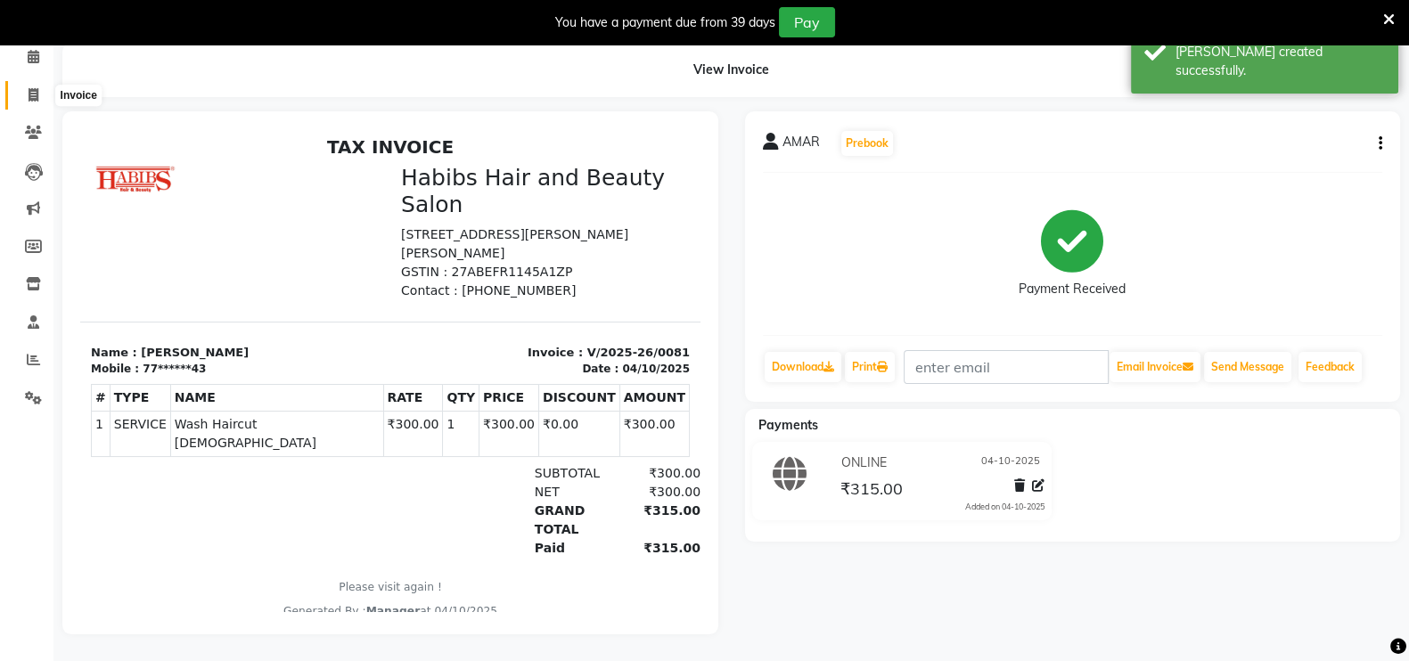
click at [39, 86] on span at bounding box center [33, 96] width 31 height 20
select select "service"
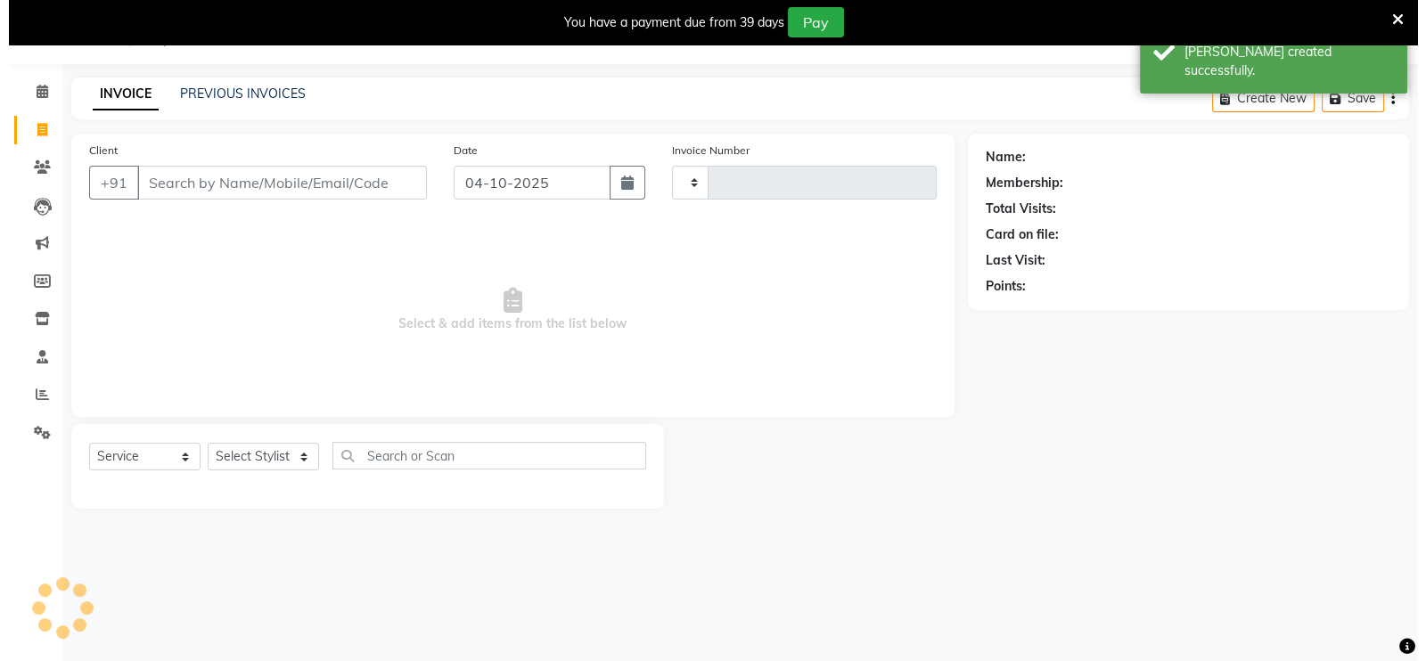
scroll to position [44, 0]
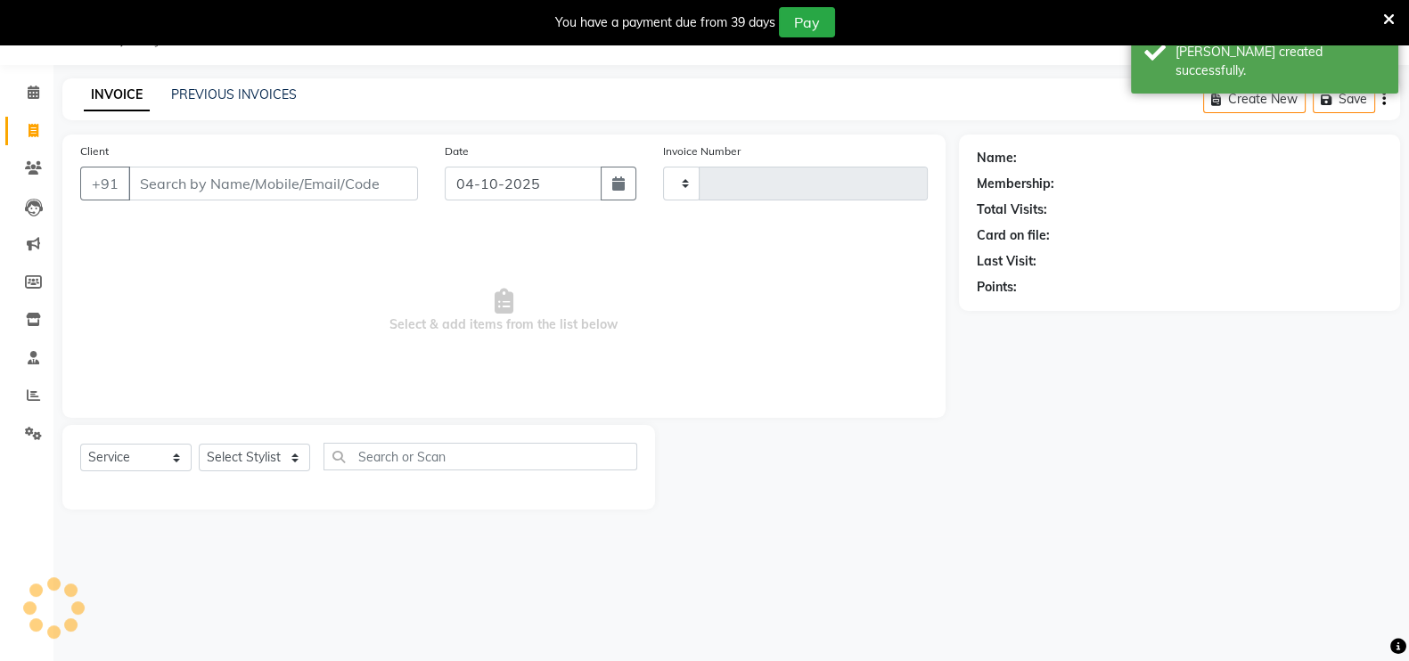
type input "0082"
select select "8911"
click at [352, 184] on input "Client" at bounding box center [273, 184] width 290 height 34
click at [285, 179] on input "Client" at bounding box center [273, 184] width 290 height 34
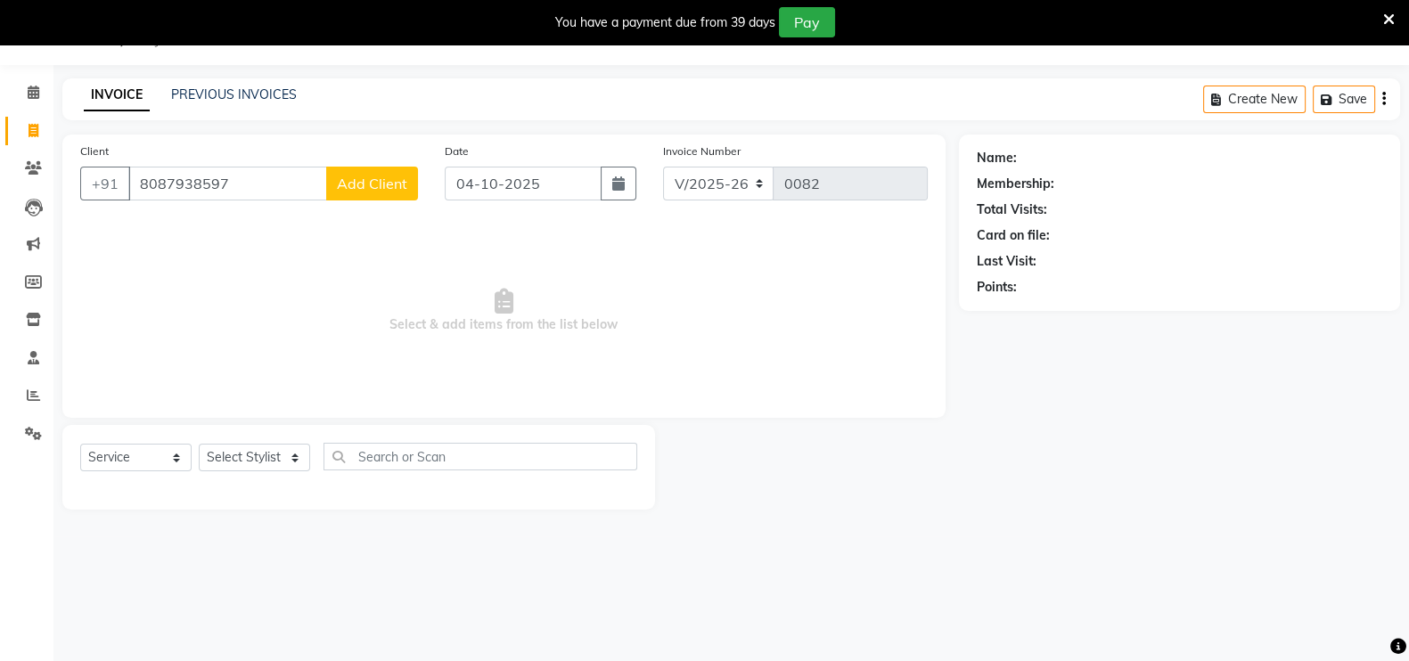
type input "8087938597"
click at [361, 192] on button "Add Client" at bounding box center [372, 184] width 92 height 34
select select "22"
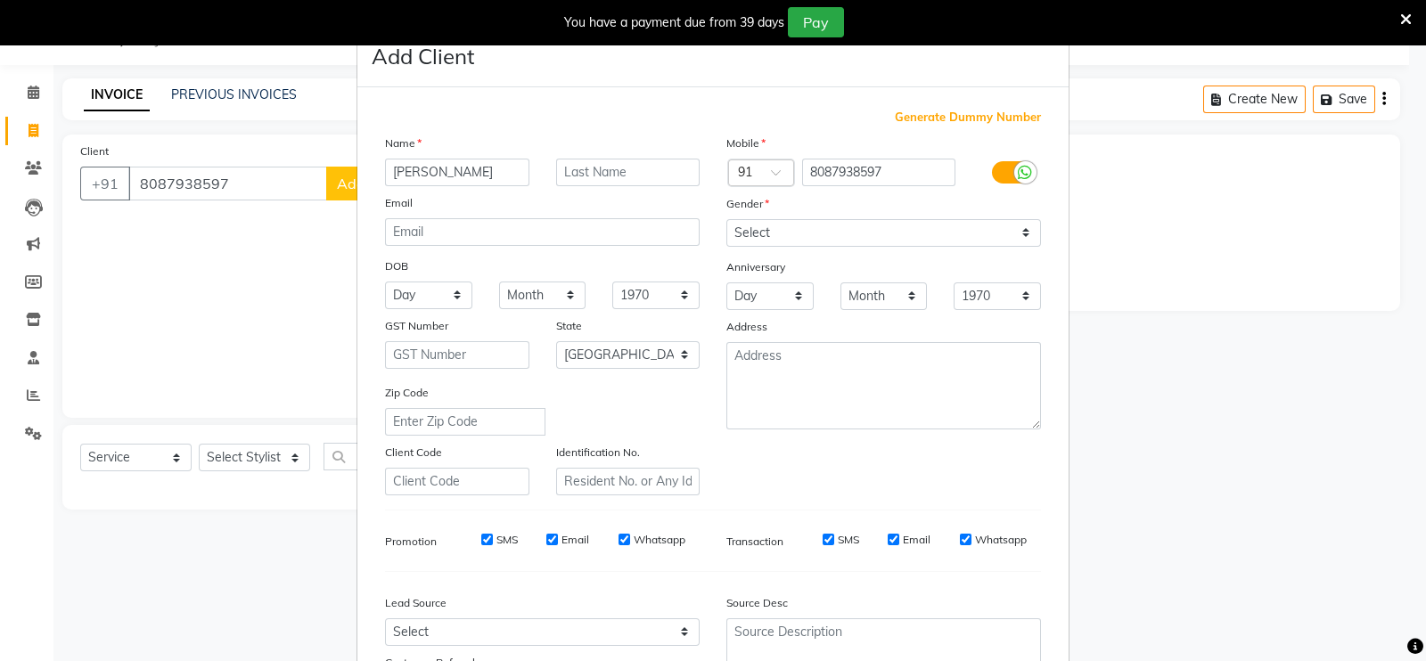
type input "[PERSON_NAME]"
click at [796, 238] on select "Select [DEMOGRAPHIC_DATA] [DEMOGRAPHIC_DATA] Other Prefer Not To Say" at bounding box center [883, 233] width 315 height 28
select select "[DEMOGRAPHIC_DATA]"
click at [726, 220] on select "Select [DEMOGRAPHIC_DATA] [DEMOGRAPHIC_DATA] Other Prefer Not To Say" at bounding box center [883, 233] width 315 height 28
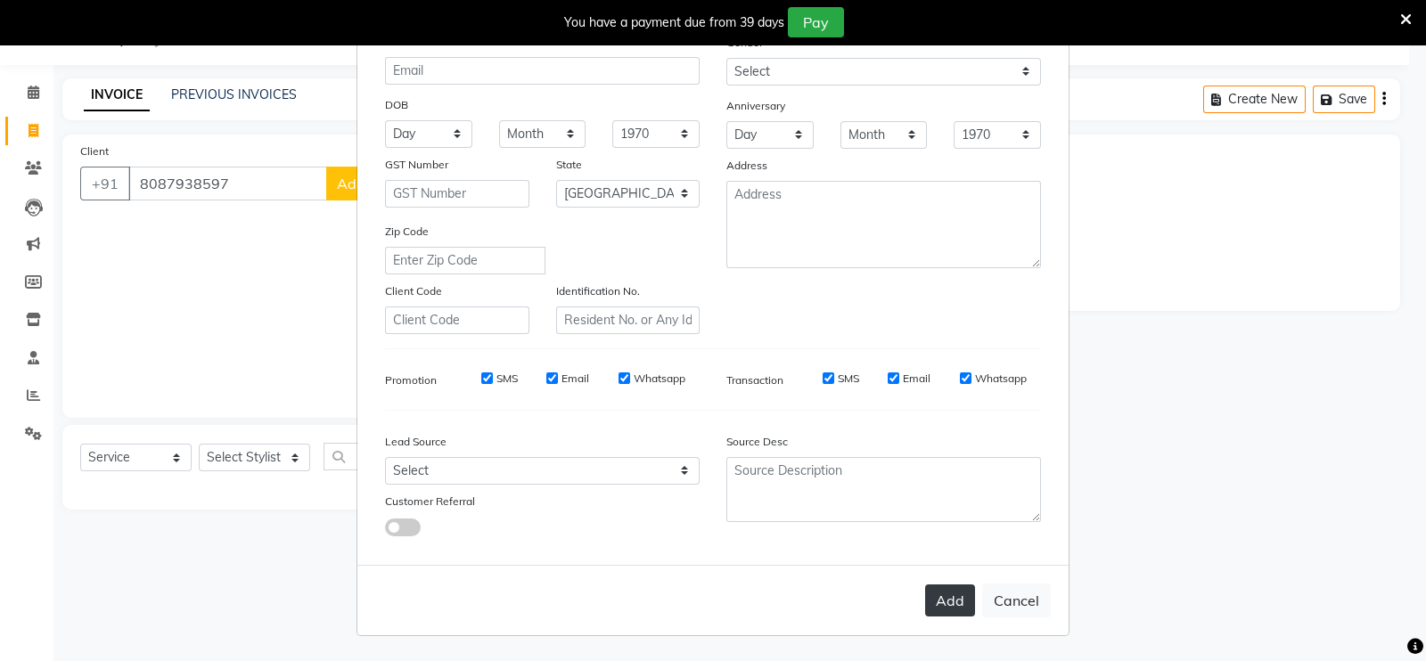
click at [946, 613] on button "Add" at bounding box center [950, 600] width 50 height 32
type input "80******97"
select select
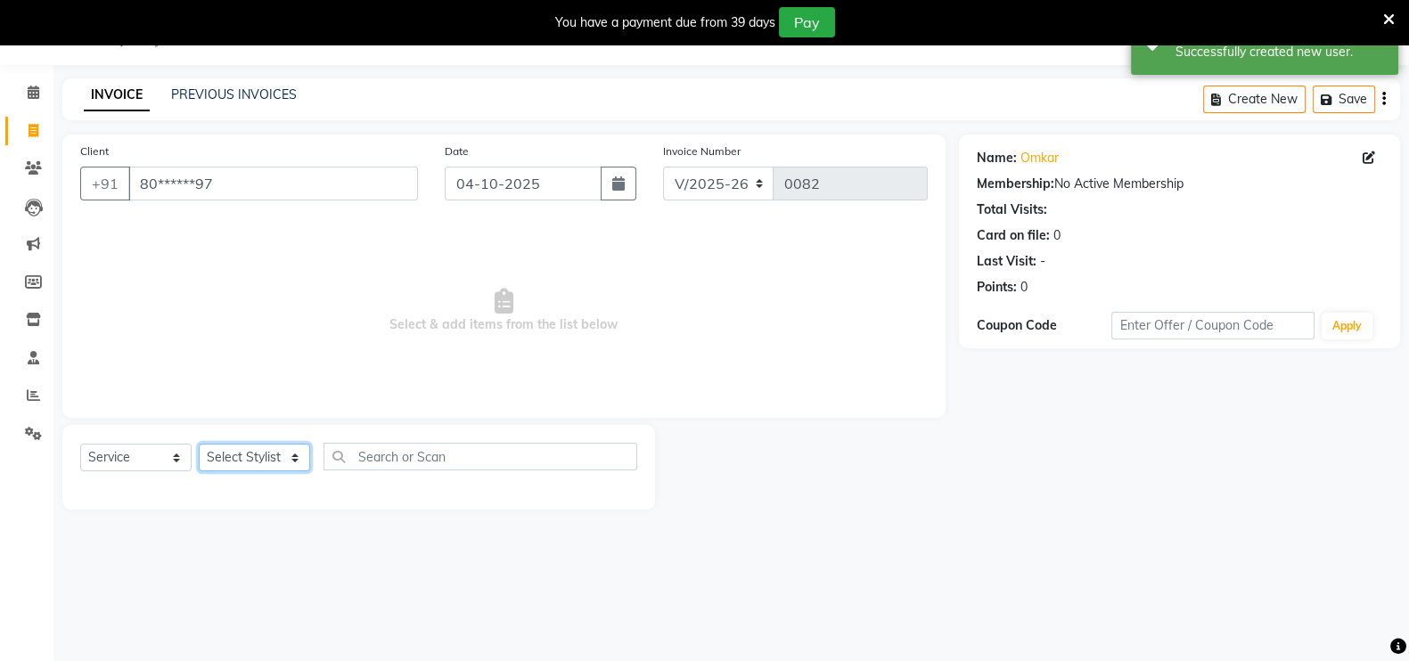
click at [270, 462] on select "Select Stylist [PERSON_NAME] mahi Manager [PERSON_NAME]" at bounding box center [254, 458] width 111 height 28
click at [290, 449] on select "Select Stylist [PERSON_NAME] mahi Manager [PERSON_NAME]" at bounding box center [254, 458] width 111 height 28
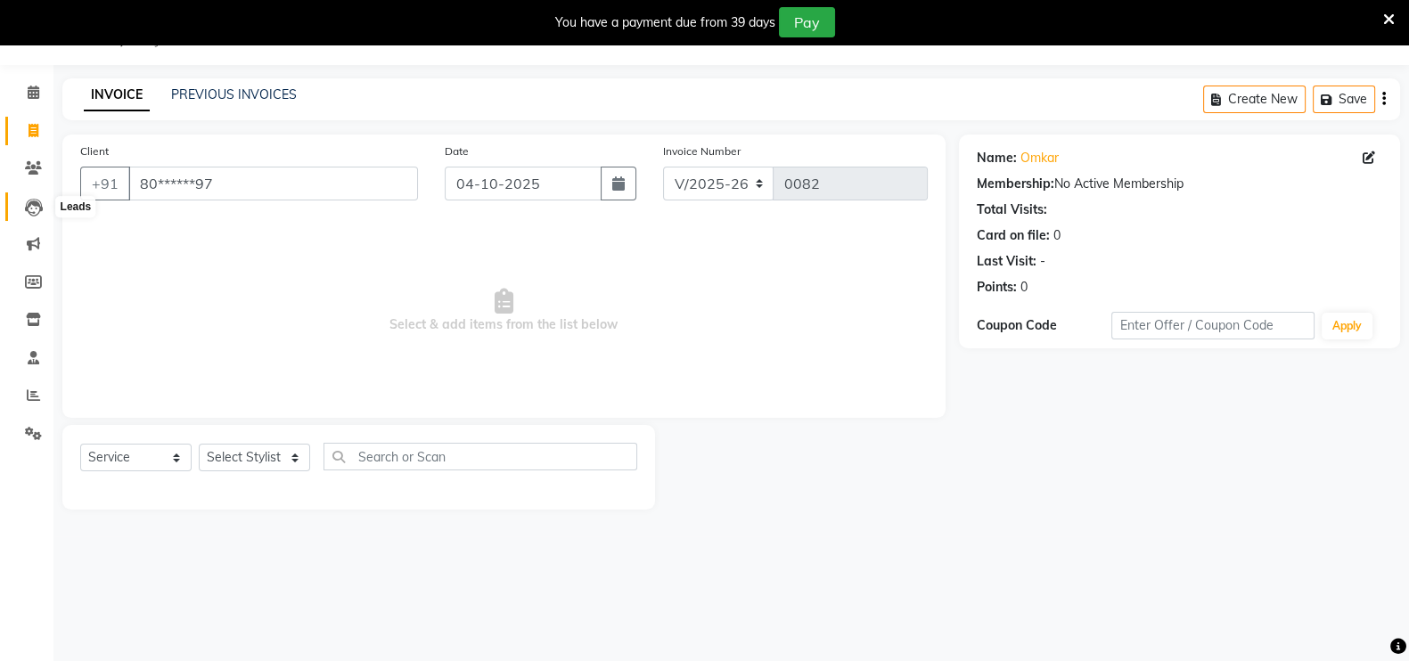
click at [31, 204] on icon at bounding box center [34, 208] width 18 height 18
click at [40, 216] on icon at bounding box center [34, 208] width 18 height 18
click at [36, 285] on icon at bounding box center [33, 281] width 17 height 13
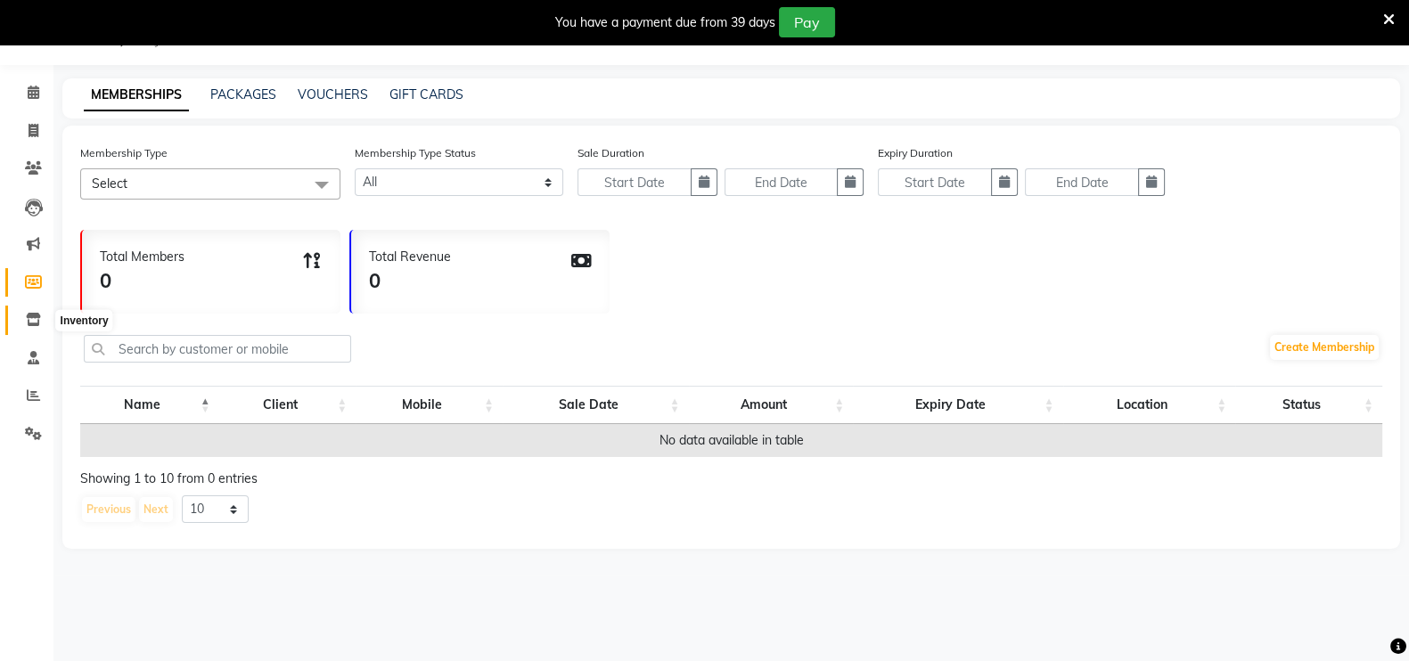
click at [27, 325] on icon at bounding box center [33, 319] width 15 height 13
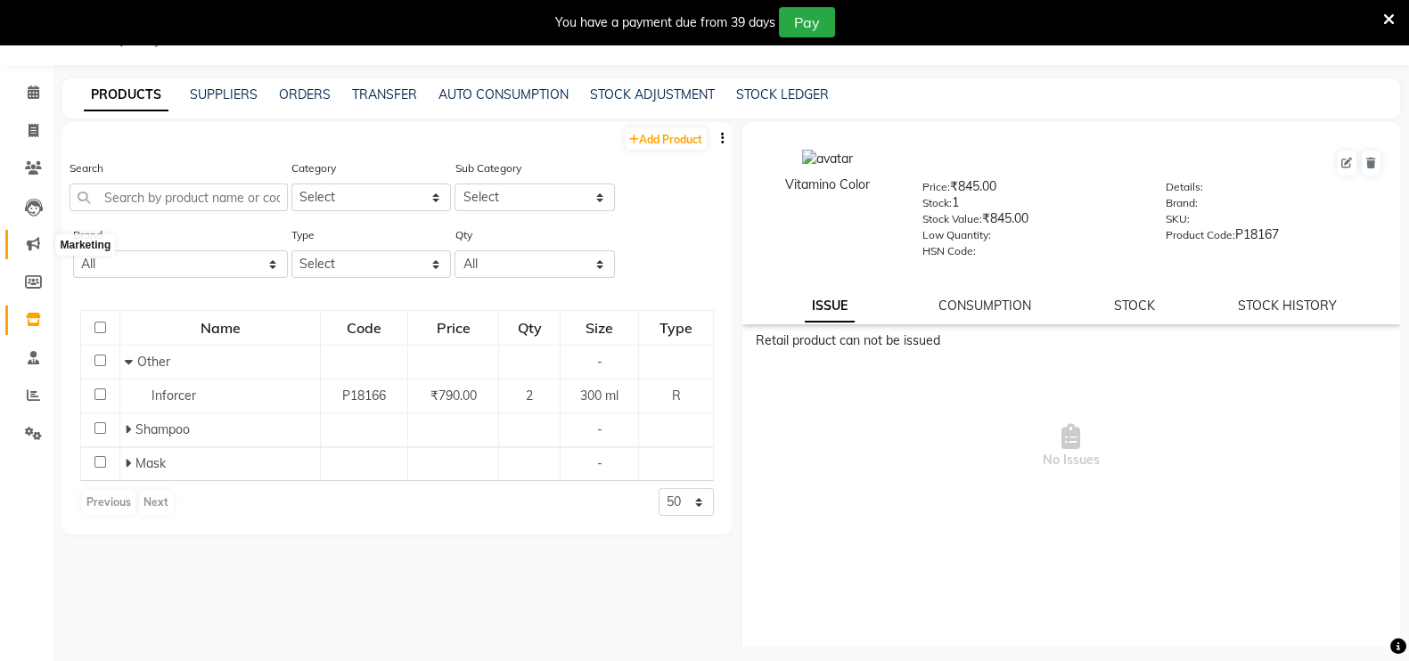
click at [22, 246] on span at bounding box center [33, 244] width 31 height 20
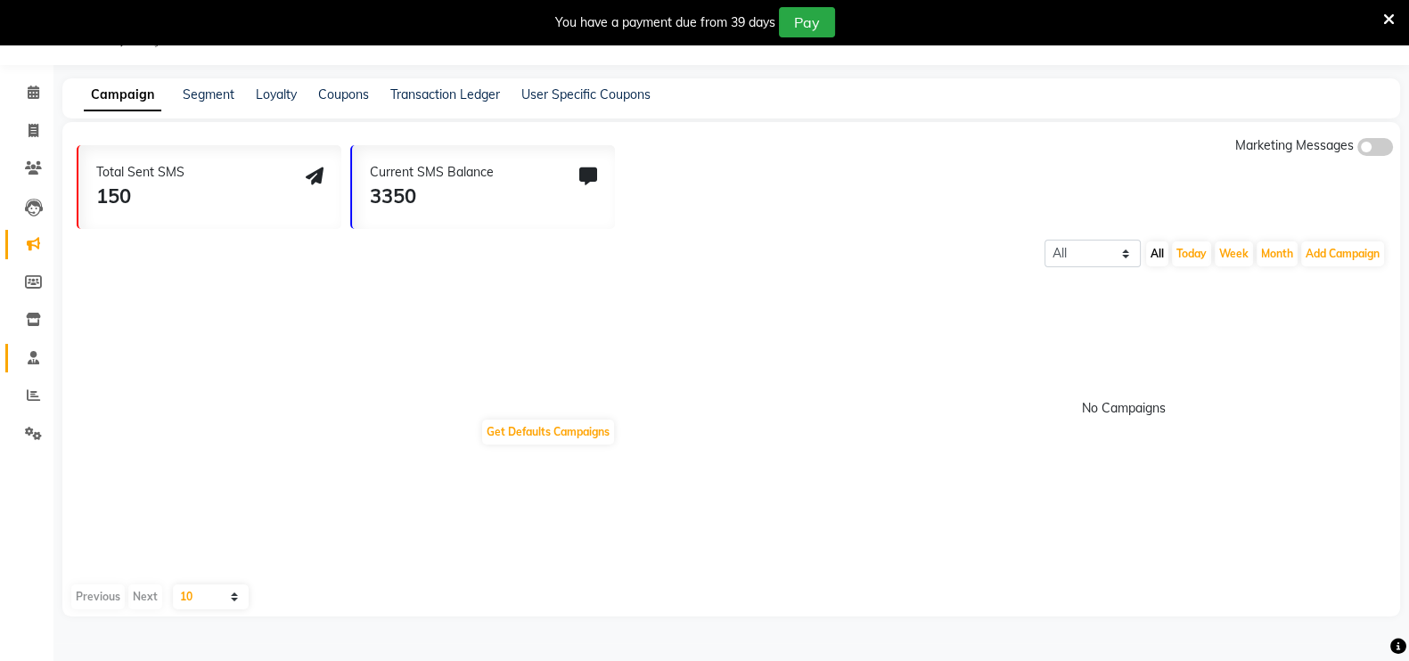
click at [27, 370] on link "Staff" at bounding box center [26, 358] width 43 height 29
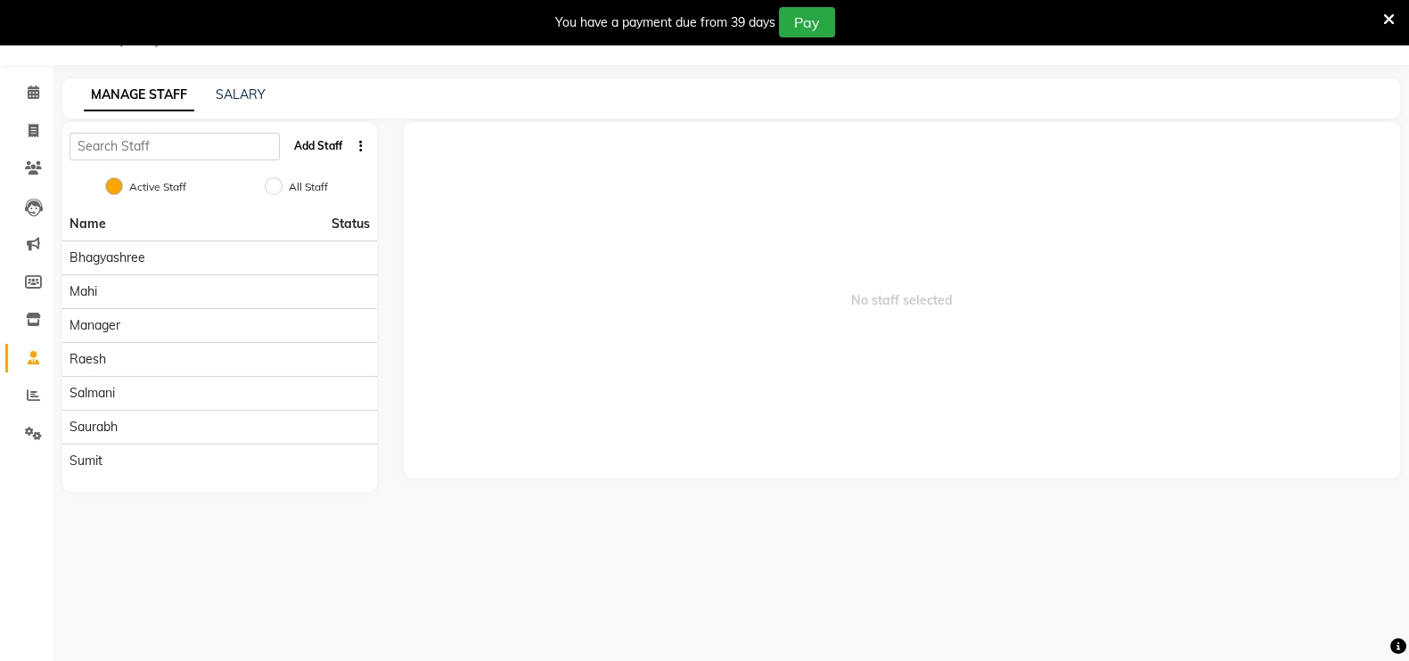
click at [331, 149] on button "Add Staff" at bounding box center [318, 146] width 62 height 30
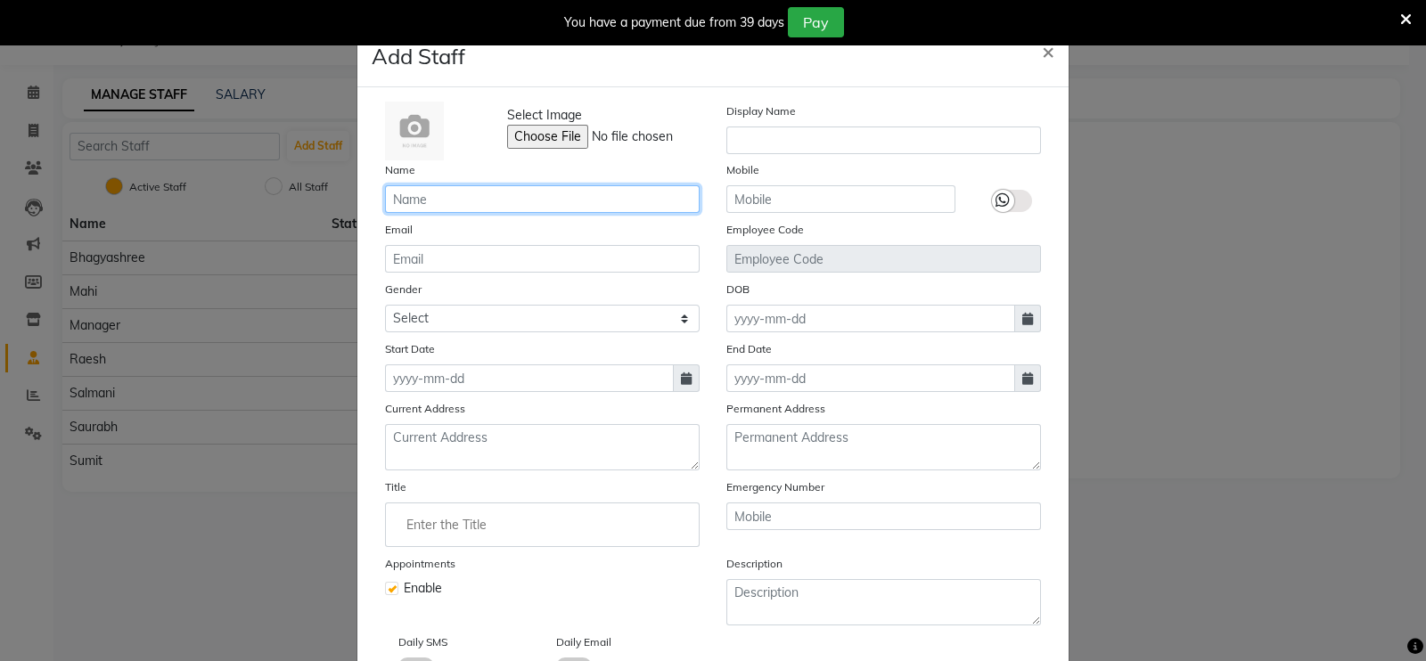
click at [478, 188] on input "text" at bounding box center [542, 199] width 315 height 28
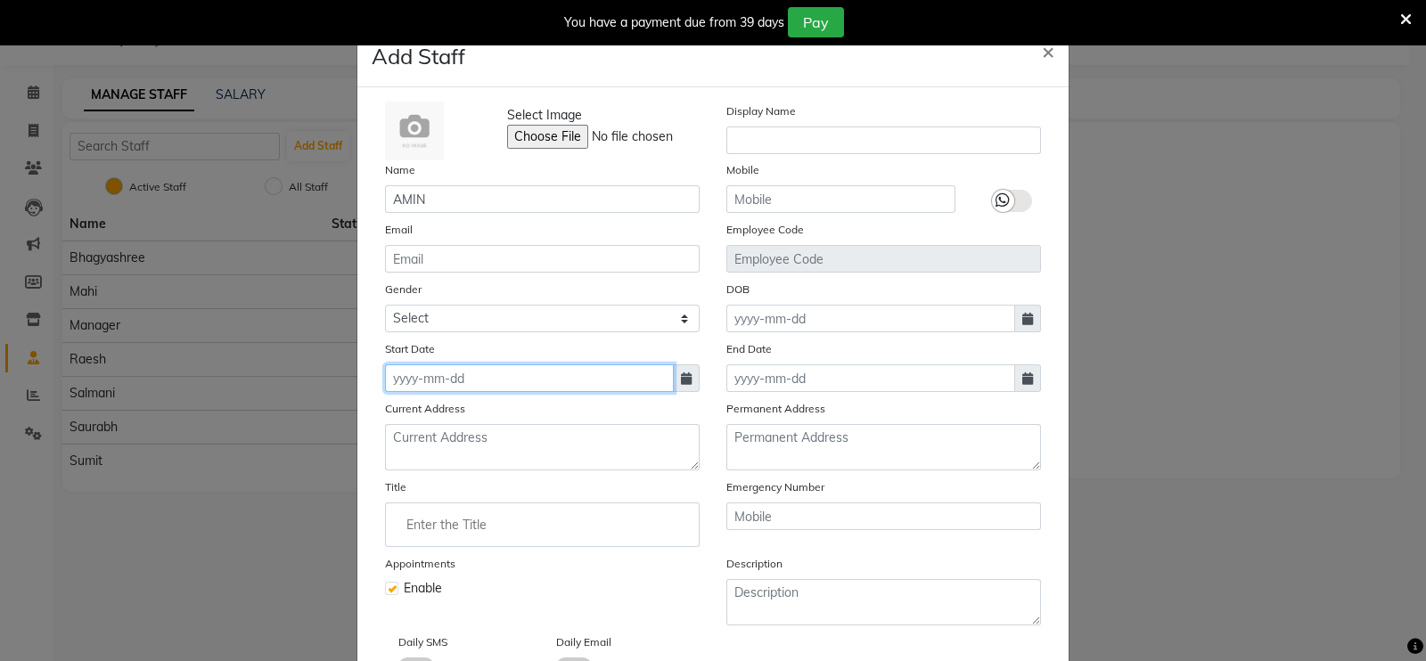
click at [474, 380] on input at bounding box center [529, 378] width 289 height 28
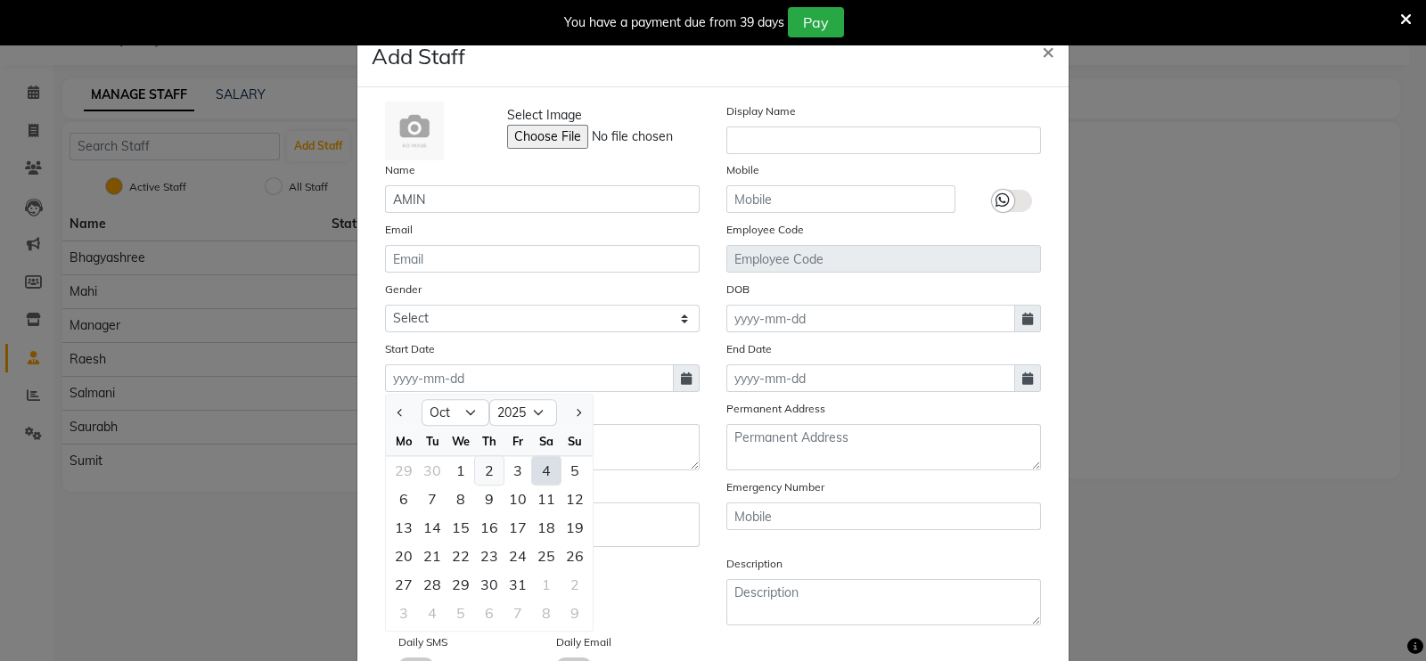
click at [476, 478] on div "2" at bounding box center [489, 470] width 29 height 29
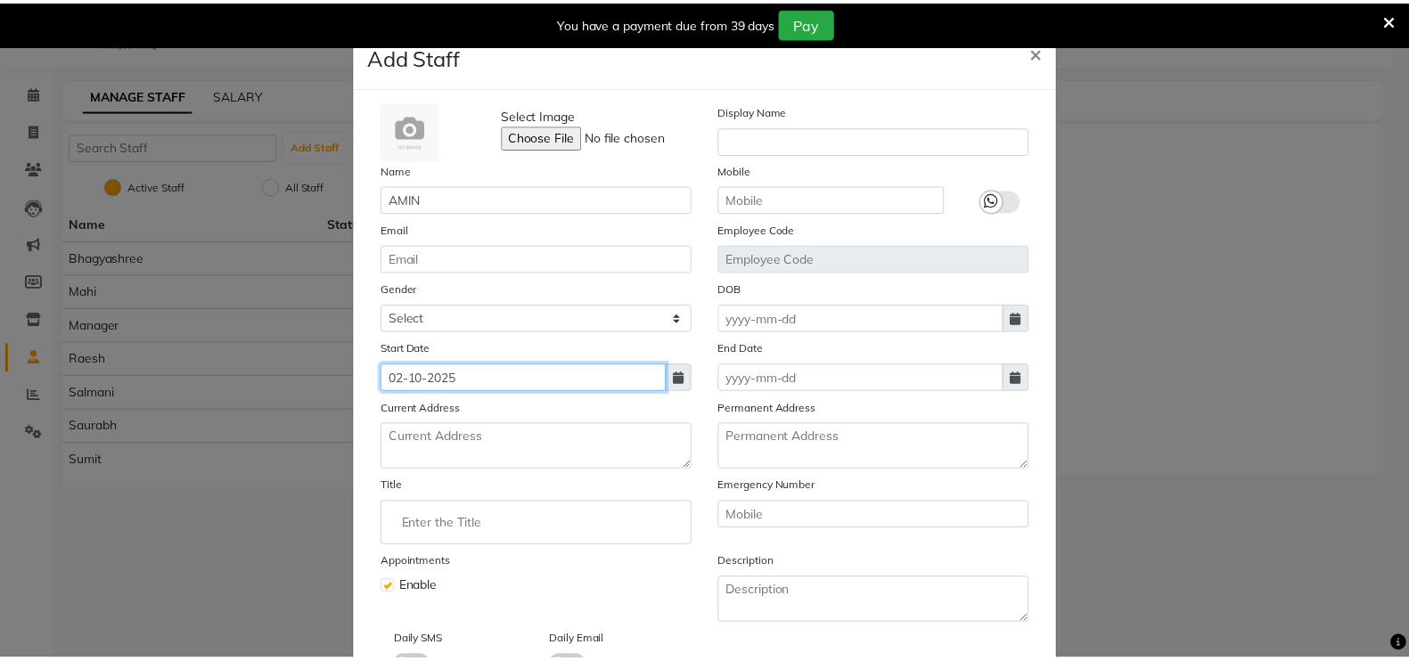
scroll to position [133, 0]
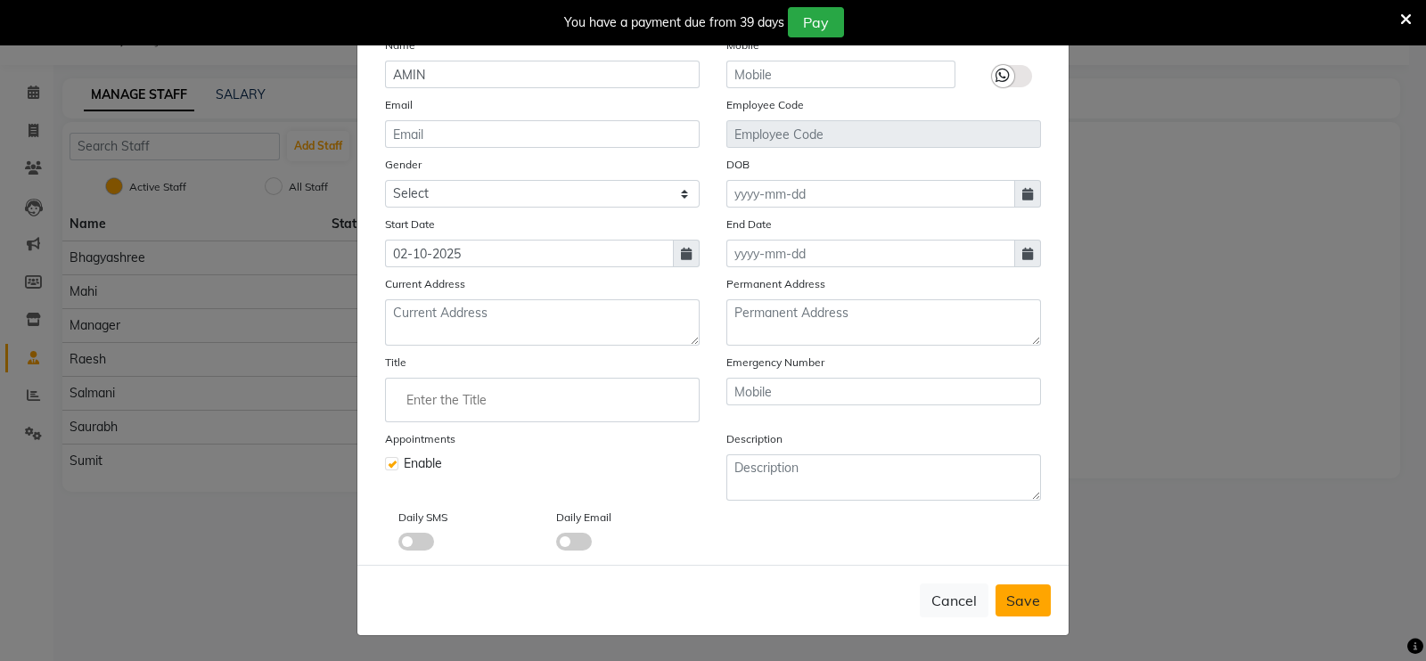
click at [1018, 600] on span "Save" at bounding box center [1023, 601] width 34 height 18
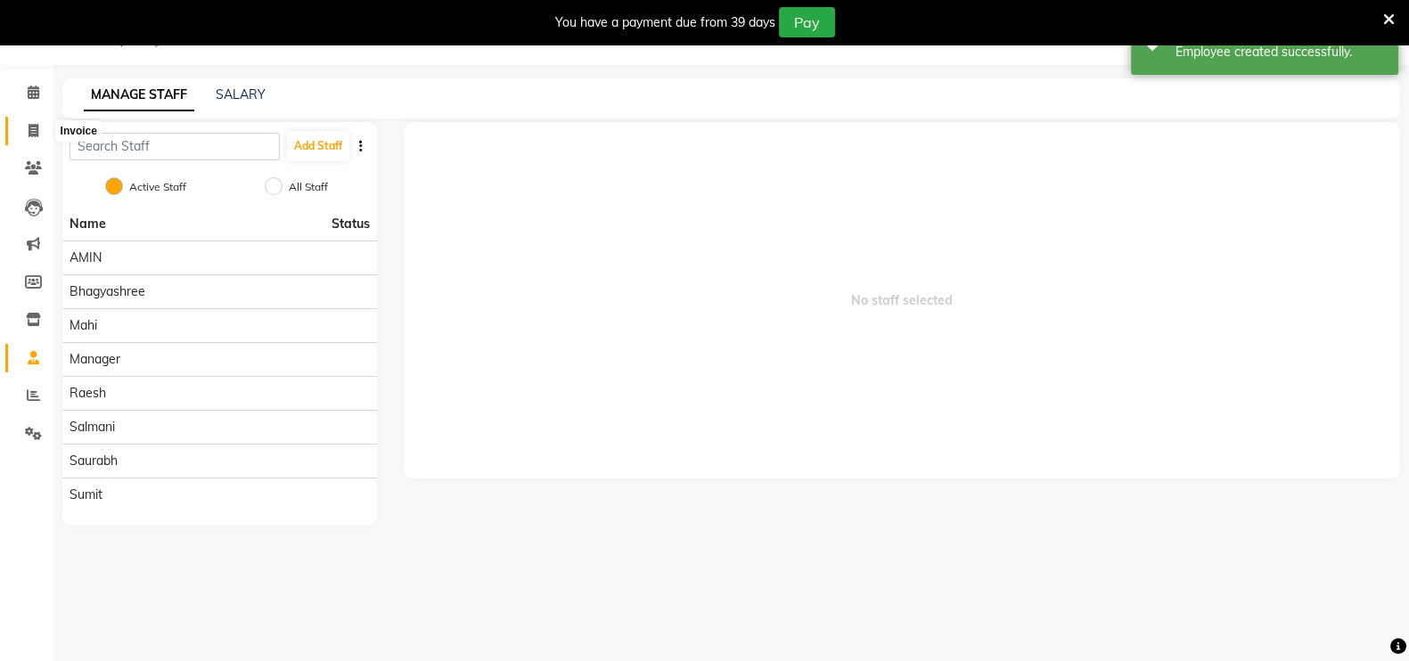
click at [33, 126] on icon at bounding box center [34, 130] width 10 height 13
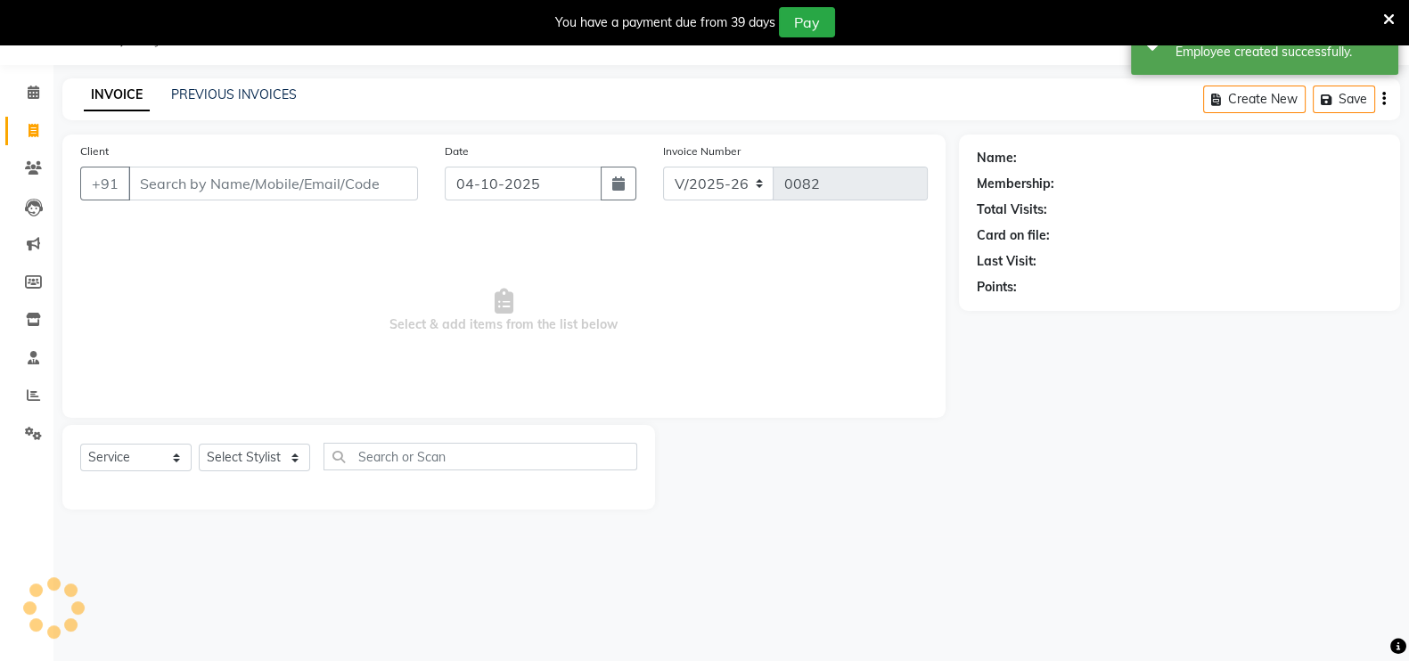
click at [279, 171] on input "Client" at bounding box center [273, 184] width 290 height 34
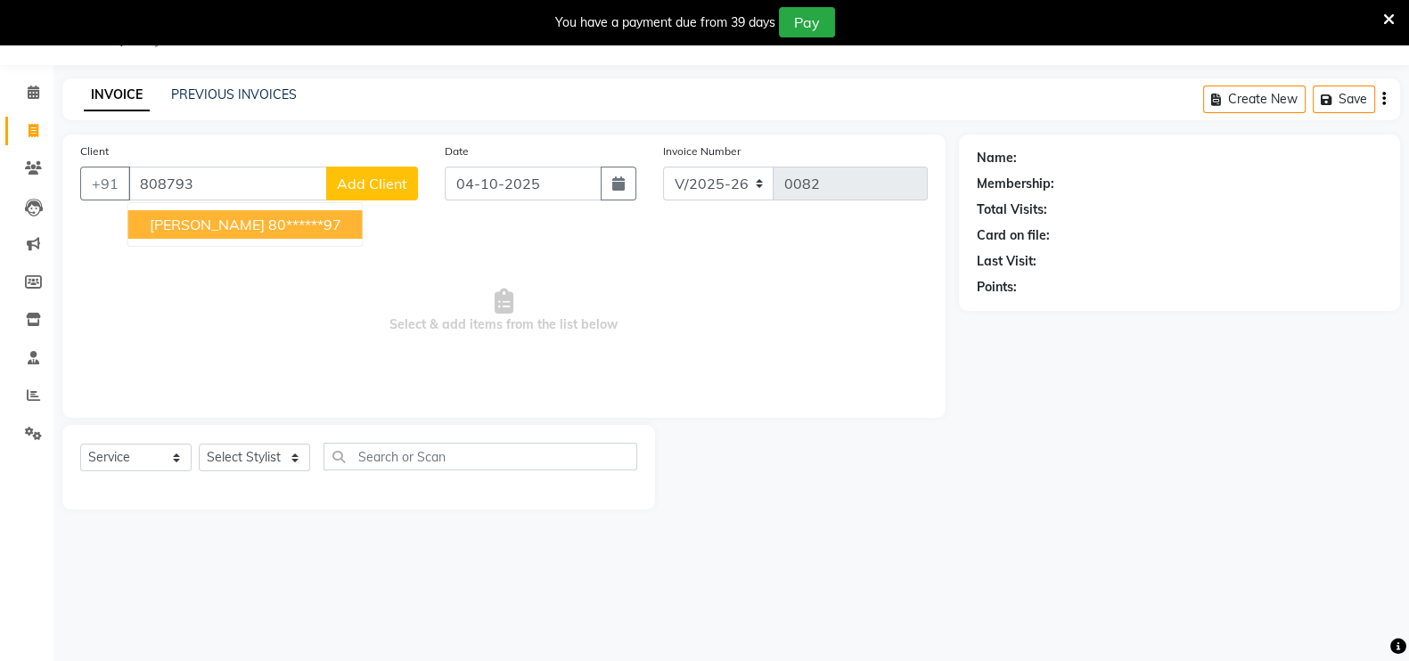
click at [268, 216] on ngb-highlight "80******97" at bounding box center [304, 225] width 73 height 18
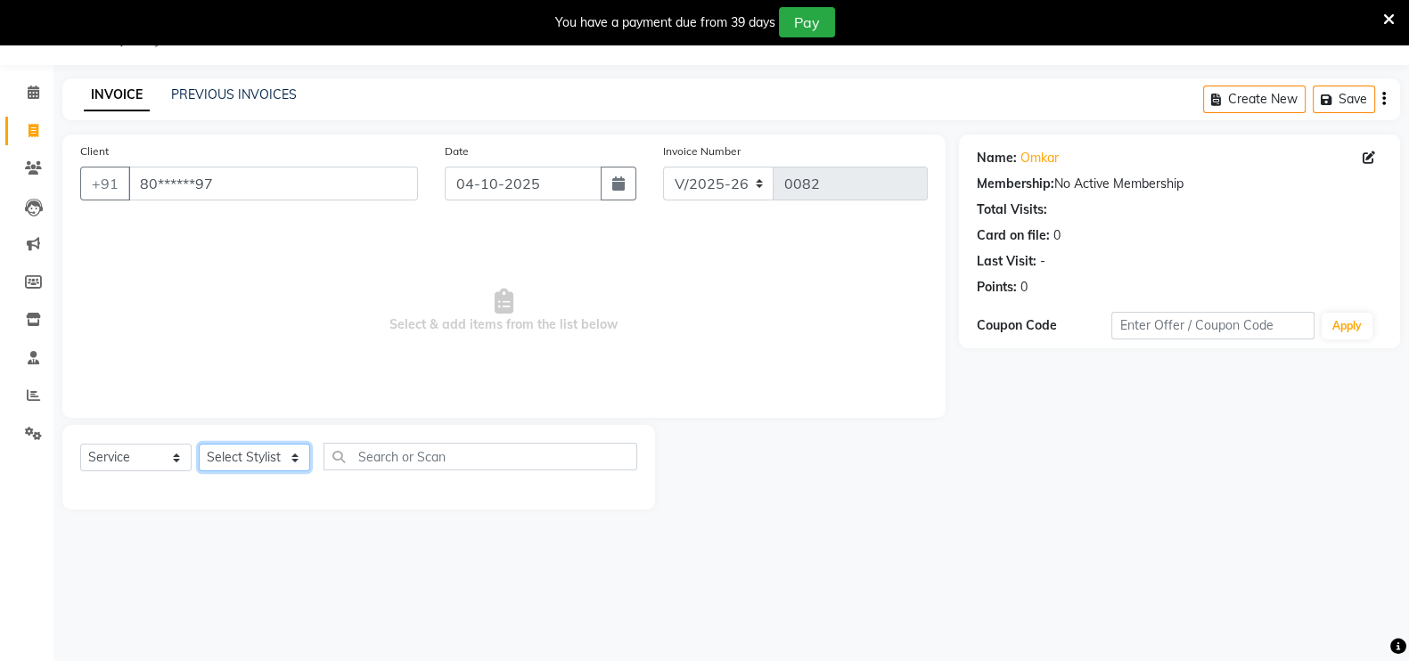
click at [241, 454] on select "Select Stylist [PERSON_NAME] mahi Manager [PERSON_NAME]" at bounding box center [254, 458] width 111 height 28
click at [199, 444] on select "Select Stylist [PERSON_NAME] mahi Manager [PERSON_NAME]" at bounding box center [254, 458] width 111 height 28
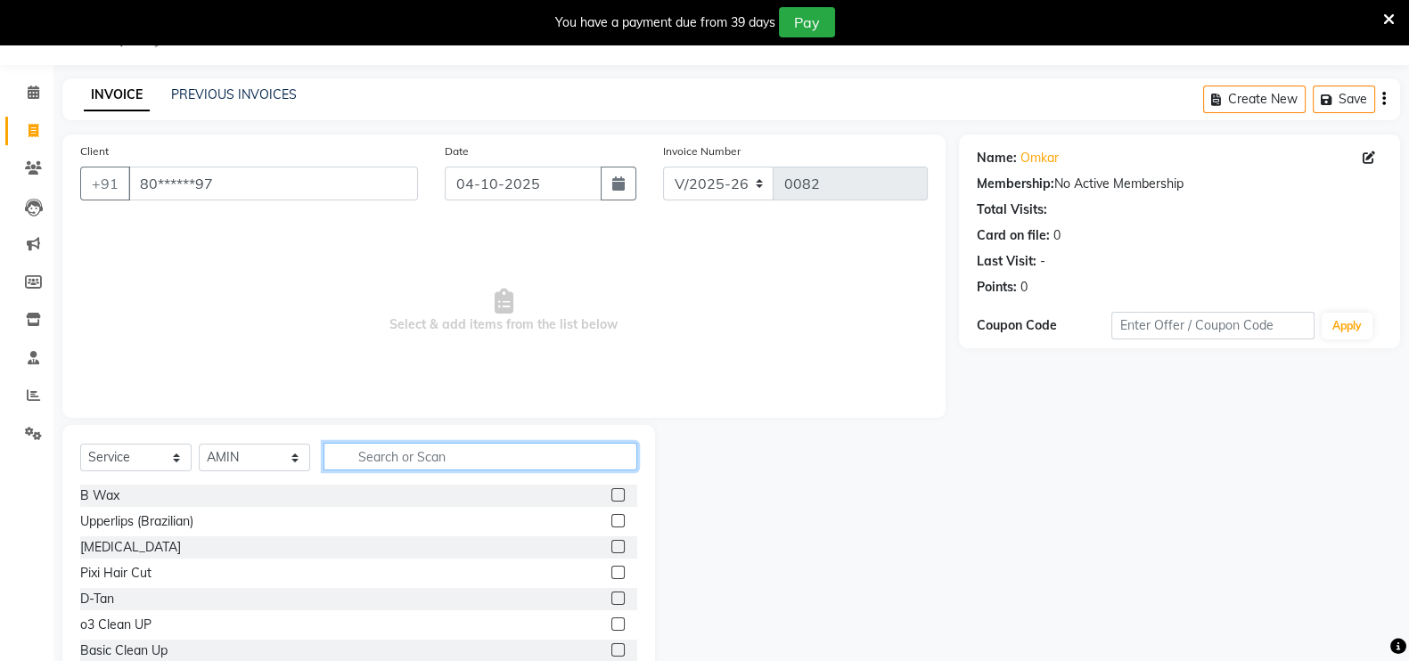
click at [380, 451] on input "text" at bounding box center [480, 457] width 314 height 28
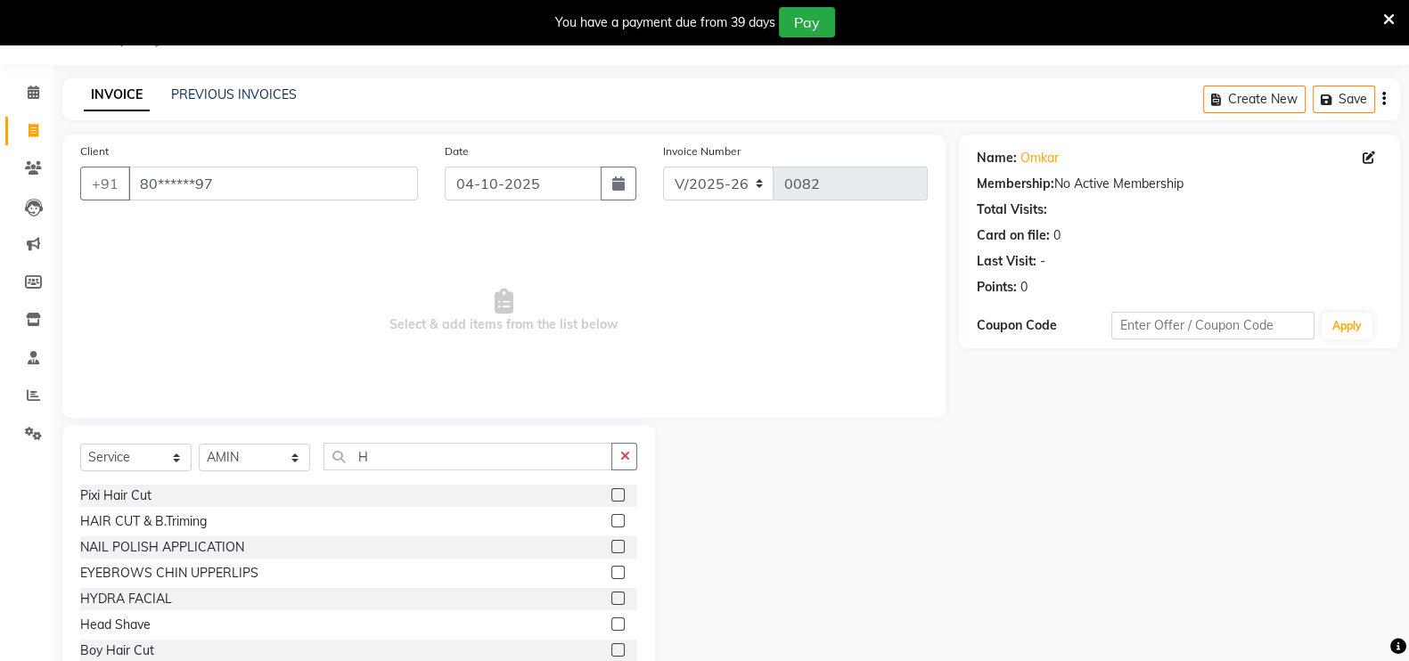
click at [611, 523] on label at bounding box center [617, 520] width 13 height 13
click at [611, 523] on input "checkbox" at bounding box center [617, 522] width 12 height 12
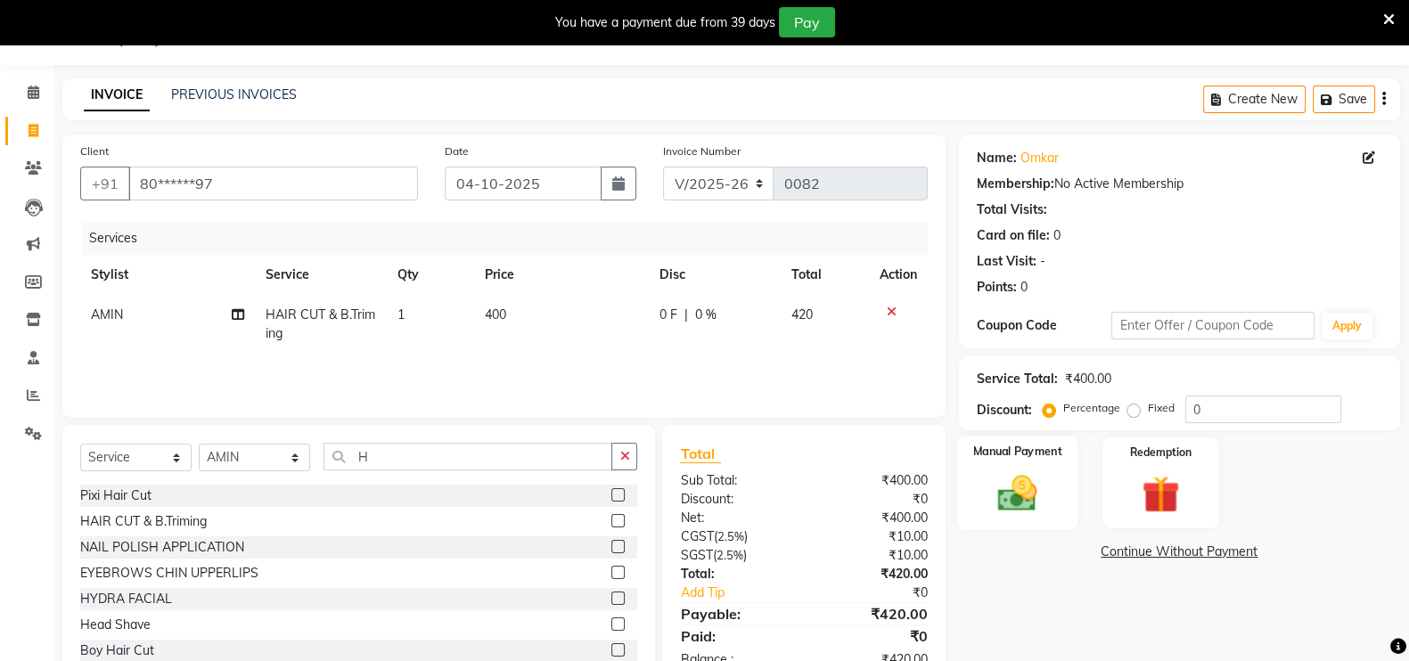
click at [1047, 504] on img at bounding box center [1016, 492] width 63 height 45
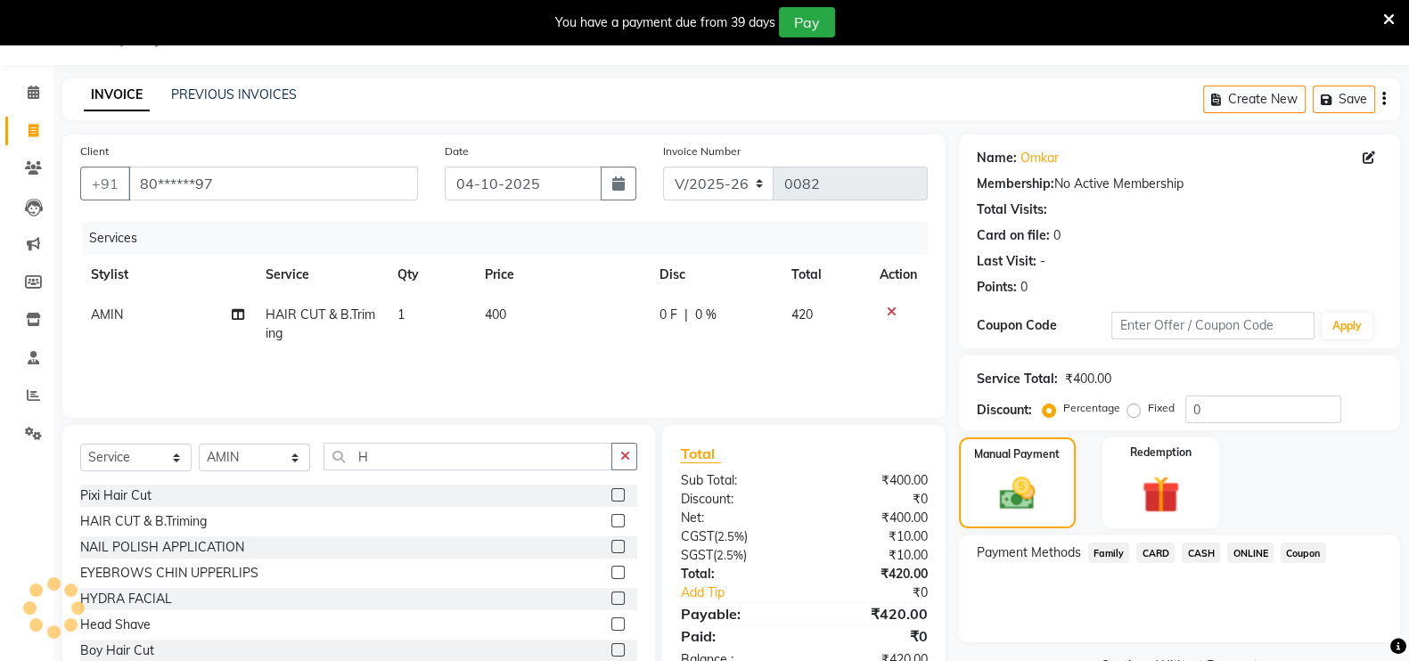
click at [1247, 554] on span "ONLINE" at bounding box center [1250, 553] width 46 height 20
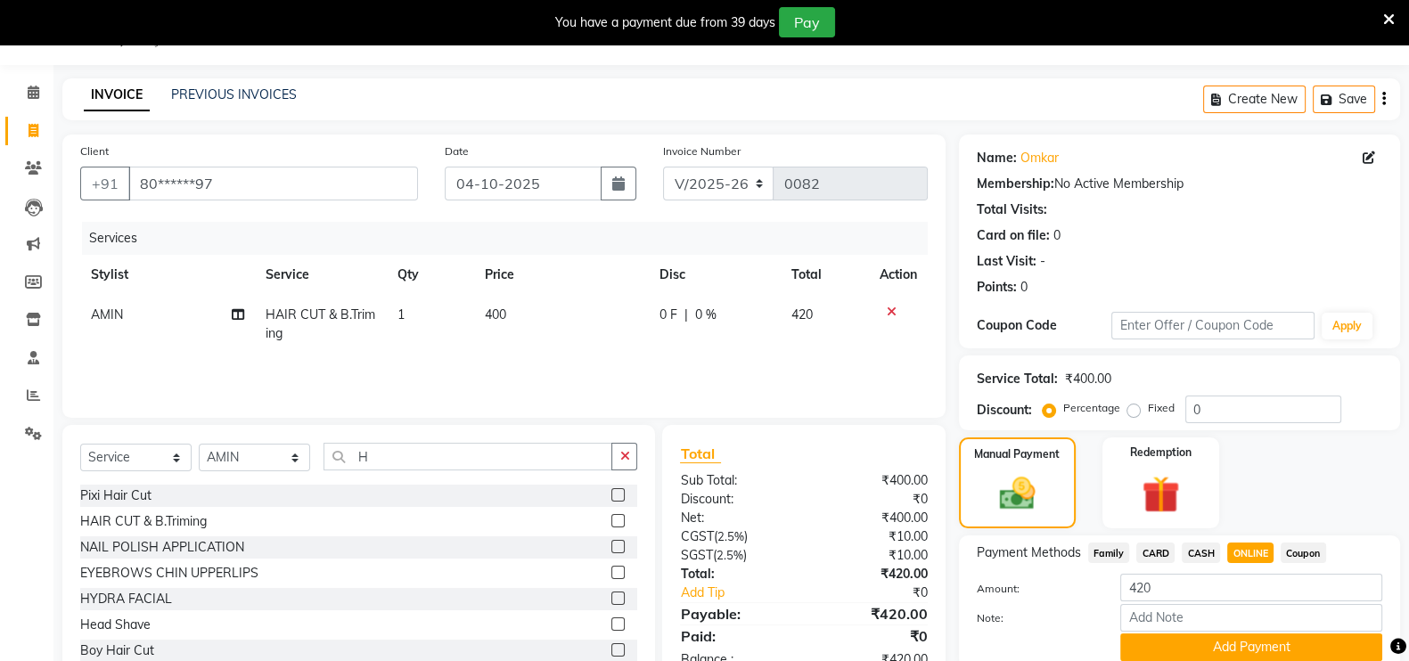
scroll to position [116, 0]
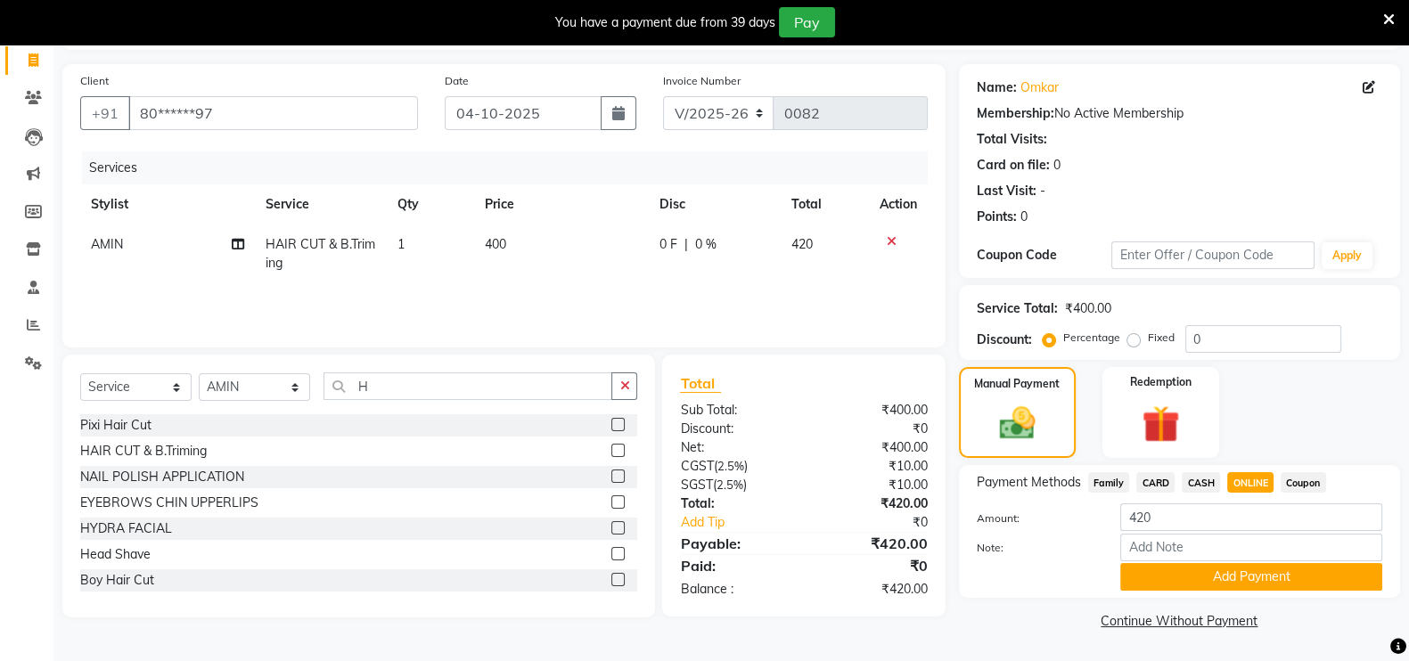
click at [1181, 562] on div "Note:" at bounding box center [1179, 549] width 432 height 30
click at [1181, 583] on button "Add Payment" at bounding box center [1251, 577] width 262 height 28
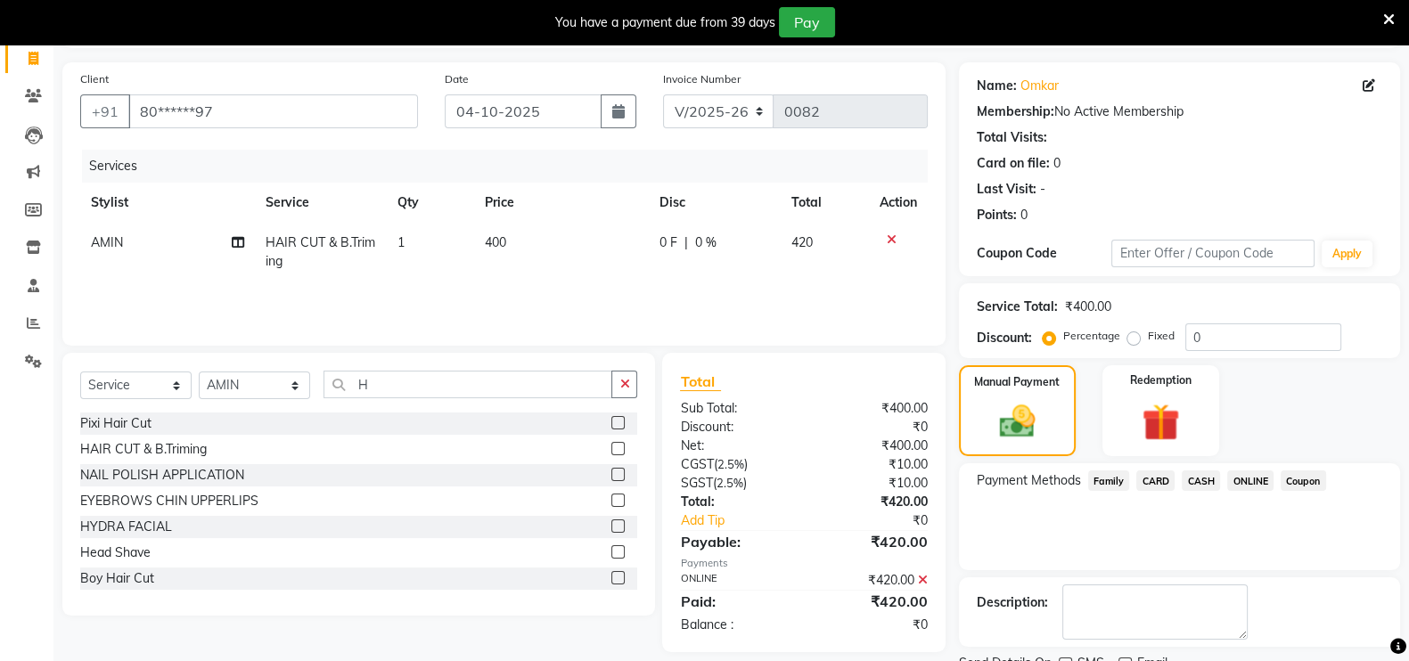
scroll to position [188, 0]
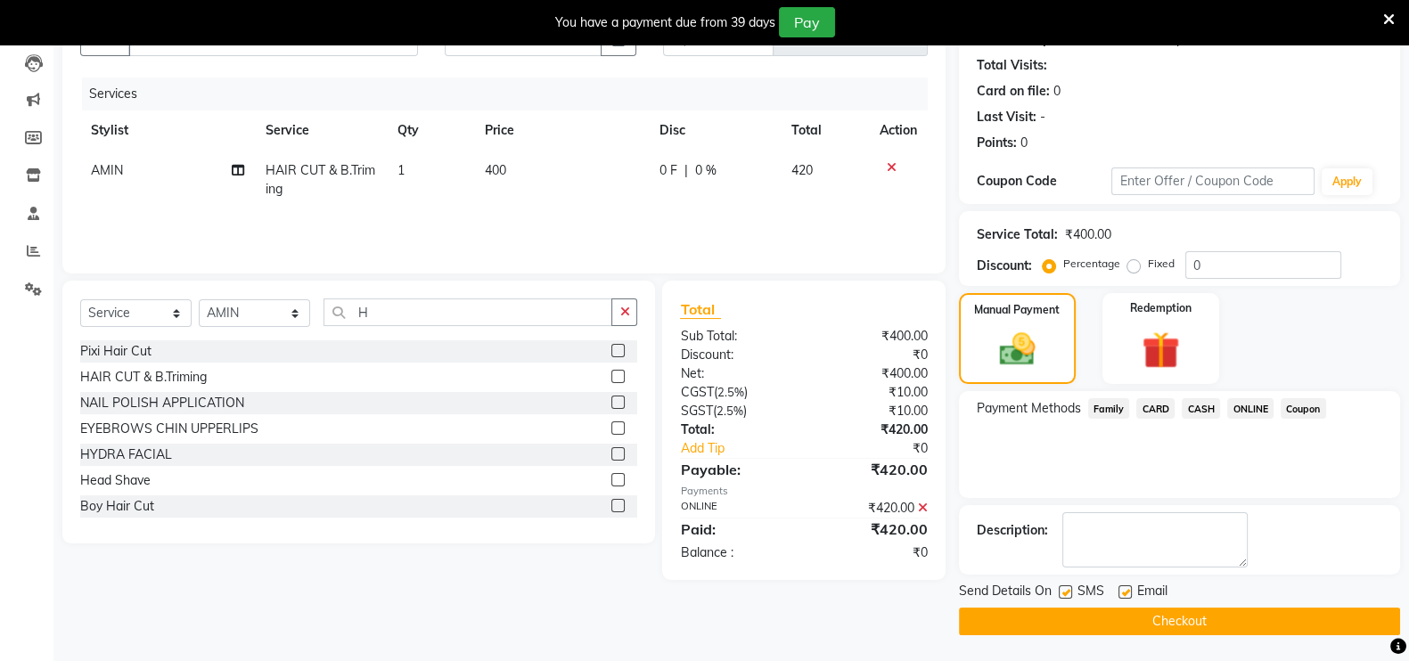
click at [1173, 630] on button "Checkout" at bounding box center [1179, 622] width 441 height 28
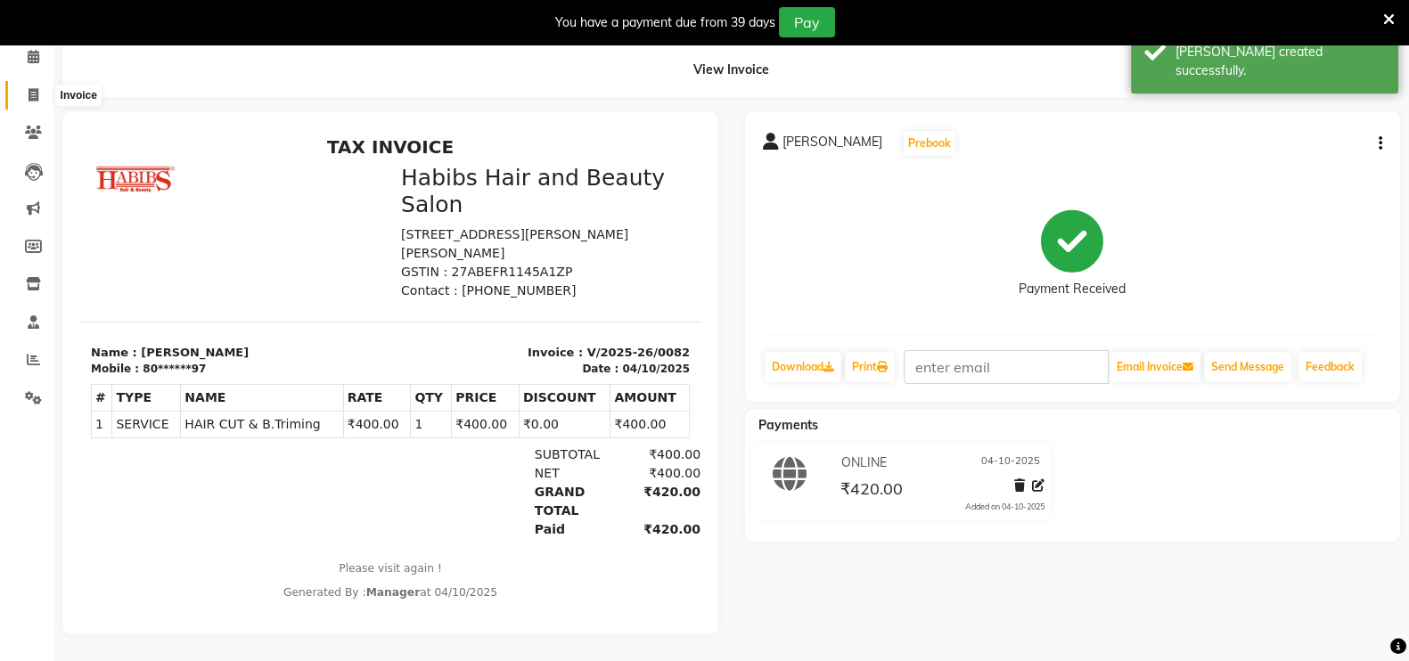
click at [32, 88] on icon at bounding box center [34, 94] width 10 height 13
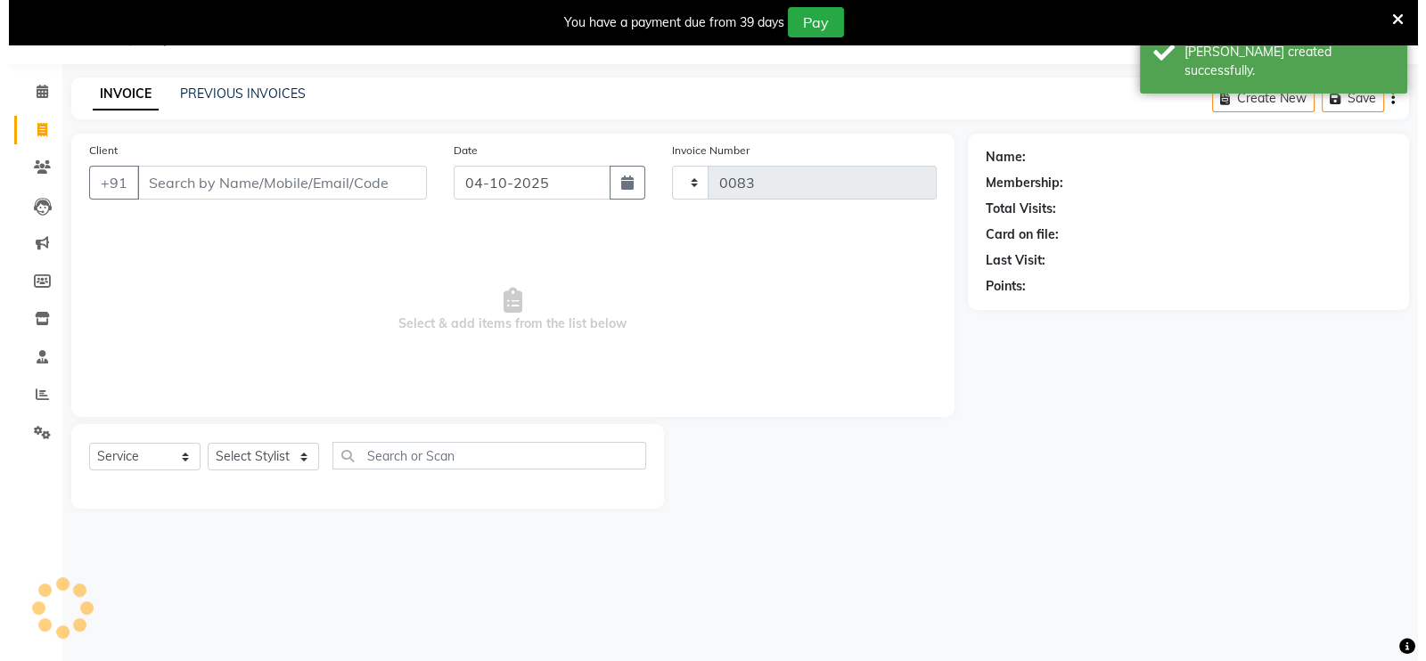
scroll to position [44, 0]
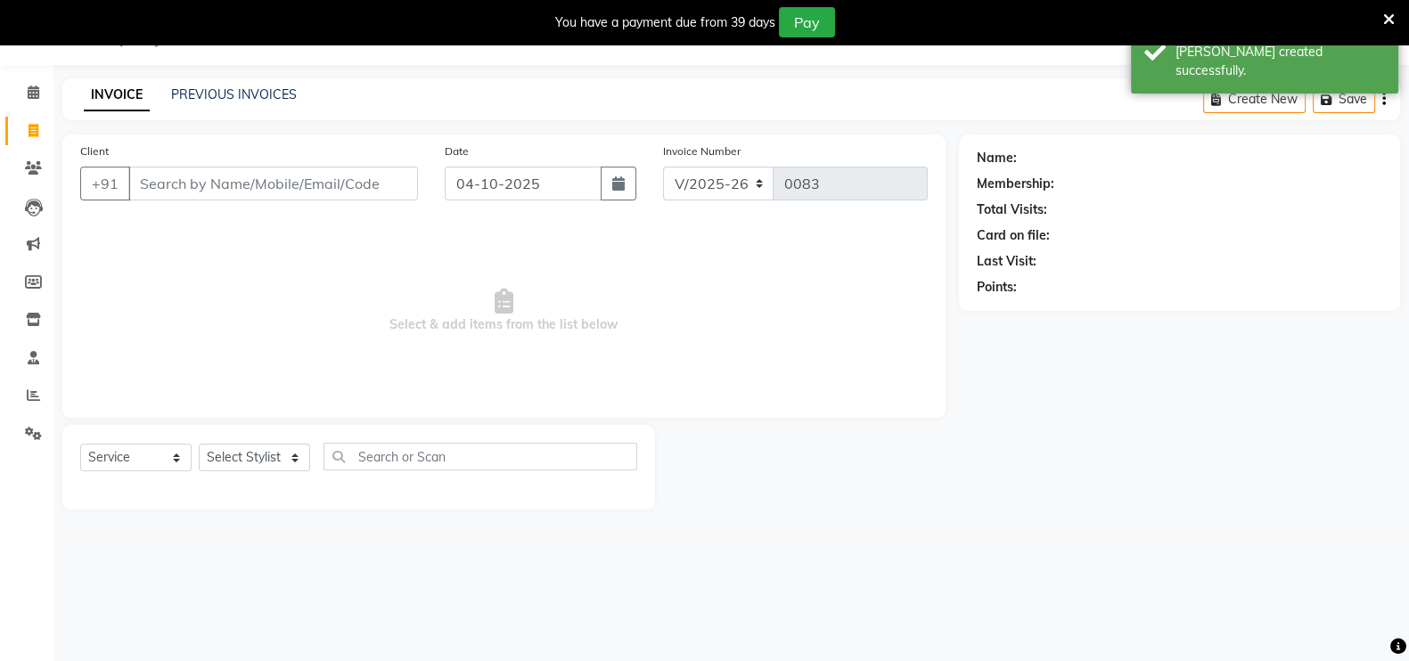
click at [220, 198] on input "Client" at bounding box center [273, 184] width 290 height 34
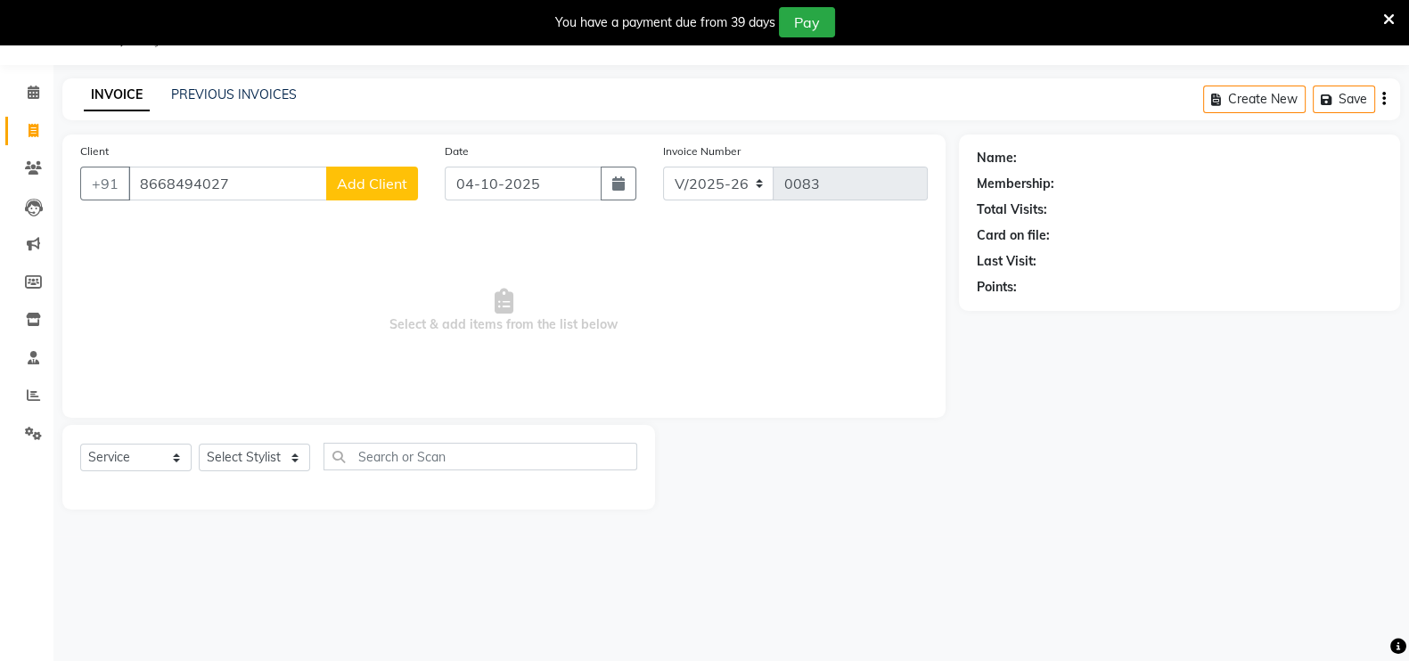
click at [354, 172] on button "Add Client" at bounding box center [372, 184] width 92 height 34
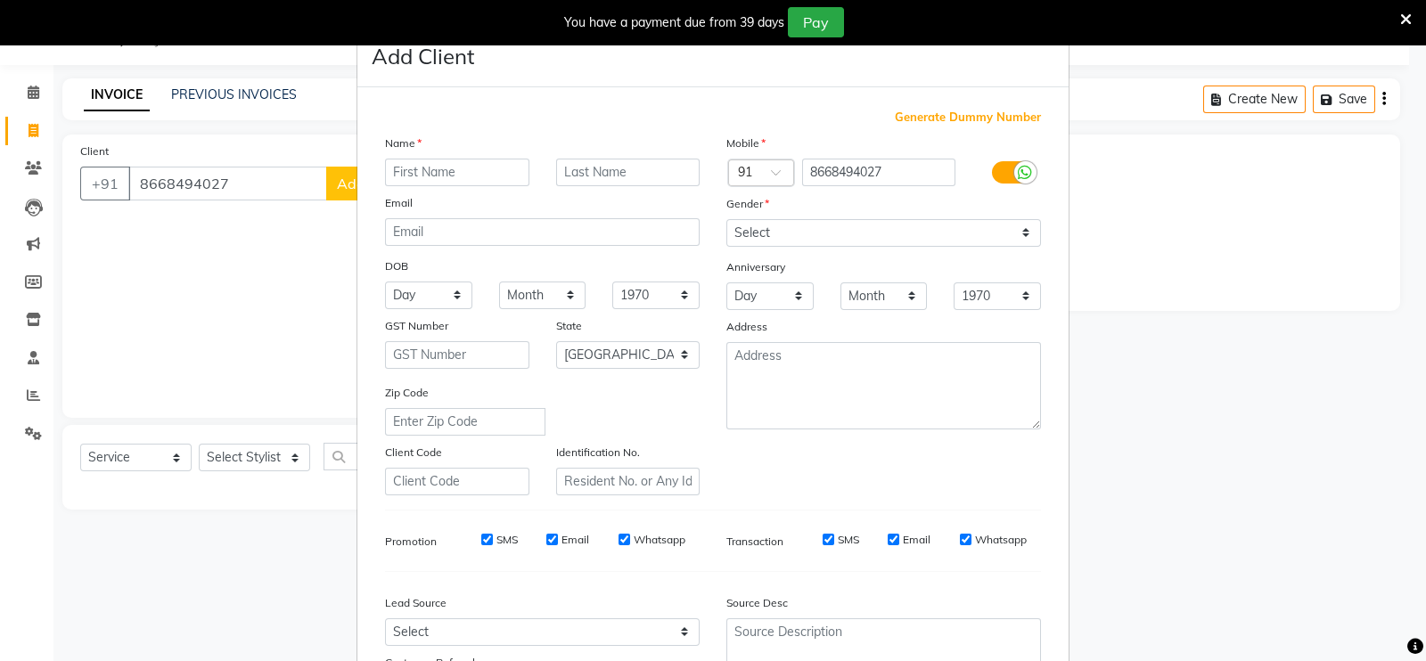
click at [450, 159] on input "text" at bounding box center [457, 173] width 144 height 28
click at [746, 229] on select "Select [DEMOGRAPHIC_DATA] [DEMOGRAPHIC_DATA] Other Prefer Not To Say" at bounding box center [883, 233] width 315 height 28
click at [726, 220] on select "Select [DEMOGRAPHIC_DATA] [DEMOGRAPHIC_DATA] Other Prefer Not To Say" at bounding box center [883, 233] width 315 height 28
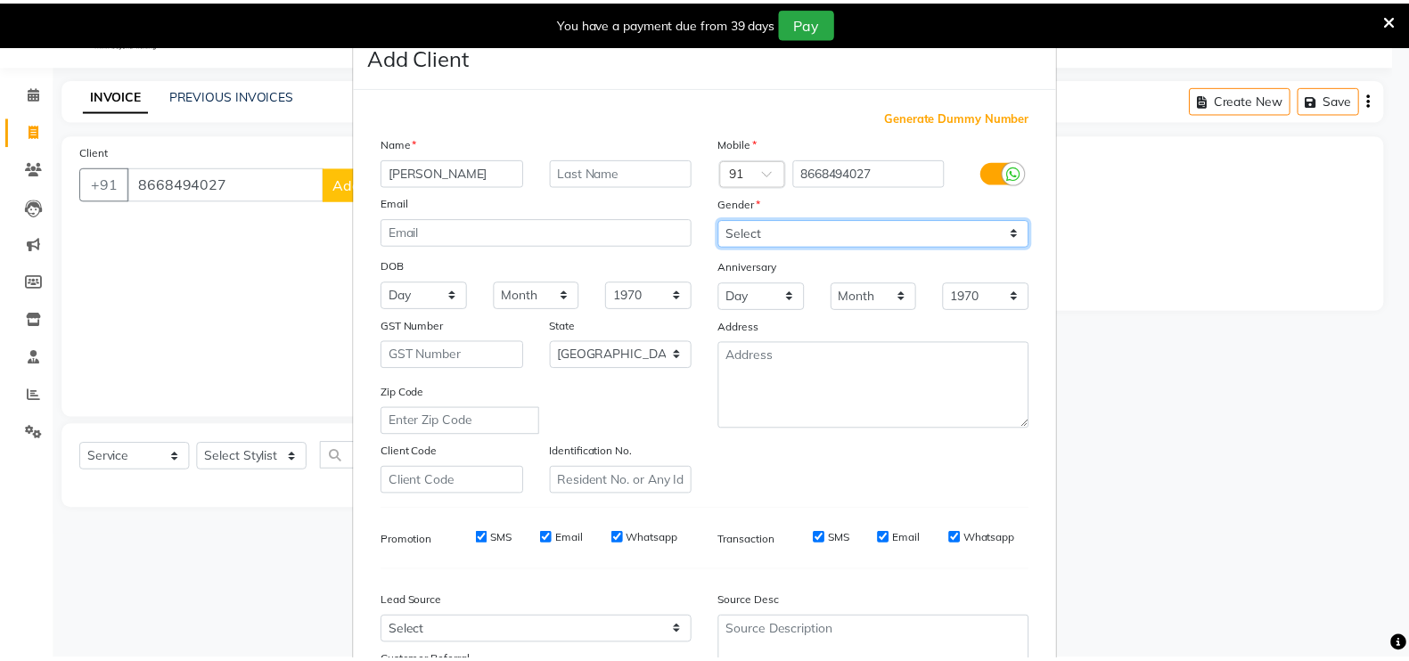
scroll to position [171, 0]
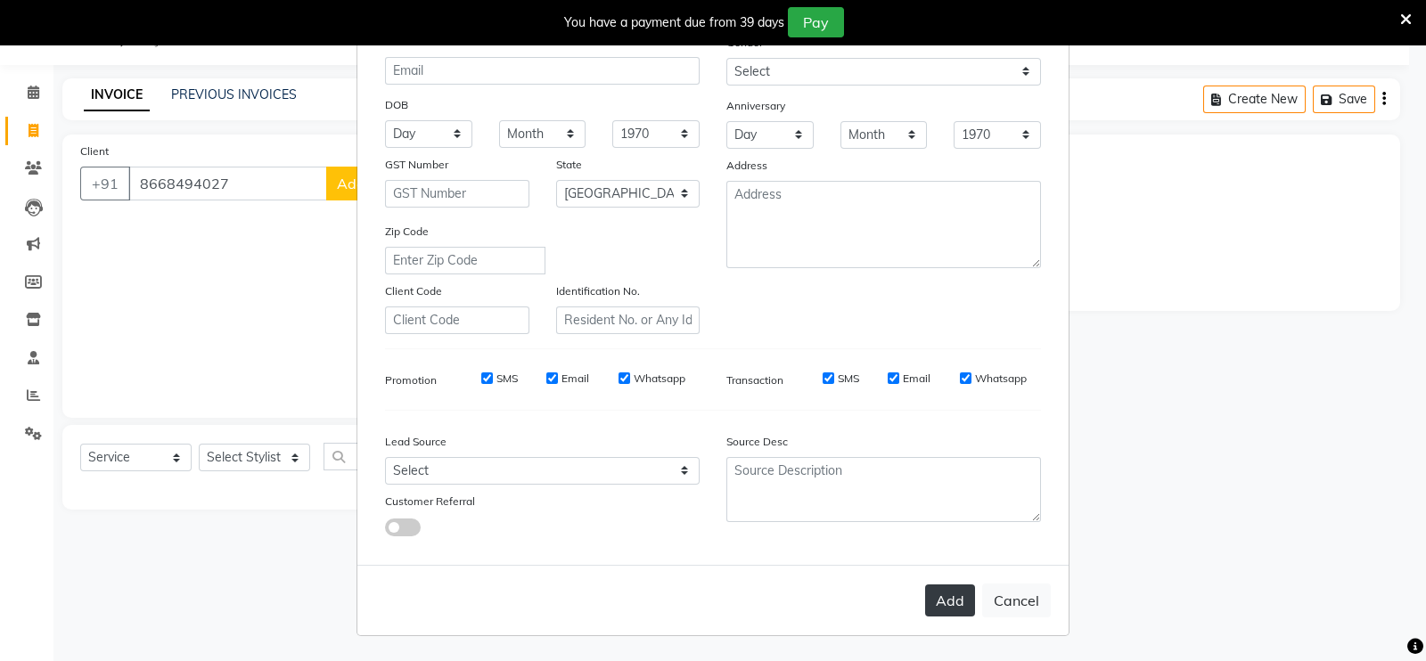
click at [953, 594] on button "Add" at bounding box center [950, 600] width 50 height 32
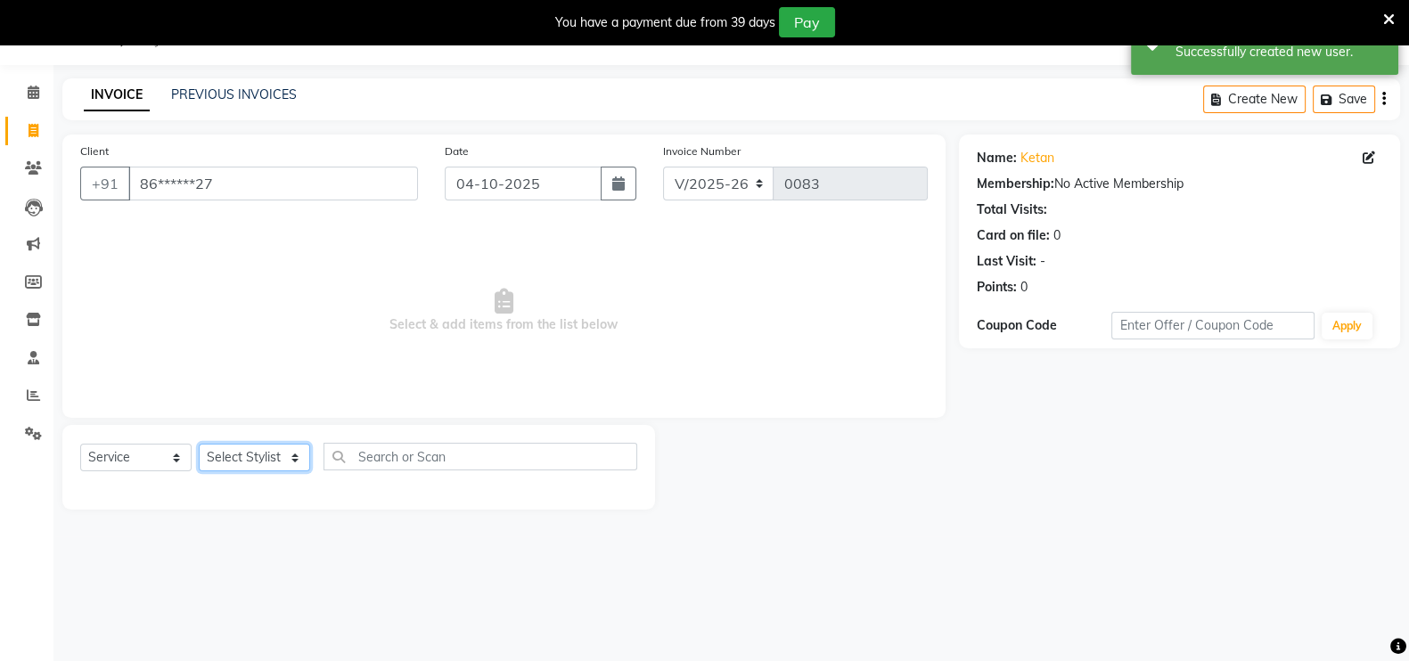
click at [253, 454] on select "Select Stylist [PERSON_NAME] mahi Manager [PERSON_NAME]" at bounding box center [254, 458] width 111 height 28
click at [199, 444] on select "Select Stylist [PERSON_NAME] mahi Manager [PERSON_NAME]" at bounding box center [254, 458] width 111 height 28
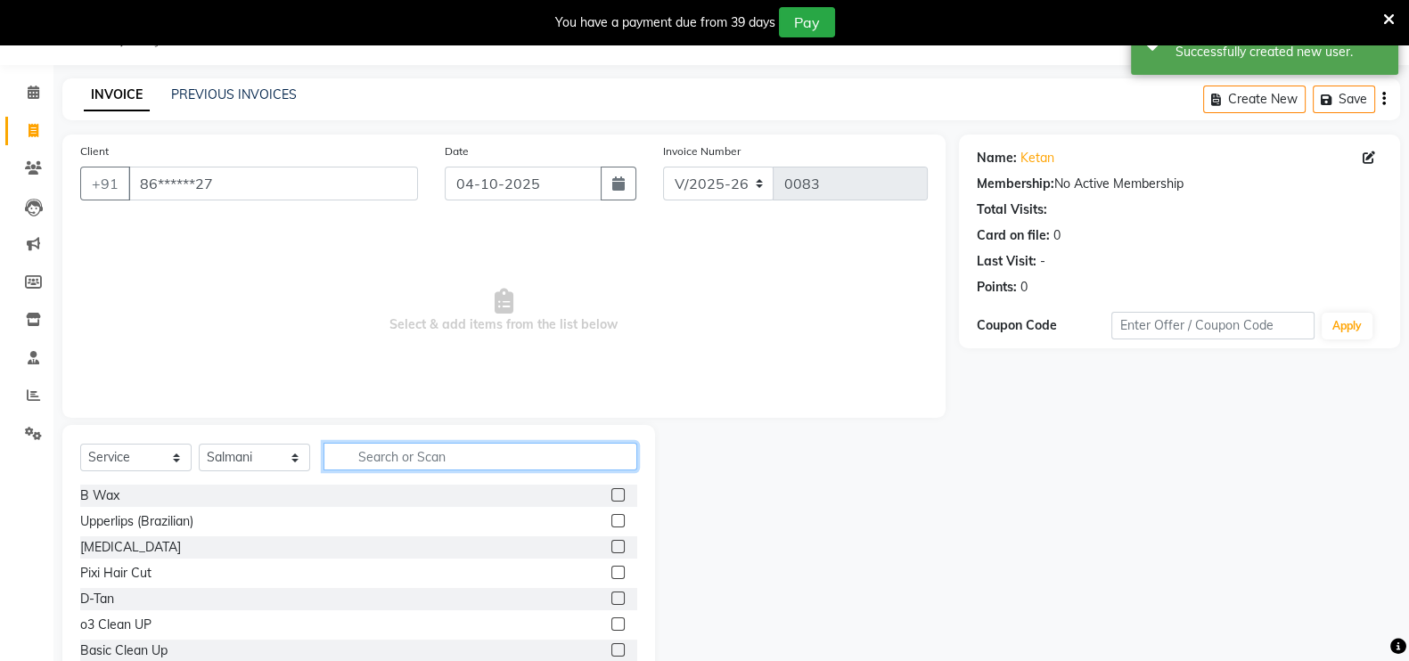
click at [373, 454] on input "text" at bounding box center [480, 457] width 314 height 28
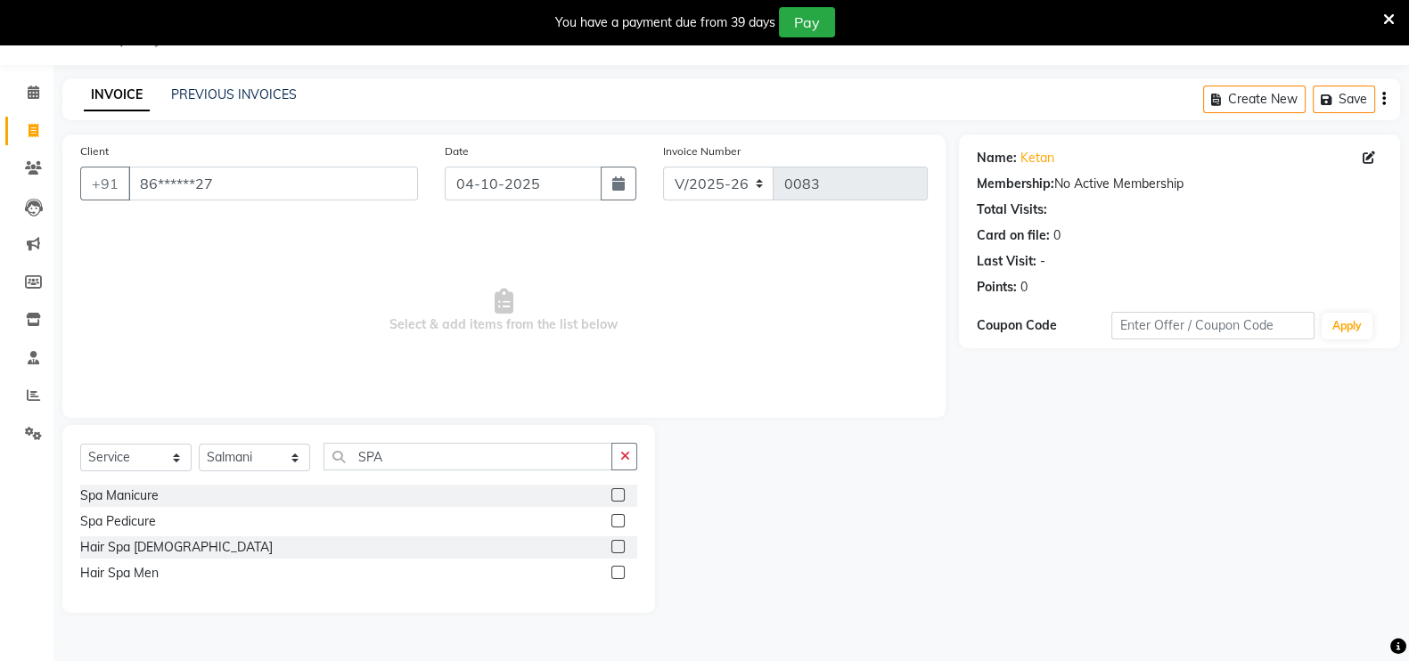
click at [615, 544] on label at bounding box center [617, 546] width 13 height 13
click at [615, 544] on input "checkbox" at bounding box center [617, 548] width 12 height 12
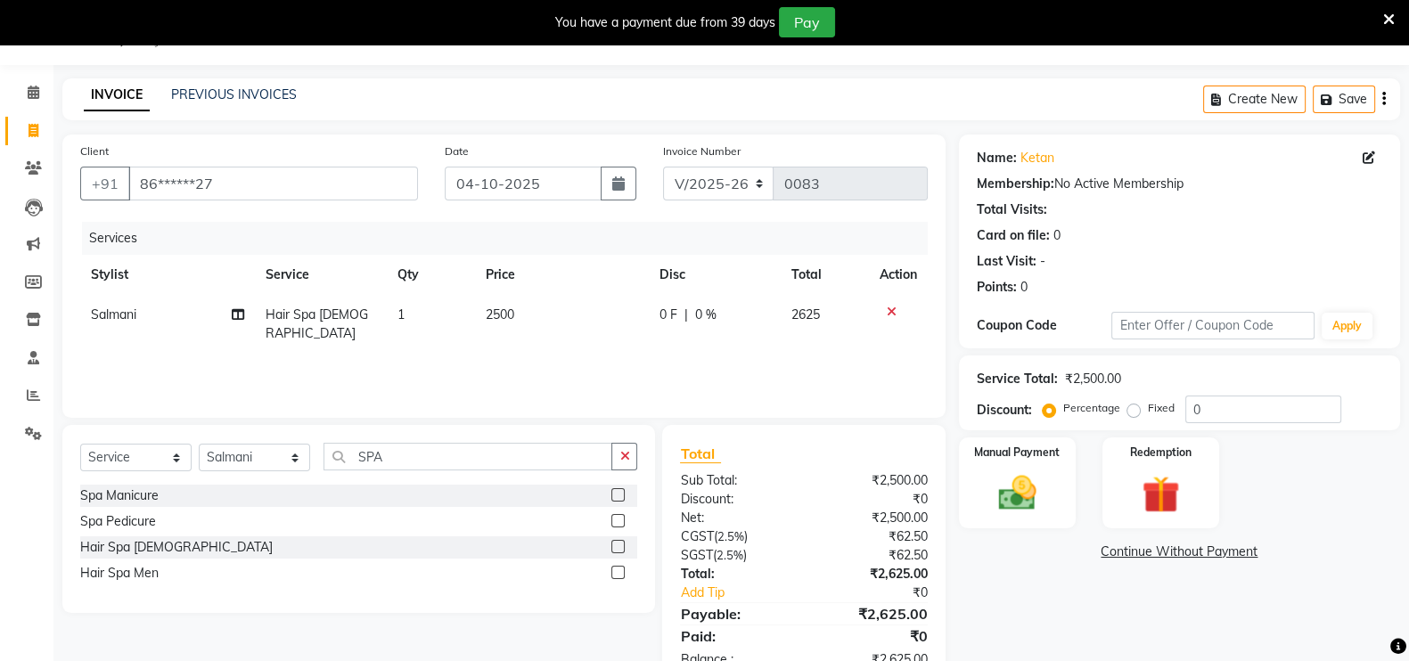
click at [356, 302] on td "Hair Spa [DEMOGRAPHIC_DATA]" at bounding box center [321, 324] width 132 height 59
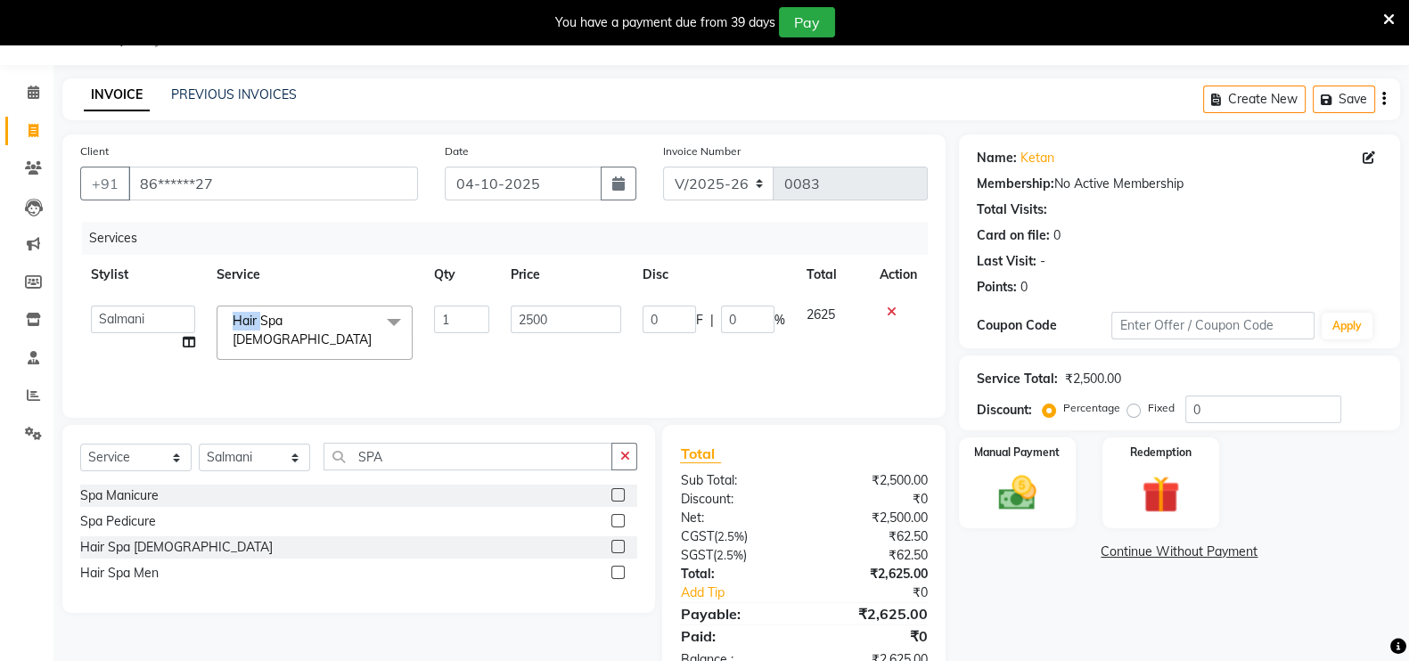
click at [356, 302] on td "Hair Spa [DEMOGRAPHIC_DATA] x B Wax Upperlips (Brazilian) [MEDICAL_DATA] Pixi H…" at bounding box center [314, 333] width 217 height 76
click at [392, 315] on span at bounding box center [394, 323] width 36 height 34
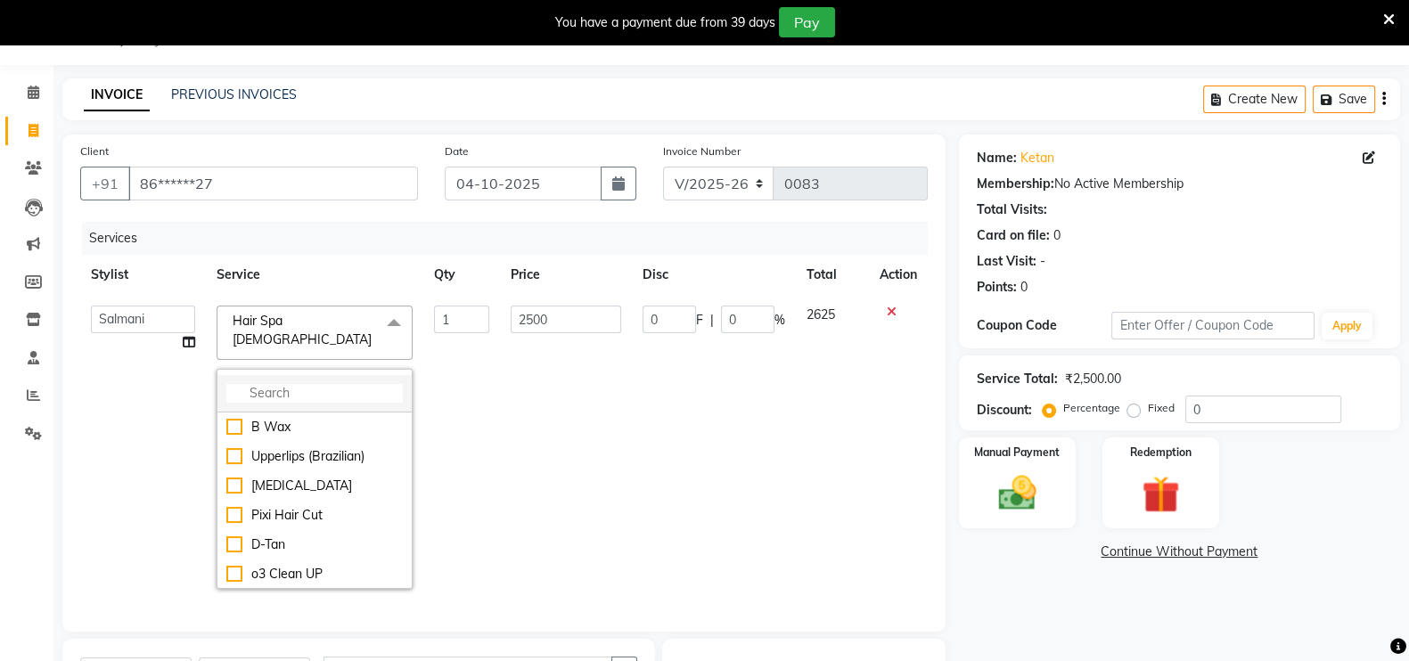
click at [336, 384] on input "multiselect-search" at bounding box center [314, 393] width 176 height 19
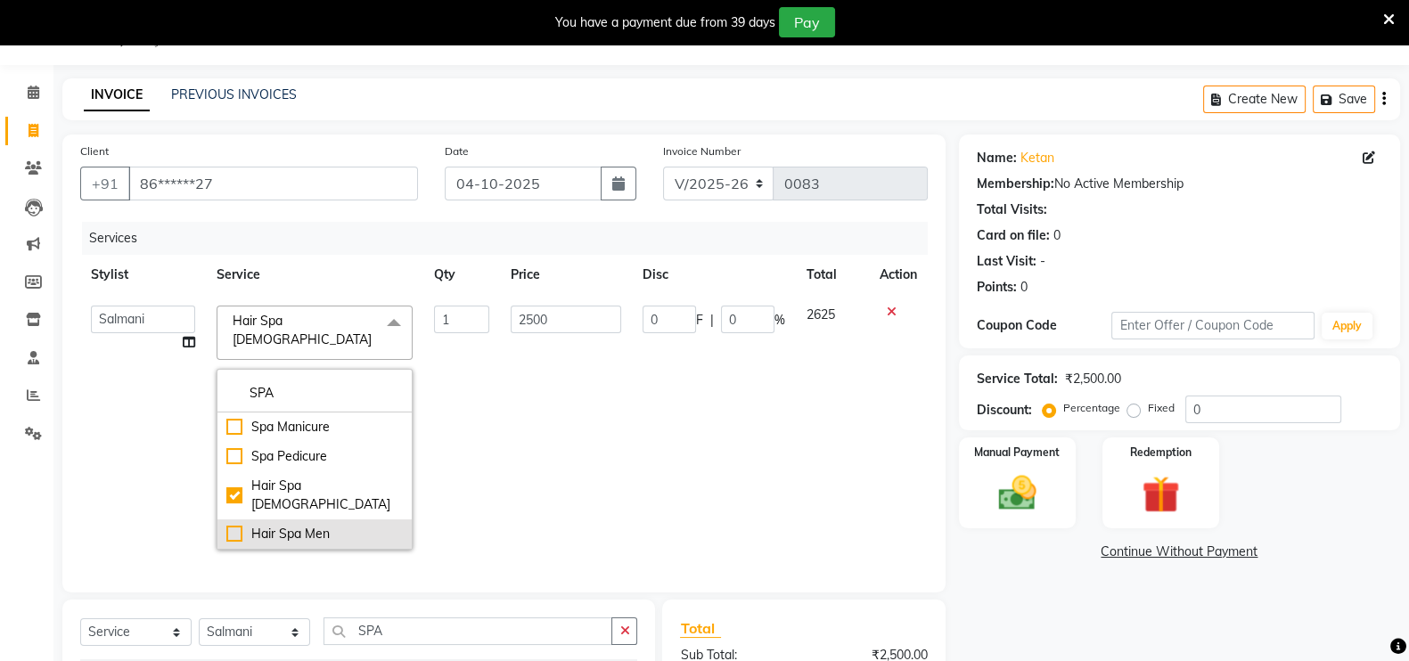
click at [340, 525] on div "Hair Spa Men" at bounding box center [314, 534] width 176 height 19
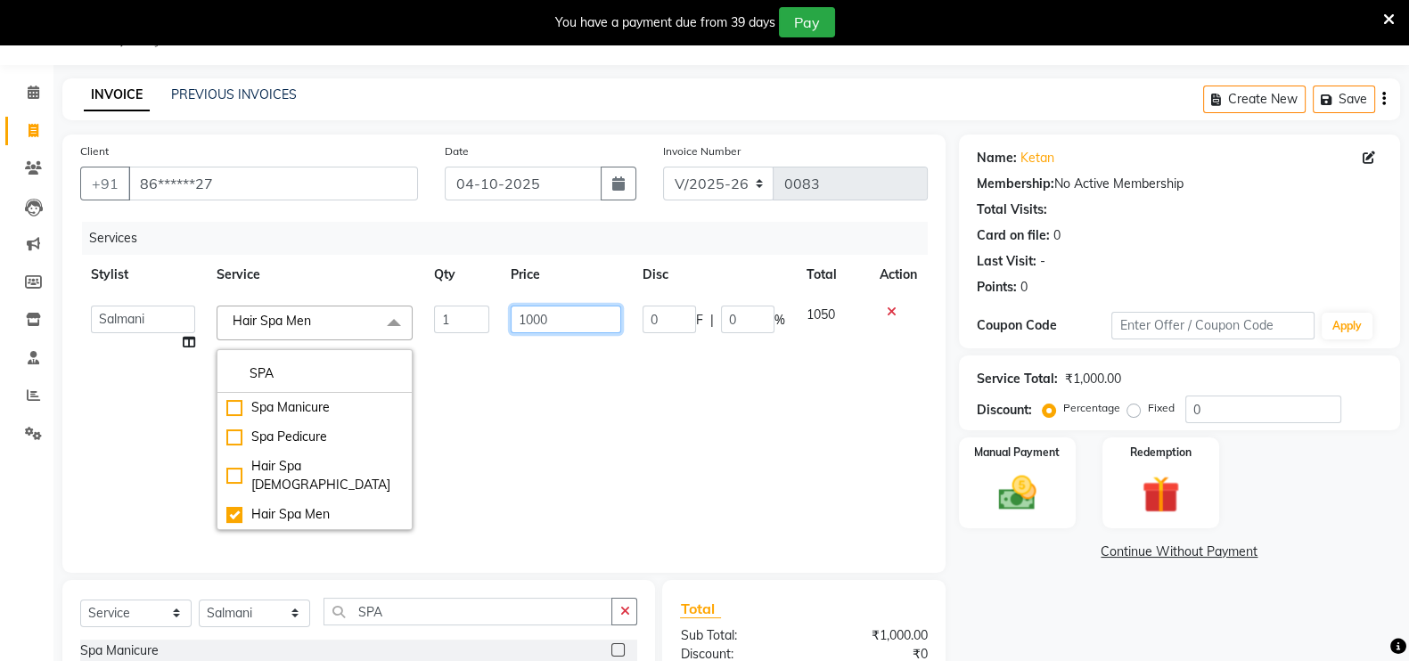
click at [568, 319] on input "1000" at bounding box center [566, 320] width 111 height 28
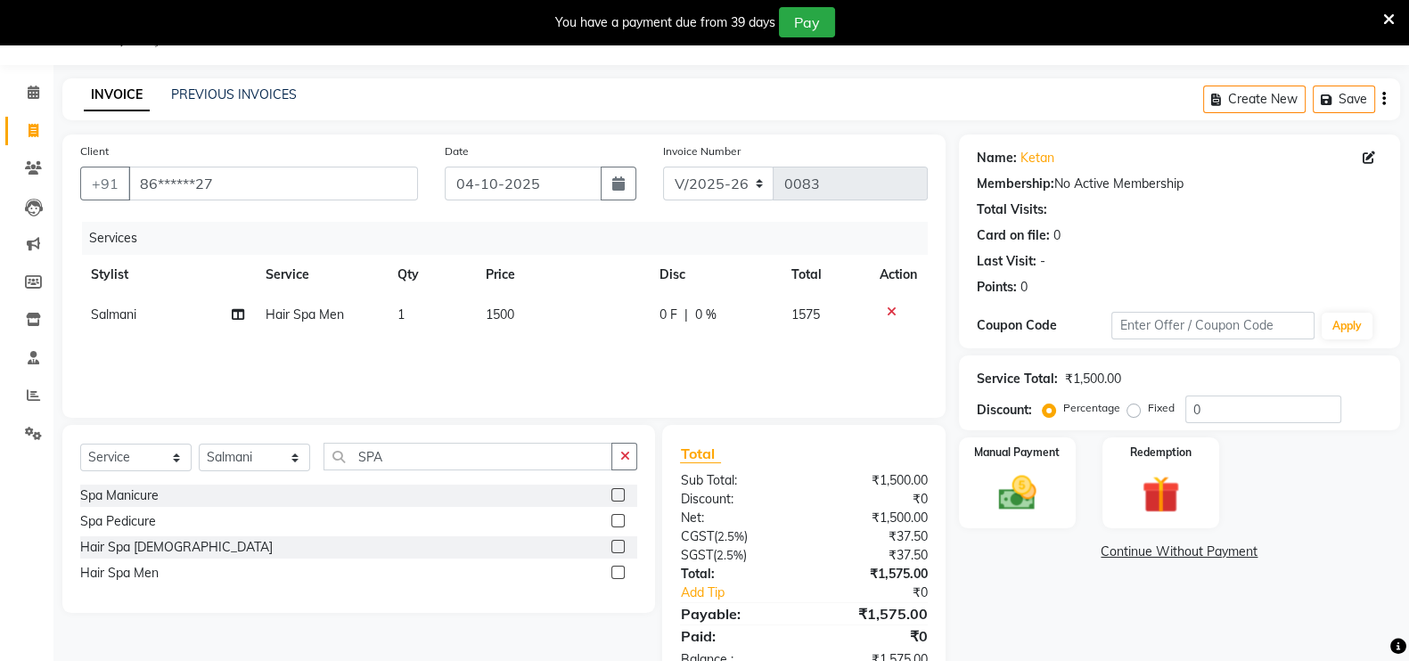
click at [606, 367] on div "Services Stylist Service Qty Price Disc Total Action Salmani Hair Spa Men 1 150…" at bounding box center [503, 311] width 847 height 178
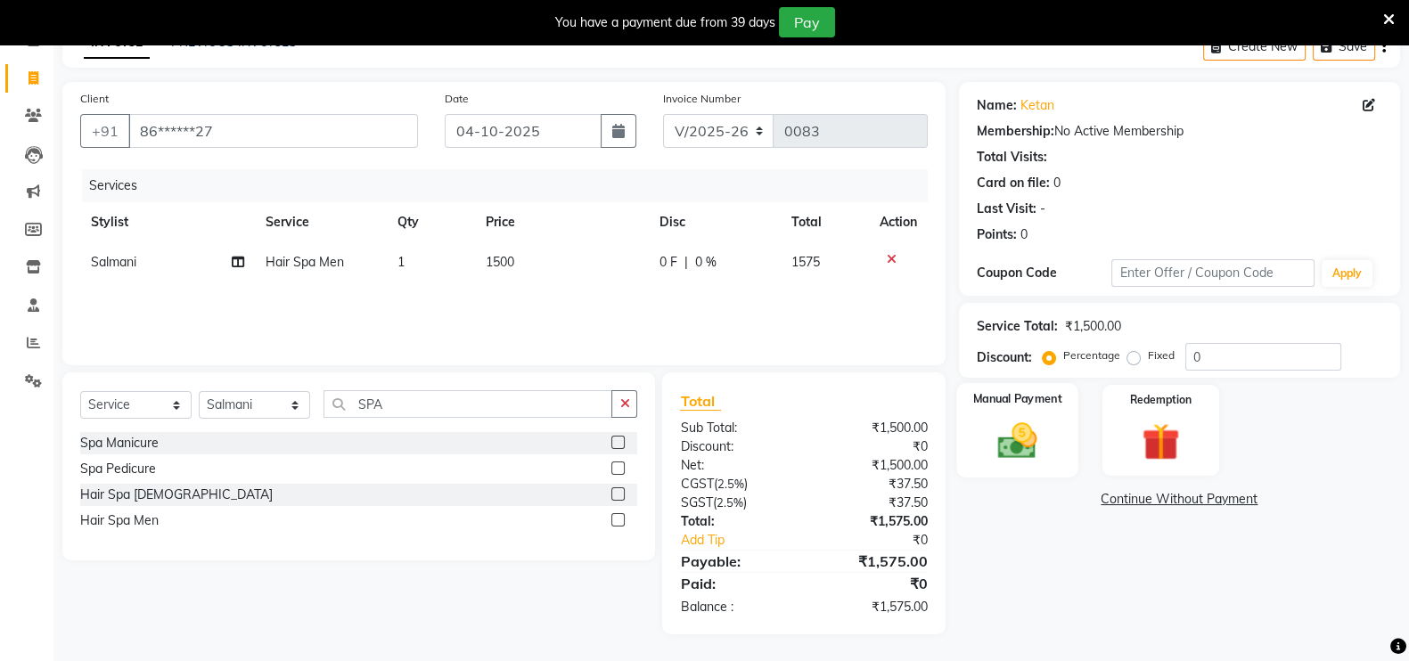
click at [993, 440] on img at bounding box center [1016, 440] width 63 height 45
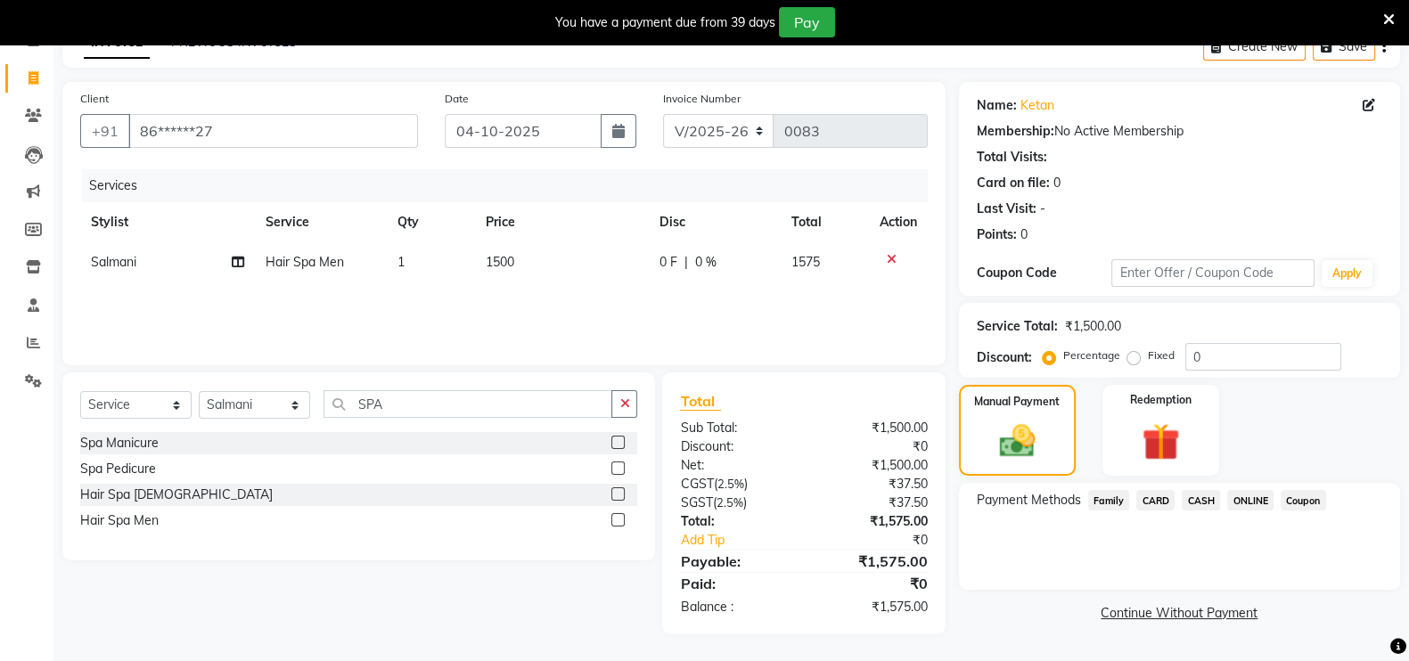
click at [1248, 501] on span "ONLINE" at bounding box center [1250, 500] width 46 height 20
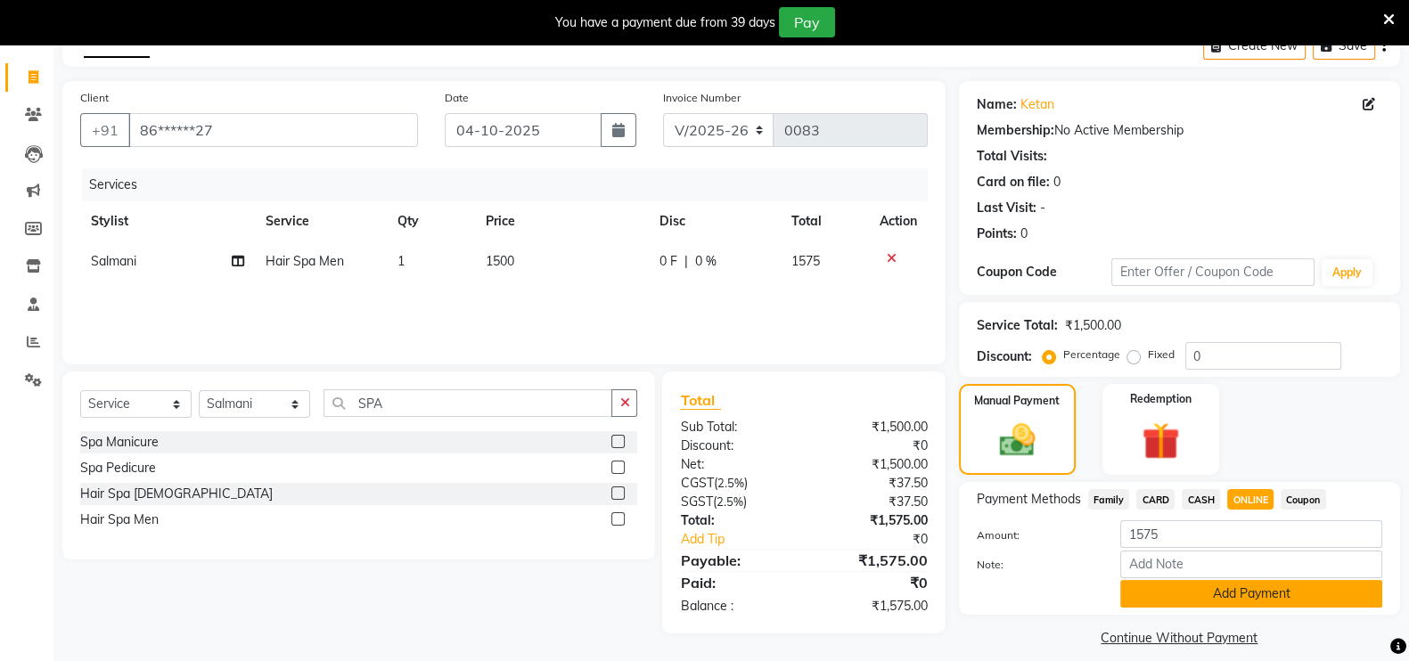
click at [1189, 598] on button "Add Payment" at bounding box center [1251, 594] width 262 height 28
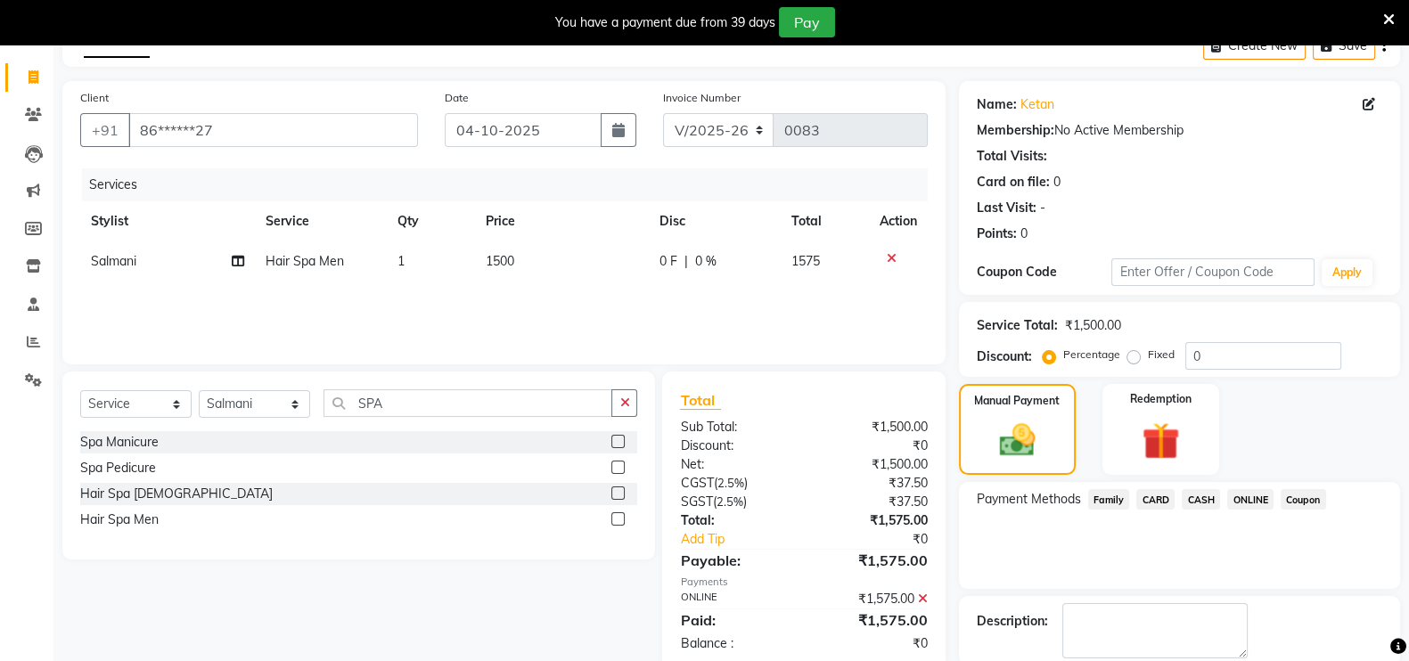
scroll to position [188, 0]
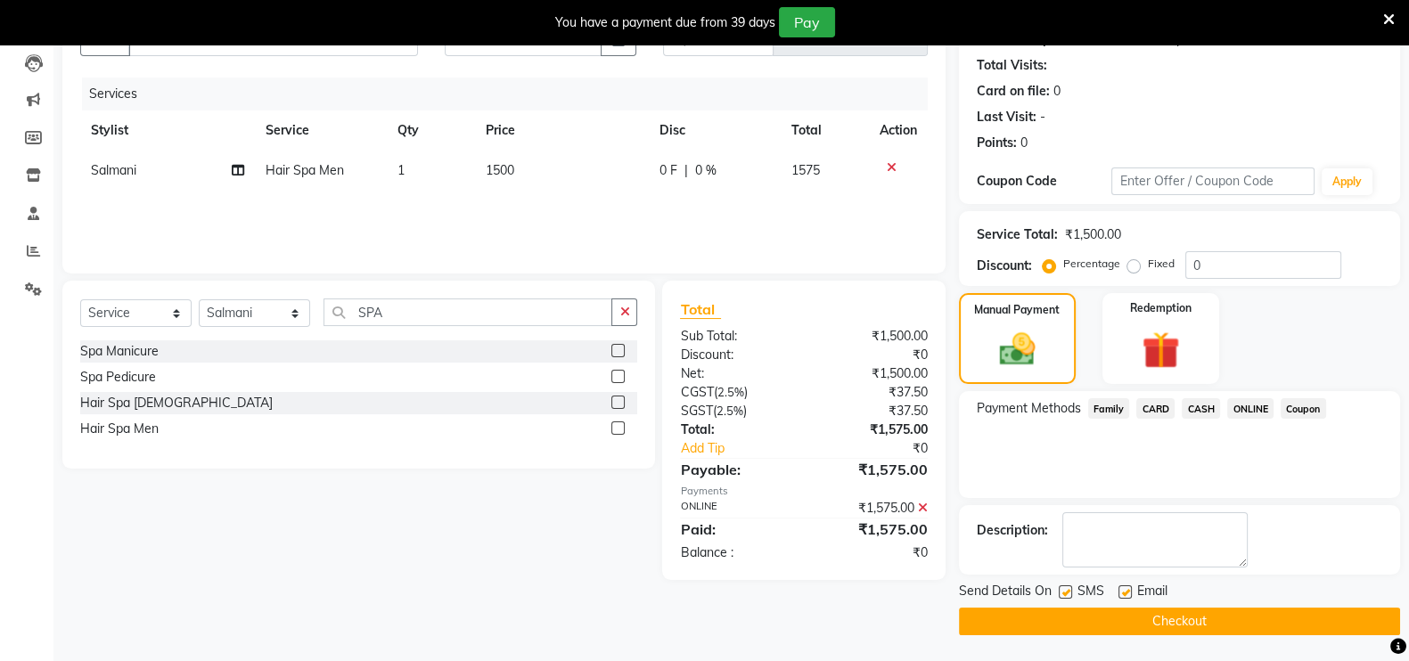
click at [1100, 608] on button "Checkout" at bounding box center [1179, 622] width 441 height 28
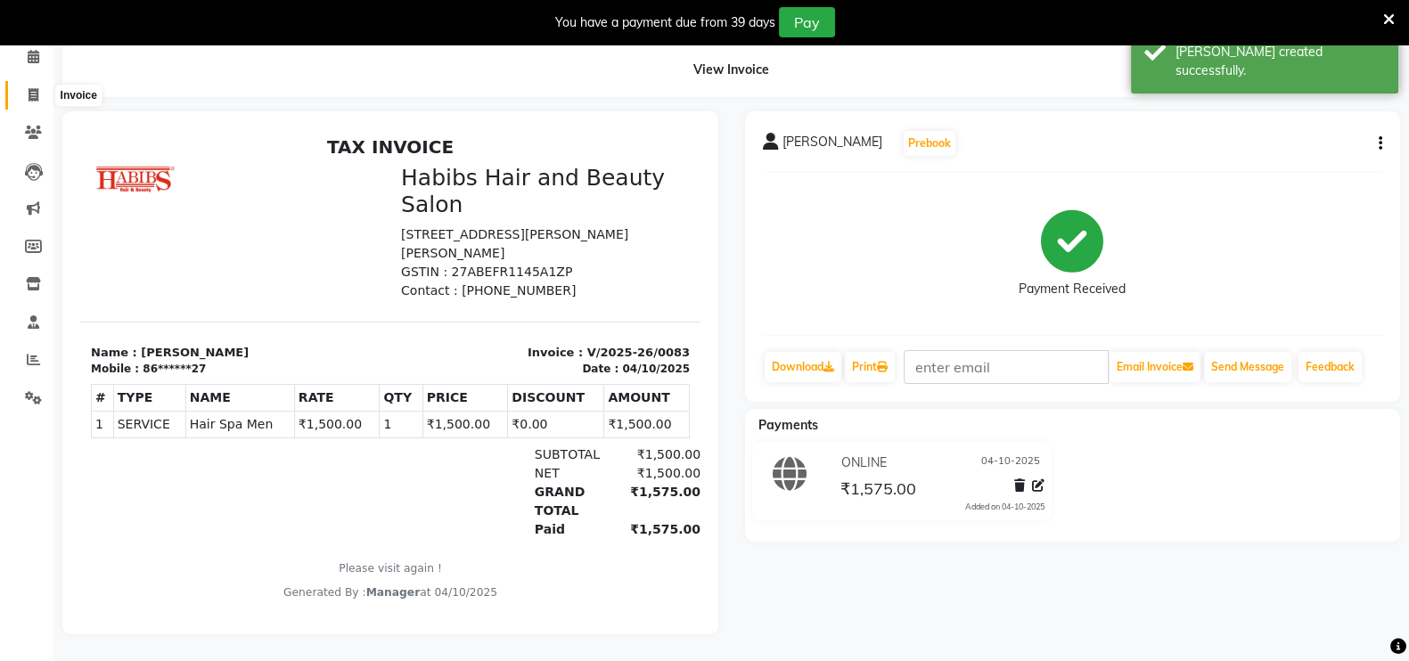
click at [37, 88] on icon at bounding box center [34, 94] width 10 height 13
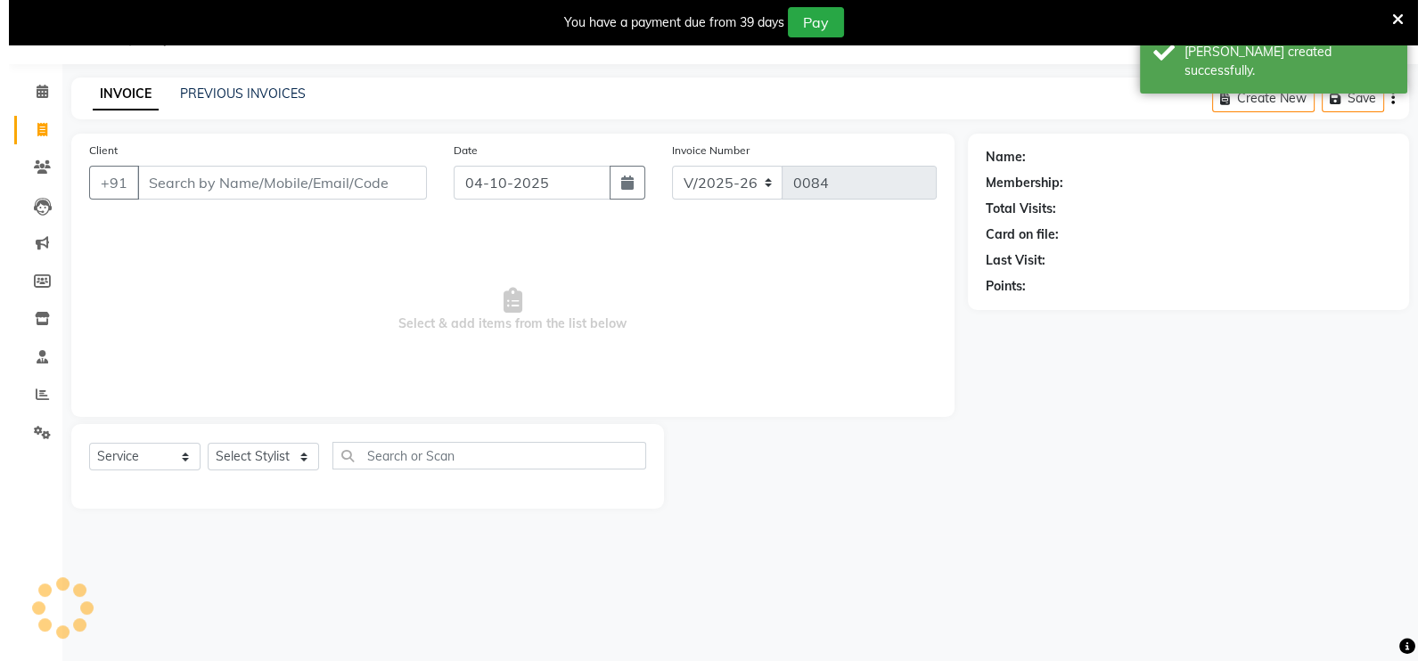
scroll to position [44, 0]
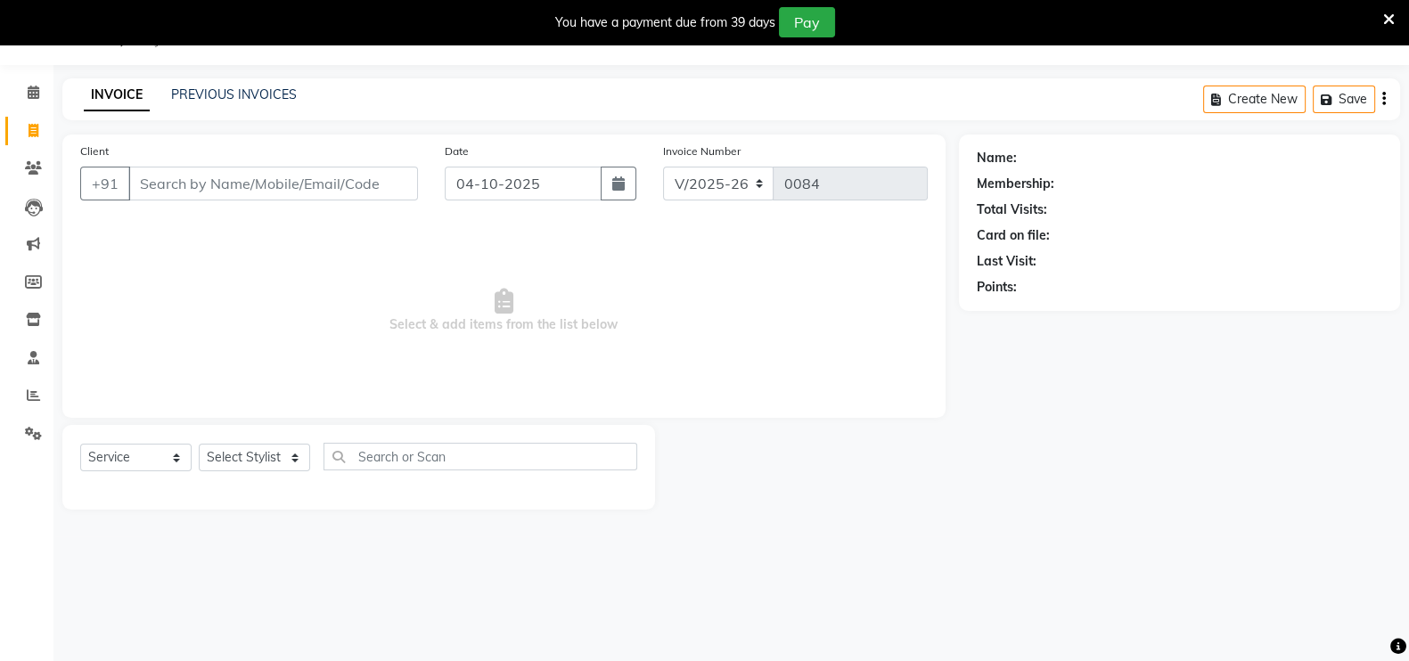
click at [272, 187] on input "Client" at bounding box center [273, 184] width 290 height 34
click at [384, 176] on span "Add Client" at bounding box center [372, 184] width 70 height 18
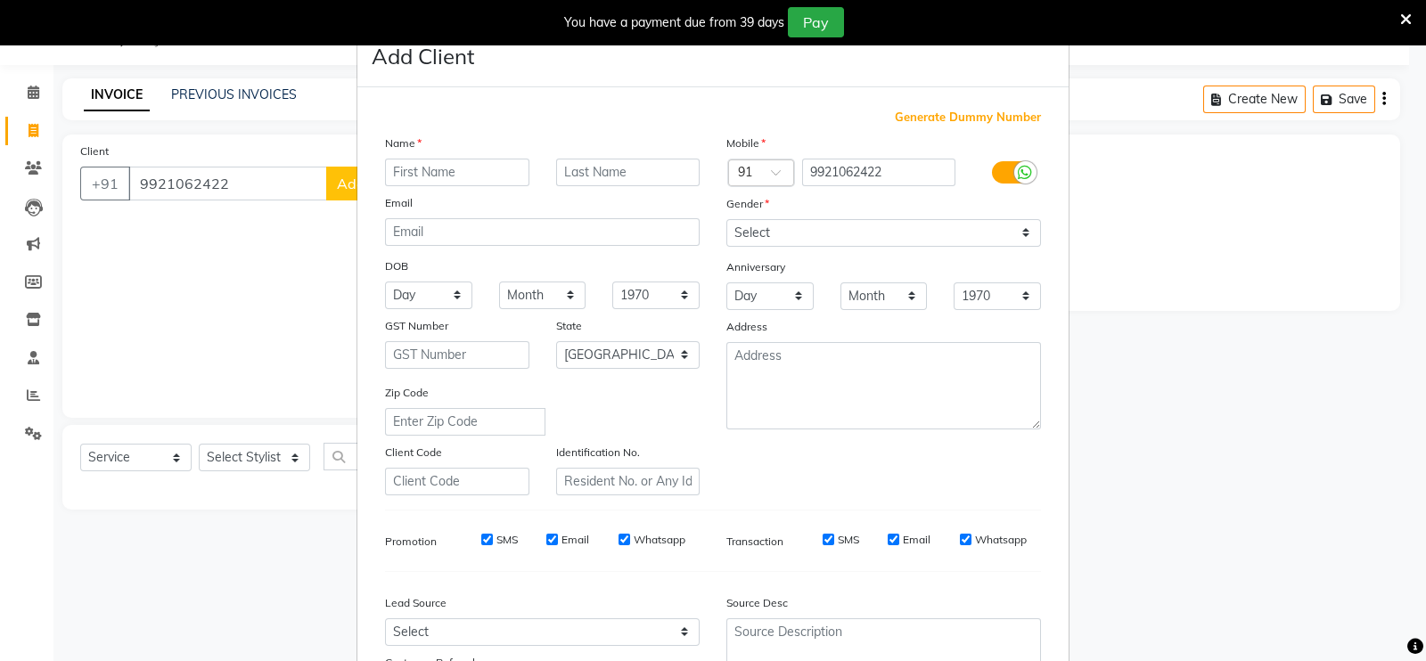
click at [419, 176] on input "text" at bounding box center [457, 173] width 144 height 28
click at [763, 240] on select "Select [DEMOGRAPHIC_DATA] [DEMOGRAPHIC_DATA] Other Prefer Not To Say" at bounding box center [883, 233] width 315 height 28
click at [726, 220] on select "Select [DEMOGRAPHIC_DATA] [DEMOGRAPHIC_DATA] Other Prefer Not To Say" at bounding box center [883, 233] width 315 height 28
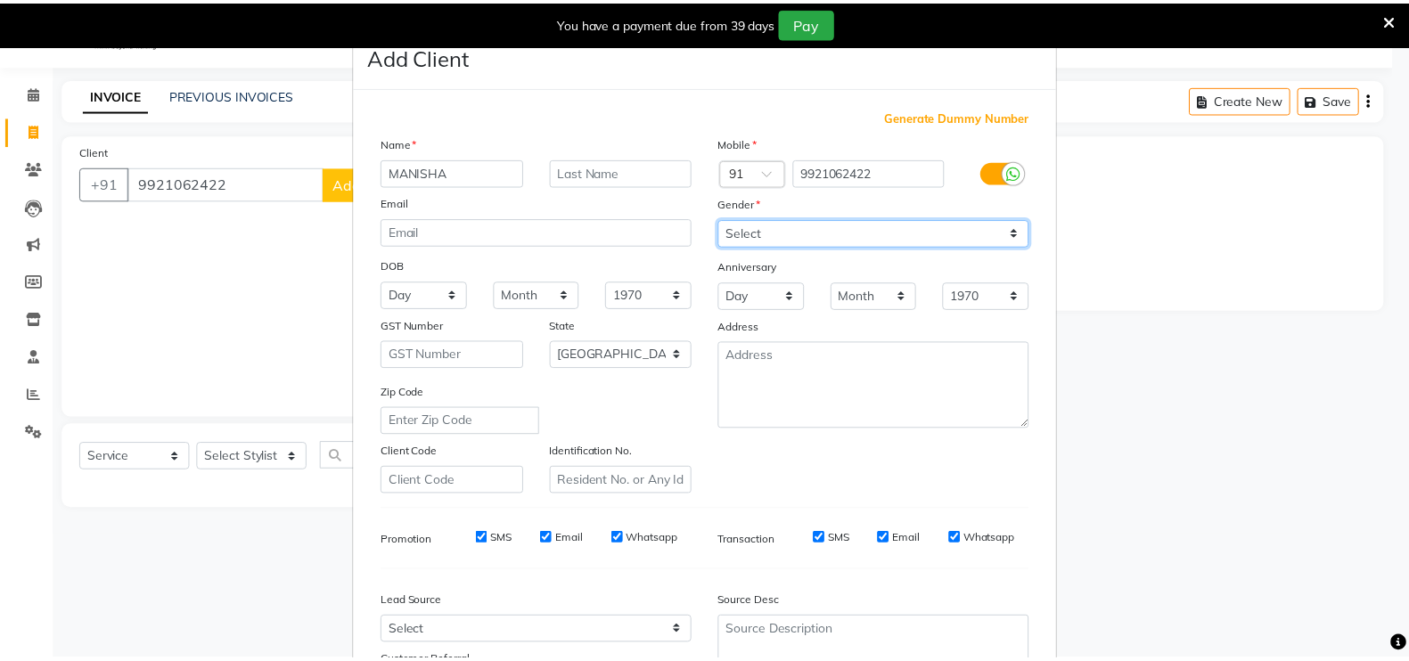
scroll to position [171, 0]
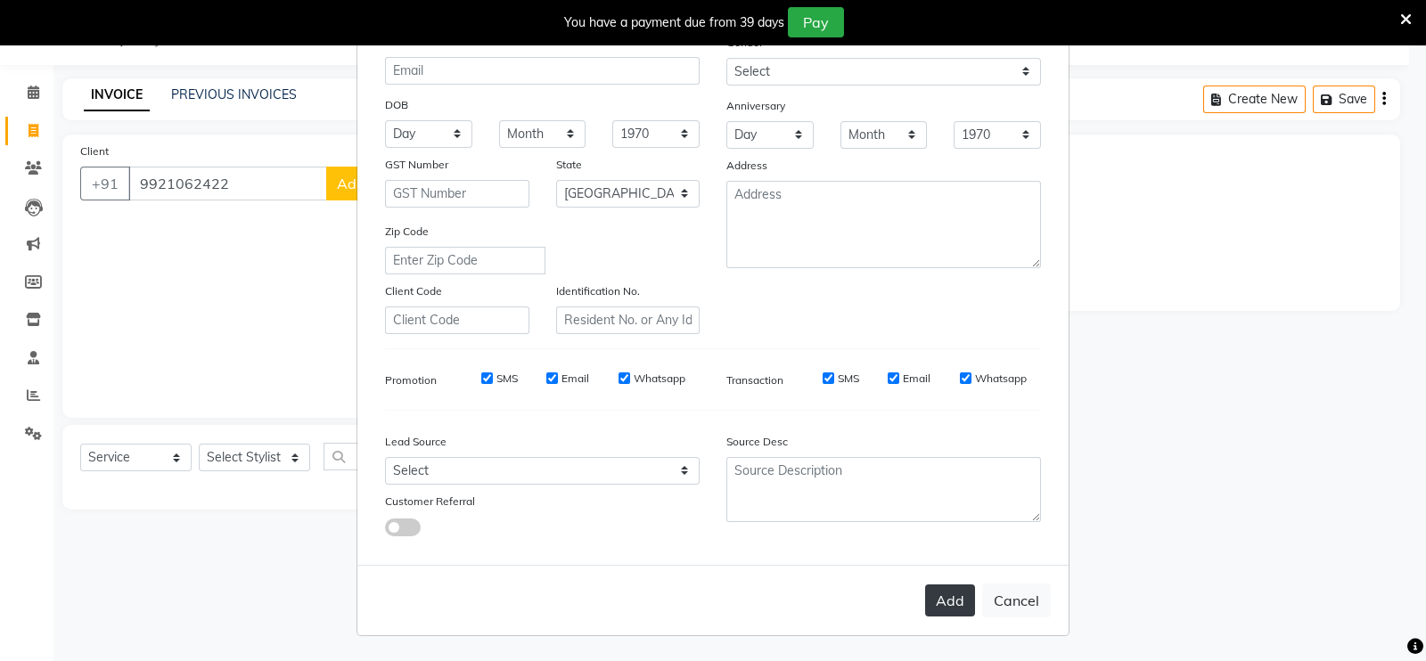
click at [931, 592] on button "Add" at bounding box center [950, 600] width 50 height 32
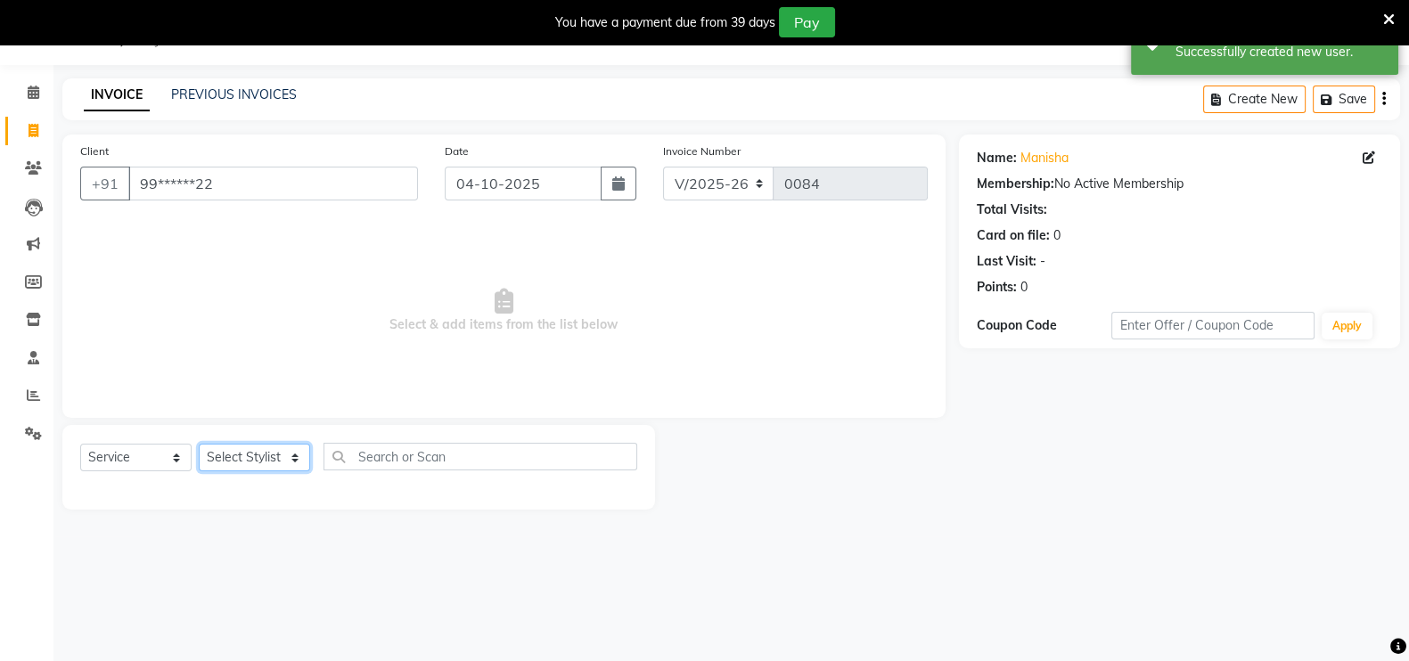
click at [280, 458] on select "Select Stylist [PERSON_NAME] mahi Manager [PERSON_NAME]" at bounding box center [254, 458] width 111 height 28
click at [199, 444] on select "Select Stylist [PERSON_NAME] mahi Manager [PERSON_NAME]" at bounding box center [254, 458] width 111 height 28
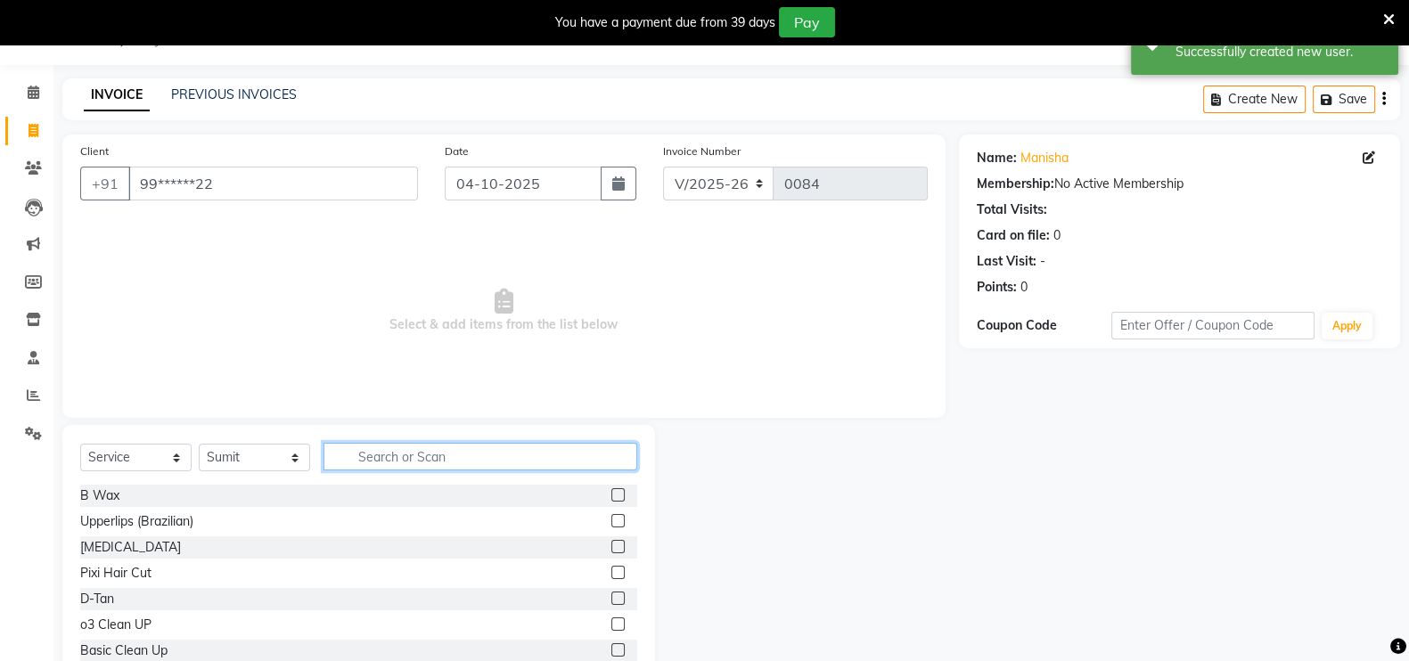
click at [383, 460] on input "text" at bounding box center [480, 457] width 314 height 28
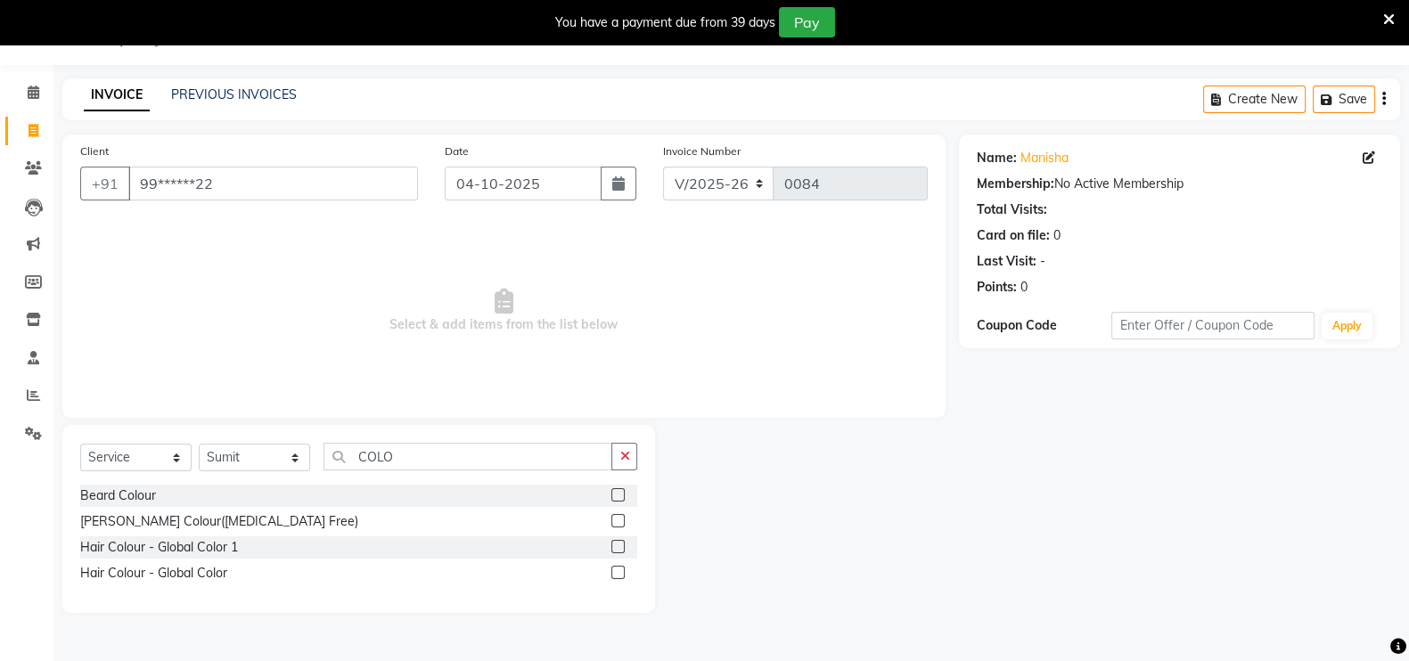
click at [617, 544] on label at bounding box center [617, 546] width 13 height 13
click at [617, 544] on input "checkbox" at bounding box center [617, 548] width 12 height 12
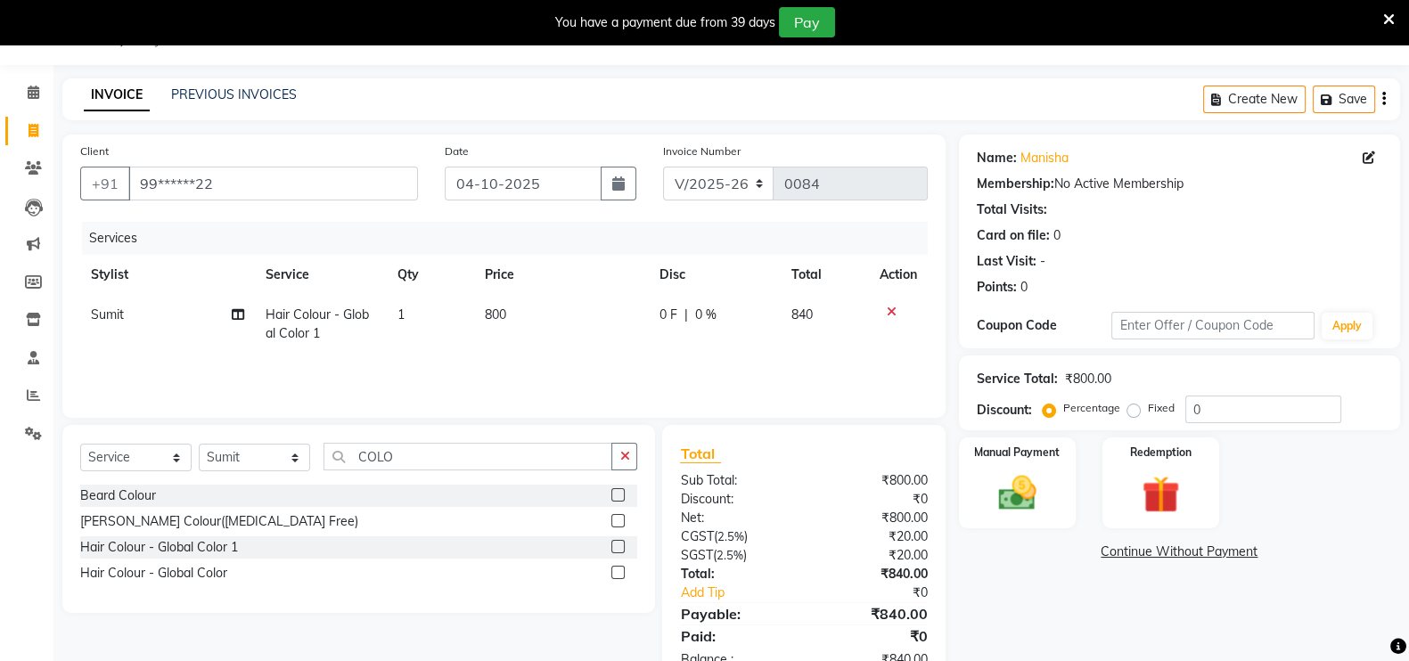
click at [503, 309] on span "800" at bounding box center [495, 315] width 21 height 16
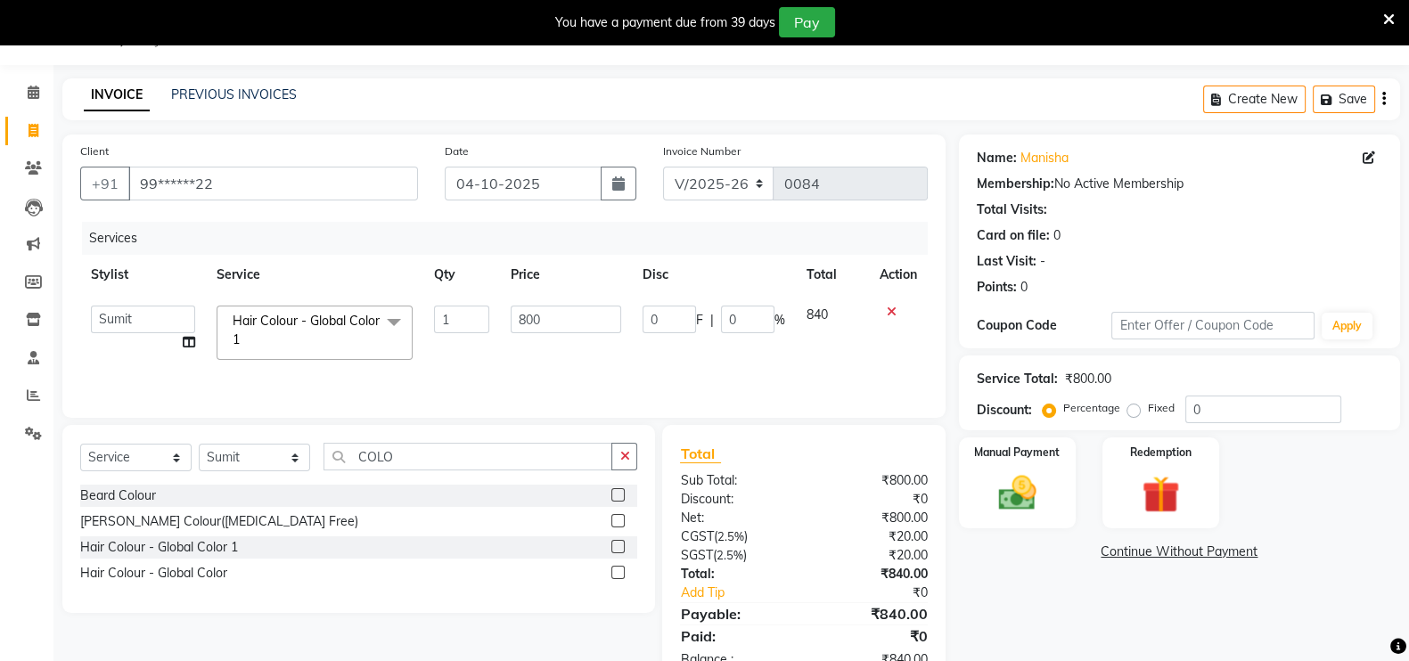
click at [503, 309] on td "800" at bounding box center [566, 333] width 133 height 76
click at [552, 325] on input "800" at bounding box center [566, 320] width 111 height 28
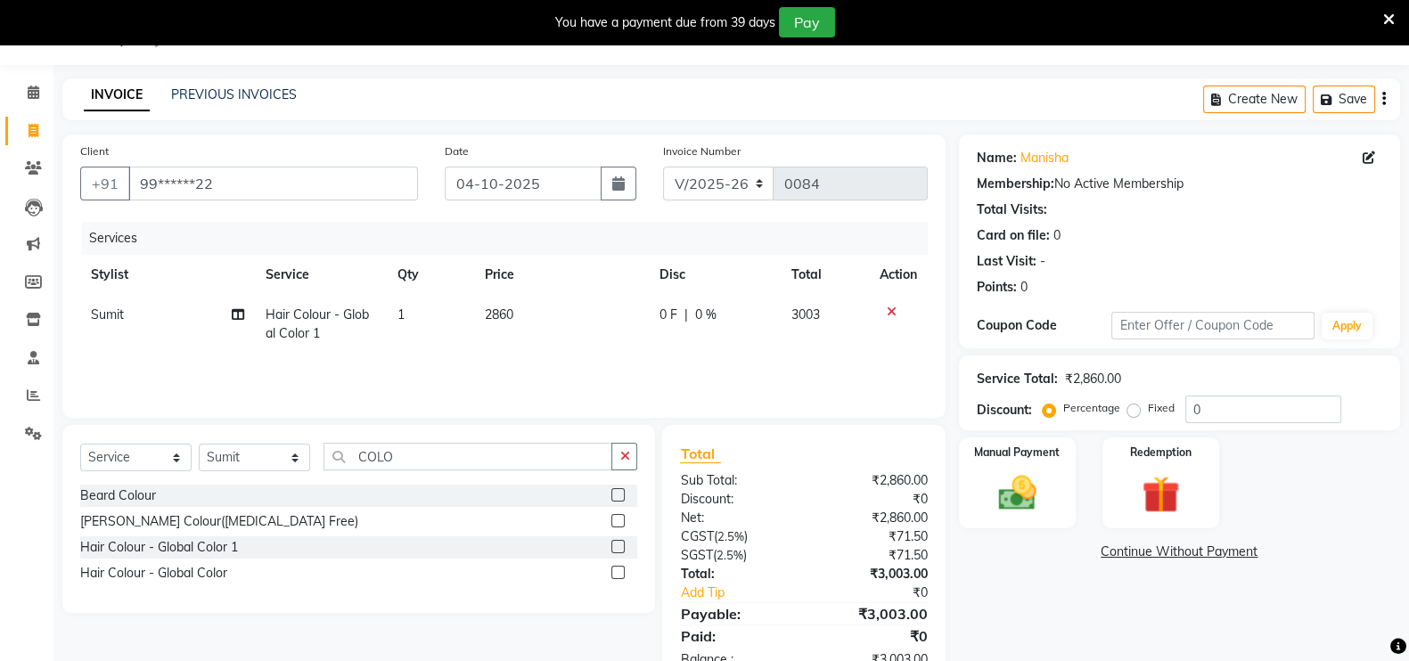
click at [601, 365] on div "Services Stylist Service Qty Price Disc Total Action Sumit Hair Colour - Global…" at bounding box center [503, 311] width 847 height 178
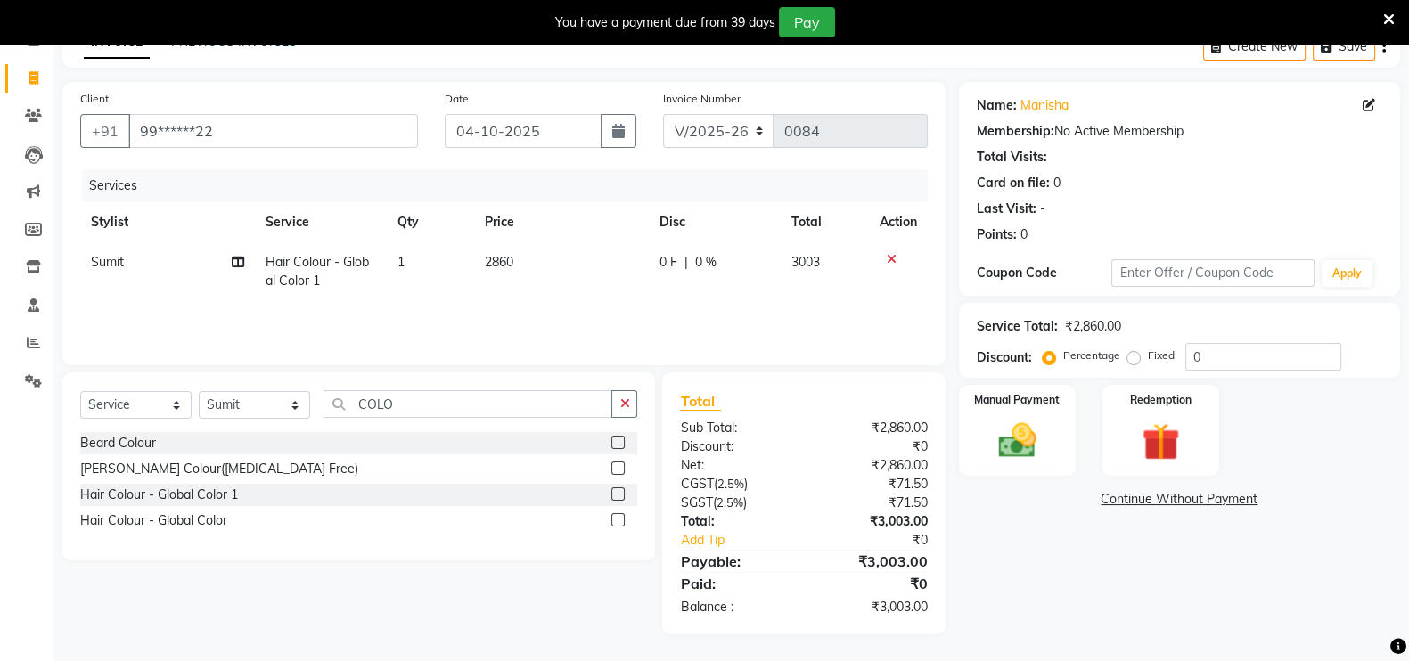
click at [538, 256] on td "2860" at bounding box center [561, 271] width 175 height 59
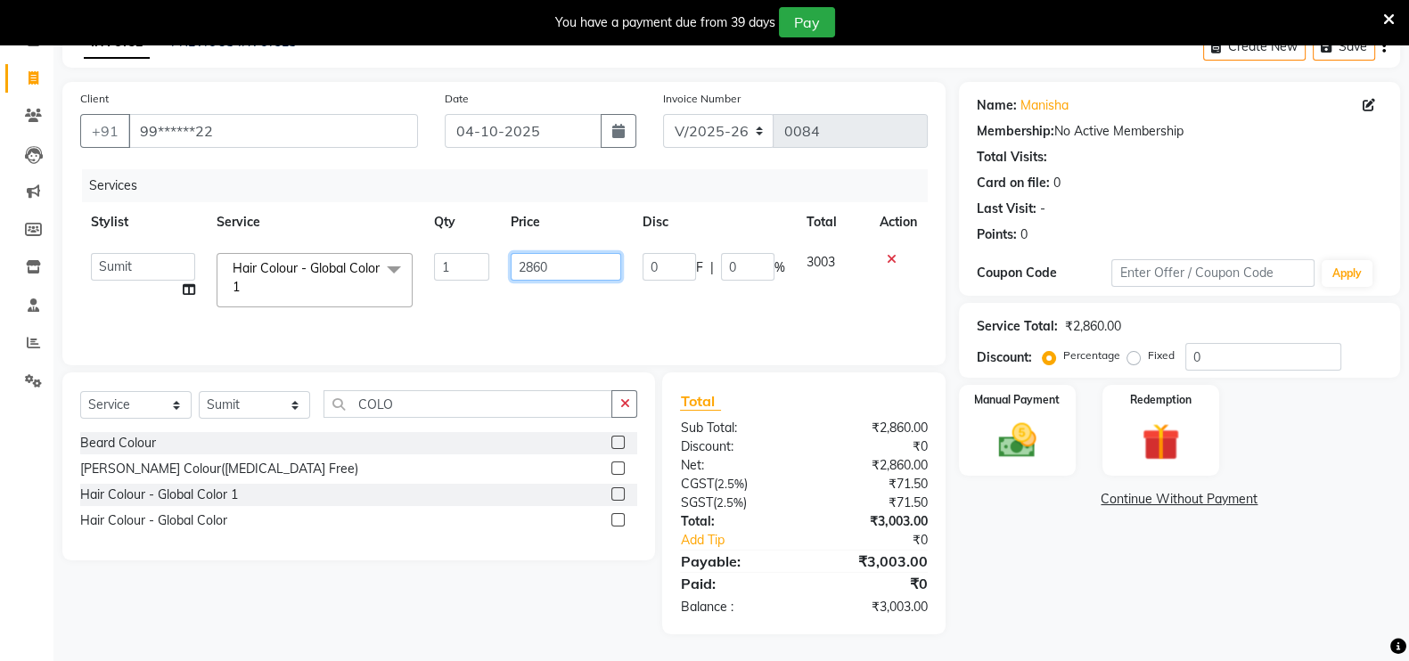
click at [559, 263] on input "2860" at bounding box center [566, 267] width 111 height 28
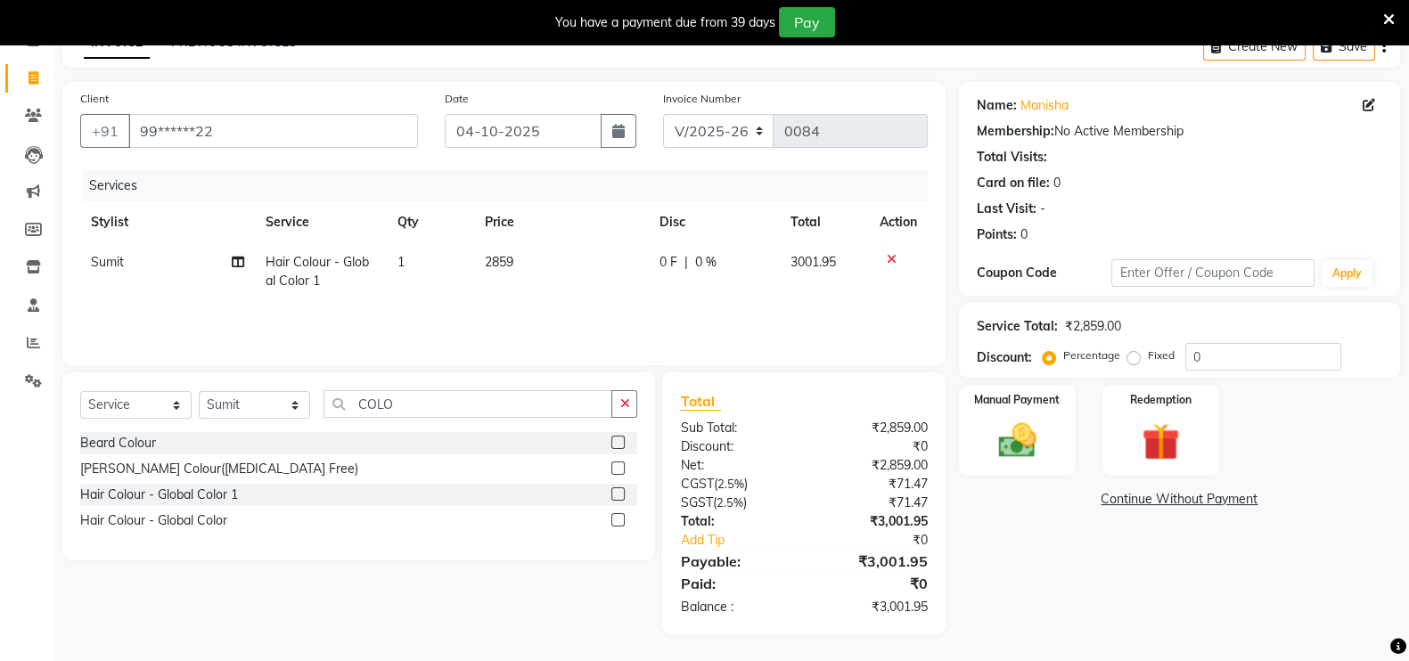
click at [615, 312] on div "Services Stylist Service Qty Price Disc Total Action Sumit Hair Colour - Global…" at bounding box center [503, 258] width 847 height 178
click at [529, 256] on td "2859" at bounding box center [561, 271] width 175 height 59
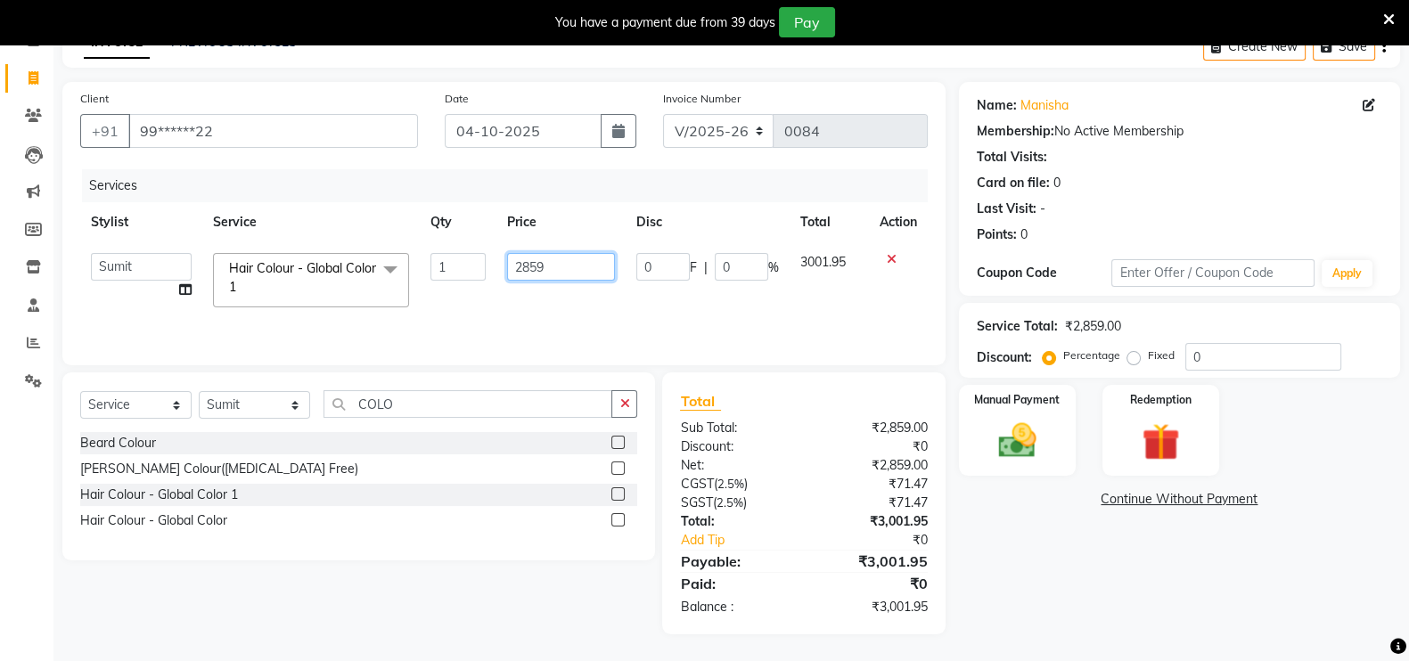
click at [544, 265] on input "2859" at bounding box center [561, 267] width 109 height 28
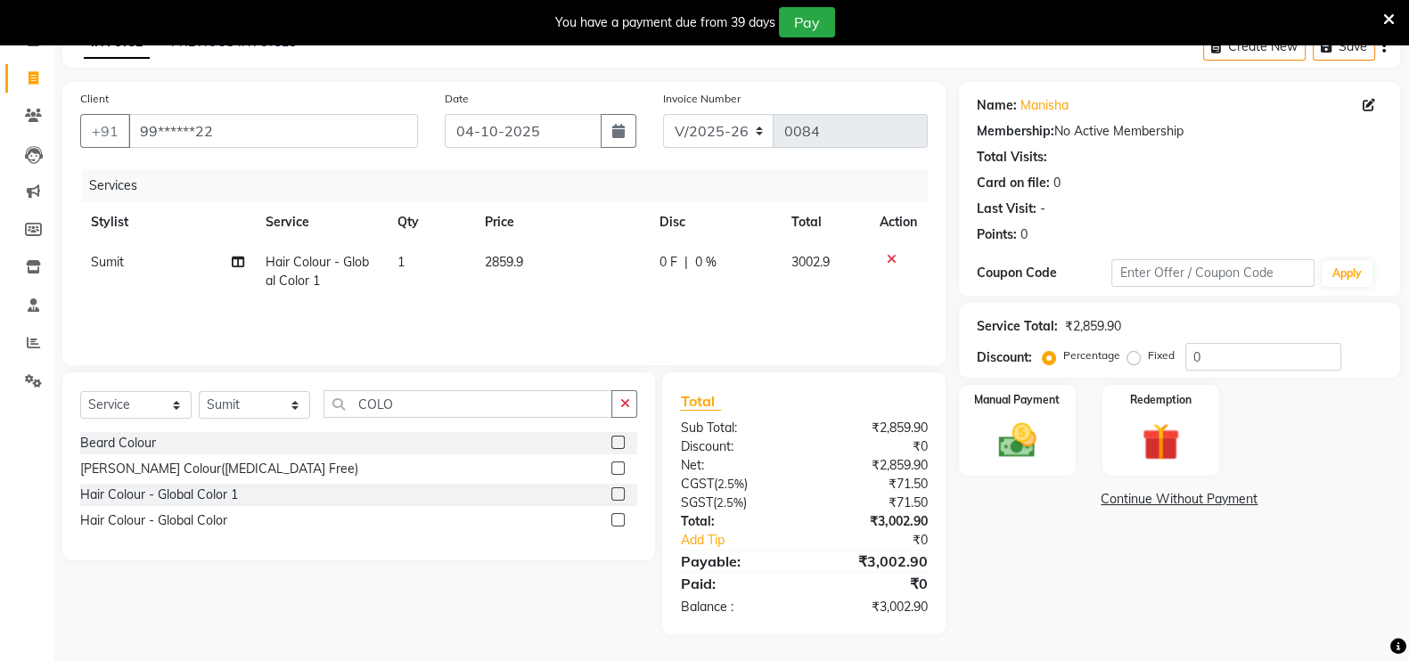
click at [579, 305] on div "Services Stylist Service Qty Price Disc Total Action Sumit Hair Colour - Global…" at bounding box center [503, 258] width 847 height 178
click at [529, 269] on td "2859.9" at bounding box center [561, 271] width 175 height 59
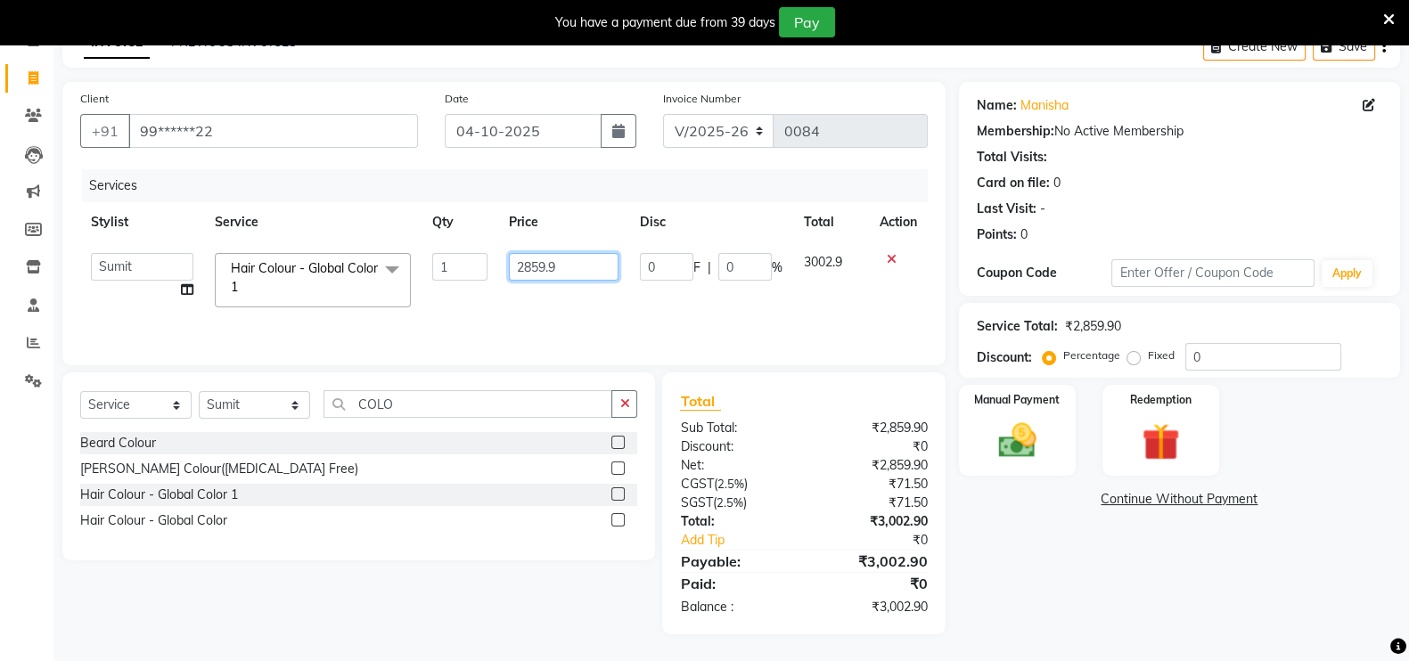
click at [545, 265] on input "2859.9" at bounding box center [564, 267] width 110 height 28
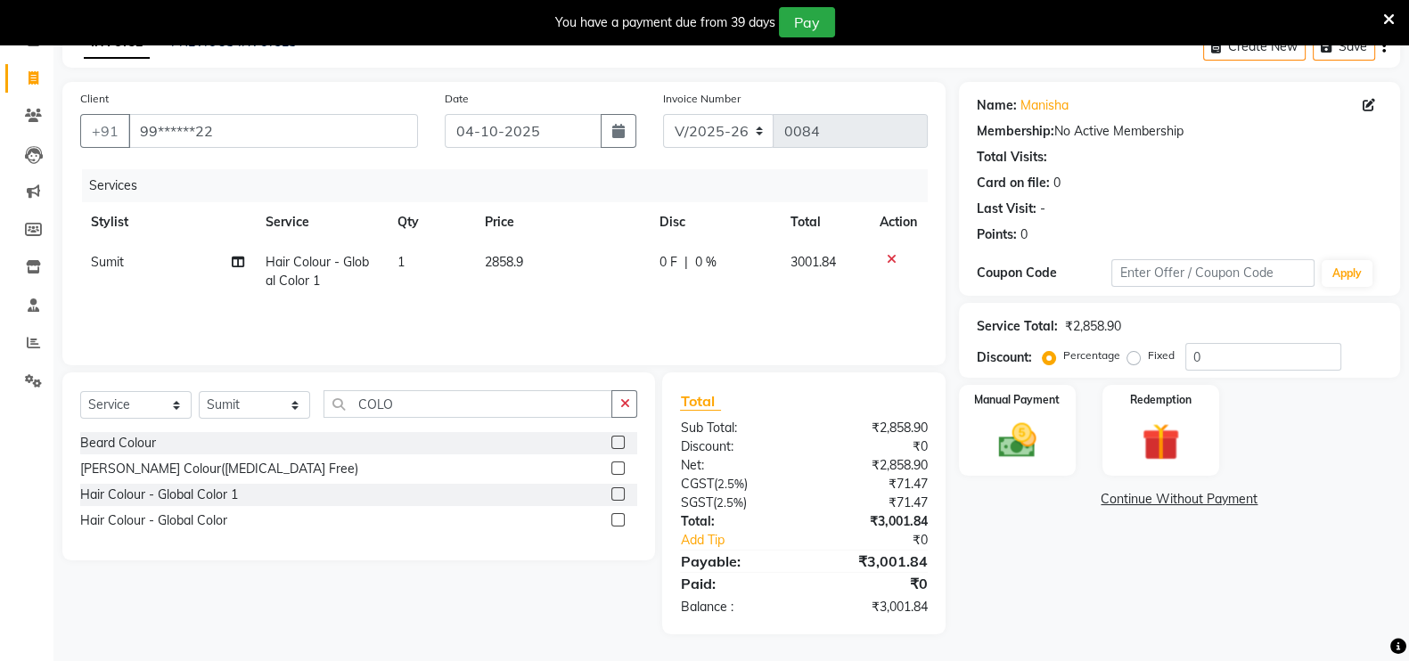
click at [575, 305] on div "Services Stylist Service Qty Price Disc Total Action Sumit Hair Colour - Global…" at bounding box center [503, 258] width 847 height 178
click at [535, 252] on td "2858.9" at bounding box center [561, 271] width 175 height 59
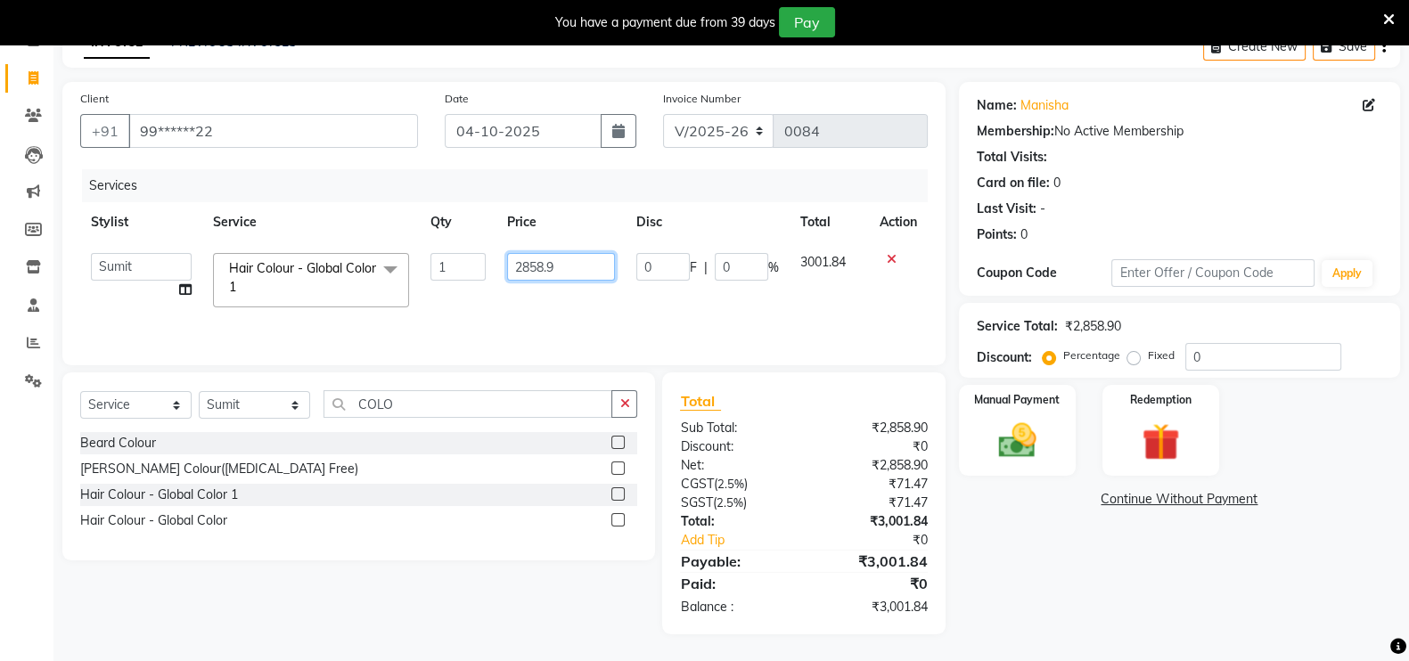
click at [569, 264] on input "2858.9" at bounding box center [561, 267] width 109 height 28
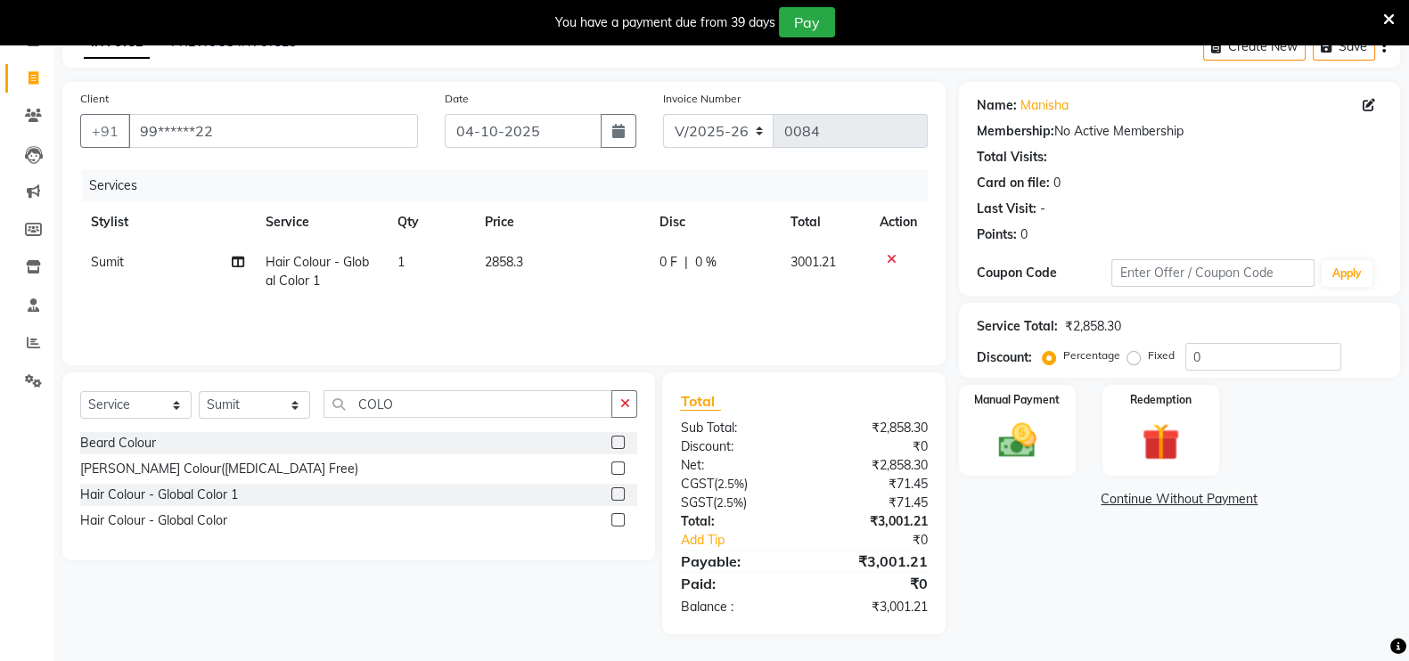
click at [631, 322] on div "Services Stylist Service Qty Price Disc Total Action Sumit Hair Colour - Global…" at bounding box center [503, 258] width 847 height 178
click at [521, 256] on span "2858.3" at bounding box center [504, 262] width 38 height 16
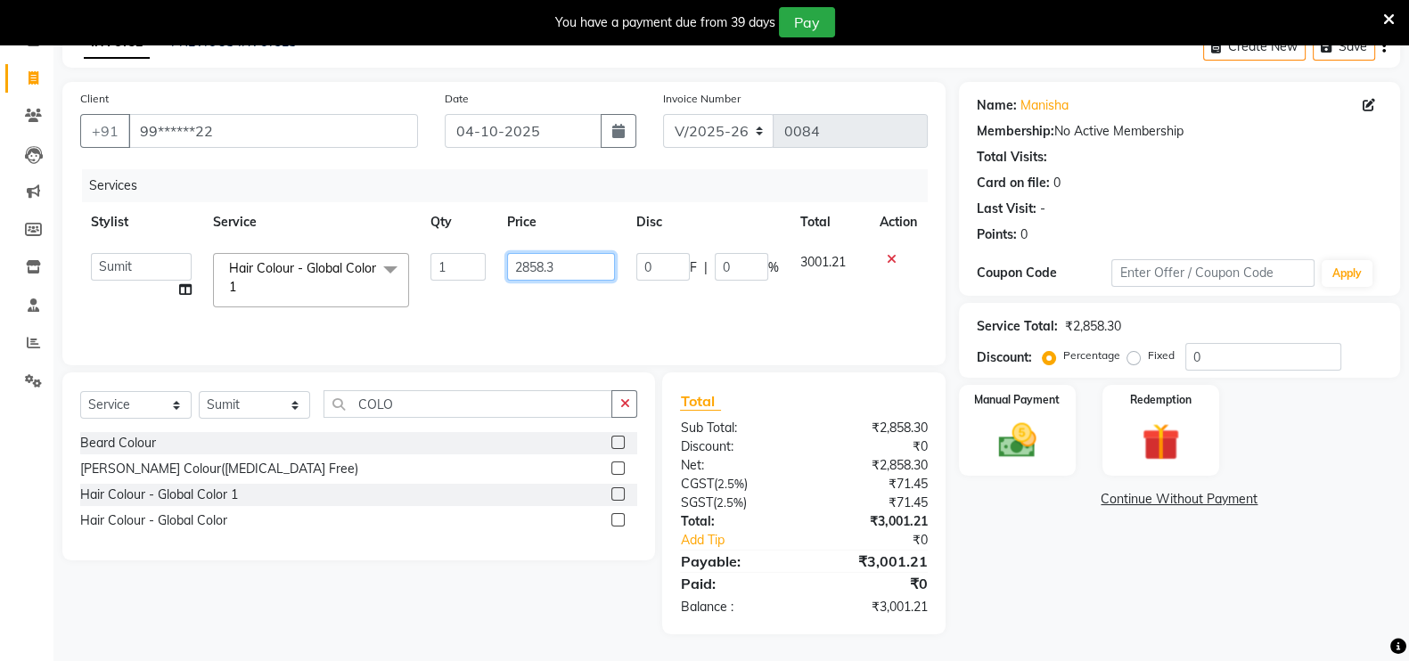
click at [559, 266] on input "2858.3" at bounding box center [561, 267] width 109 height 28
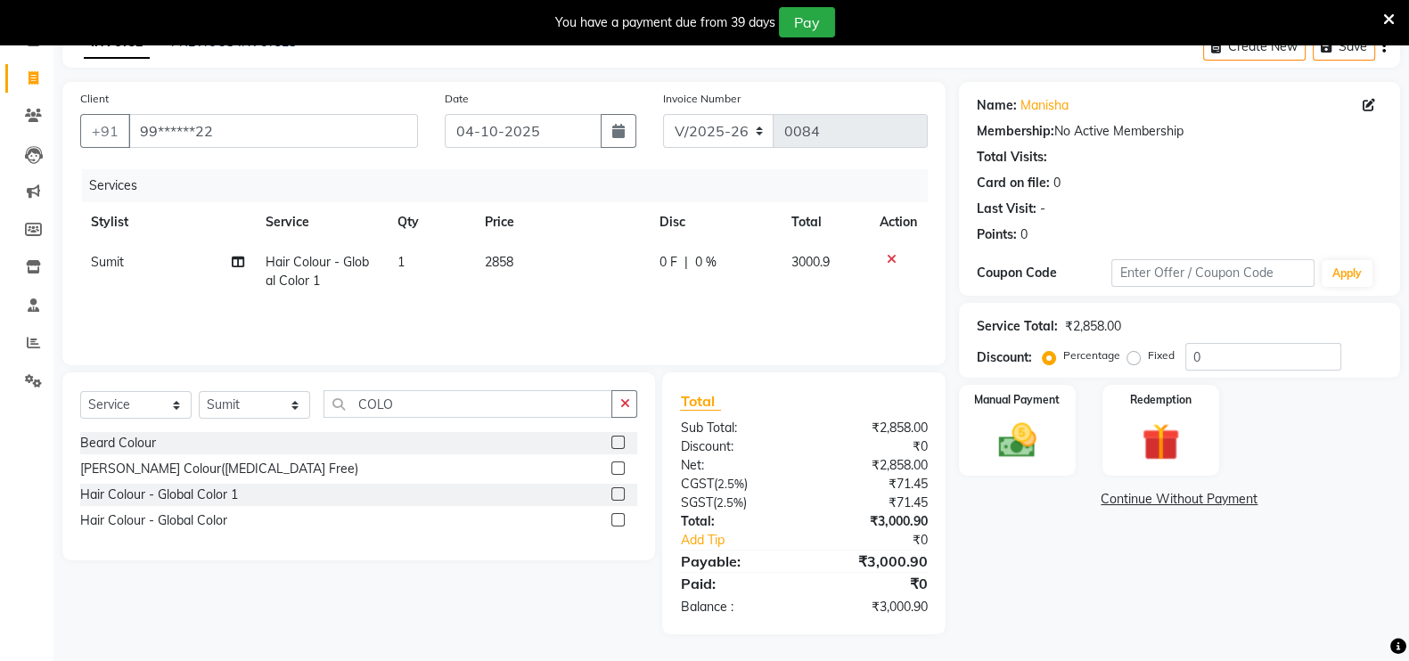
click at [619, 298] on td "2858" at bounding box center [561, 271] width 175 height 59
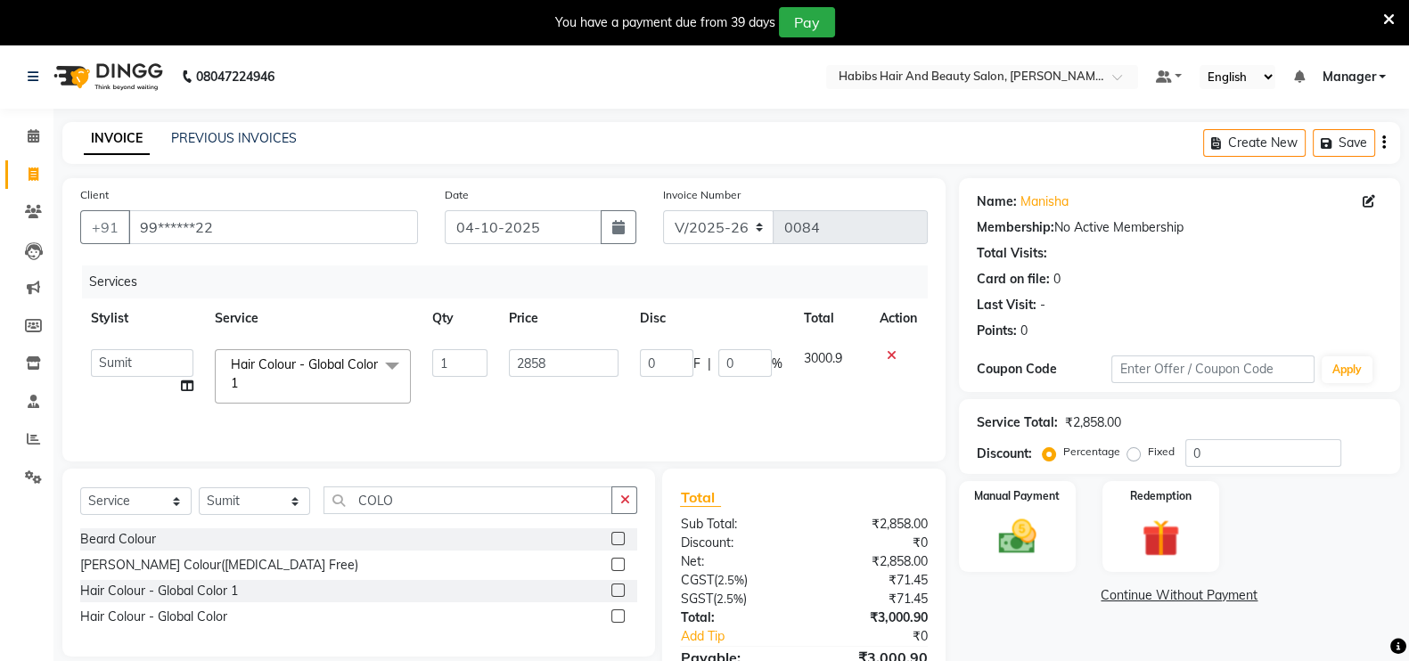
scroll to position [98, 0]
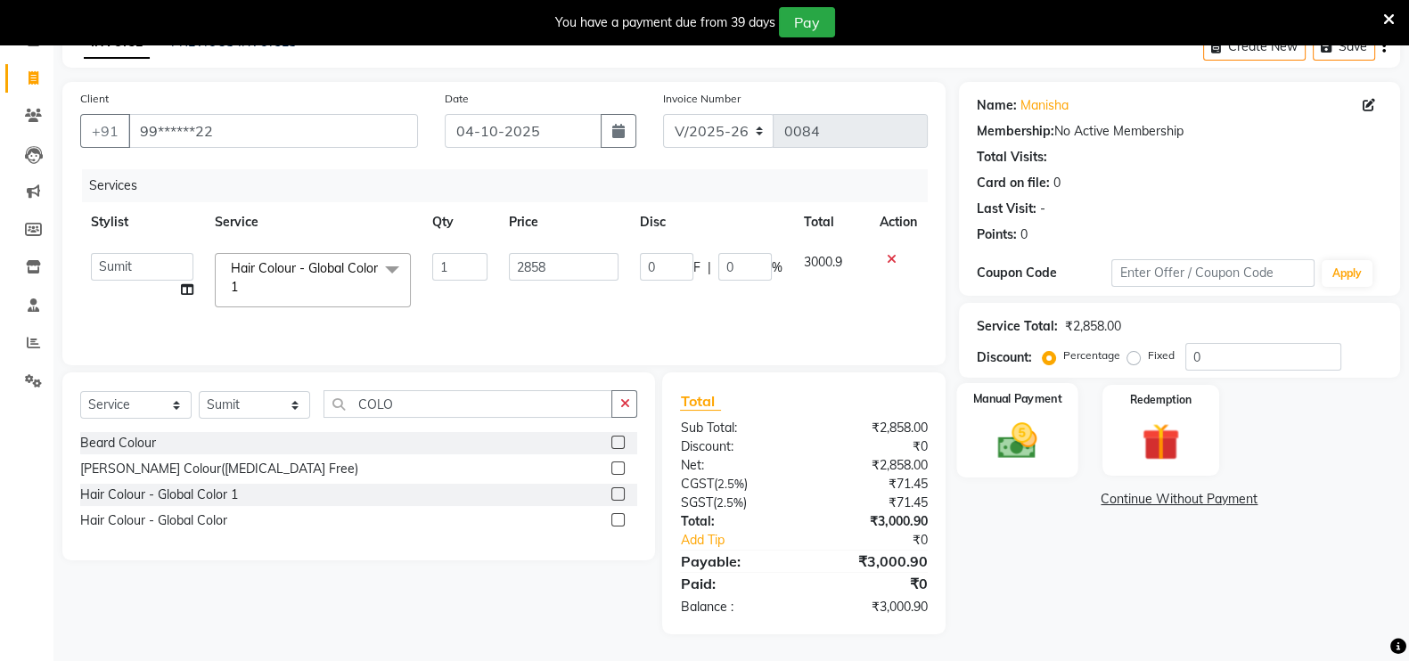
click at [1038, 425] on img at bounding box center [1016, 440] width 63 height 45
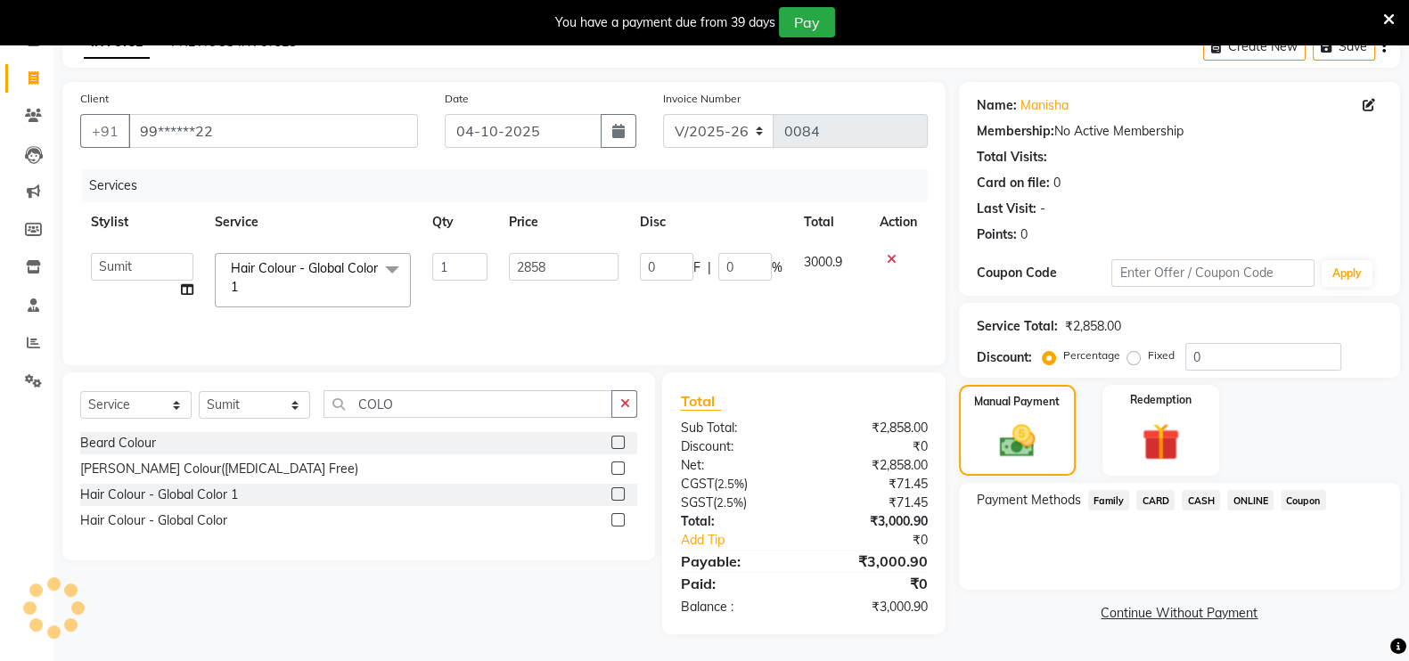
click at [1237, 494] on span "ONLINE" at bounding box center [1250, 500] width 46 height 20
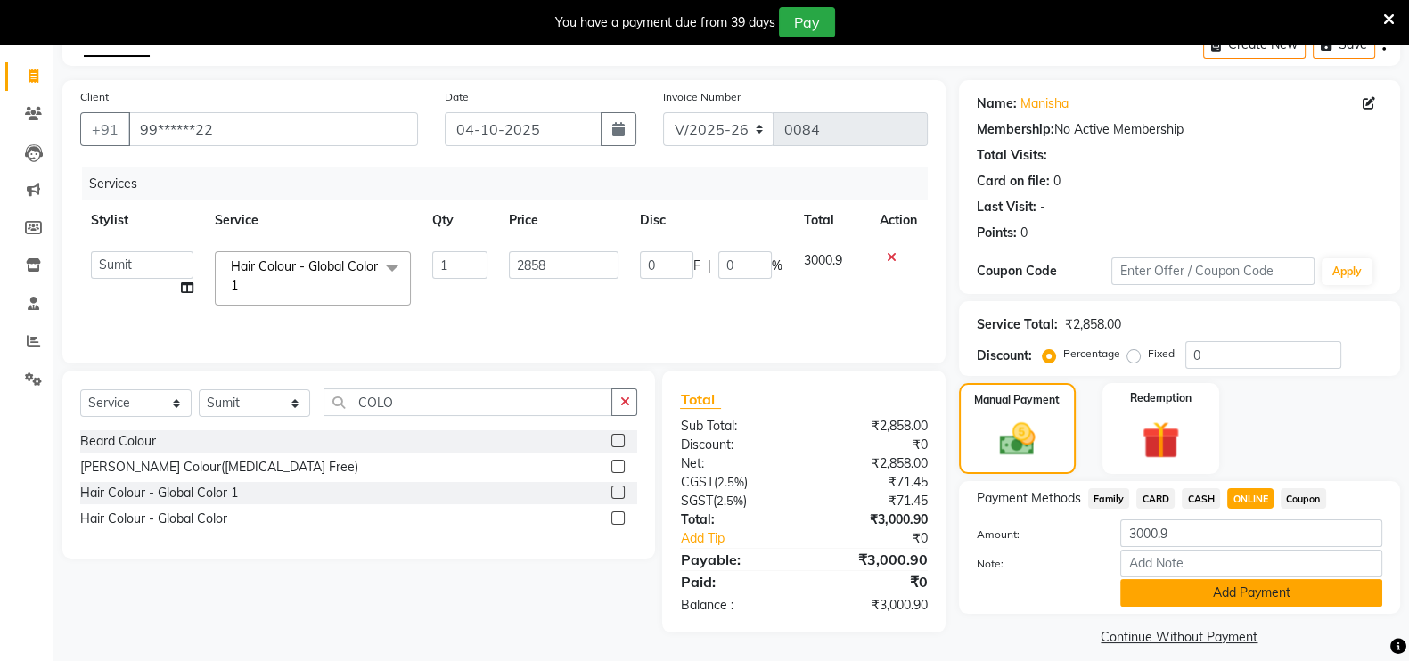
click at [1163, 601] on button "Add Payment" at bounding box center [1251, 593] width 262 height 28
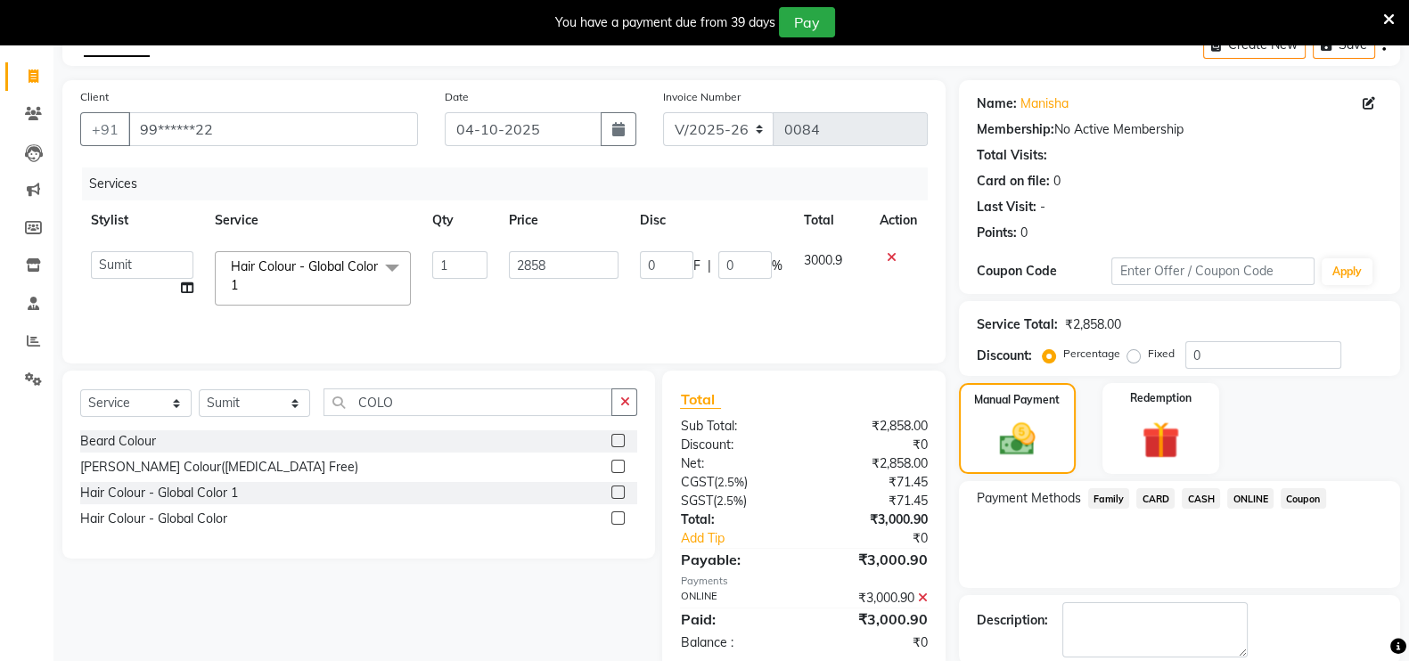
scroll to position [188, 0]
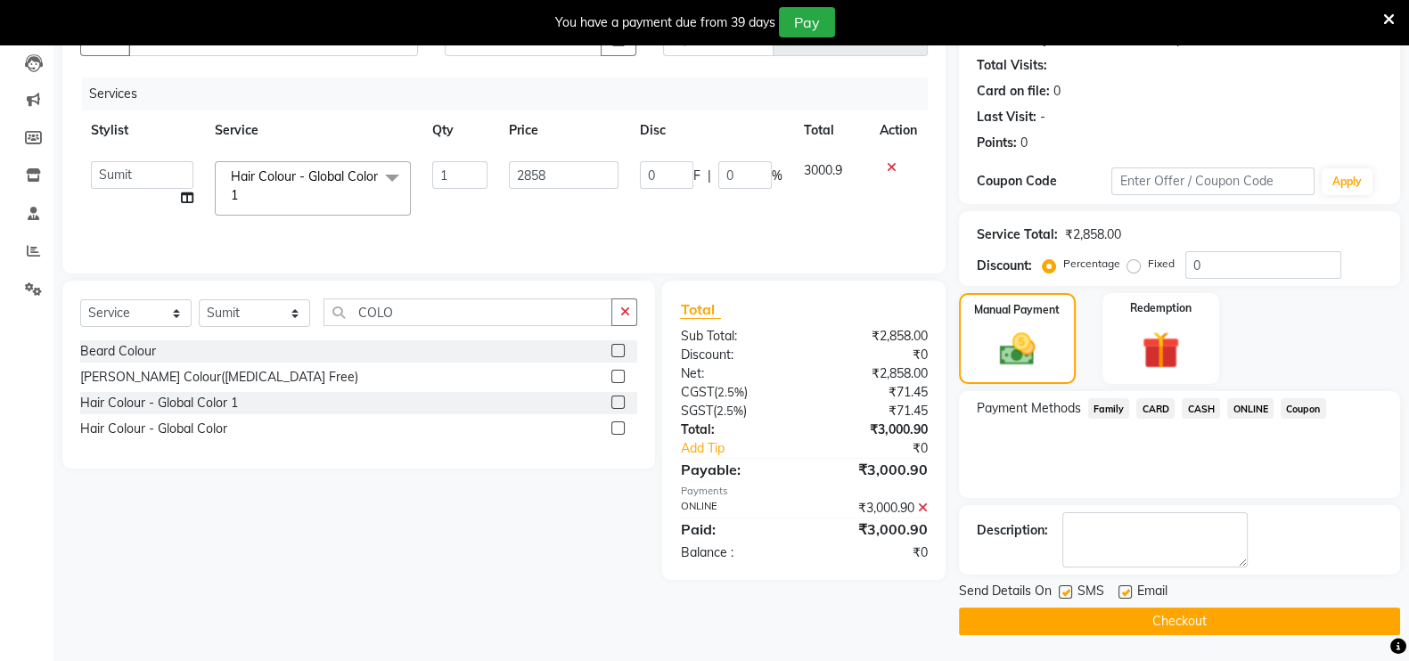
click at [1068, 609] on button "Checkout" at bounding box center [1179, 622] width 441 height 28
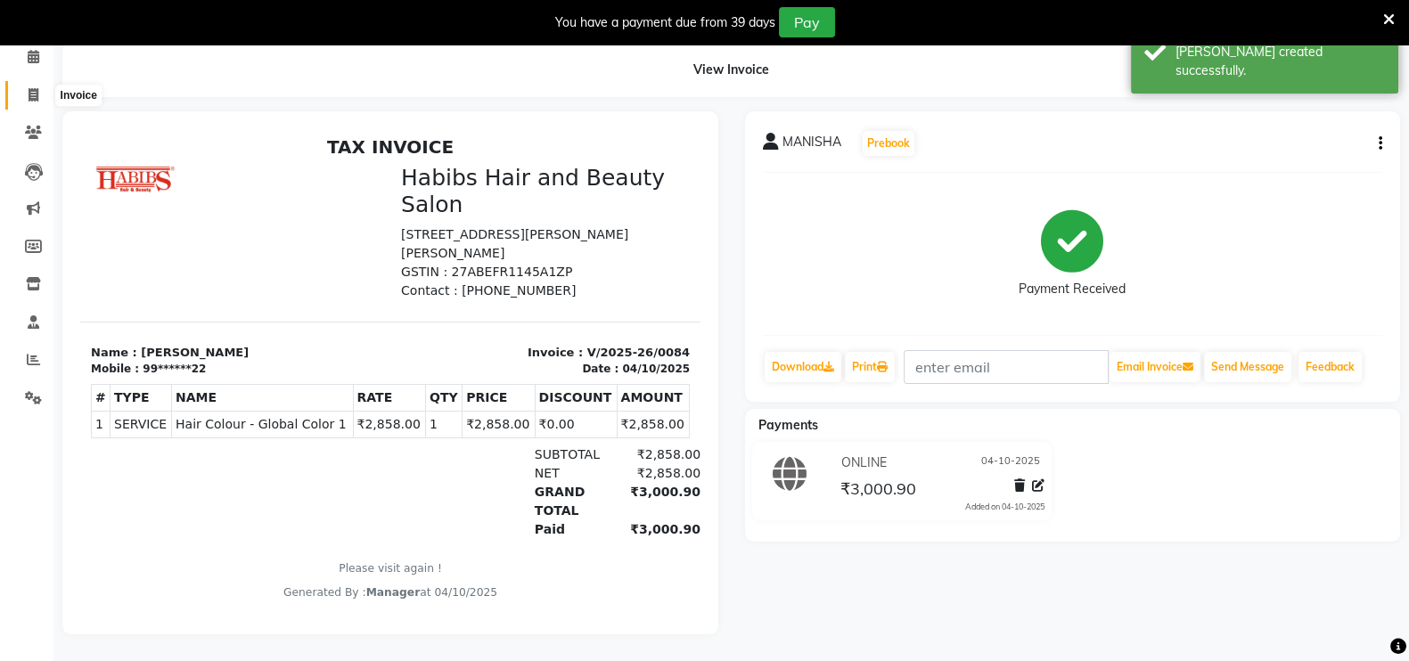
click at [35, 88] on icon at bounding box center [34, 94] width 10 height 13
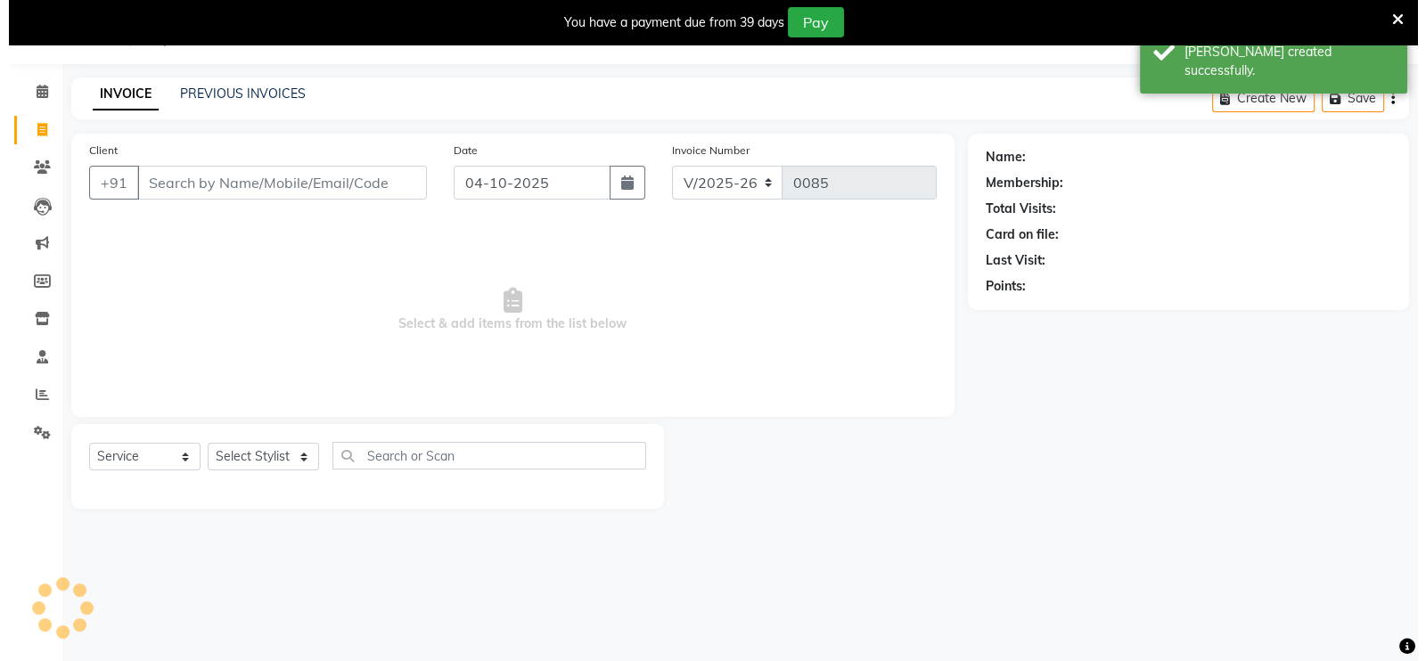
scroll to position [44, 0]
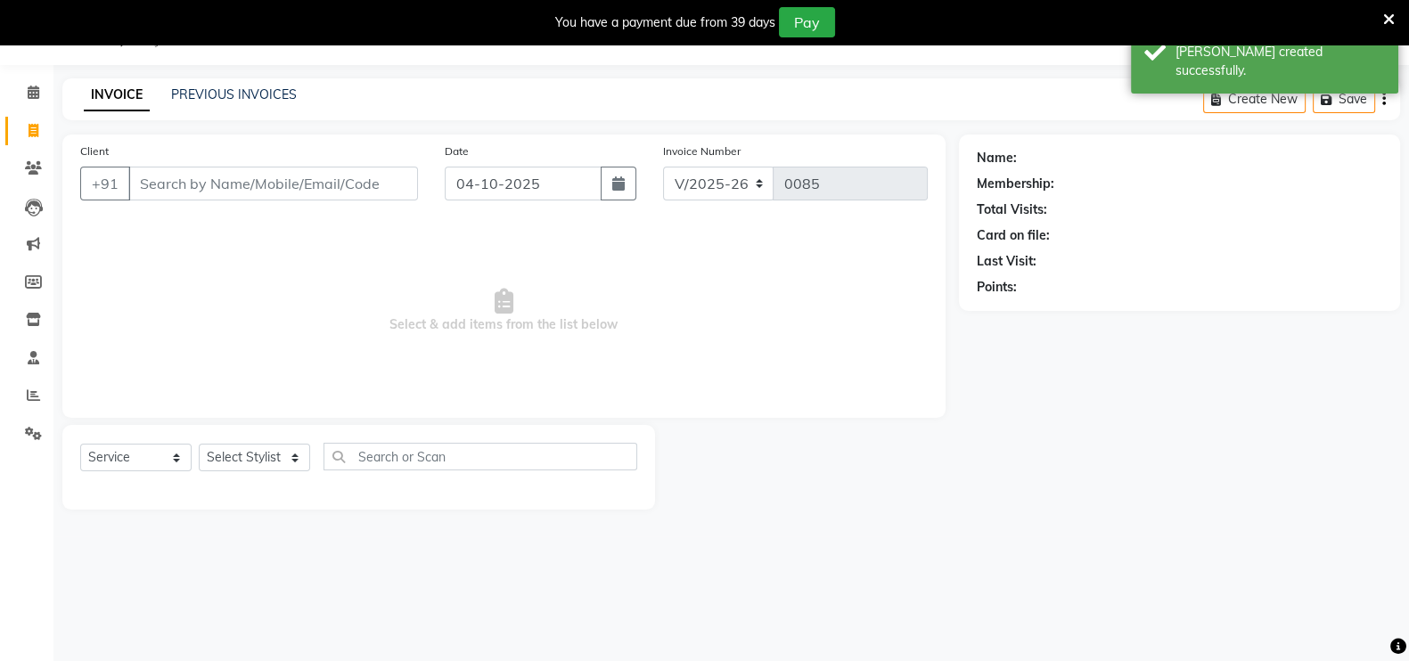
click at [203, 174] on input "Client" at bounding box center [273, 184] width 290 height 34
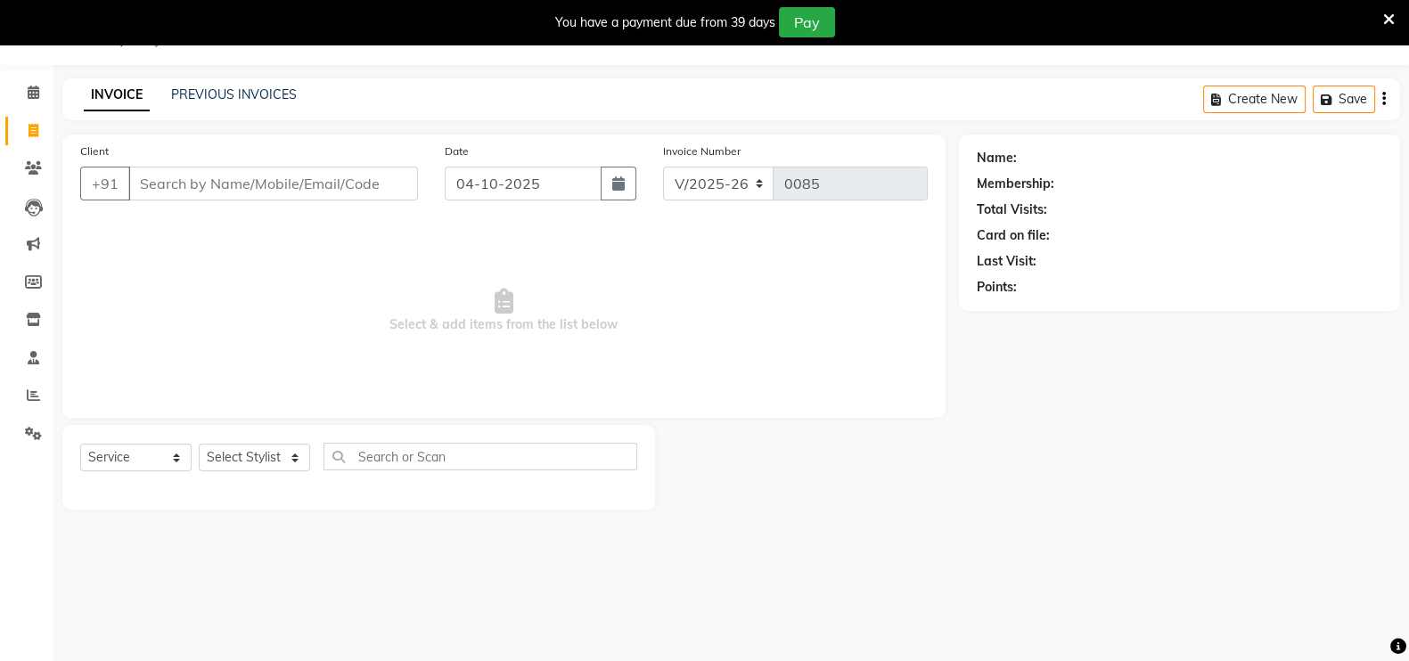
click at [246, 176] on input "Client" at bounding box center [273, 184] width 290 height 34
click at [372, 176] on span "Add Client" at bounding box center [372, 184] width 70 height 18
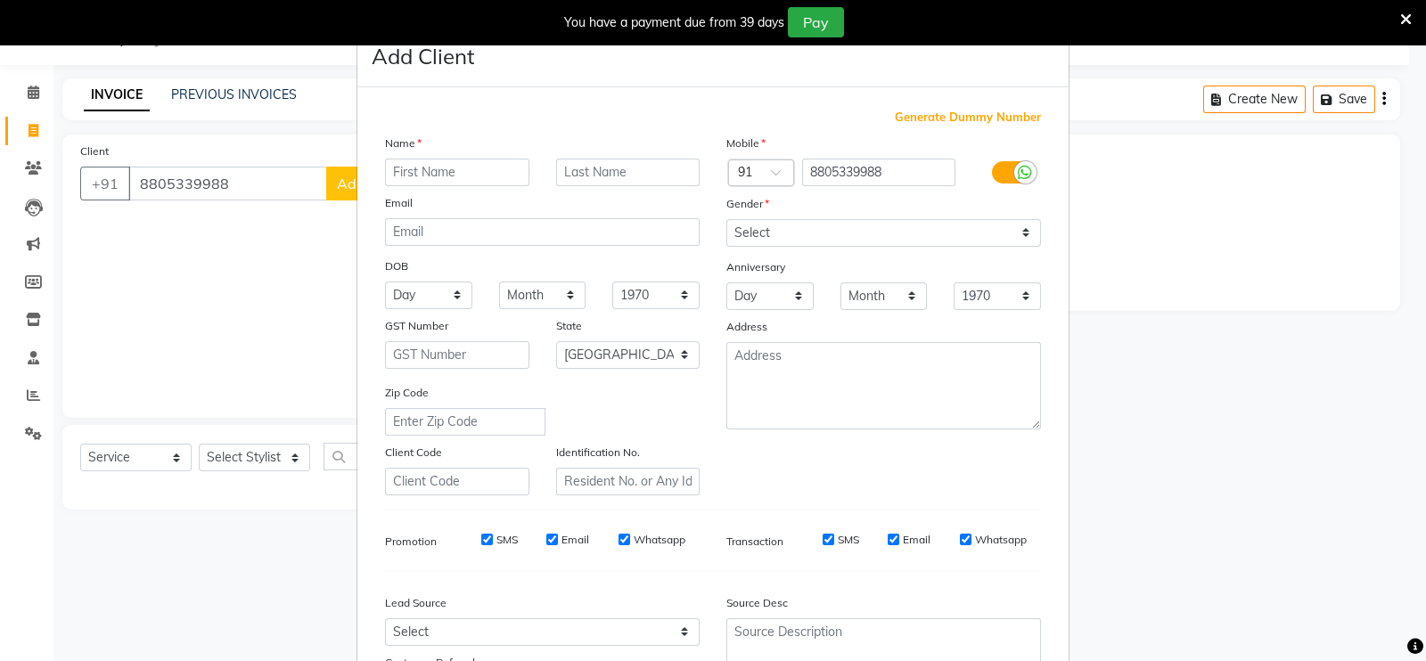
click at [415, 170] on input "text" at bounding box center [457, 173] width 144 height 28
click at [769, 228] on select "Select [DEMOGRAPHIC_DATA] [DEMOGRAPHIC_DATA] Other Prefer Not To Say" at bounding box center [883, 233] width 315 height 28
click at [726, 220] on select "Select [DEMOGRAPHIC_DATA] [DEMOGRAPHIC_DATA] Other Prefer Not To Say" at bounding box center [883, 233] width 315 height 28
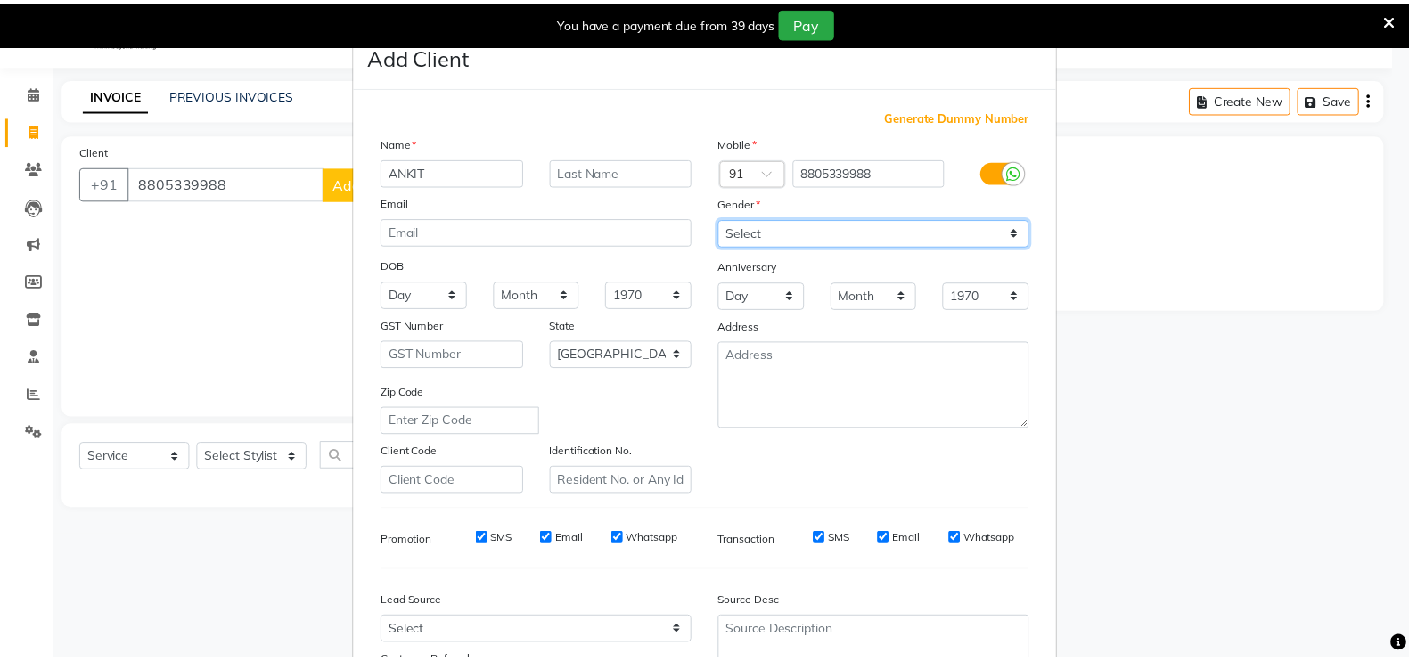
scroll to position [171, 0]
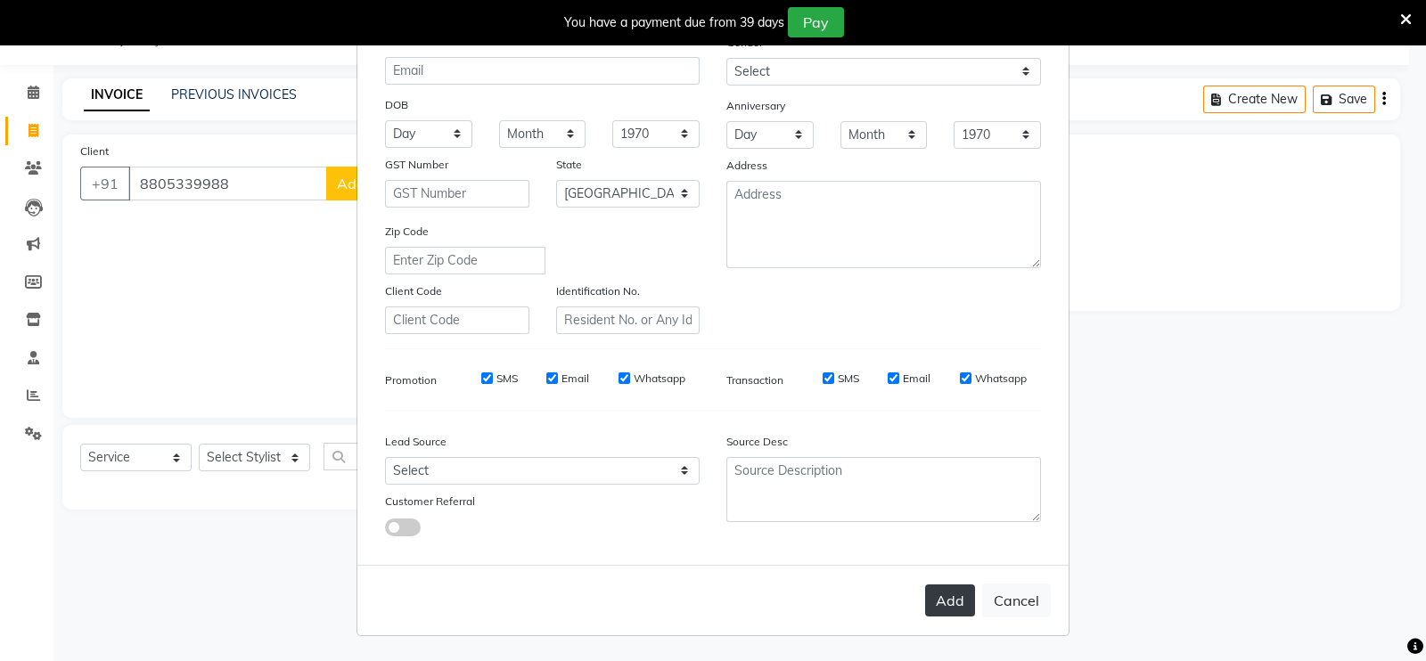
click at [940, 593] on button "Add" at bounding box center [950, 600] width 50 height 32
click at [239, 456] on ngb-modal-window "Add Client Generate Dummy Number Name ANKIT Email DOB Day 01 02 03 04 05 06 07 …" at bounding box center [713, 330] width 1426 height 661
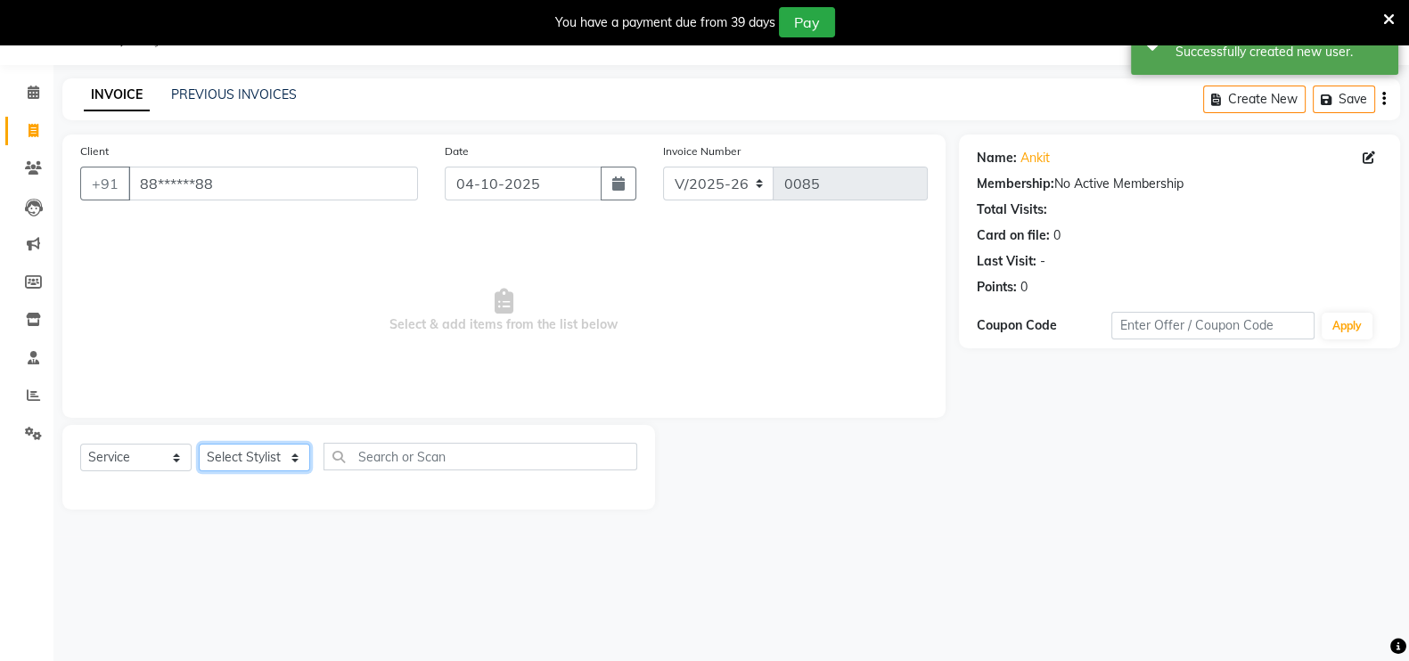
click at [242, 458] on select "Select Stylist [PERSON_NAME] mahi Manager [PERSON_NAME]" at bounding box center [254, 458] width 111 height 28
click at [199, 444] on select "Select Stylist [PERSON_NAME] mahi Manager [PERSON_NAME]" at bounding box center [254, 458] width 111 height 28
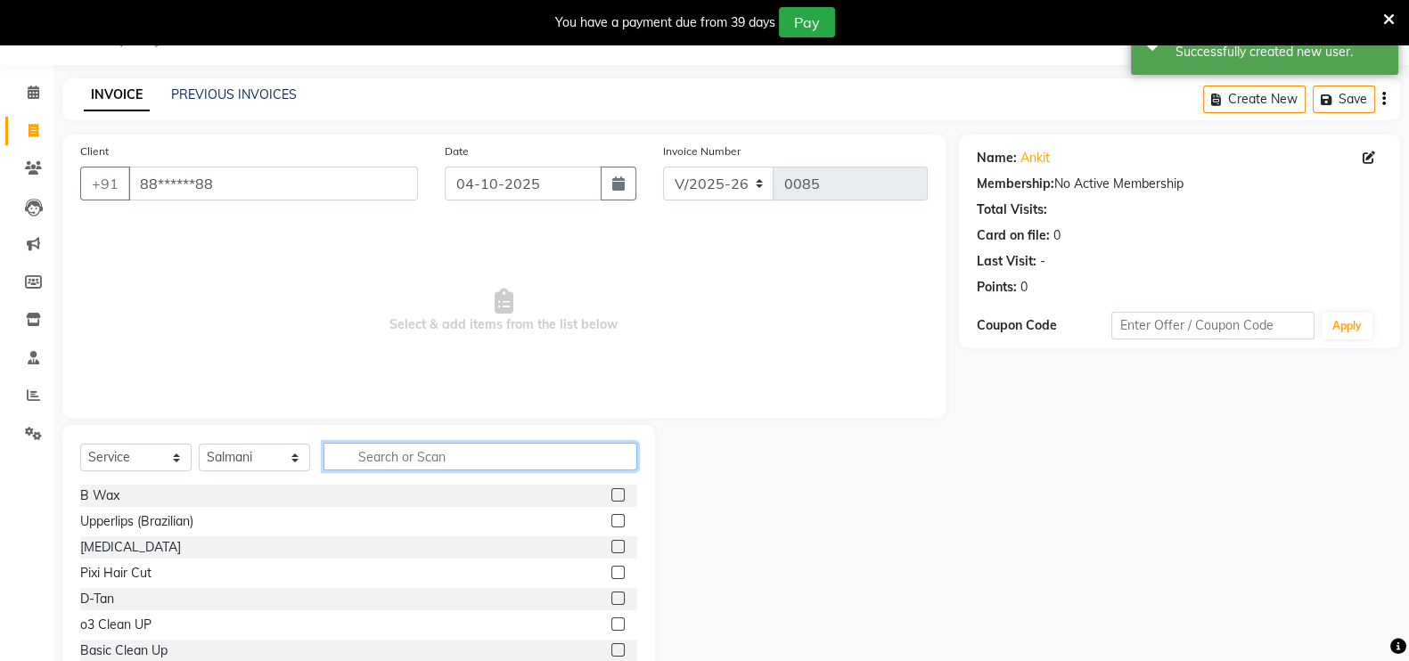
click at [379, 456] on input "text" at bounding box center [480, 457] width 314 height 28
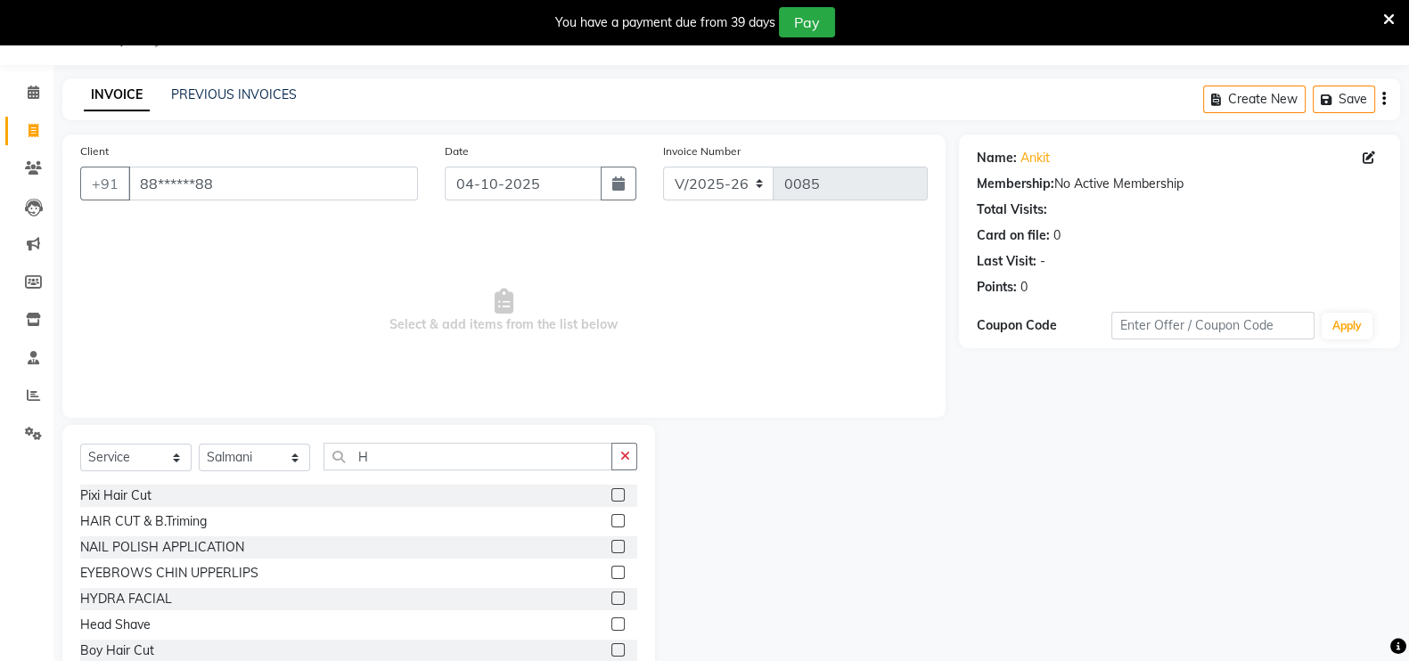
click at [240, 518] on div "HAIR CUT & B.Triming" at bounding box center [358, 522] width 557 height 22
click at [611, 519] on label at bounding box center [617, 520] width 13 height 13
click at [611, 519] on input "checkbox" at bounding box center [617, 522] width 12 height 12
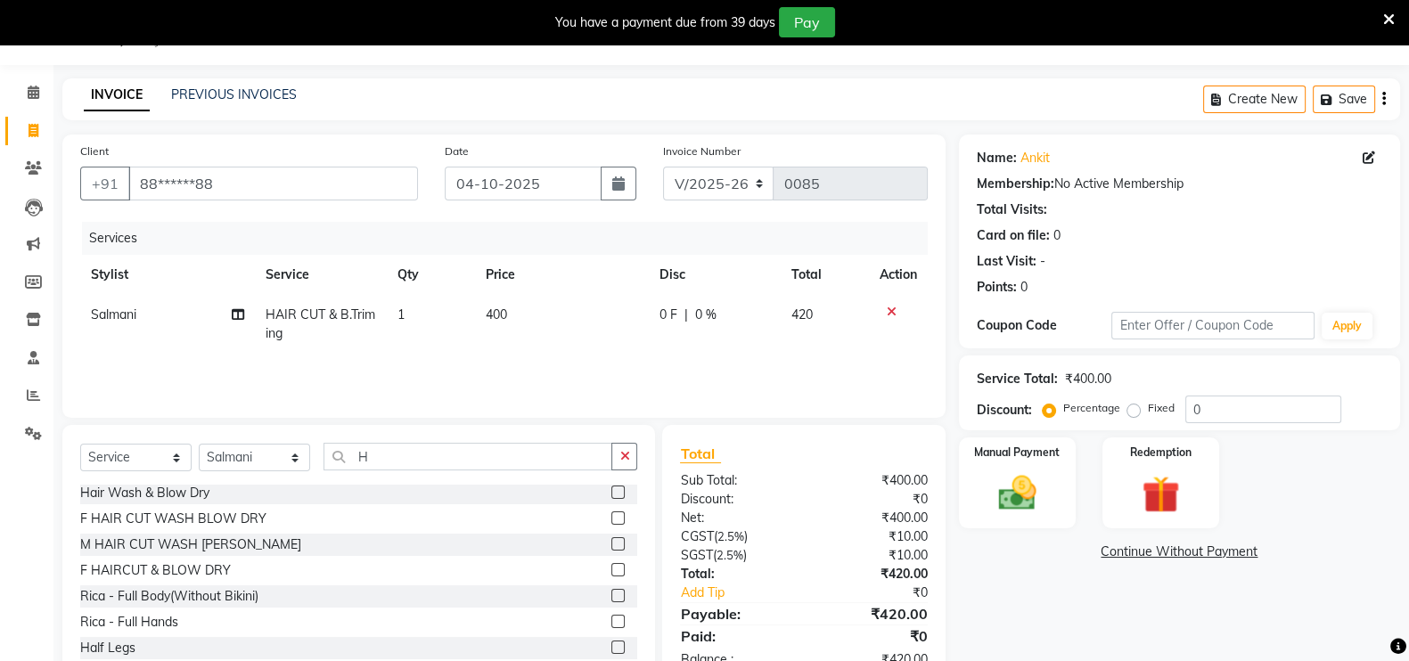
scroll to position [97, 0]
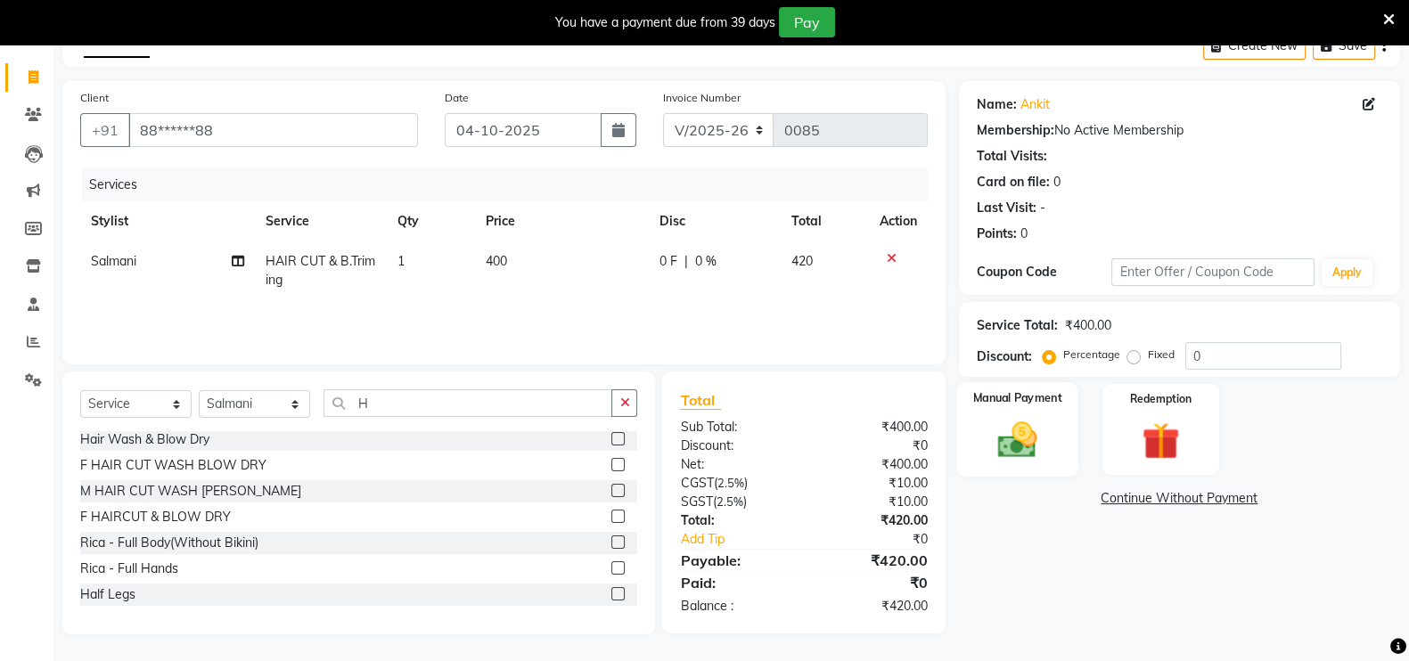
click at [1032, 460] on img at bounding box center [1016, 439] width 63 height 45
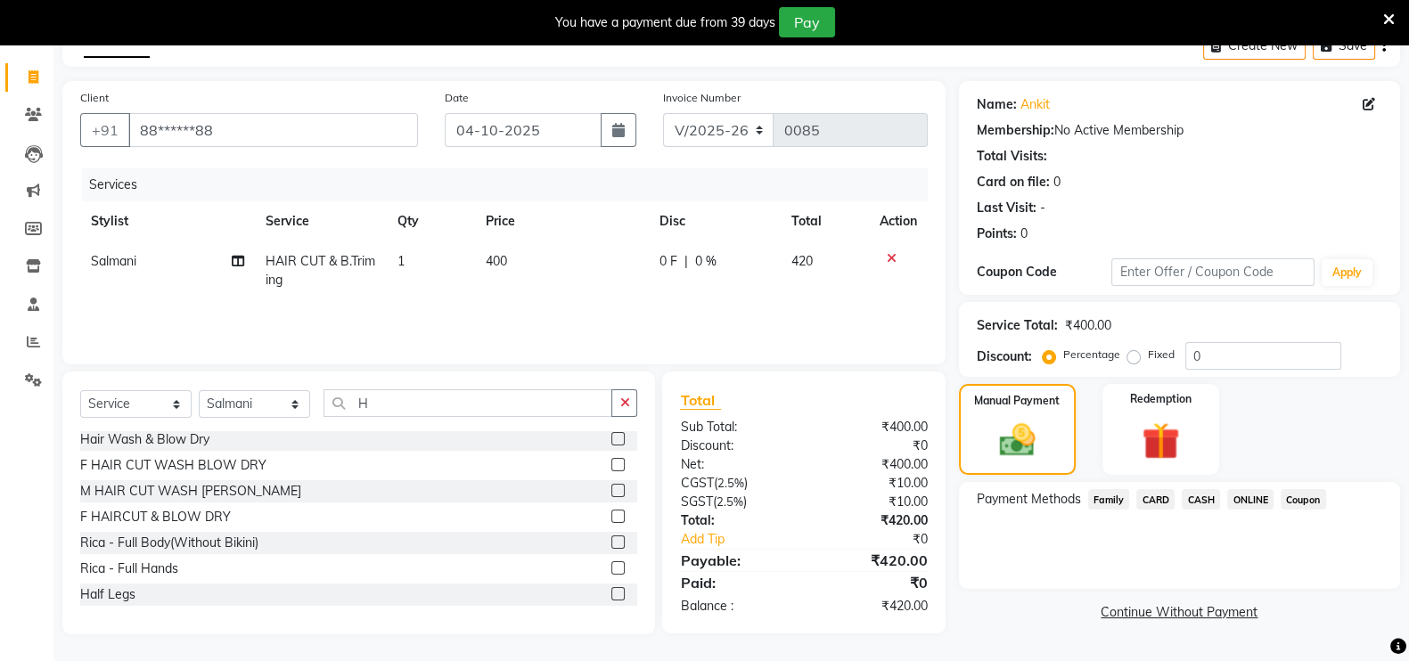
click at [1252, 491] on span "ONLINE" at bounding box center [1250, 499] width 46 height 20
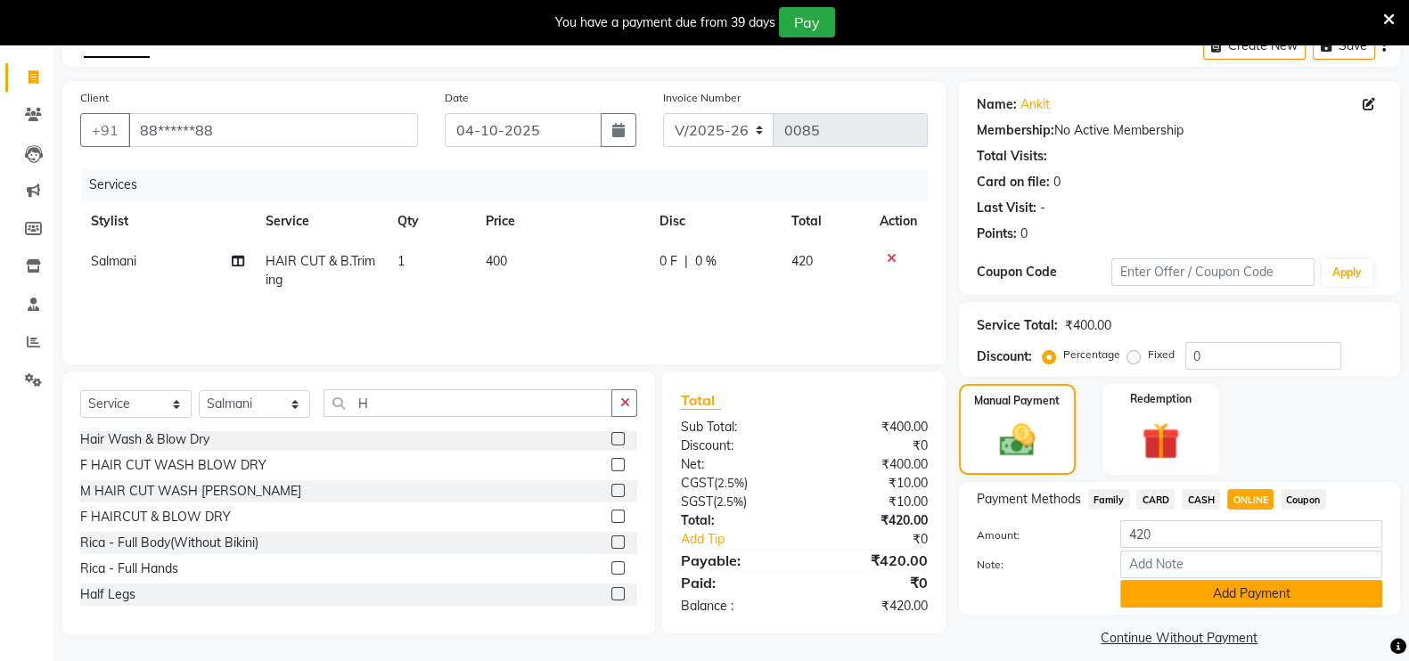
click at [1197, 599] on button "Add Payment" at bounding box center [1251, 594] width 262 height 28
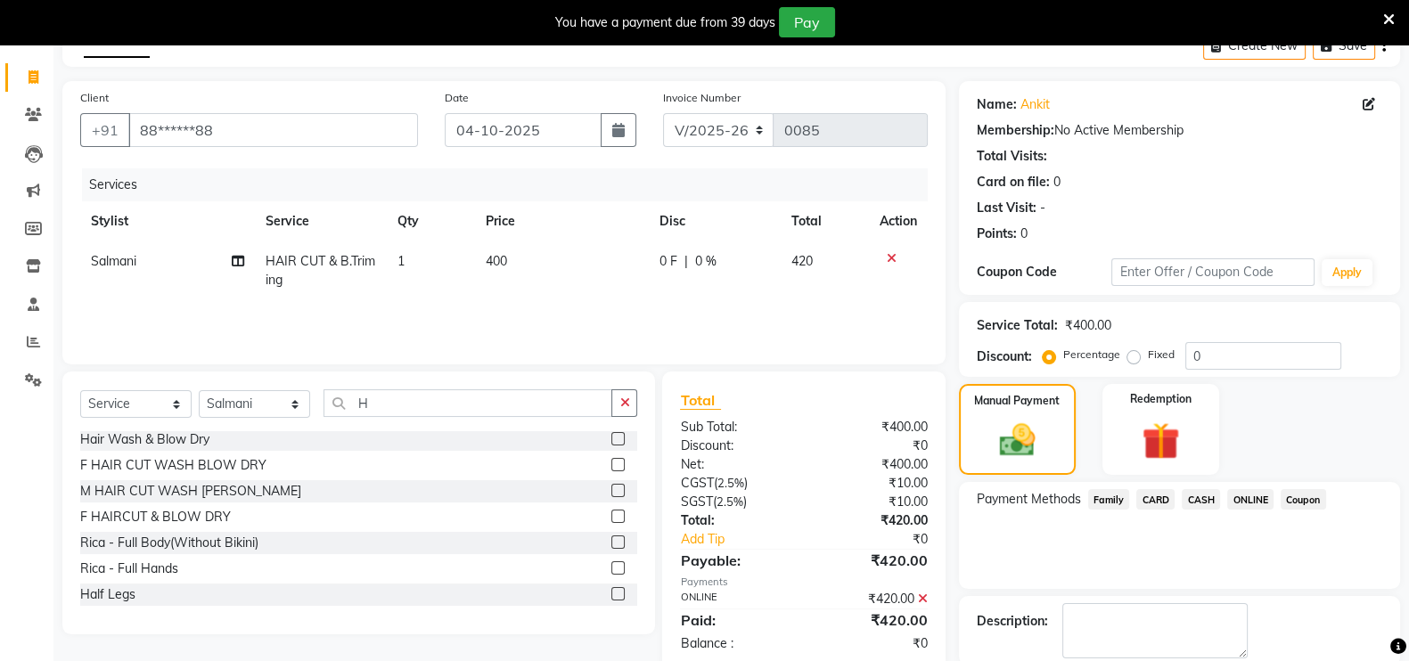
scroll to position [188, 0]
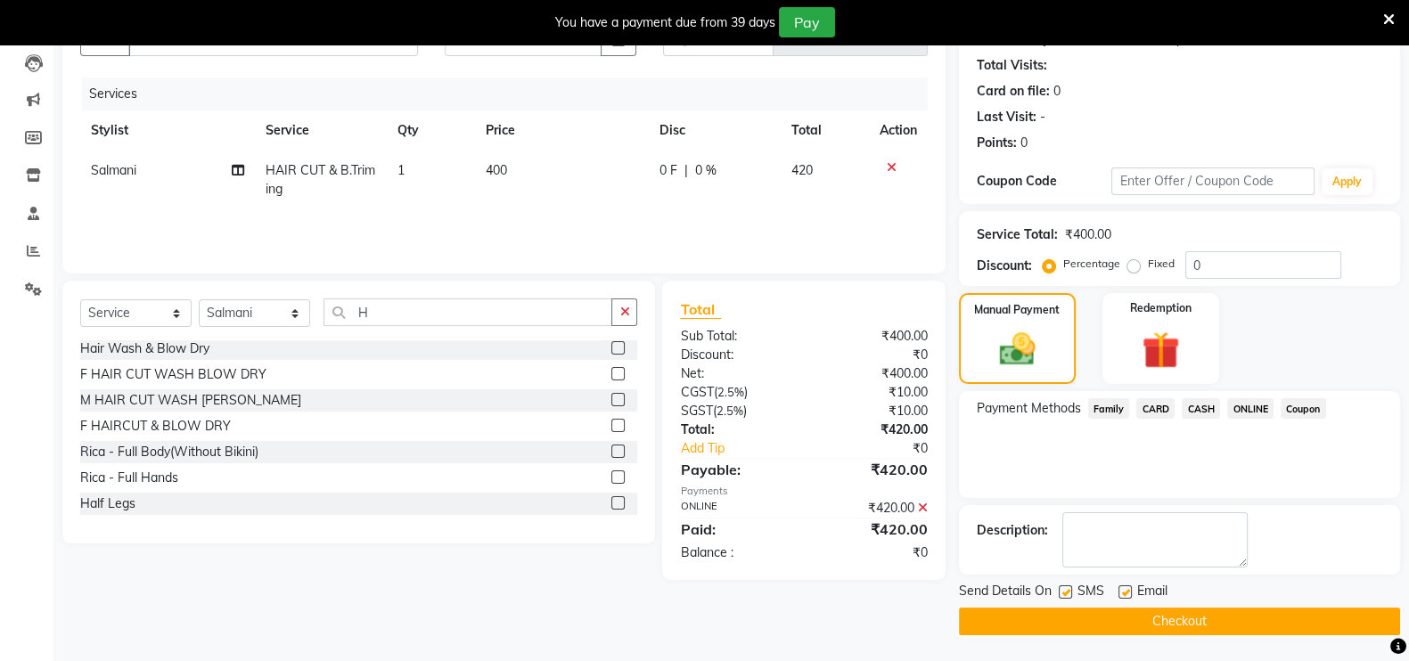
click at [1194, 622] on button "Checkout" at bounding box center [1179, 622] width 441 height 28
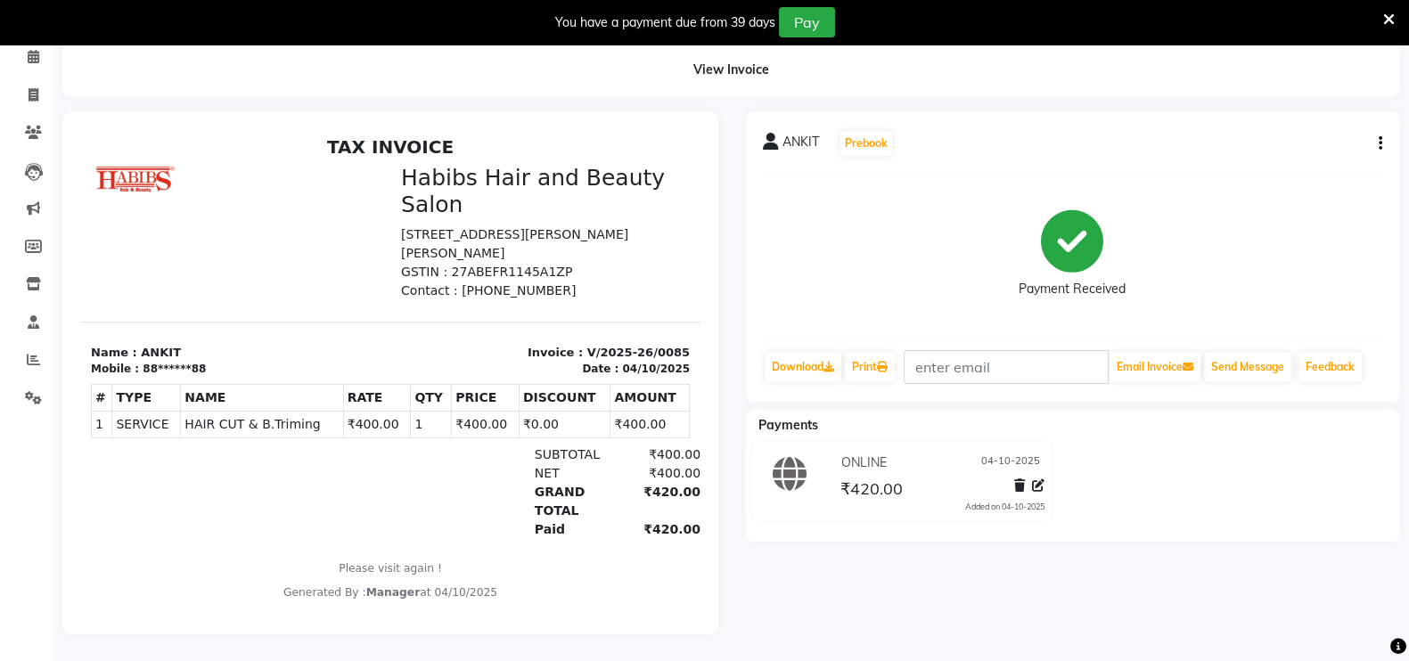
click at [1390, 15] on icon at bounding box center [1389, 20] width 12 height 16
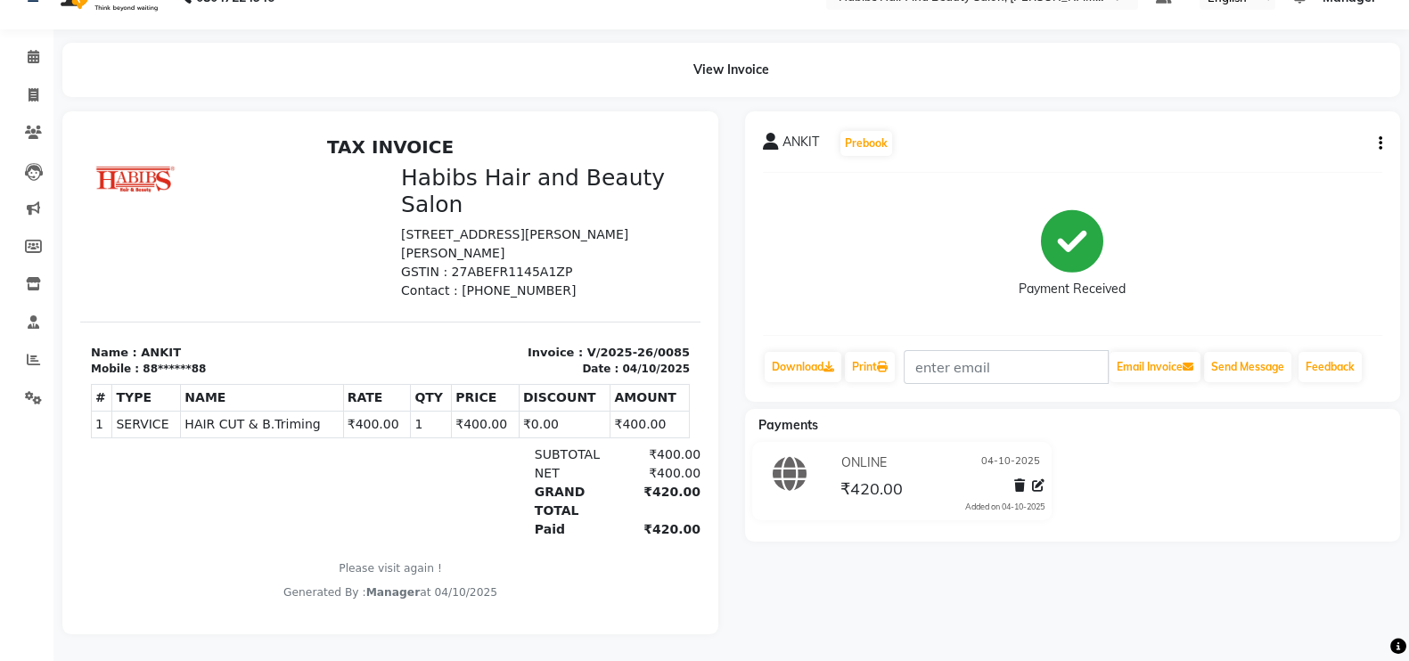
scroll to position [51, 0]
click at [27, 86] on span at bounding box center [33, 96] width 31 height 20
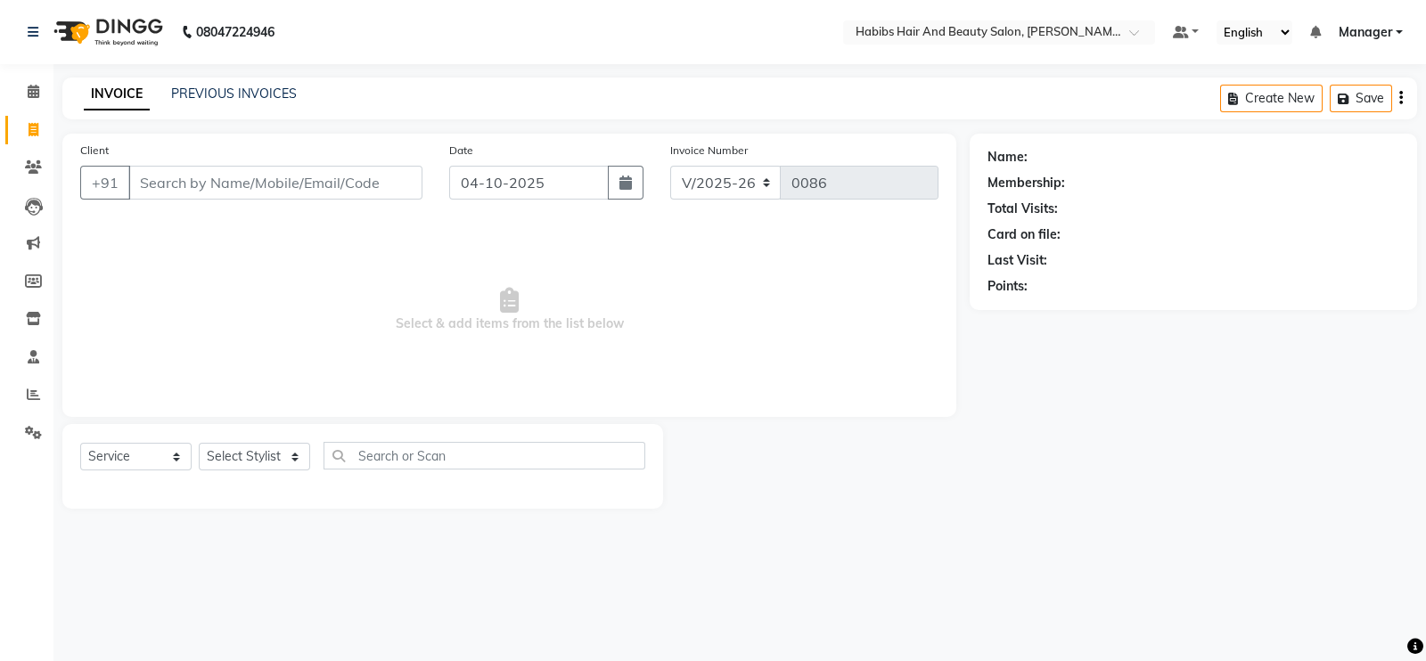
click at [372, 189] on input "Client" at bounding box center [275, 183] width 294 height 34
